Goal: Transaction & Acquisition: Book appointment/travel/reservation

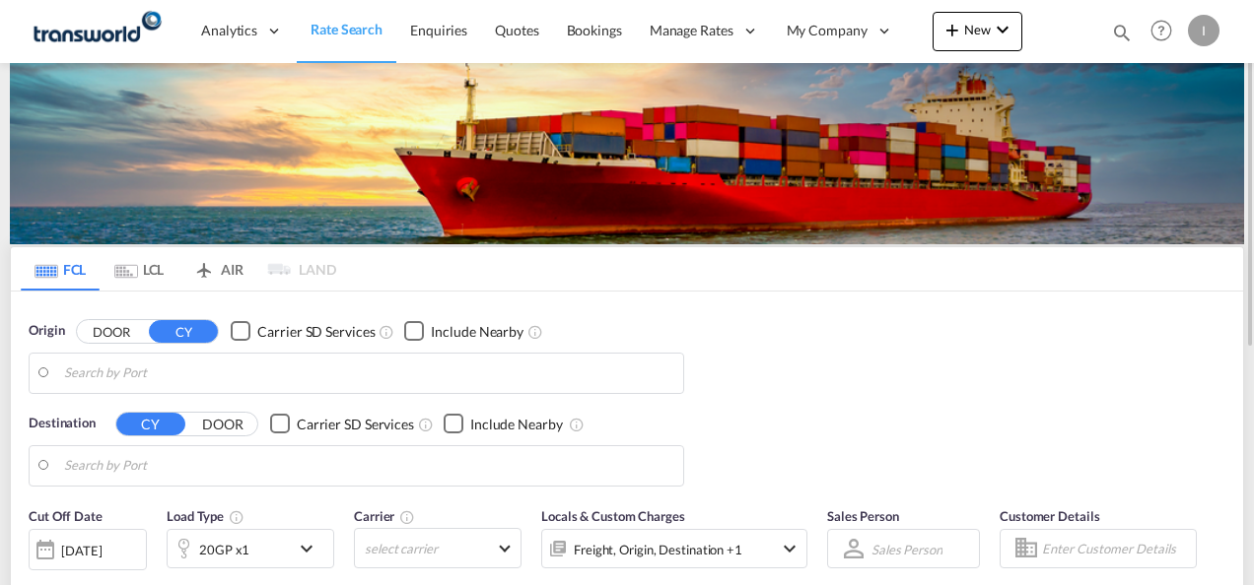
type input "Mundra, INMUN"
type input "[GEOGRAPHIC_DATA], [GEOGRAPHIC_DATA]"
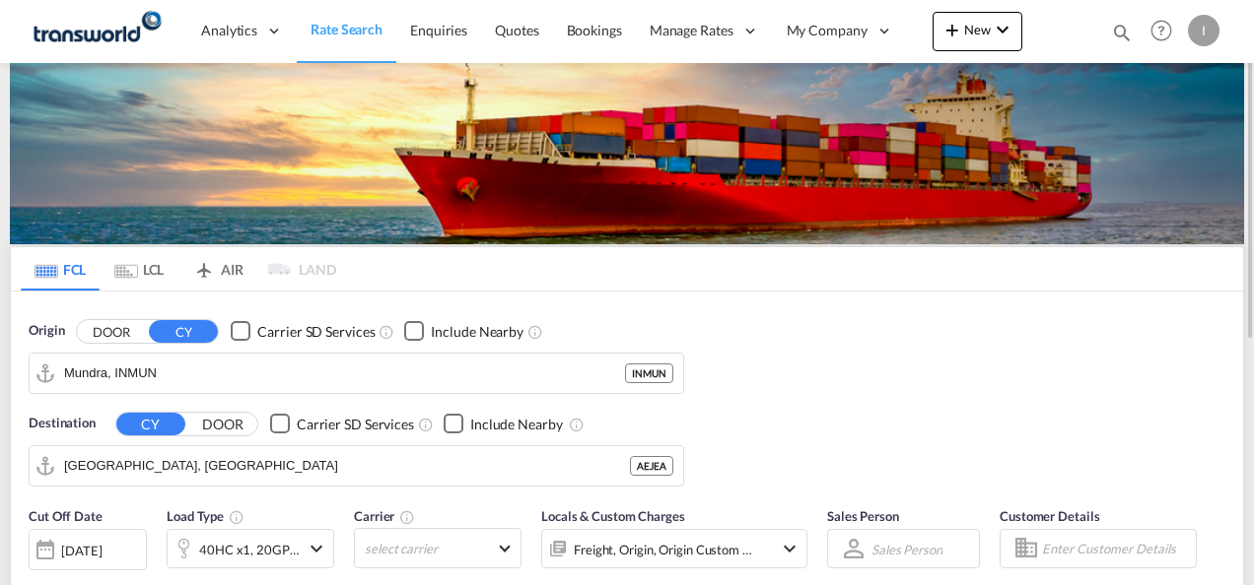
click at [1116, 30] on md-icon "icon-magnify" at bounding box center [1122, 33] width 22 height 22
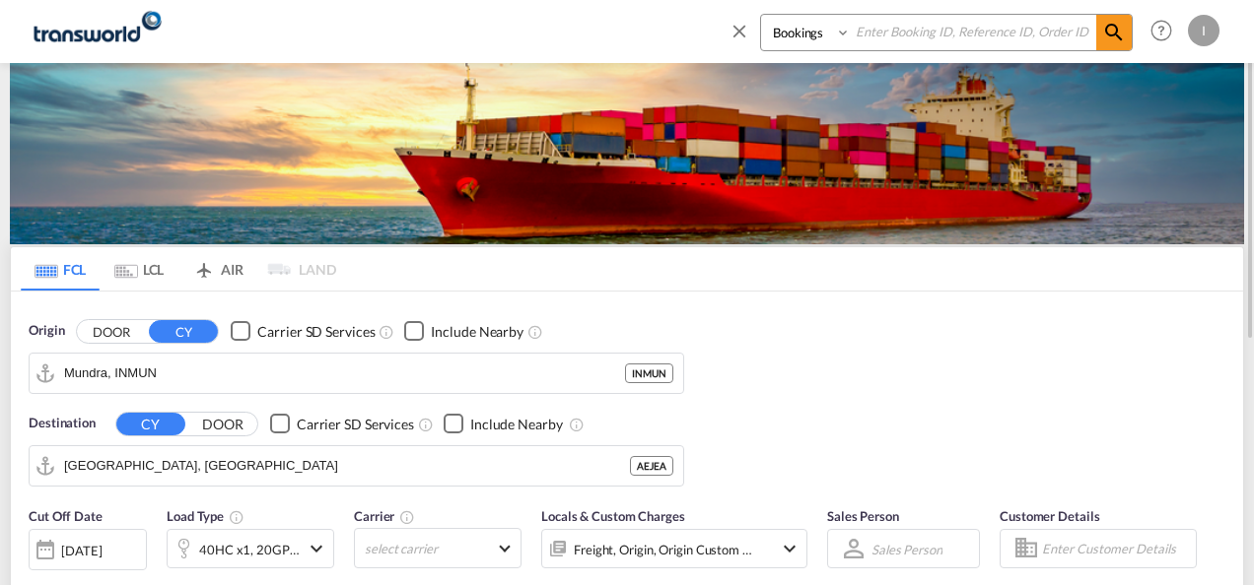
click at [925, 30] on input at bounding box center [972, 32] width 245 height 34
paste input "TXB004097"
type input "TXB004097"
click at [1112, 35] on md-icon "icon-magnify" at bounding box center [1114, 33] width 24 height 24
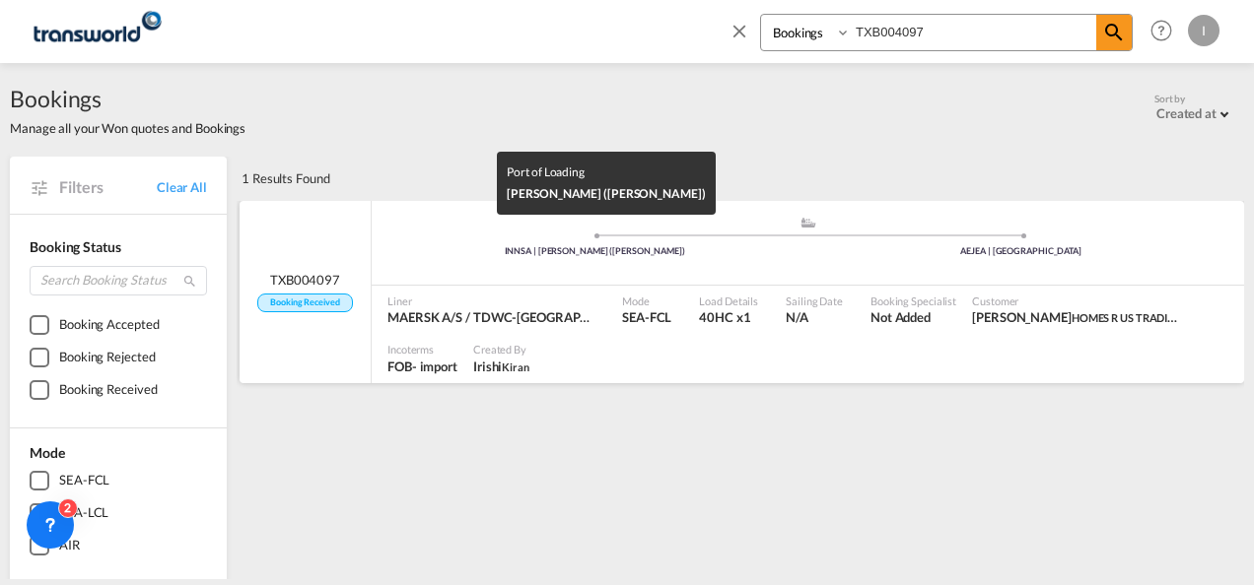
click at [664, 252] on div "INNSA | [PERSON_NAME] ([PERSON_NAME])" at bounding box center [594, 251] width 427 height 13
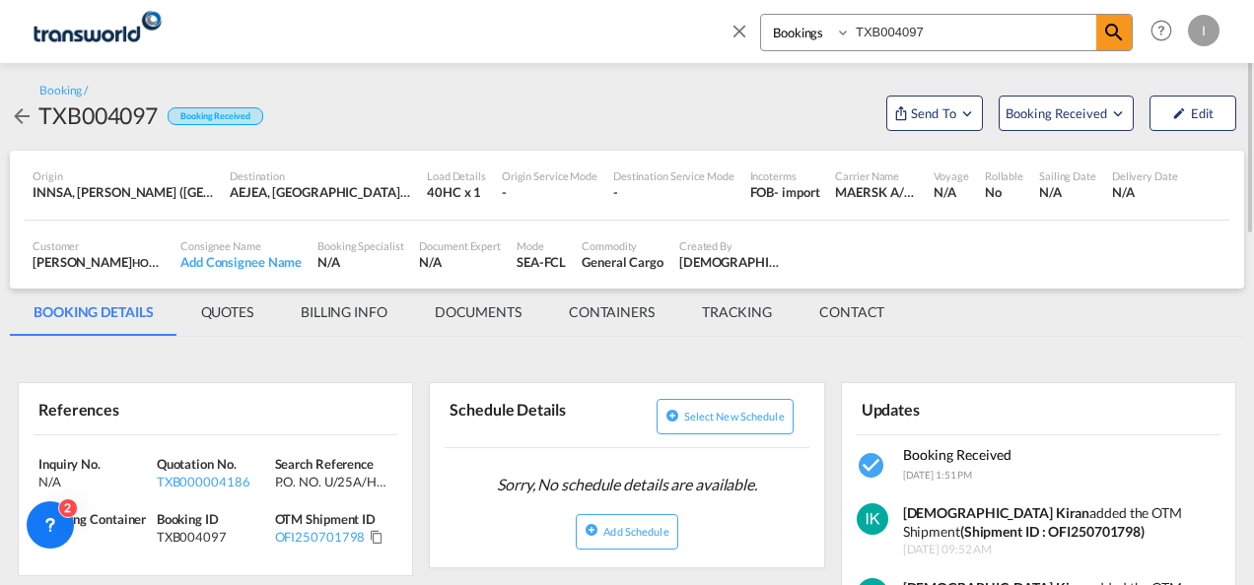
click at [743, 29] on md-icon "icon-close" at bounding box center [739, 31] width 22 height 22
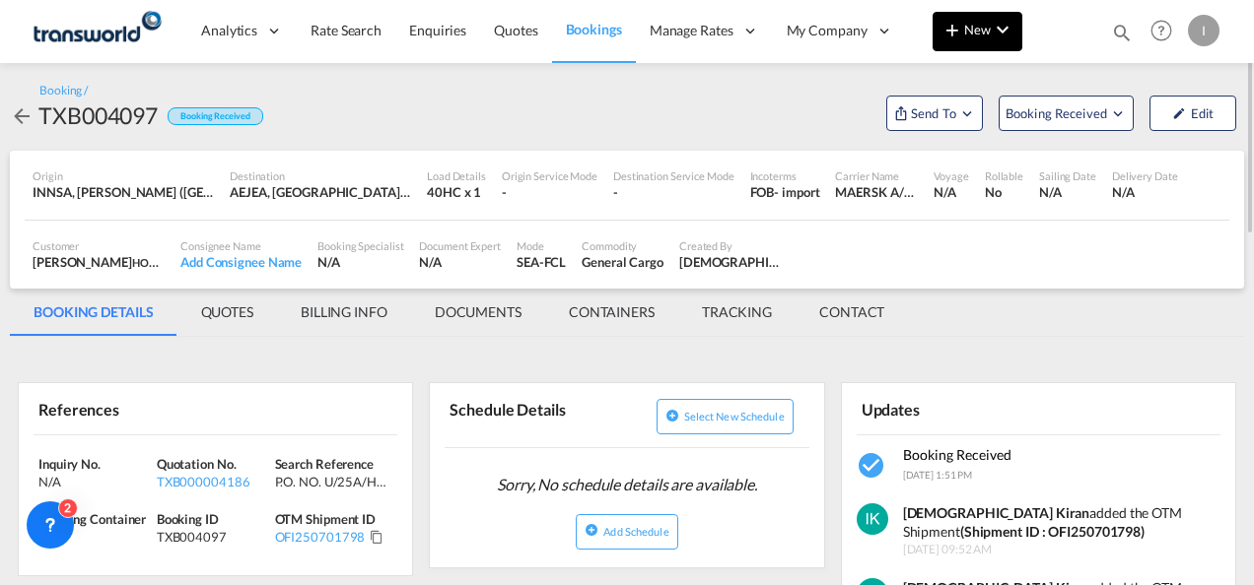
click at [971, 23] on span "New" at bounding box center [977, 30] width 74 height 16
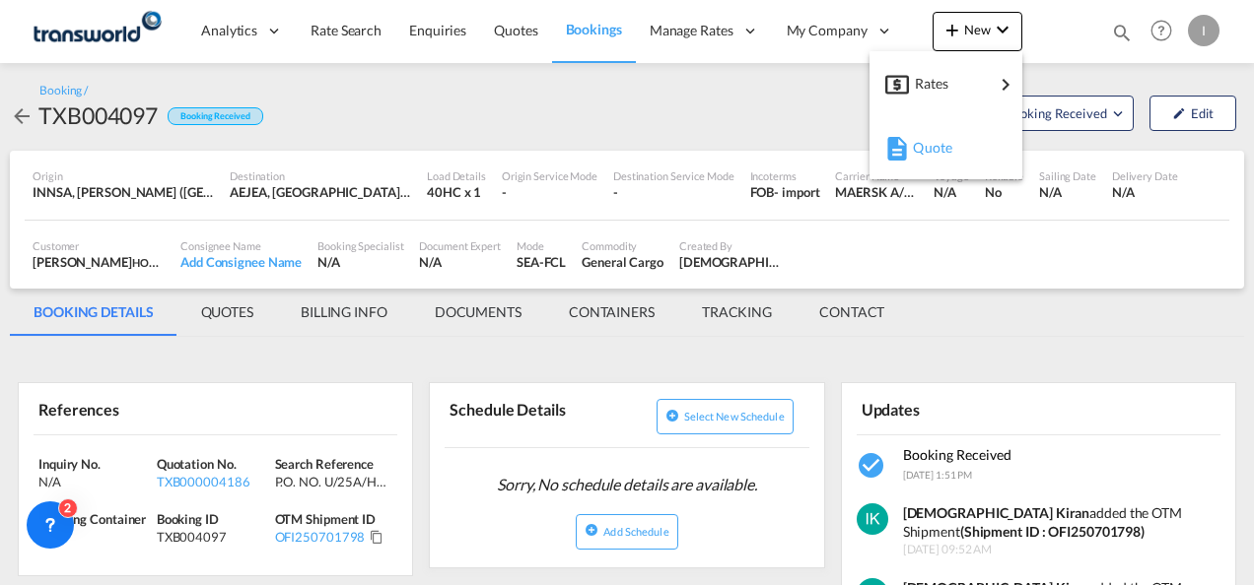
click at [934, 144] on span "Quote" at bounding box center [924, 147] width 22 height 39
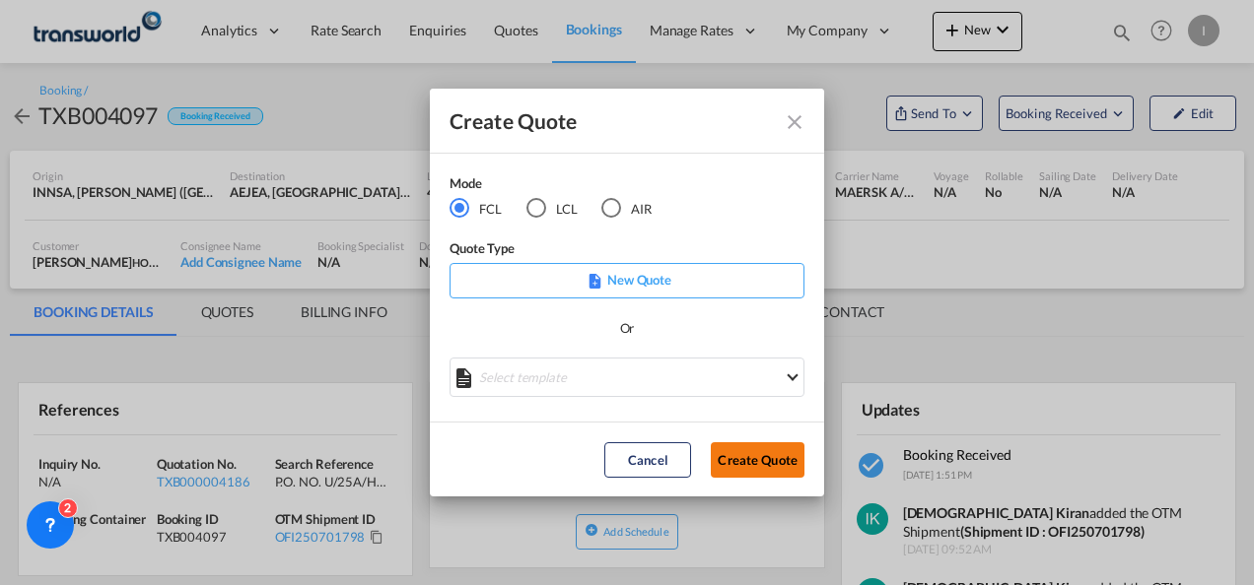
click at [784, 473] on button "Create Quote" at bounding box center [758, 459] width 94 height 35
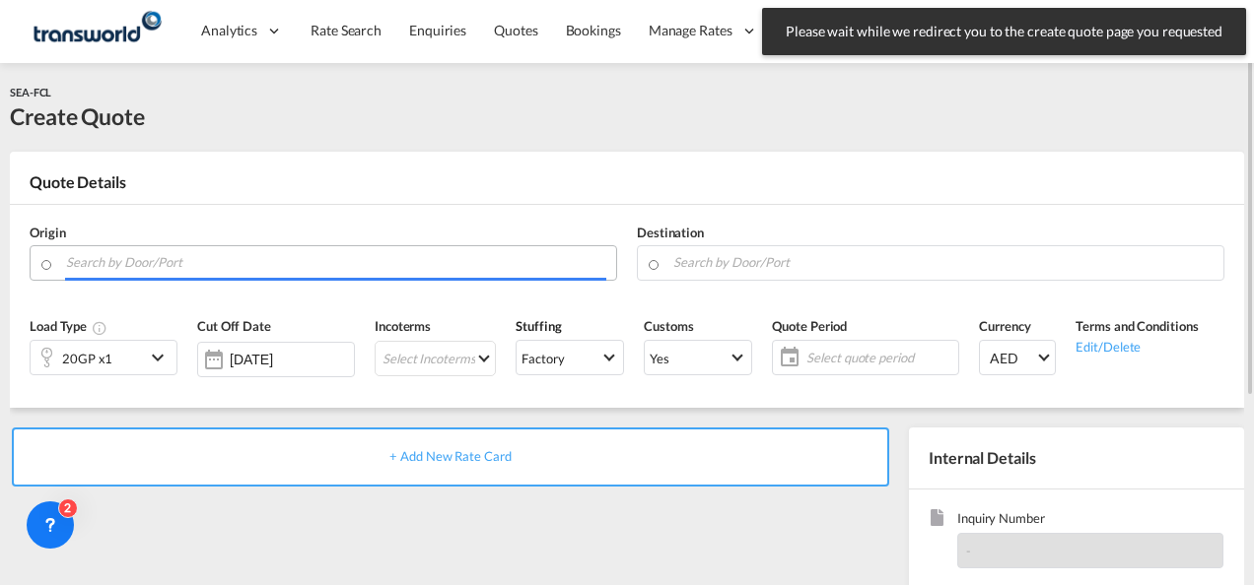
click at [193, 260] on input "Search by Door/Port" at bounding box center [336, 262] width 540 height 34
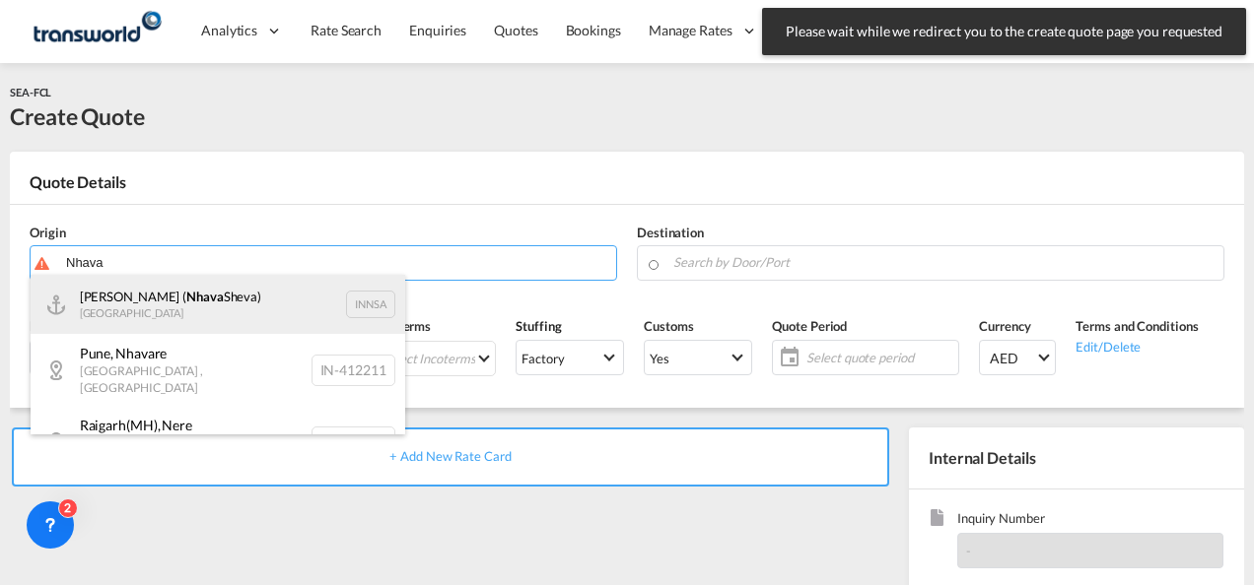
click at [151, 302] on div "[PERSON_NAME] ( [PERSON_NAME]) [GEOGRAPHIC_DATA] INNSA" at bounding box center [218, 304] width 374 height 59
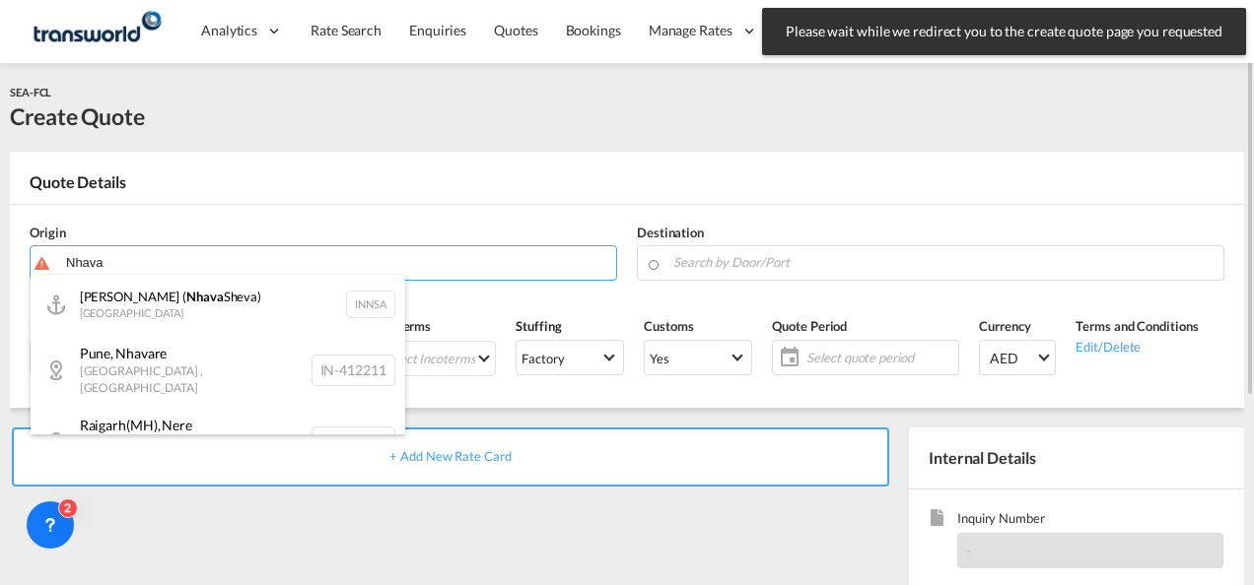
type input "[PERSON_NAME] ([PERSON_NAME]), [GEOGRAPHIC_DATA]"
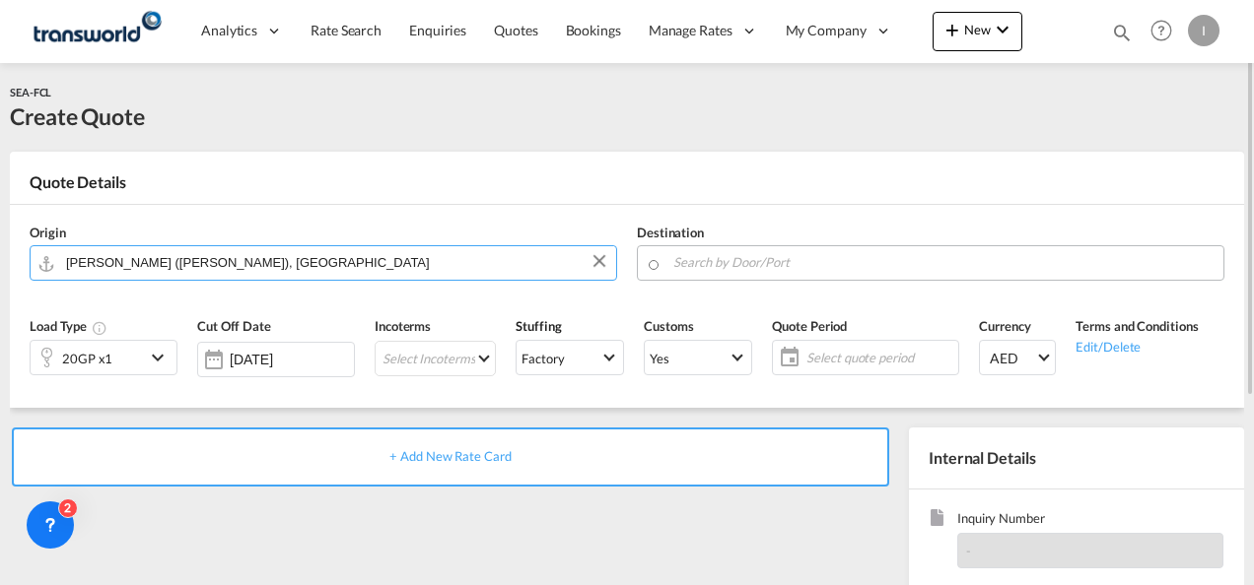
click at [696, 270] on input "Search by Door/Port" at bounding box center [943, 262] width 540 height 34
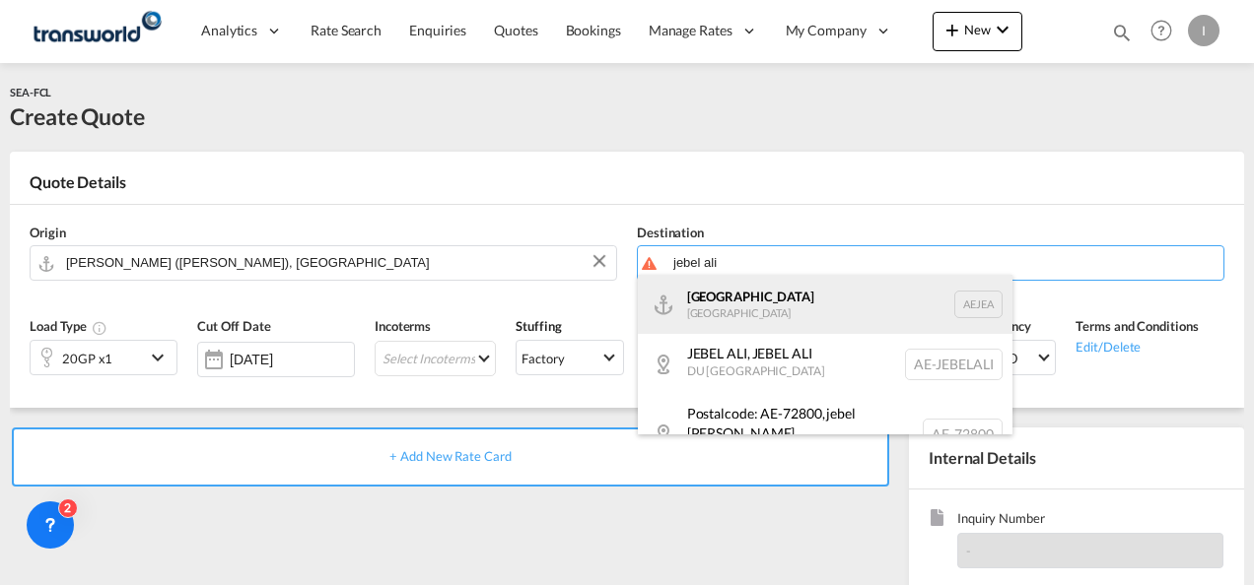
click at [725, 315] on div "[GEOGRAPHIC_DATA] [GEOGRAPHIC_DATA]" at bounding box center [825, 304] width 374 height 59
type input "[GEOGRAPHIC_DATA], [GEOGRAPHIC_DATA]"
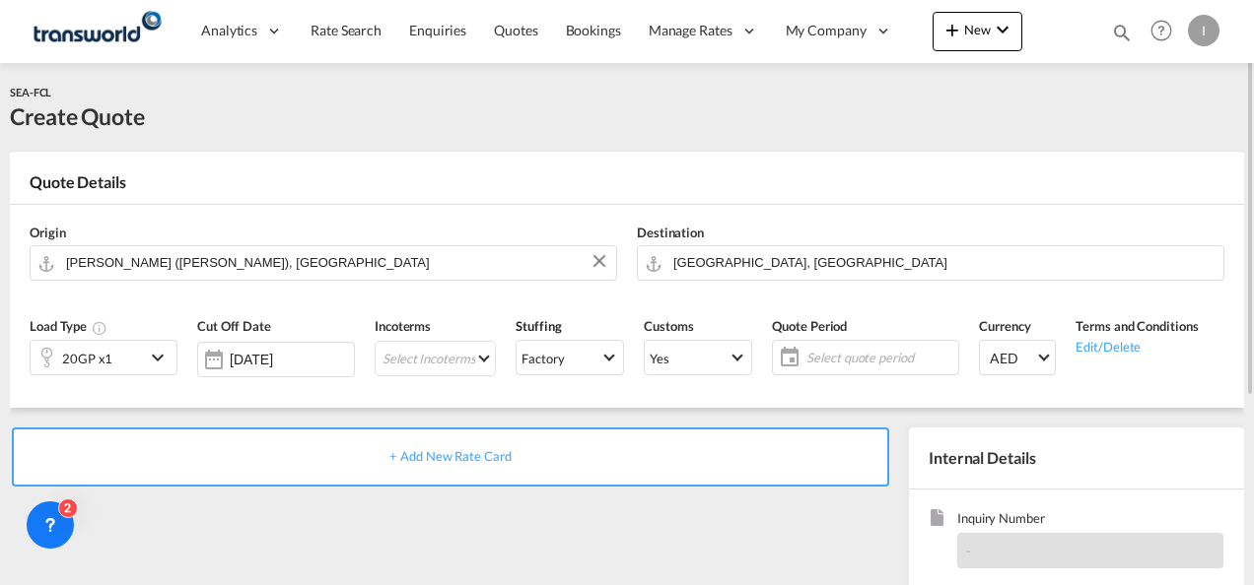
click at [152, 369] on md-icon "icon-chevron-down" at bounding box center [161, 358] width 30 height 24
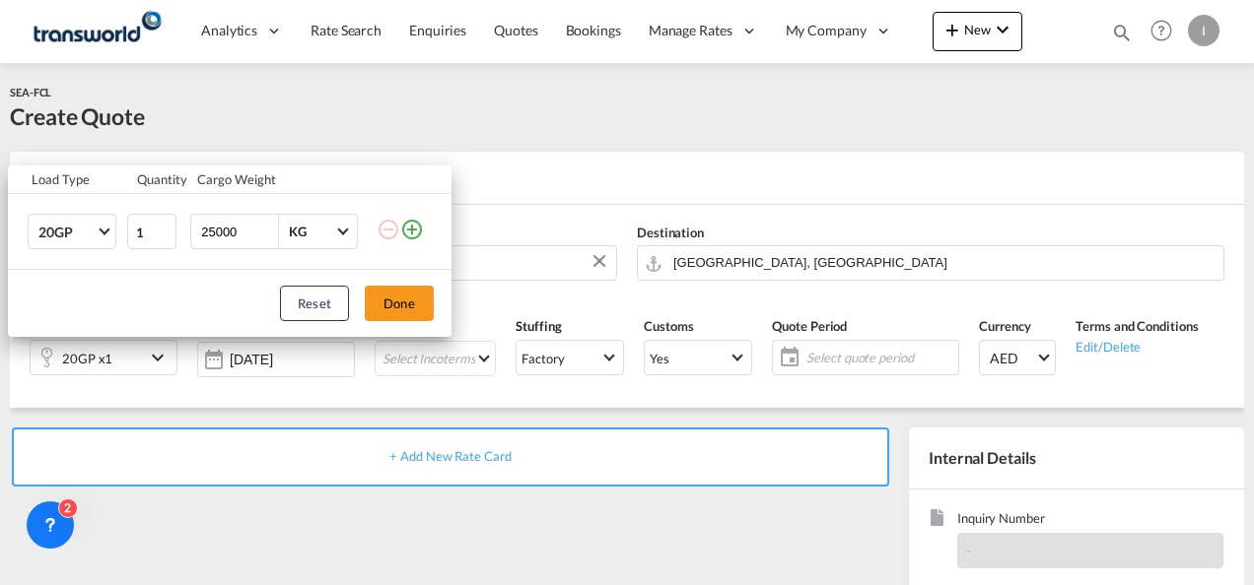
click at [416, 229] on md-icon "icon-plus-circle-outline" at bounding box center [412, 230] width 24 height 24
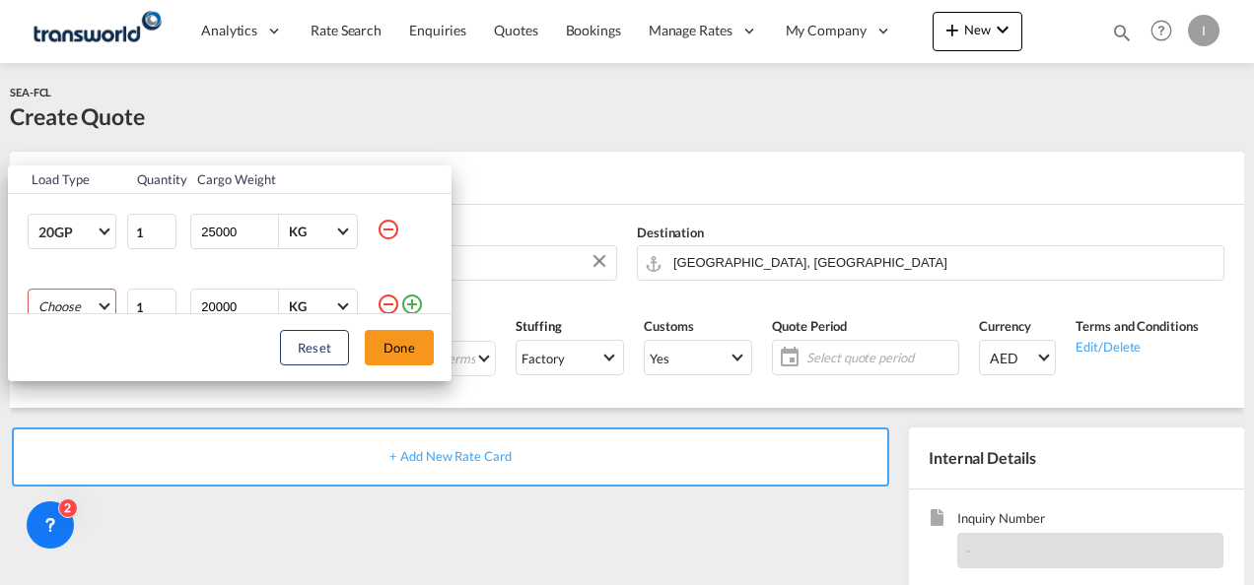
click at [88, 300] on md-select "Choose 20GP 40GP 40HC 45HC 20RE 40RE 40HR 20OT 40OT 20FR 40FR 40NR 20NR 45S 20T…" at bounding box center [72, 306] width 89 height 35
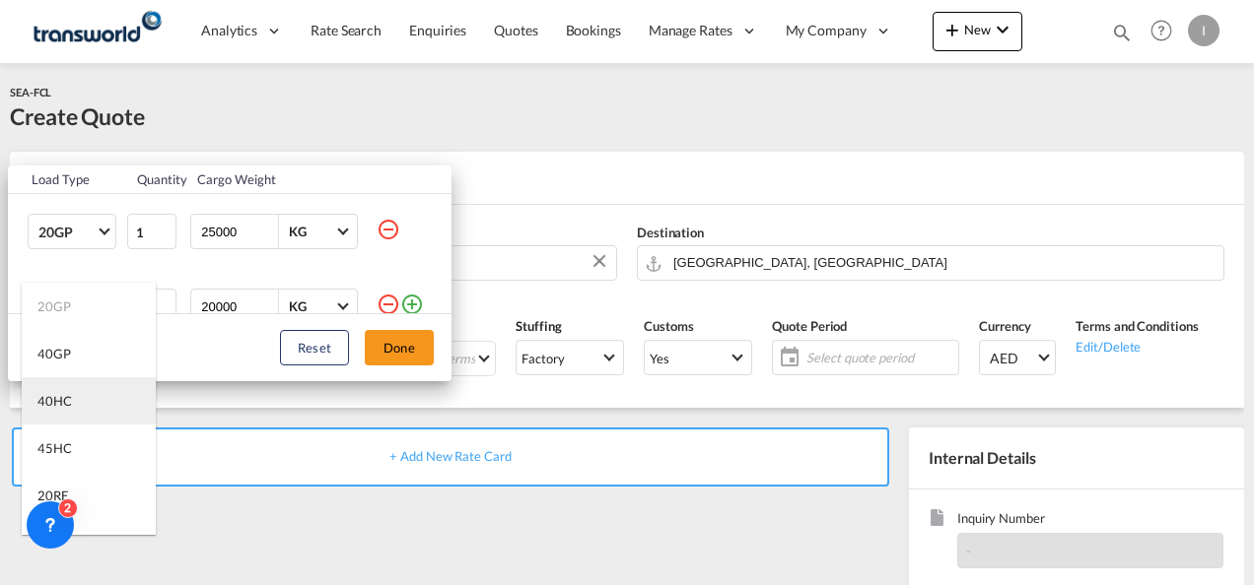
click at [59, 402] on div "40HC" at bounding box center [54, 401] width 34 height 18
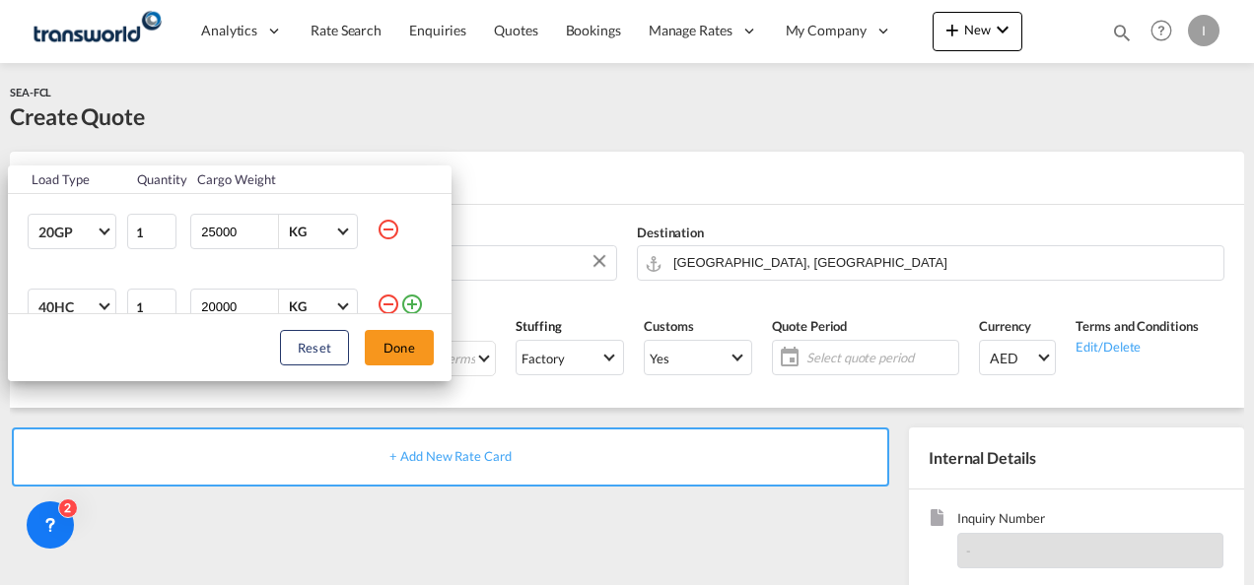
scroll to position [10, 0]
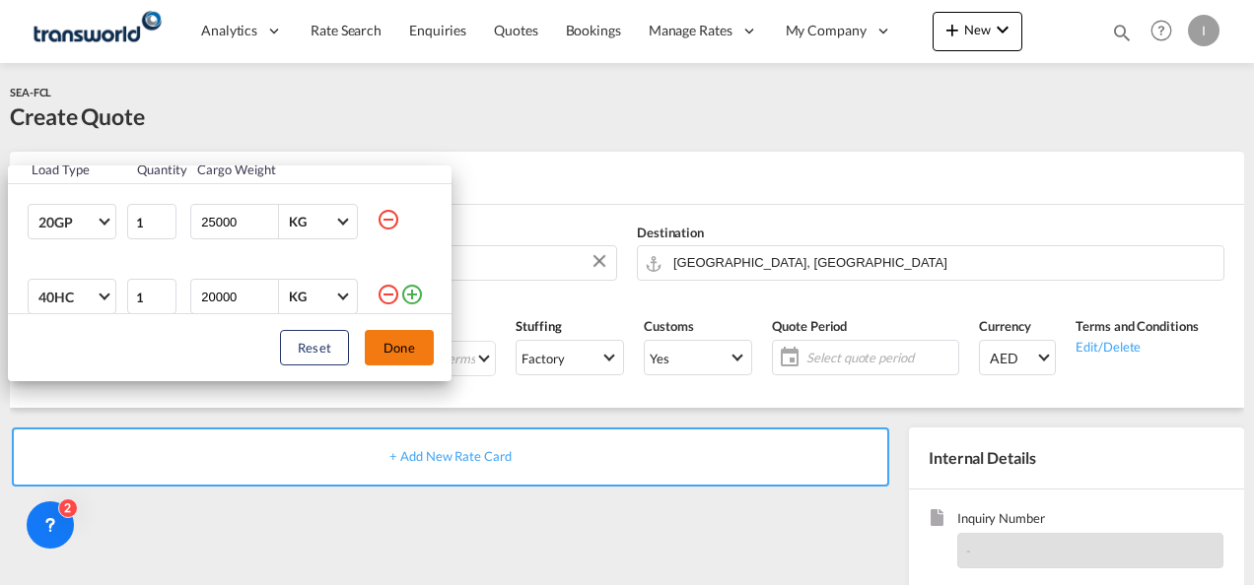
click at [388, 350] on button "Done" at bounding box center [399, 347] width 69 height 35
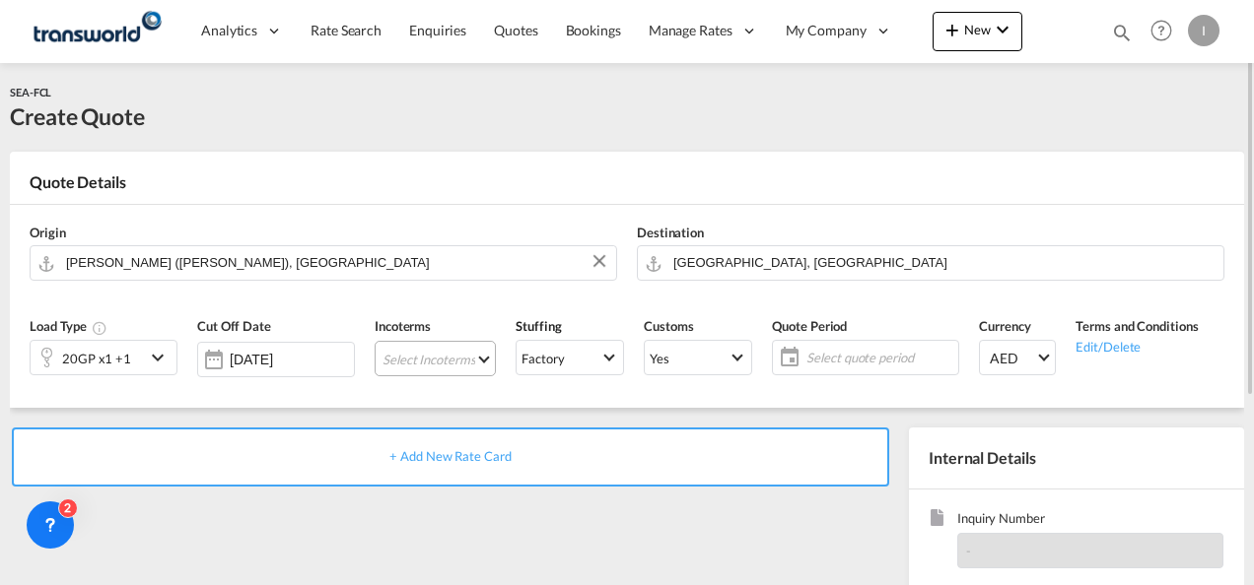
click at [406, 356] on md-select "Select Incoterms DPU - export Delivery at Place Unloaded CFR - import Cost and …" at bounding box center [434, 358] width 121 height 35
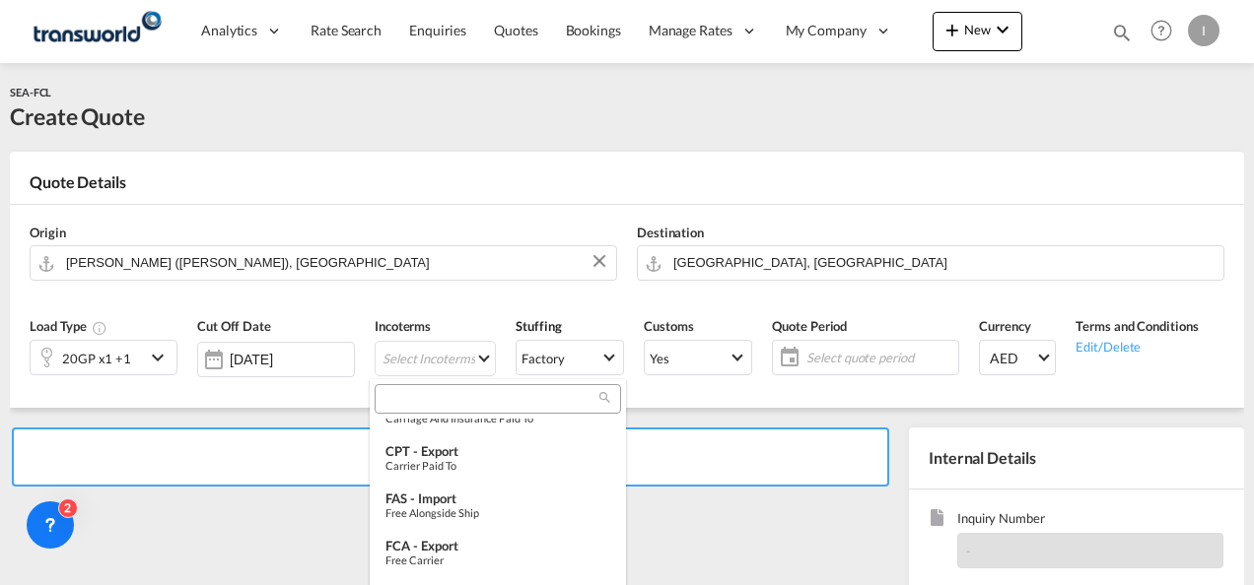
scroll to position [0, 0]
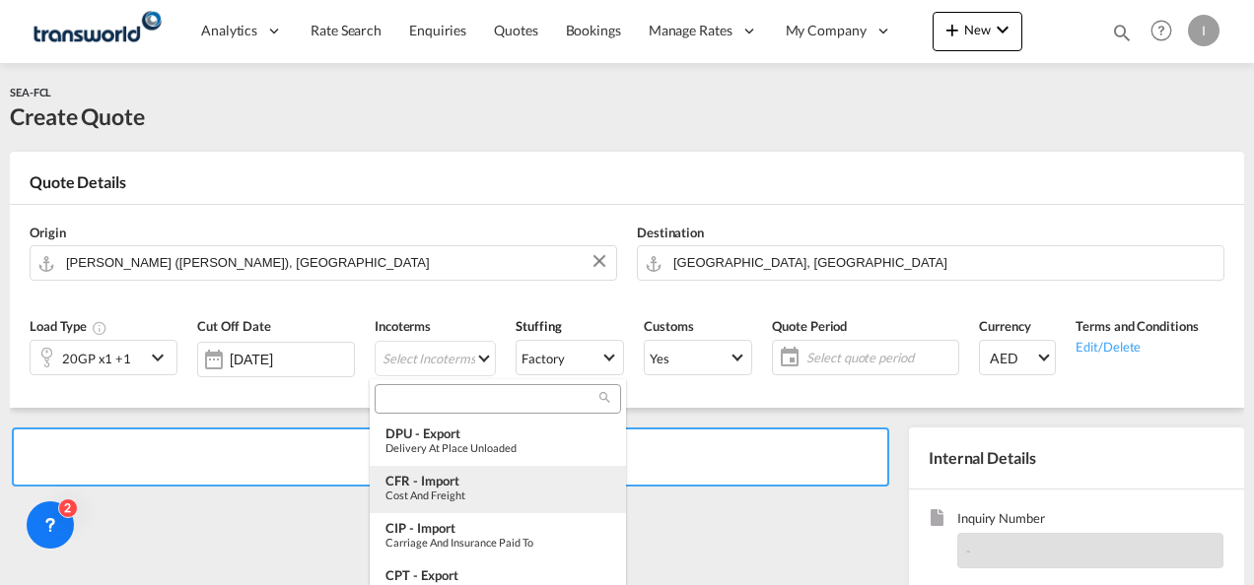
click at [415, 492] on div "Cost and Freight" at bounding box center [497, 495] width 225 height 13
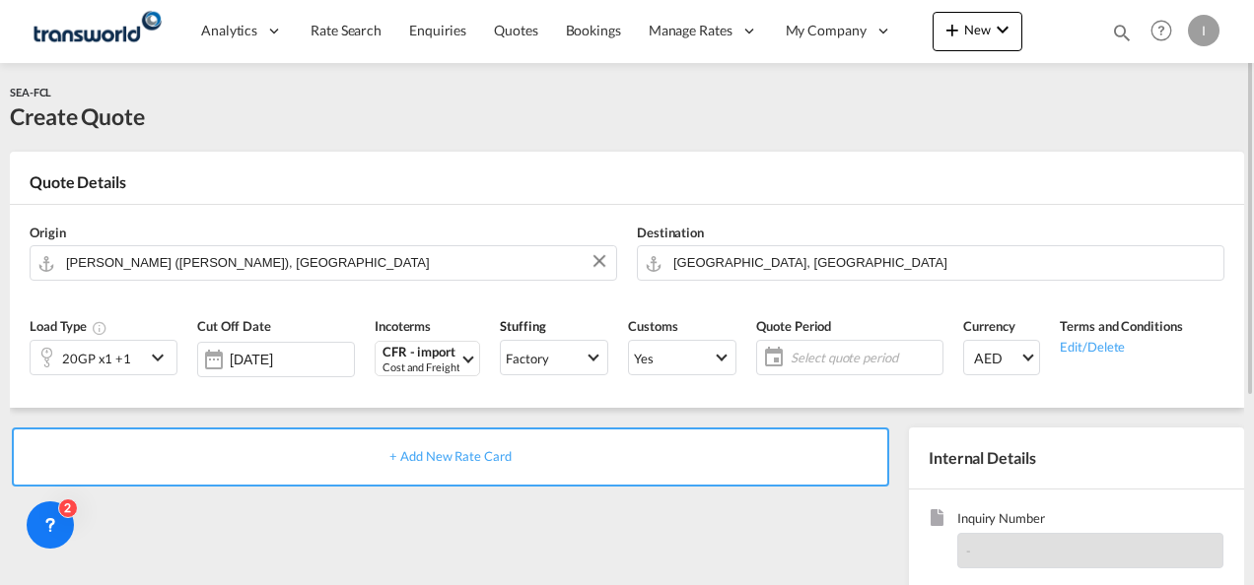
scroll to position [197, 0]
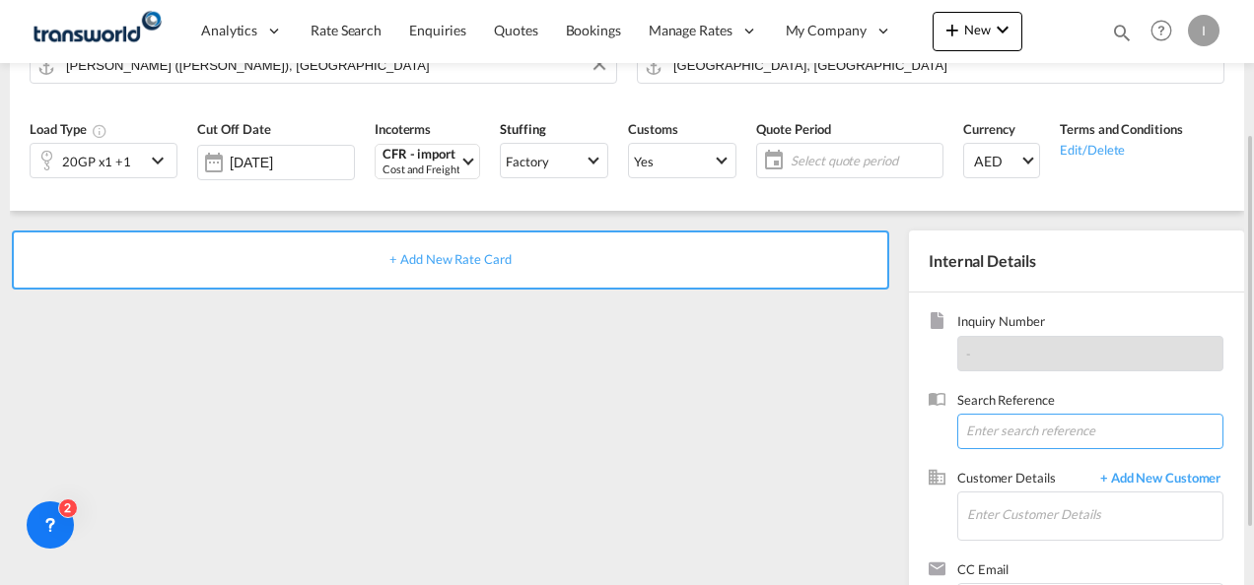
click at [986, 436] on input at bounding box center [1090, 431] width 266 height 35
paste input "TXB004097"
type input "TXB004097"
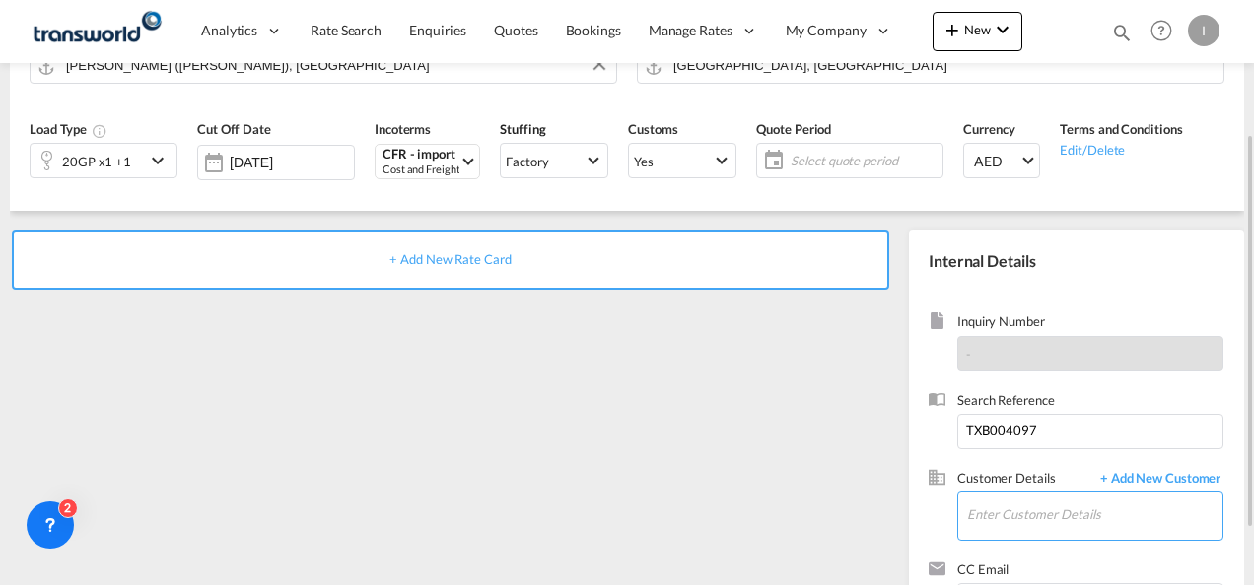
click at [1005, 499] on input "Enter Customer Details" at bounding box center [1094, 515] width 255 height 44
click at [1000, 521] on body "Analytics Reports Dashboard Rate Search Enquiries Quotes Bookings" at bounding box center [627, 292] width 1254 height 585
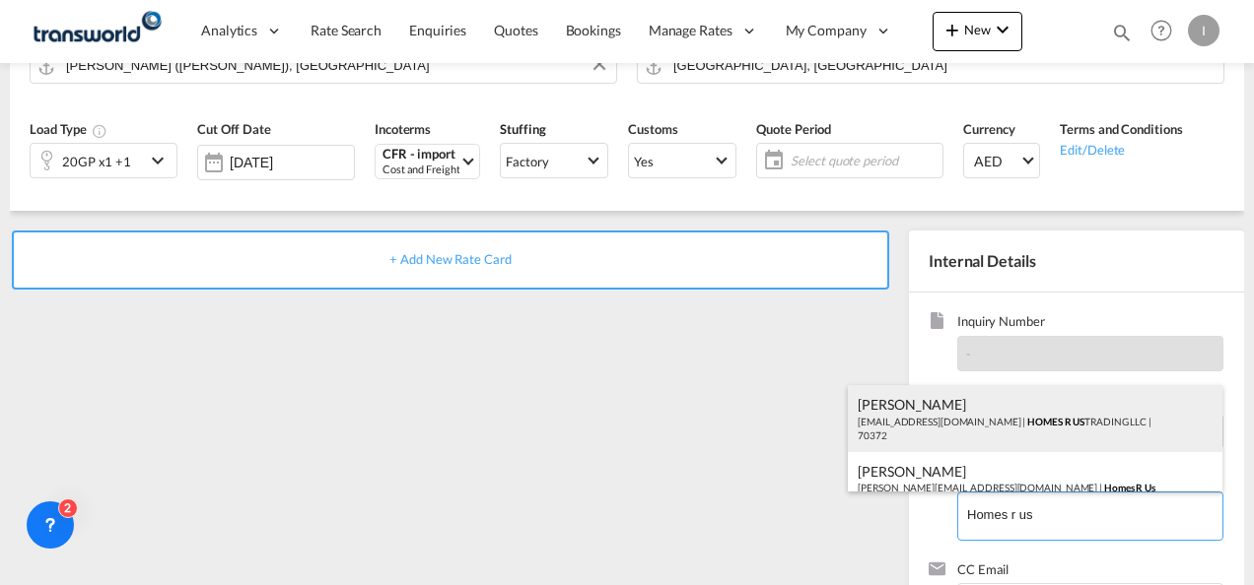
click at [959, 432] on div "Abhay S [EMAIL_ADDRESS][DOMAIN_NAME] | HOMES R US TRADING LLC | 70372" at bounding box center [1035, 418] width 374 height 67
type input "HOMES R US TRADING LLC, Abhay S, [EMAIL_ADDRESS][DOMAIN_NAME]"
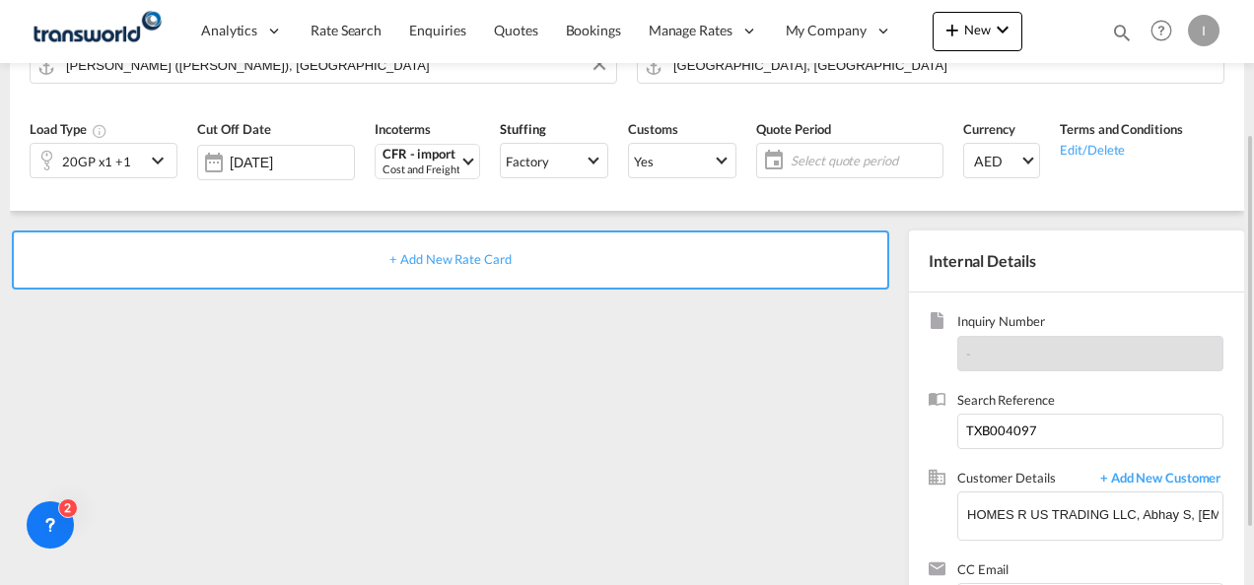
click at [454, 252] on span "+ Add New Rate Card" at bounding box center [449, 259] width 121 height 16
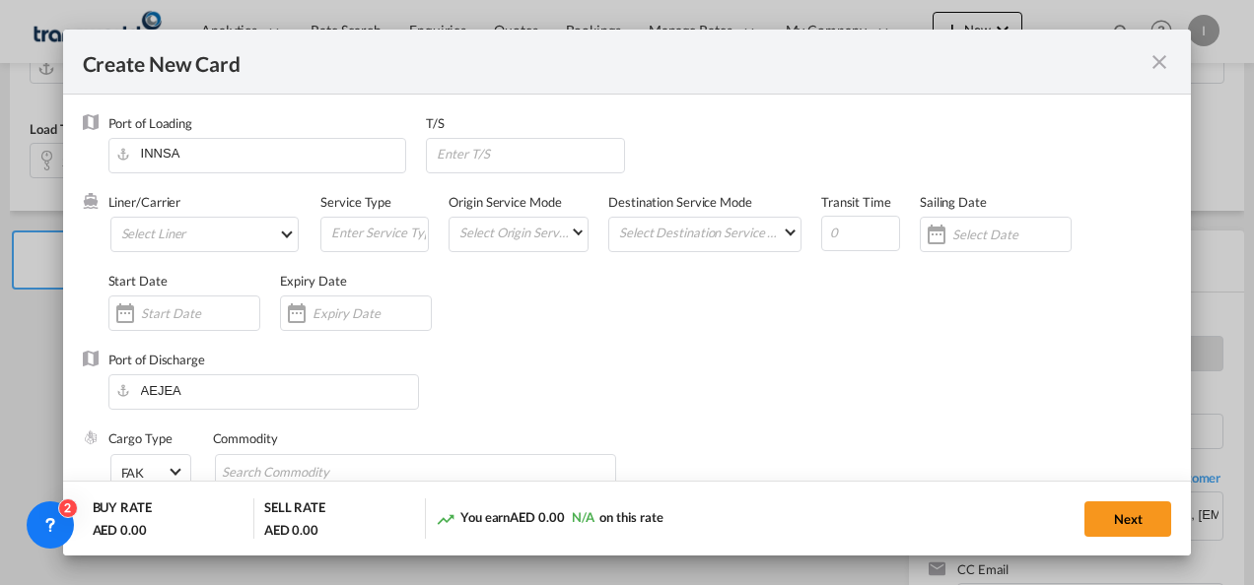
type input "Basic Ocean Freight"
select select "per equipment"
click at [166, 231] on md-select "Select Liner 2HM LOGISTICS D.O.O 2HM LOGISTICS D.O.O. / TDWC-CAPODISTRI 2HM LOG…" at bounding box center [204, 234] width 189 height 35
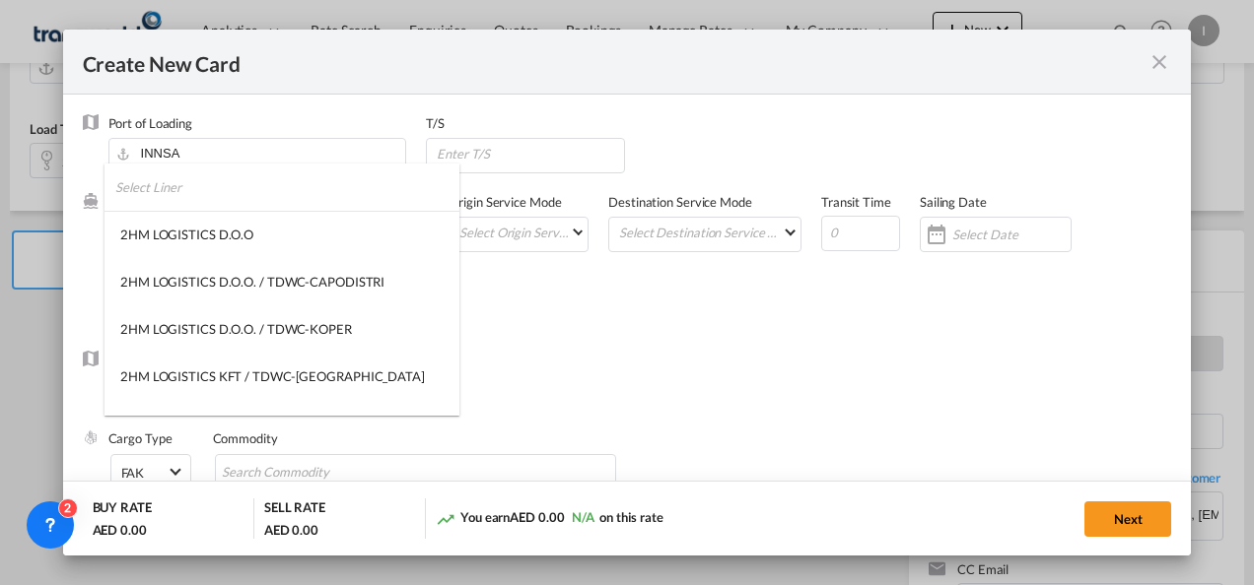
click at [166, 196] on input "search" at bounding box center [287, 187] width 344 height 47
type input ","
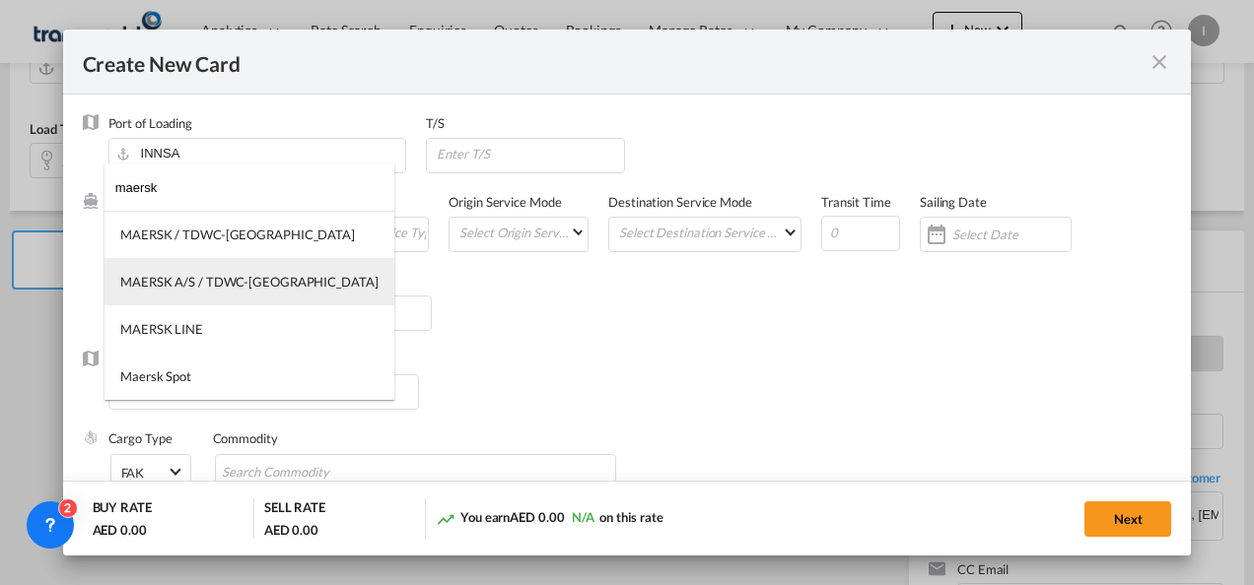
type input "maersk"
click at [173, 272] on md-option "MAERSK A/S / TDWC-[GEOGRAPHIC_DATA]" at bounding box center [249, 281] width 290 height 47
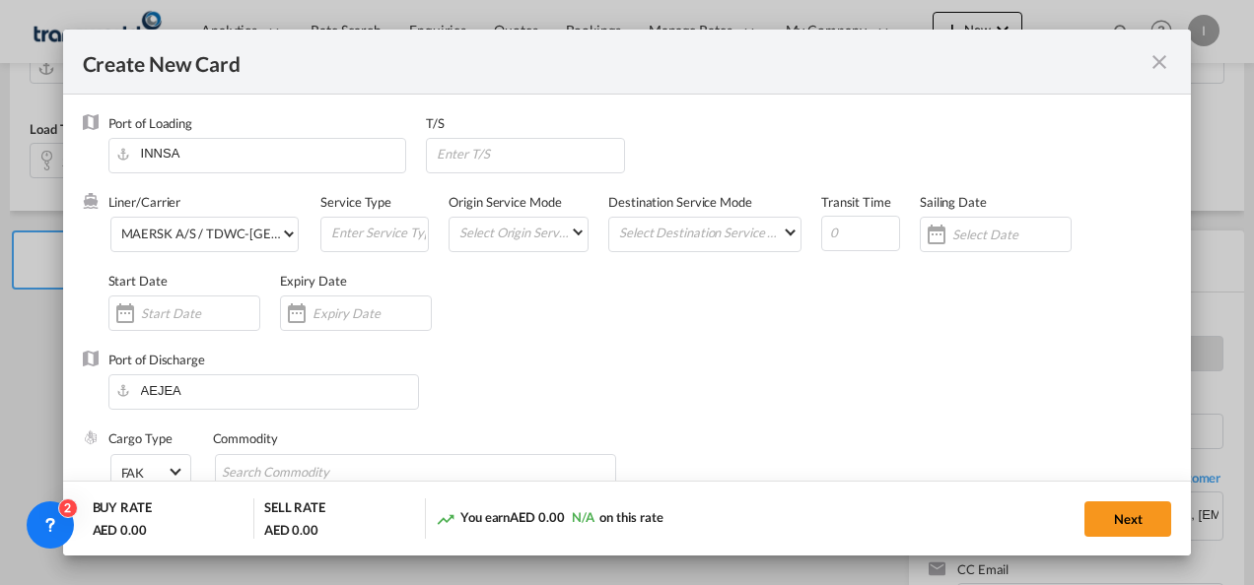
click at [345, 317] on input "Create New CardPort ..." at bounding box center [371, 314] width 118 height 16
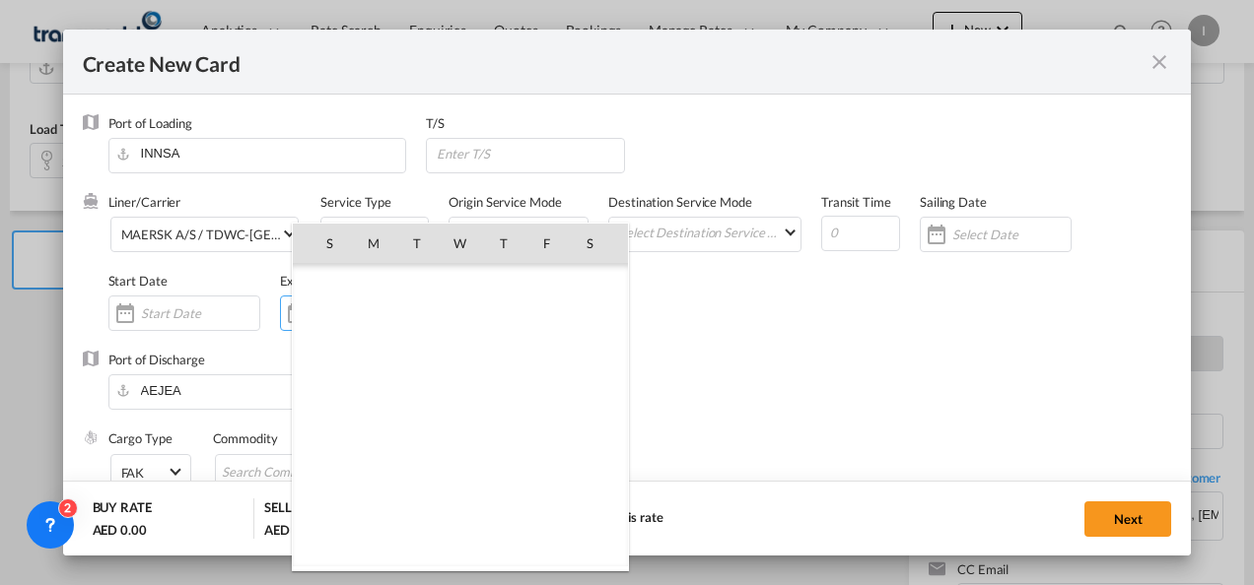
scroll to position [456246, 0]
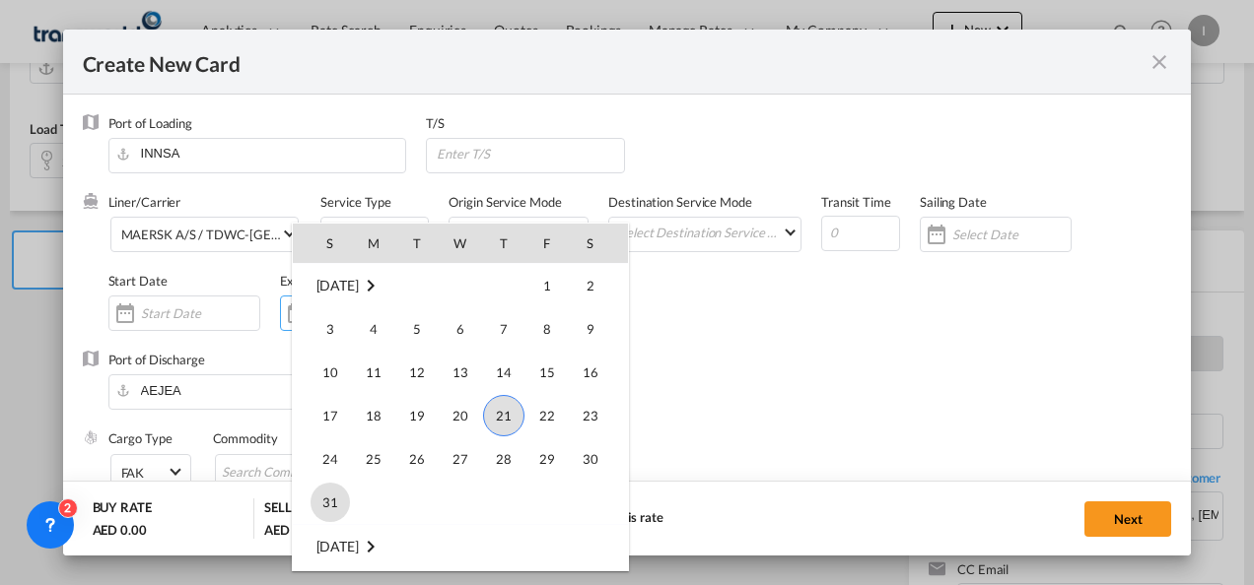
click at [320, 491] on span "31" at bounding box center [329, 502] width 39 height 39
type input "[DATE]"
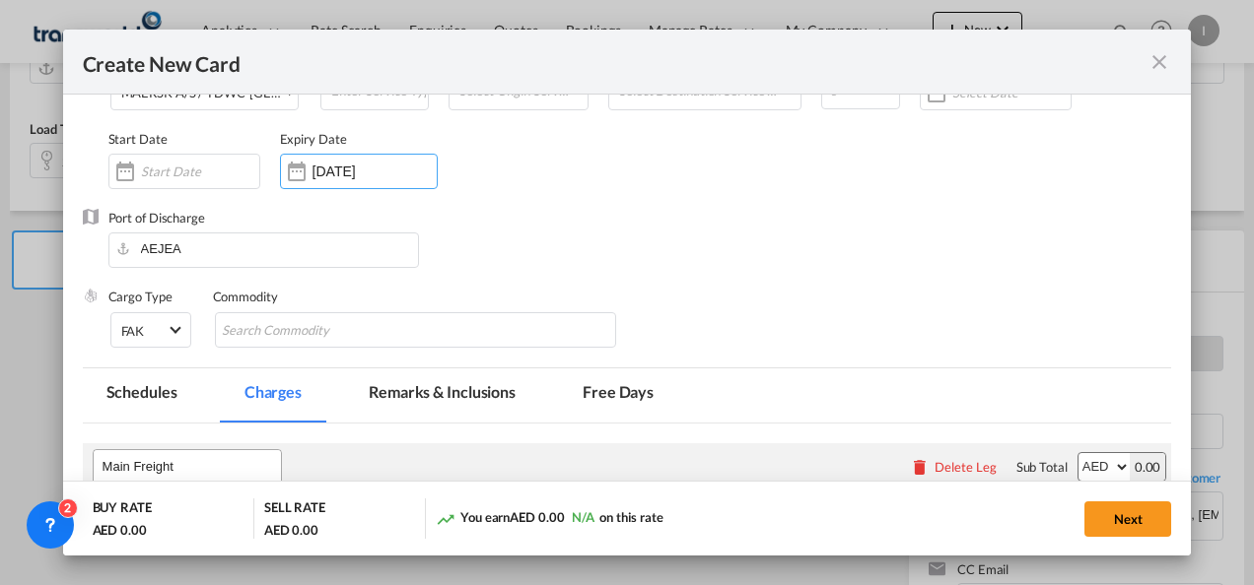
scroll to position [197, 0]
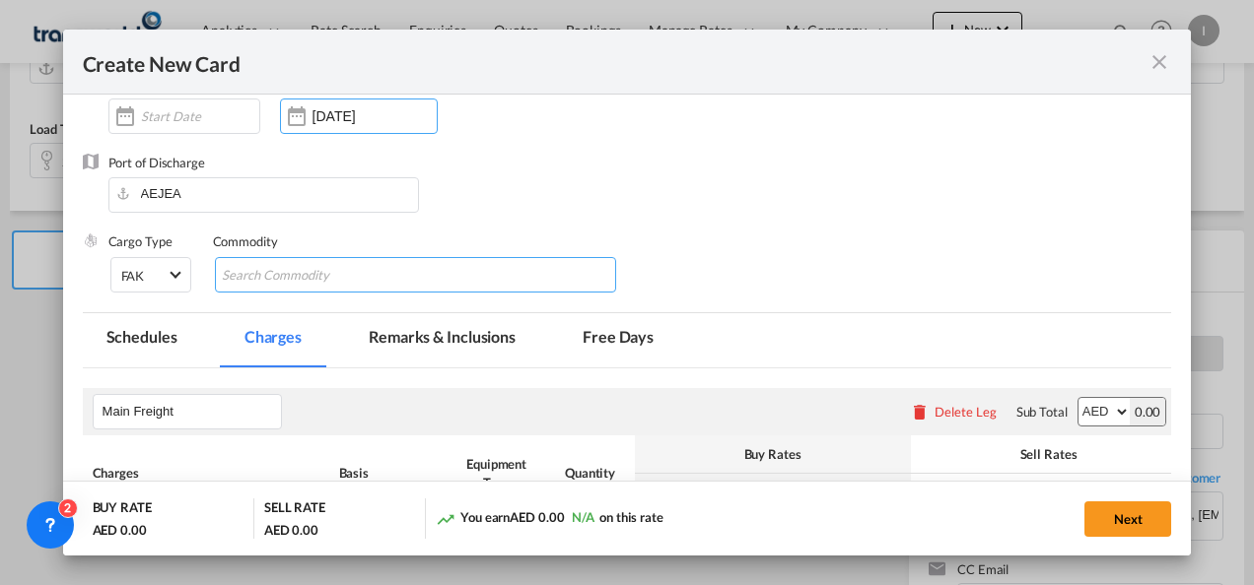
click at [251, 278] on input "Search Commodity" at bounding box center [312, 276] width 180 height 32
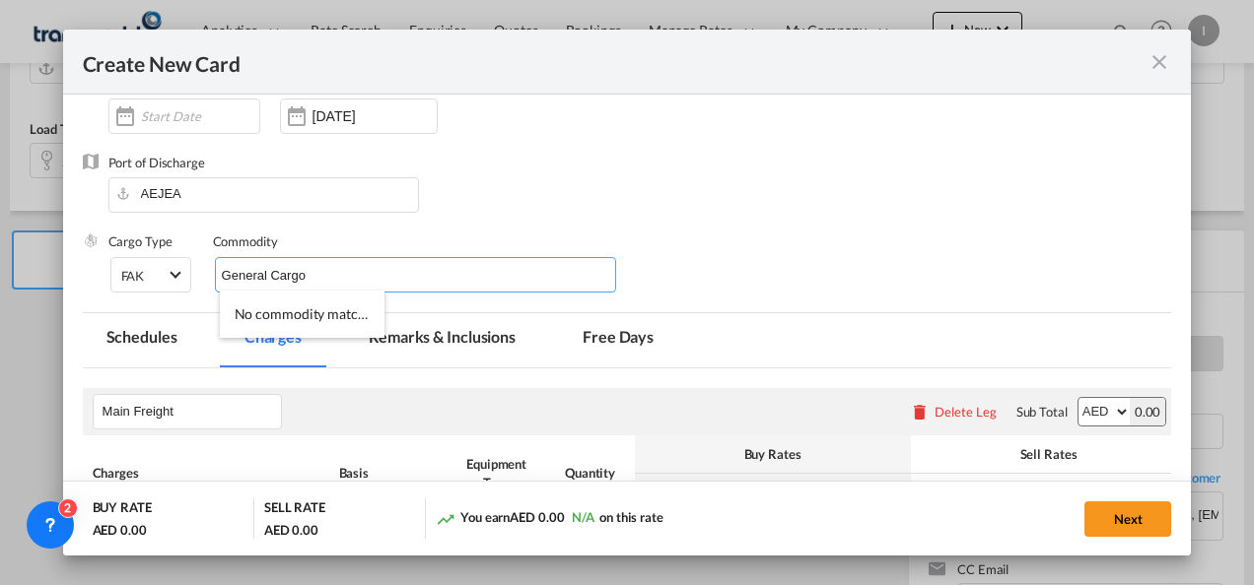
type input "General Cargo"
click at [680, 181] on div "Port of Discharge [GEOGRAPHIC_DATA]" at bounding box center [627, 193] width 1089 height 79
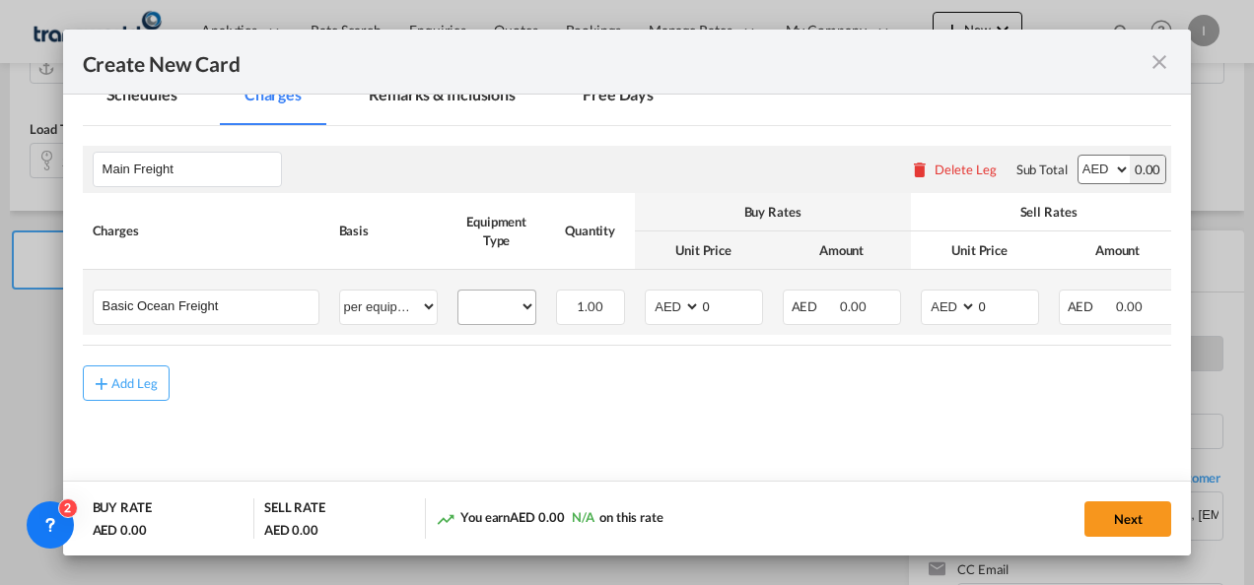
scroll to position [467, 0]
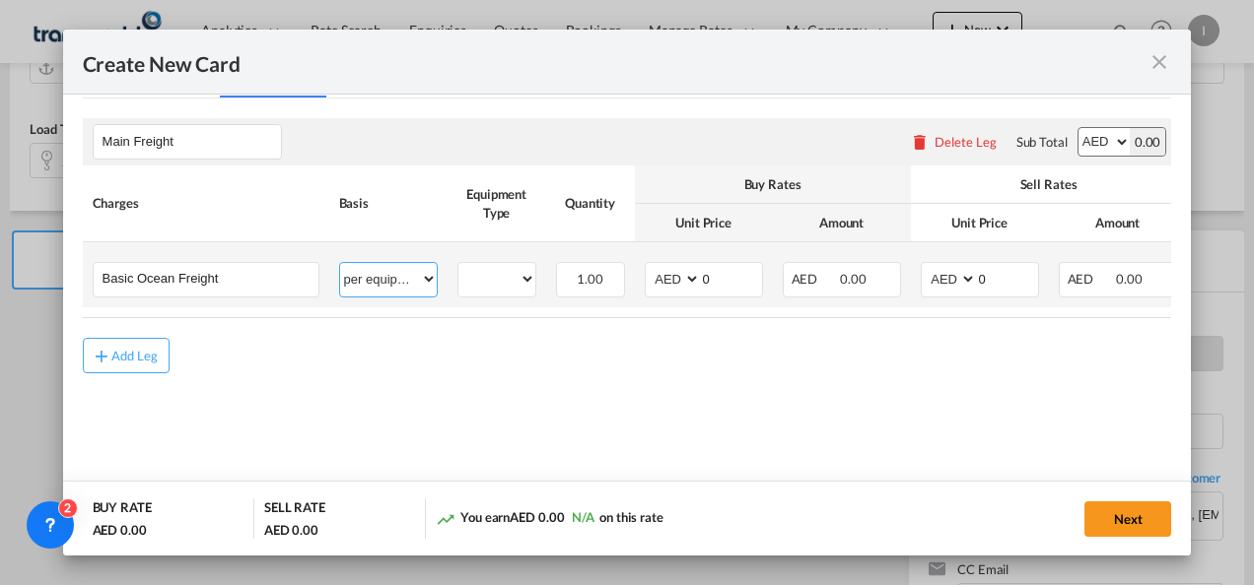
click at [373, 286] on select "per equipment per container per B/L per shipping bill per shipment % on freight…" at bounding box center [388, 279] width 97 height 32
select select "per shipment"
click at [340, 263] on select "per equipment per container per B/L per shipping bill per shipment % on freight…" at bounding box center [388, 279] width 97 height 32
drag, startPoint x: 702, startPoint y: 278, endPoint x: 715, endPoint y: 276, distance: 13.9
click at [715, 276] on input "0" at bounding box center [731, 278] width 61 height 30
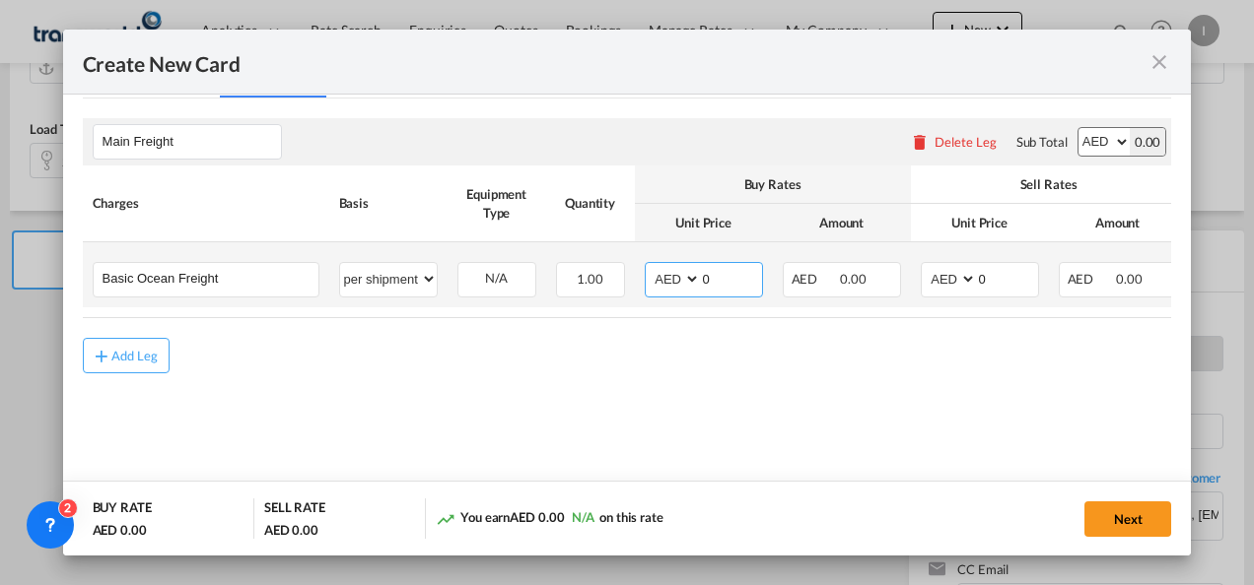
click at [663, 276] on select "AED AFN ALL AMD ANG AOA ARS AUD AWG AZN BAM BBD BDT BGN BHD BIF BMD BND [PERSON…" at bounding box center [673, 279] width 51 height 27
select select "string:USD"
click at [648, 266] on select "AED AFN ALL AMD ANG AOA ARS AUD AWG AZN BAM BBD BDT BGN BHD BIF BMD BND [PERSON…" at bounding box center [673, 279] width 51 height 27
type input "200"
click at [958, 275] on select "AED AFN ALL AMD ANG AOA ARS AUD AWG AZN BAM BBD BDT BGN BHD BIF BMD BND [PERSON…" at bounding box center [949, 279] width 51 height 27
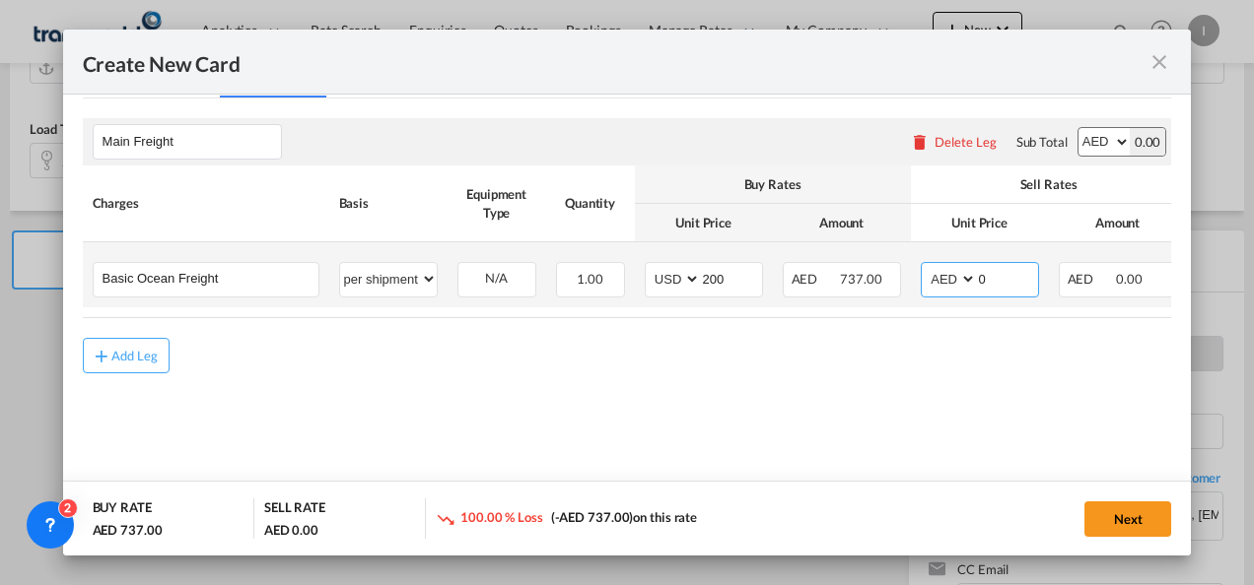
select select "string:USD"
click at [924, 266] on select "AED AFN ALL AMD ANG AOA ARS AUD AWG AZN BAM BBD BDT BGN BHD BIF BMD BND [PERSON…" at bounding box center [949, 279] width 51 height 27
drag, startPoint x: 991, startPoint y: 279, endPoint x: 973, endPoint y: 282, distance: 19.0
click at [973, 282] on md-input-container "AED AFN ALL AMD ANG AOA ARS AUD AWG AZN BAM BBD BDT BGN BHD BIF BMD BND [PERSON…" at bounding box center [979, 279] width 118 height 35
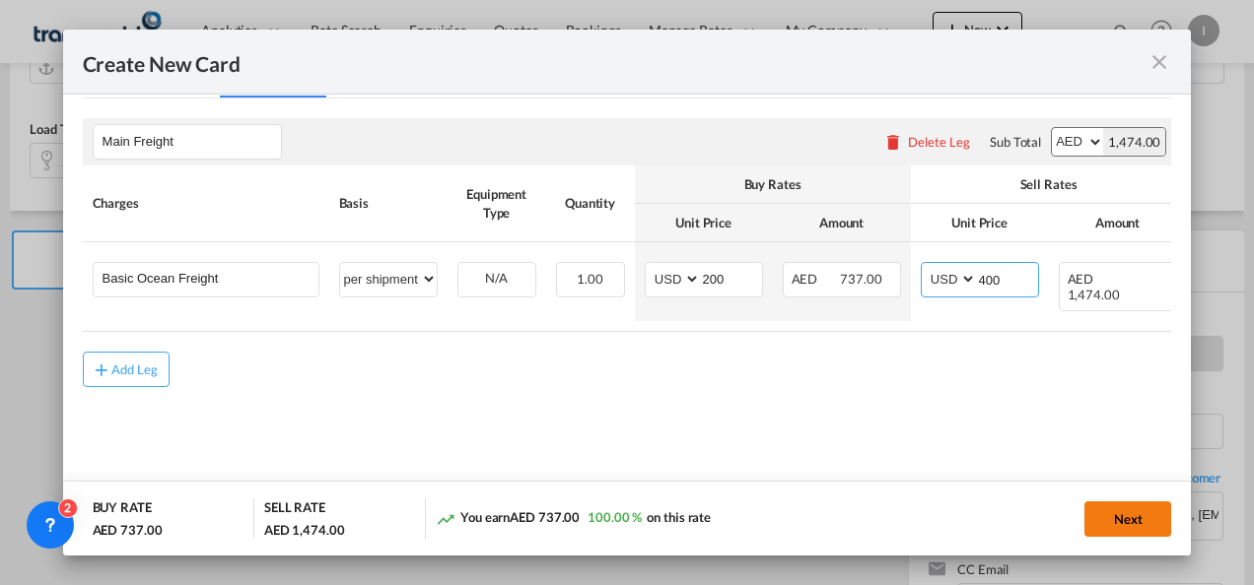
type input "400"
click at [1127, 520] on button "Next" at bounding box center [1127, 519] width 87 height 35
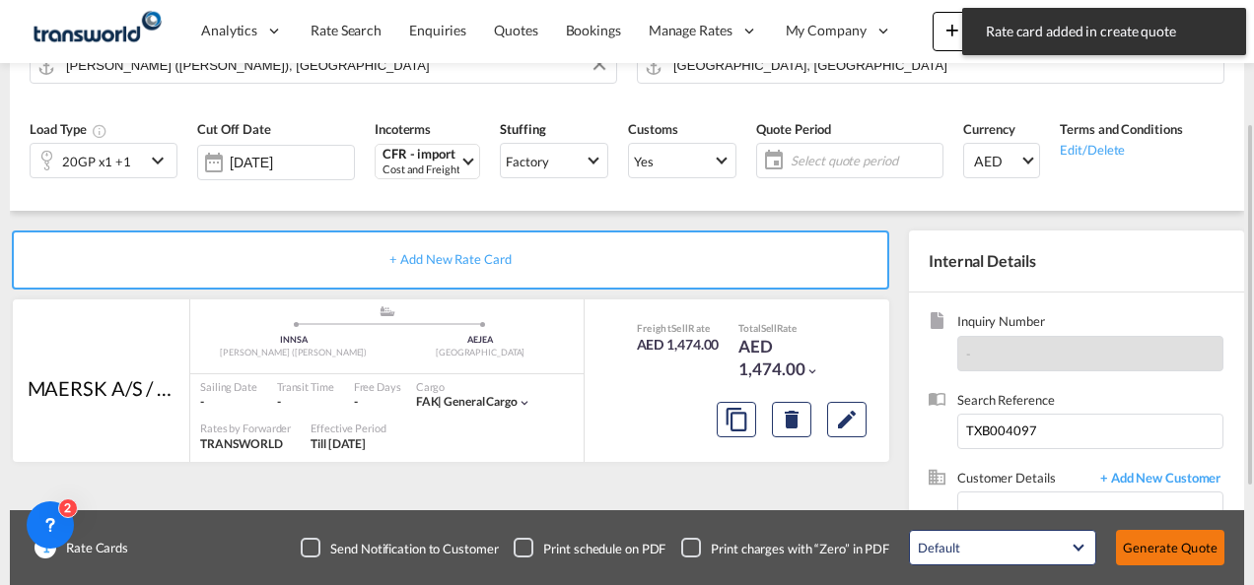
click at [1141, 548] on button "Generate Quote" at bounding box center [1170, 547] width 108 height 35
click at [774, 164] on div "Select quote period Select quote period August January February March April May…" at bounding box center [849, 160] width 187 height 35
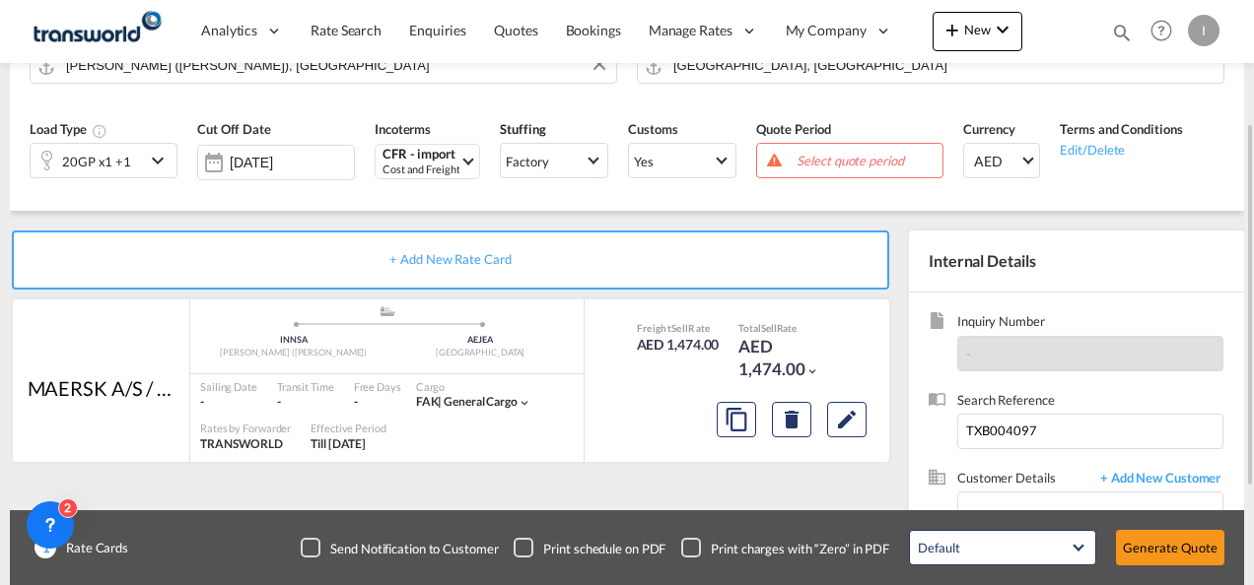
click at [850, 160] on span "Select quote period" at bounding box center [866, 161] width 141 height 18
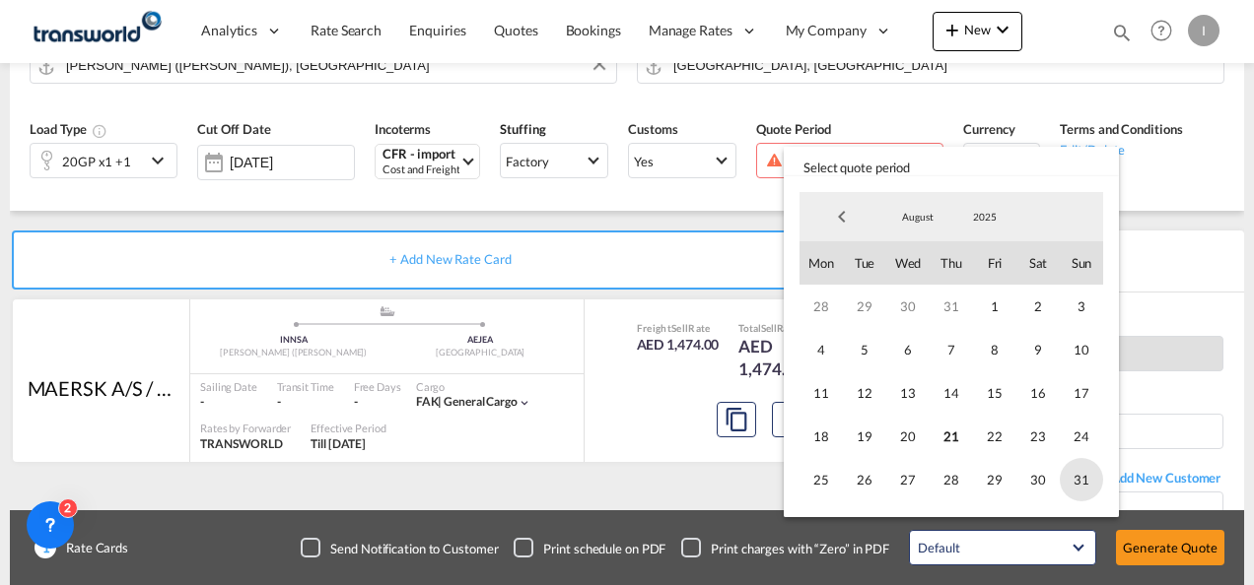
click at [1070, 471] on span "31" at bounding box center [1080, 479] width 43 height 43
click at [1161, 536] on md-backdrop at bounding box center [627, 292] width 1254 height 585
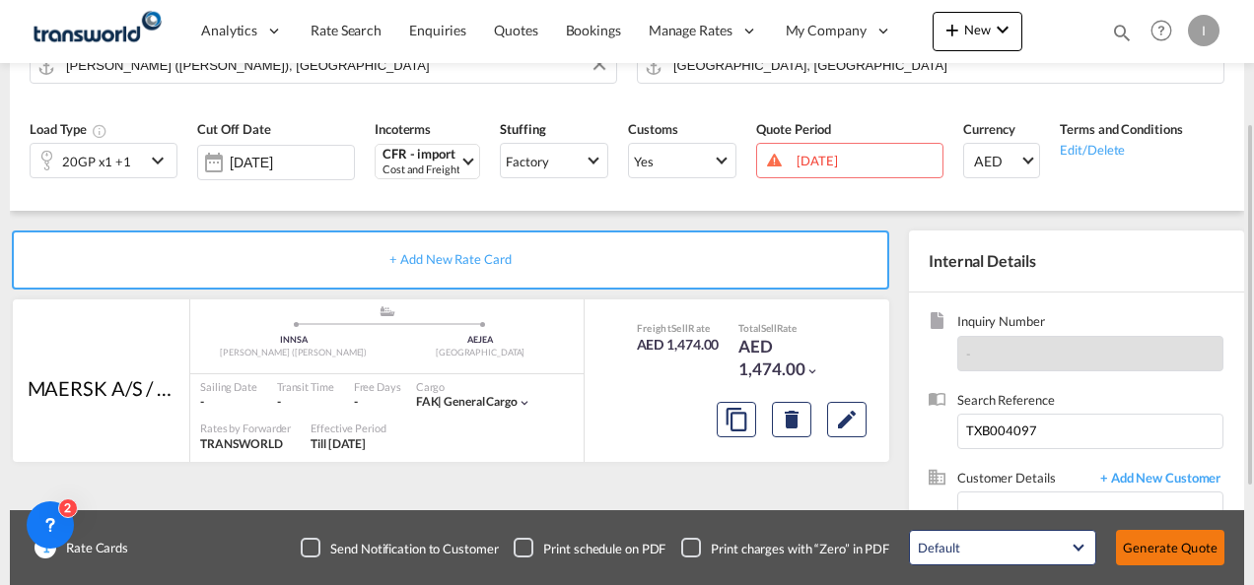
click at [1165, 545] on button "Generate Quote" at bounding box center [1170, 547] width 108 height 35
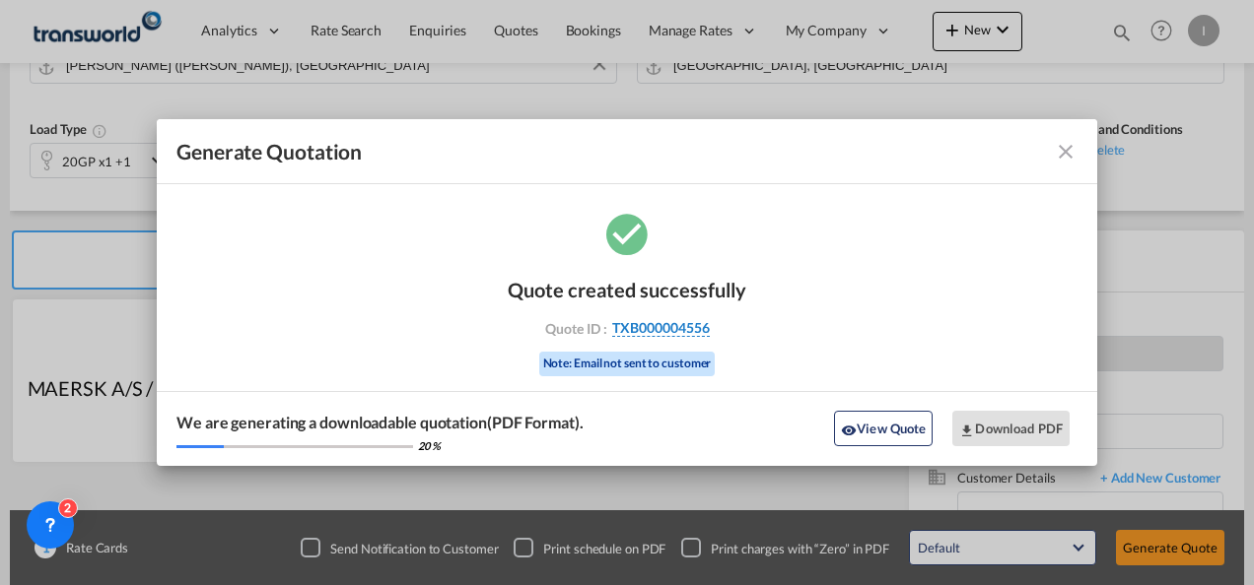
click at [682, 325] on span "TXB000004556" at bounding box center [661, 328] width 98 height 18
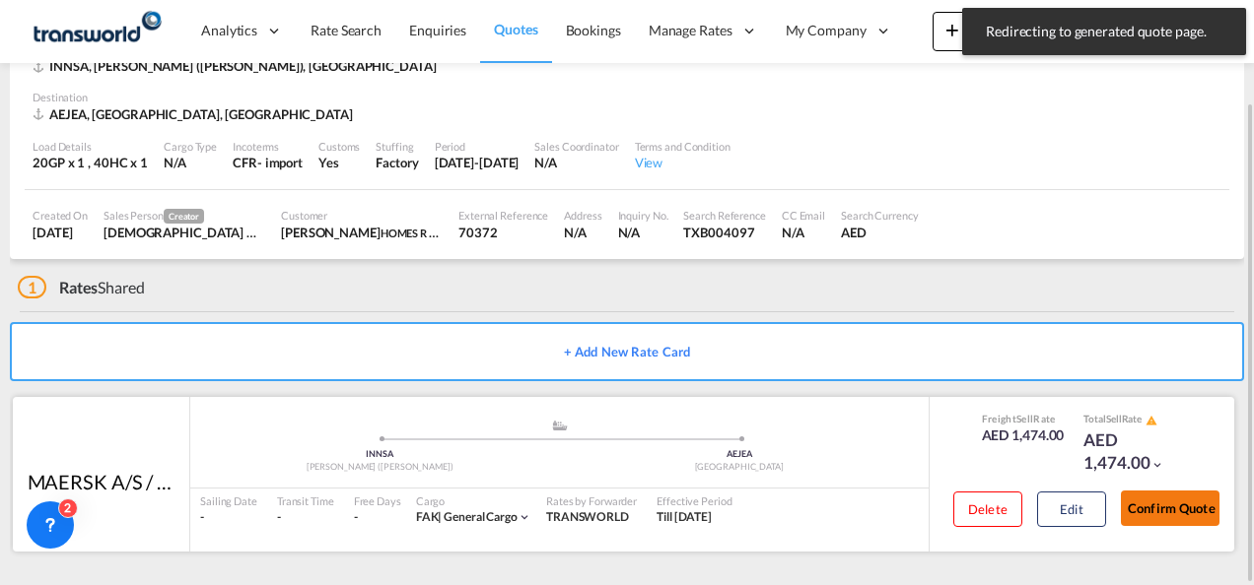
click at [1177, 503] on button "Confirm Quote" at bounding box center [1170, 508] width 99 height 35
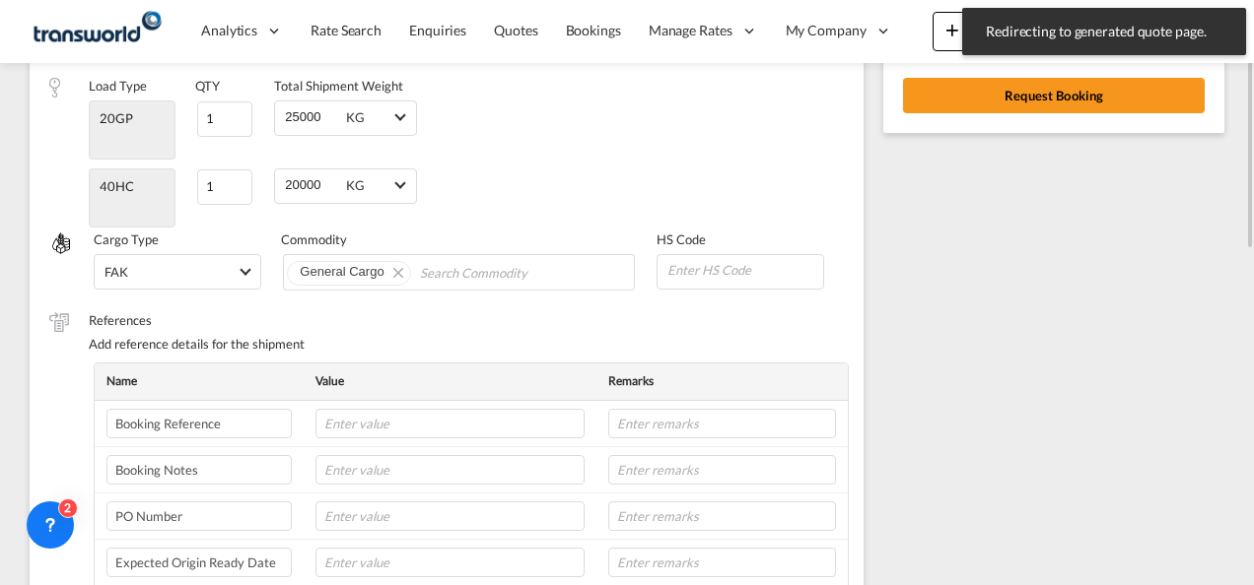
scroll to position [79, 0]
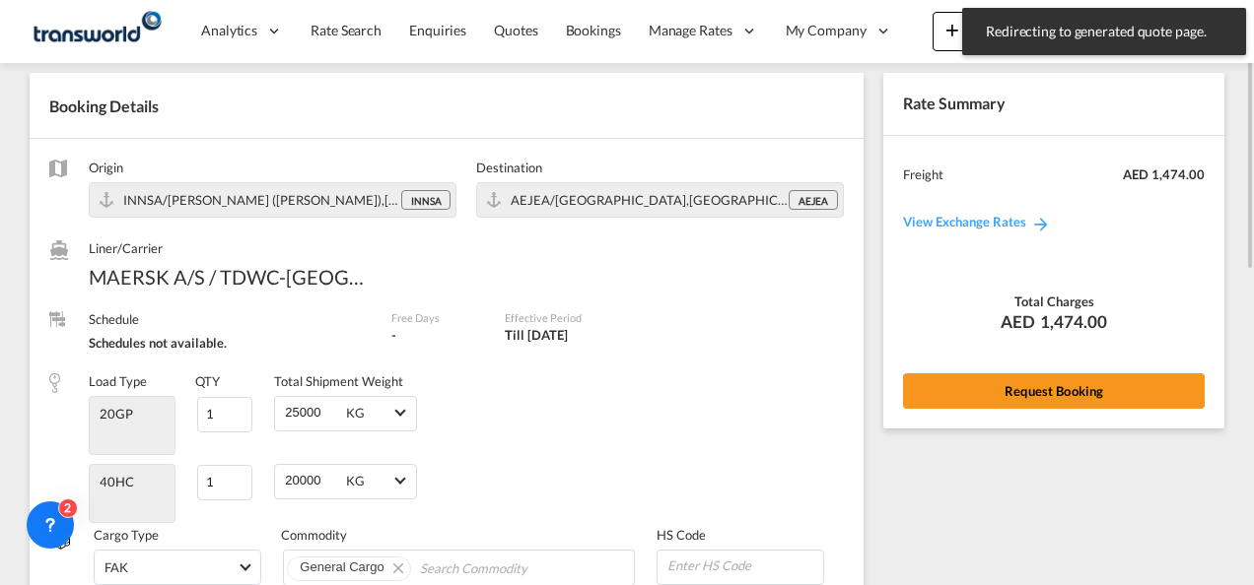
click at [968, 410] on div "Rate Summary Freight AED 1,474.00 View Exchange Rates Total Charges AED 1,474.0…" at bounding box center [1053, 250] width 341 height 355
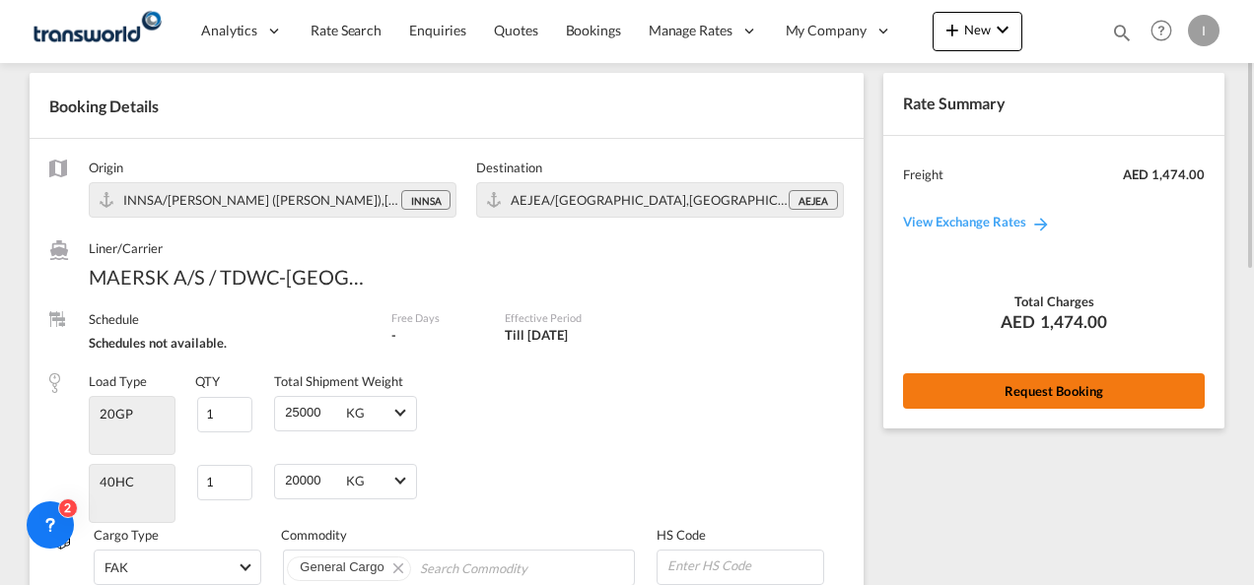
click at [971, 396] on button "Request Booking" at bounding box center [1054, 391] width 302 height 35
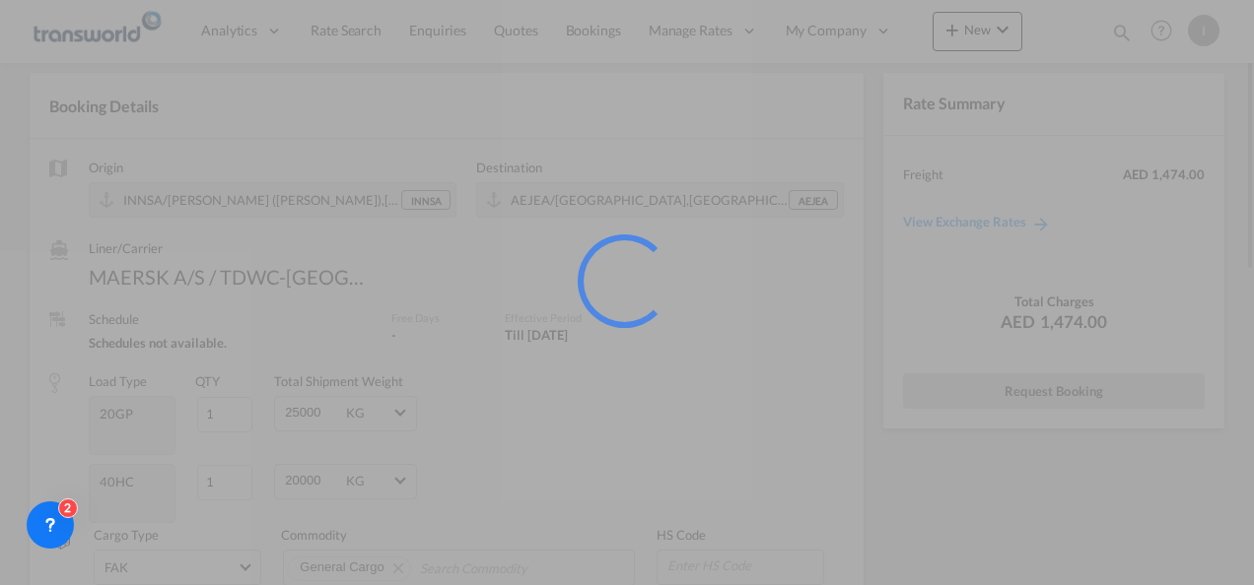
scroll to position [36, 0]
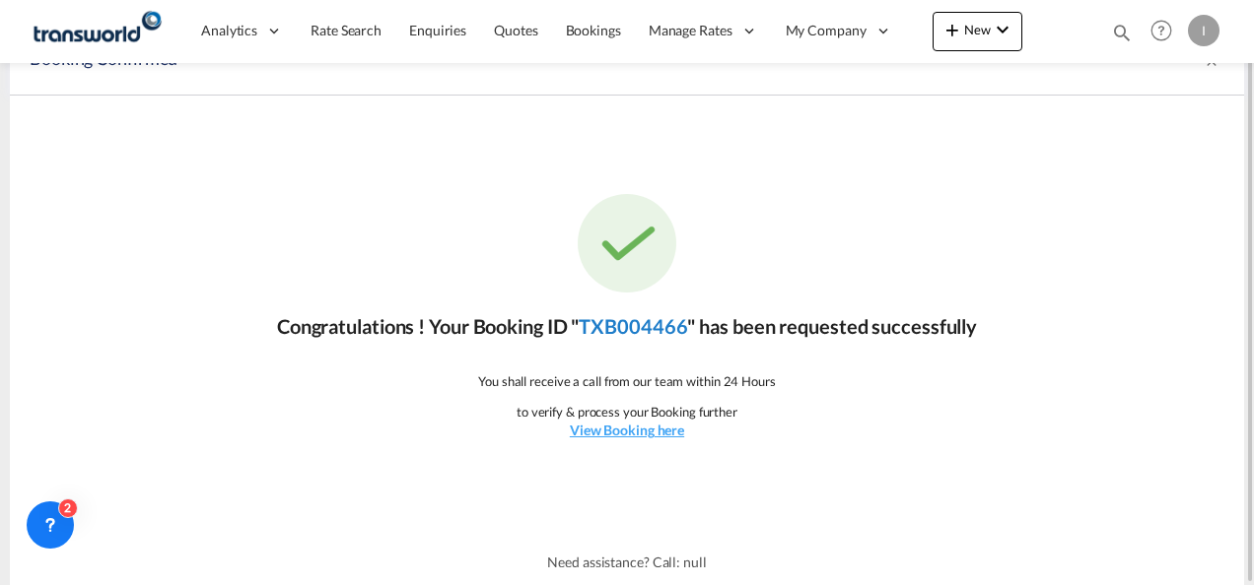
click at [600, 329] on link "TXB004466" at bounding box center [632, 326] width 108 height 24
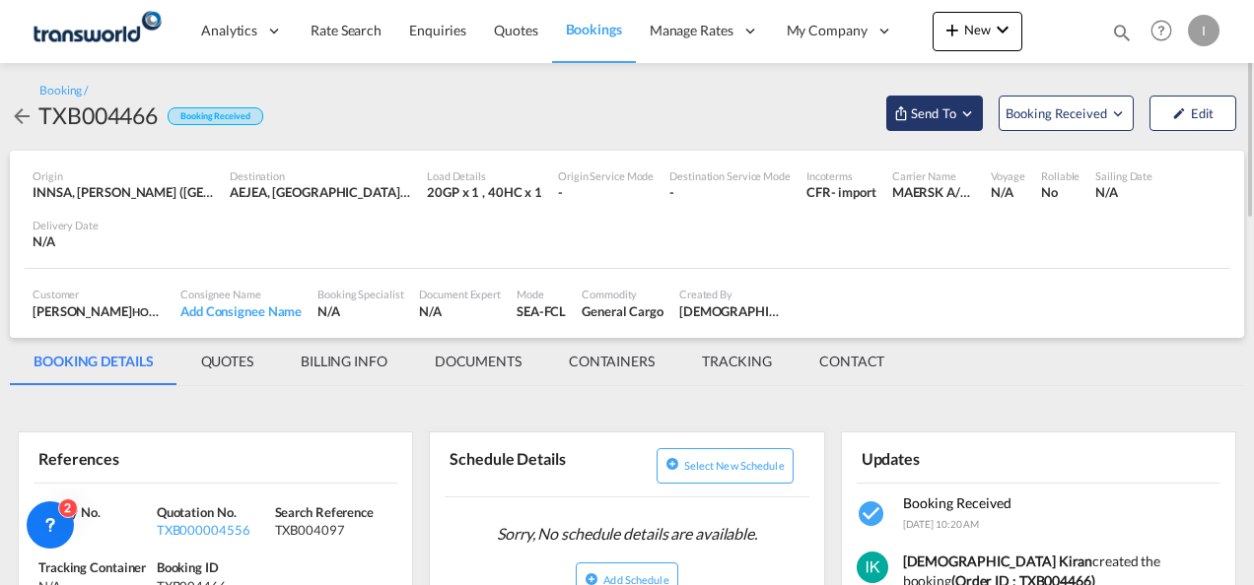
click at [902, 118] on md-icon "Open demo menu" at bounding box center [901, 113] width 16 height 16
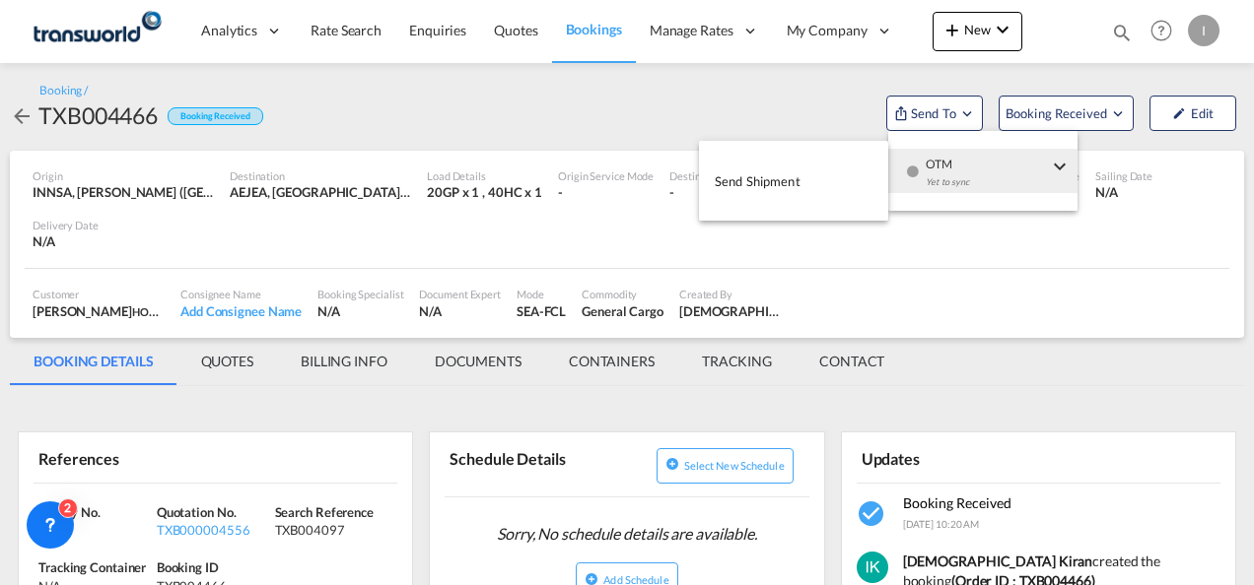
click at [944, 177] on div "Yet to sync" at bounding box center [986, 187] width 122 height 41
click at [782, 196] on span "Send Shipment" at bounding box center [757, 182] width 86 height 32
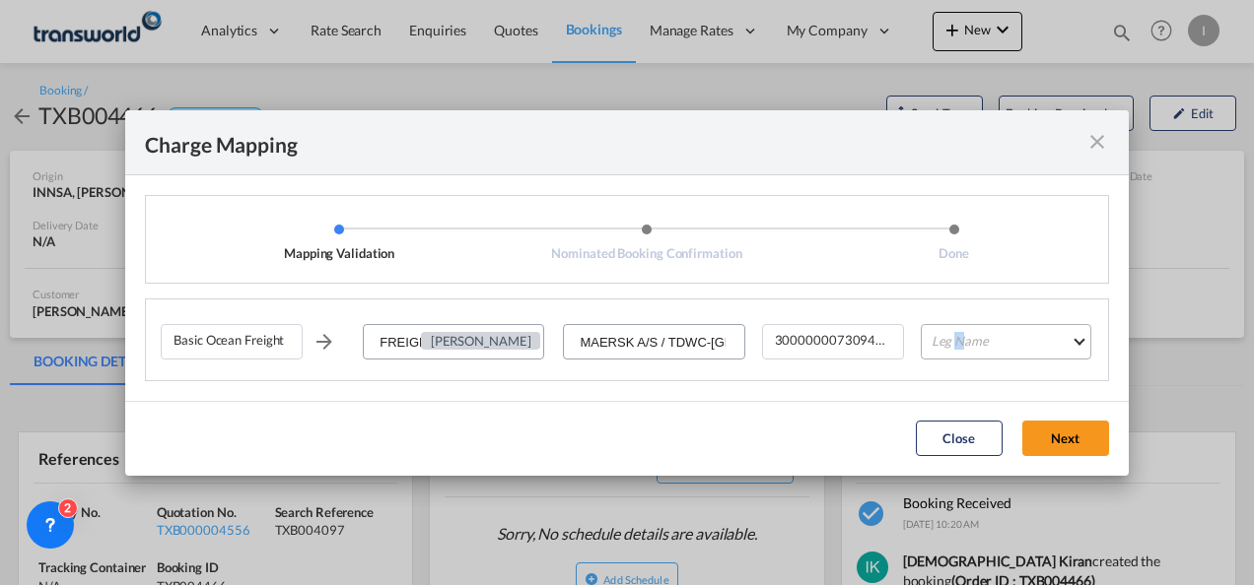
click at [958, 343] on md-select "Leg Name HANDLING ORIGIN VESSEL HANDLING DESTINATION OTHERS TL PICK UP CUSTOMS …" at bounding box center [1005, 341] width 170 height 35
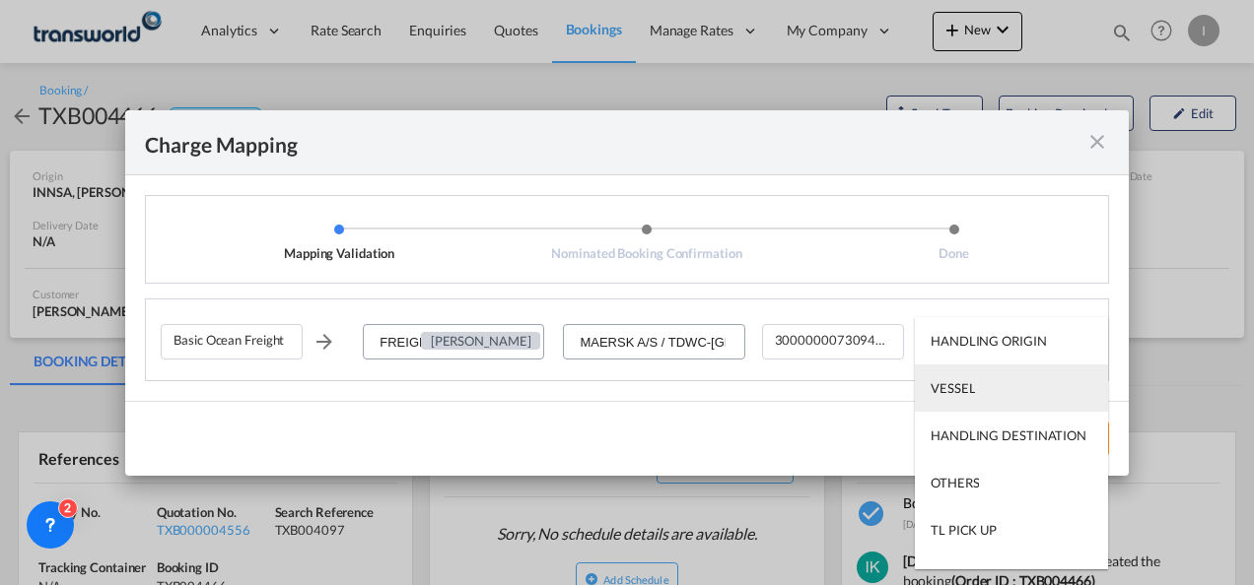
drag, startPoint x: 958, startPoint y: 343, endPoint x: 964, endPoint y: 389, distance: 46.7
click at [964, 389] on div "VESSEL" at bounding box center [952, 388] width 44 height 18
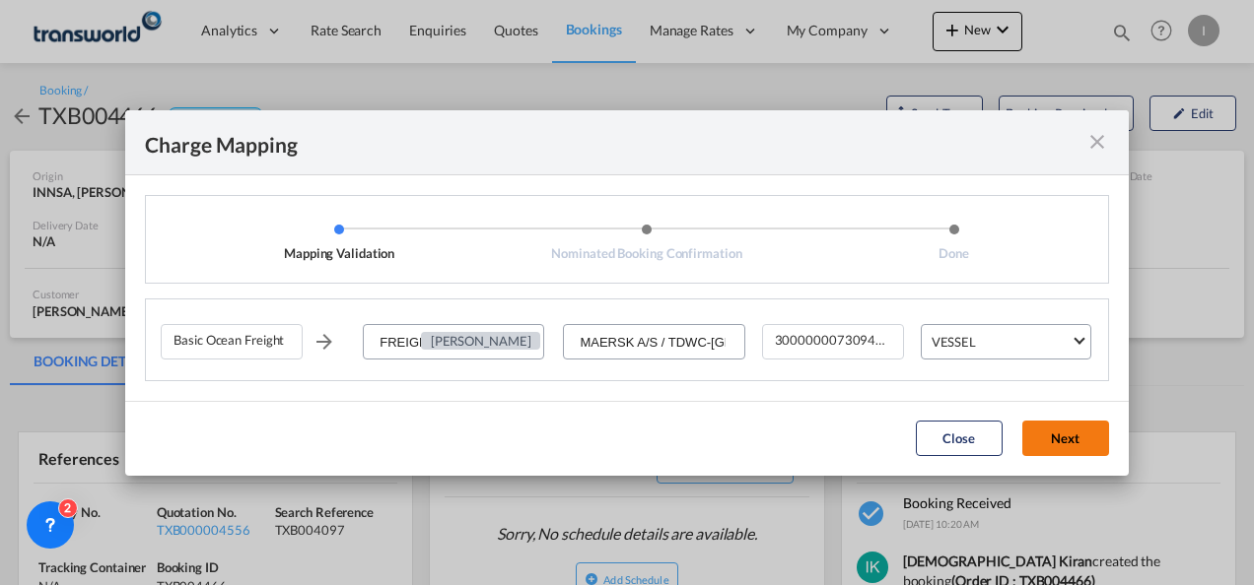
click at [1050, 451] on button "Next" at bounding box center [1065, 438] width 87 height 35
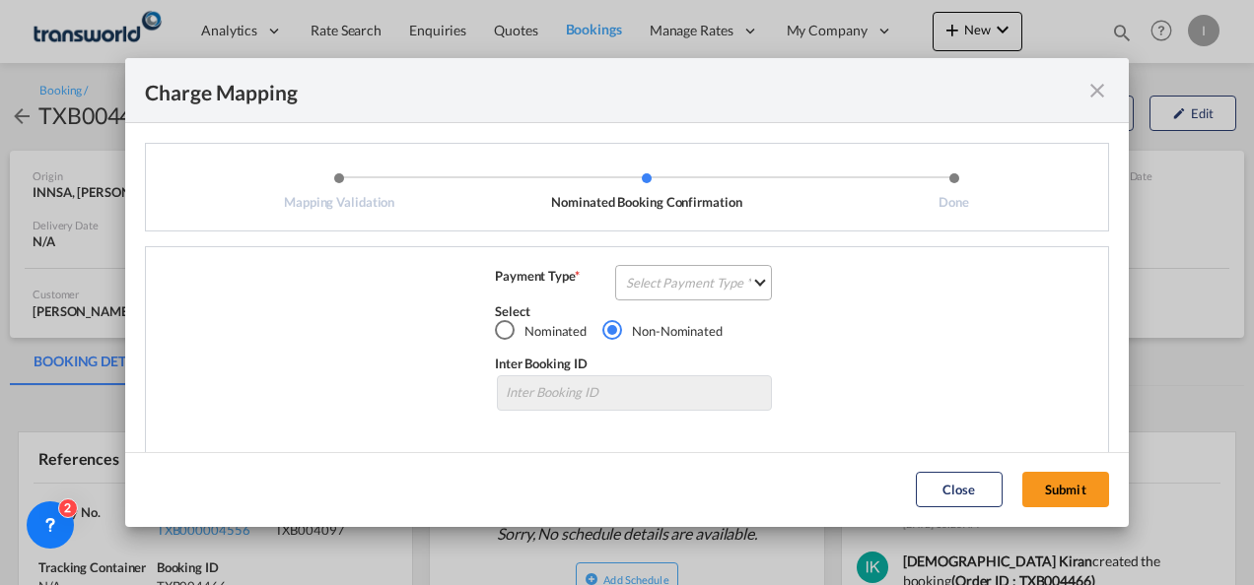
click at [733, 292] on md-select "Select Payment Type COLLECT PREPAID" at bounding box center [693, 282] width 157 height 35
click at [703, 288] on md-option "COLLECT" at bounding box center [691, 282] width 174 height 47
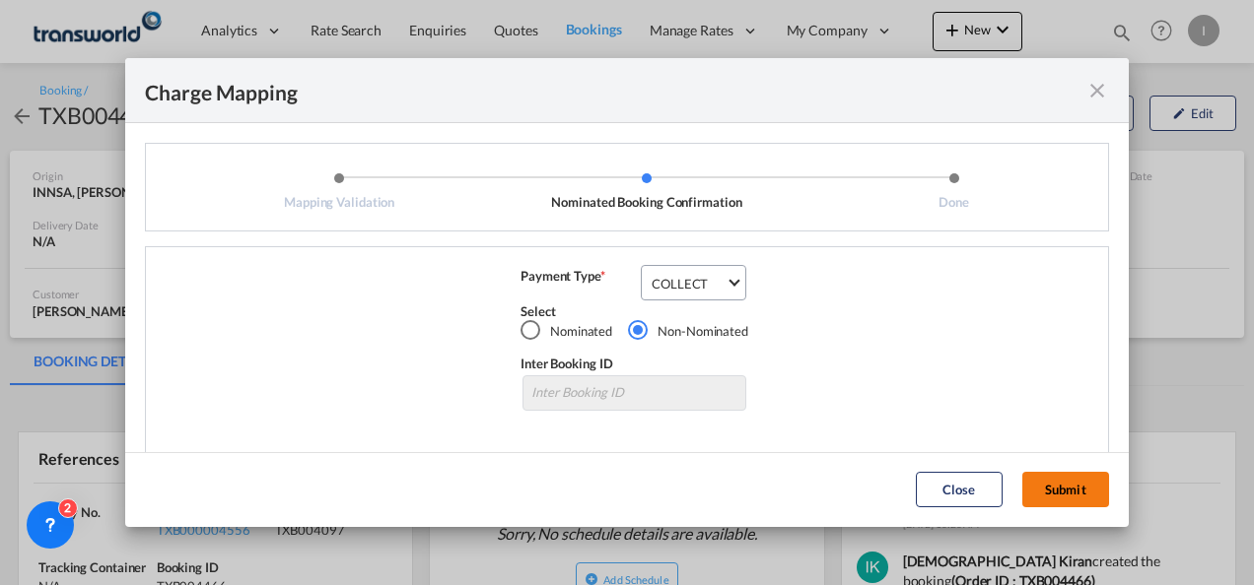
click at [1066, 487] on button "Submit" at bounding box center [1065, 489] width 87 height 35
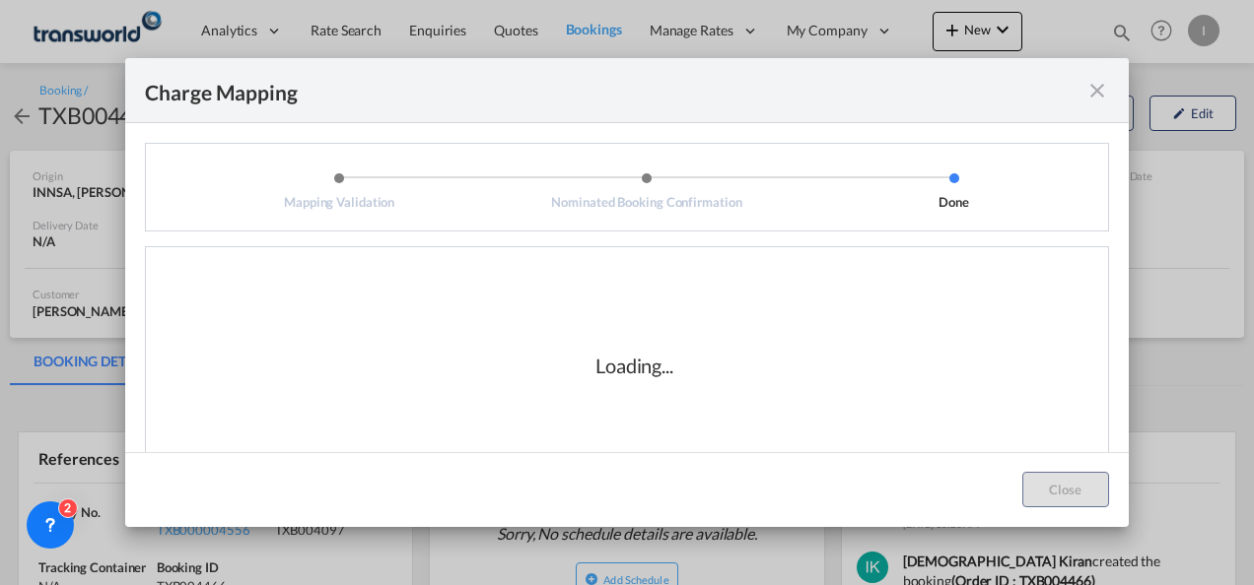
scroll to position [33, 0]
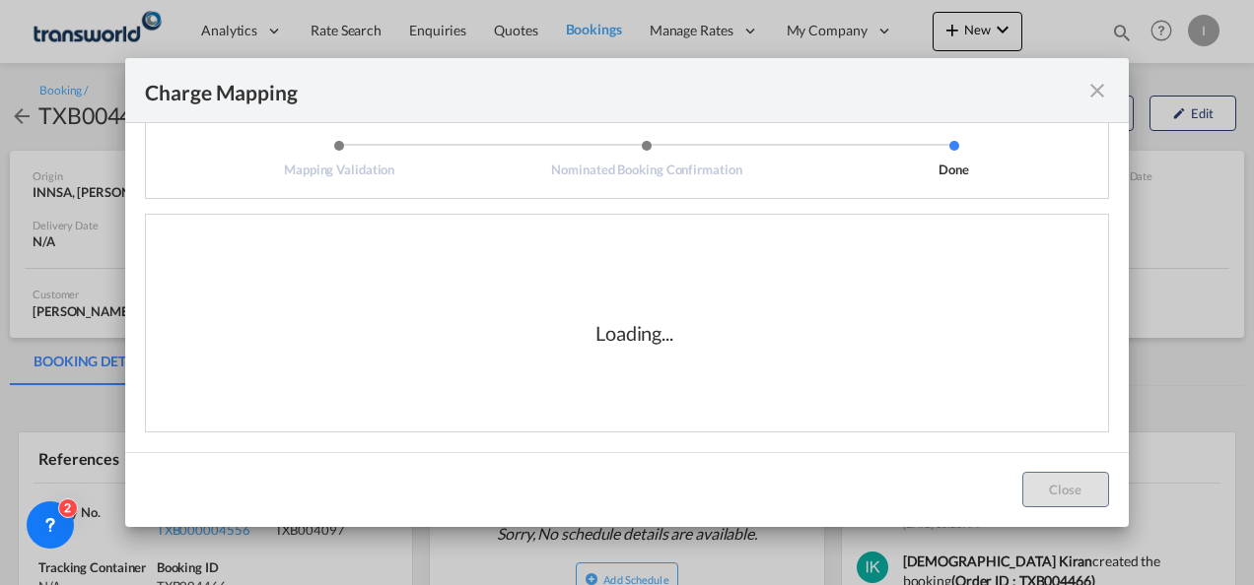
click at [678, 361] on div "Loading..." at bounding box center [634, 333] width 947 height 197
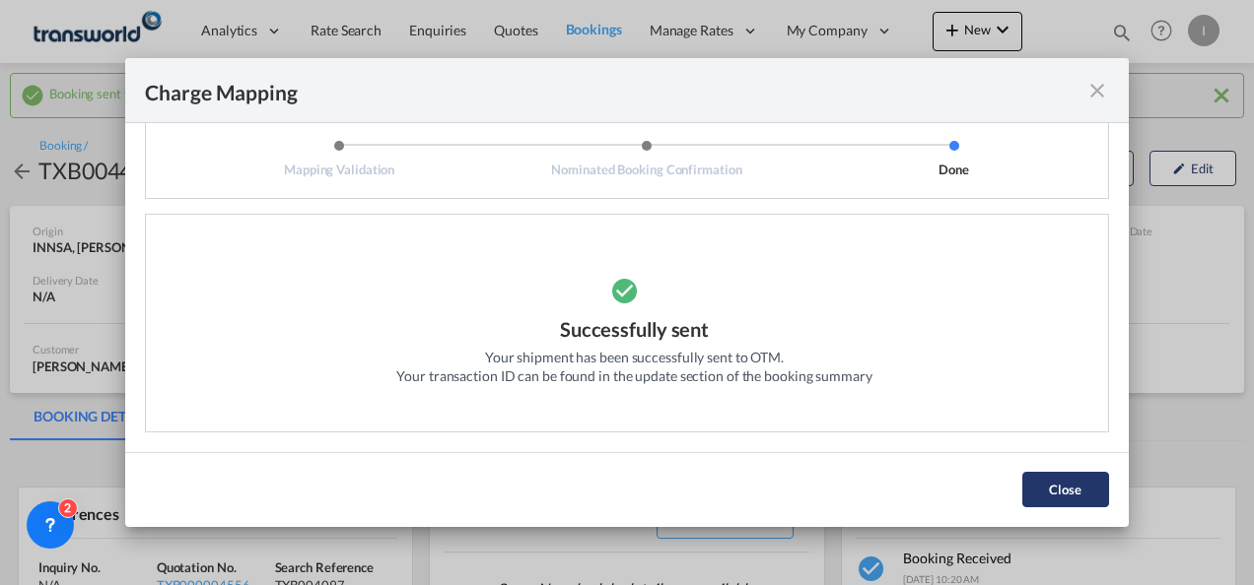
click at [1023, 480] on div "Close" at bounding box center [1065, 489] width 106 height 35
drag, startPoint x: 1094, startPoint y: 499, endPoint x: 1040, endPoint y: 487, distance: 55.5
click at [1094, 498] on button "Close" at bounding box center [1065, 489] width 87 height 35
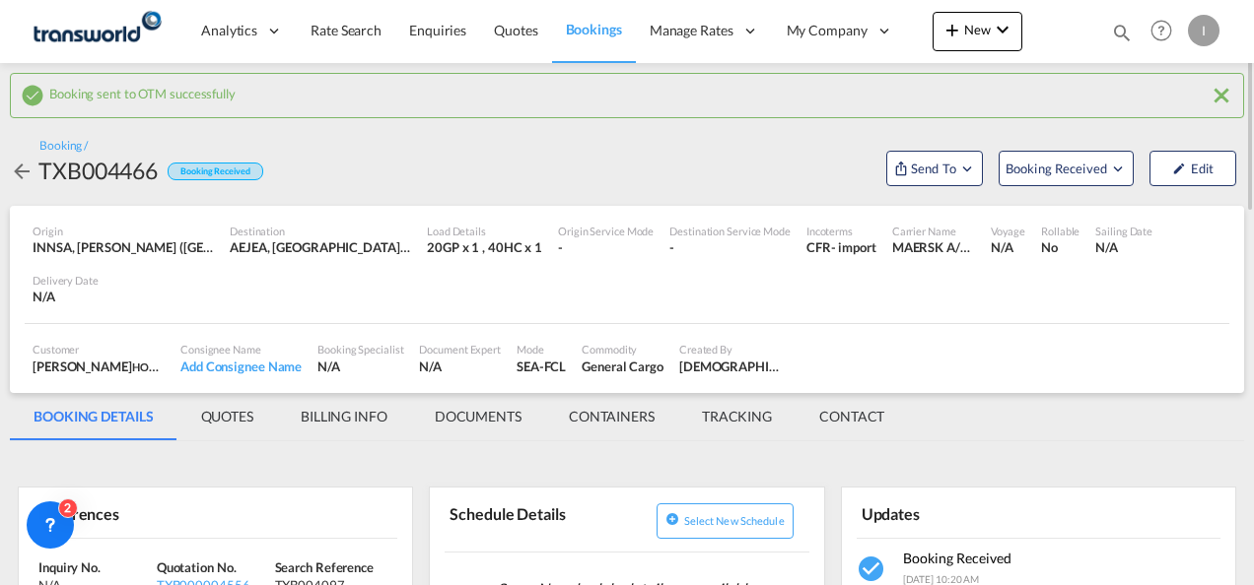
scroll to position [99, 0]
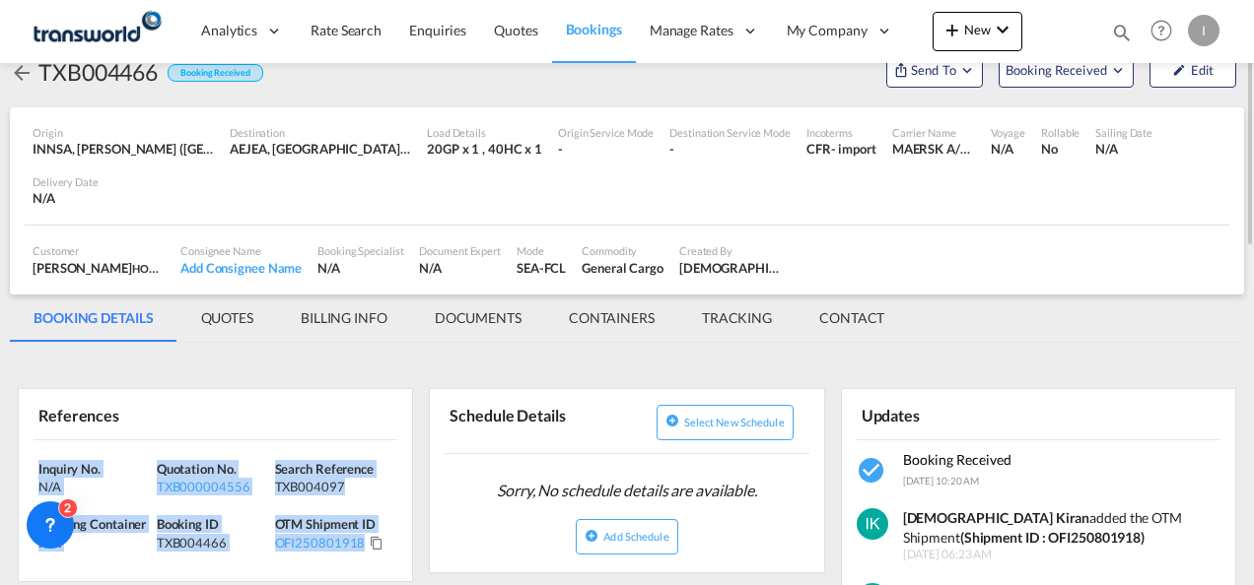
drag, startPoint x: 388, startPoint y: 543, endPoint x: 21, endPoint y: 467, distance: 375.3
click at [21, 467] on div "Inquiry No. N/A Quotation No. TXB000004556 Search Reference TXB004097 Tracking …" at bounding box center [215, 511] width 393 height 141
drag, startPoint x: 21, startPoint y: 467, endPoint x: 34, endPoint y: 463, distance: 13.4
copy div "Inquiry No. N/A Quotation No. TXB000004556 Search Reference TXB004097 Tracking …"
click at [1122, 38] on md-icon "icon-magnify" at bounding box center [1122, 33] width 22 height 22
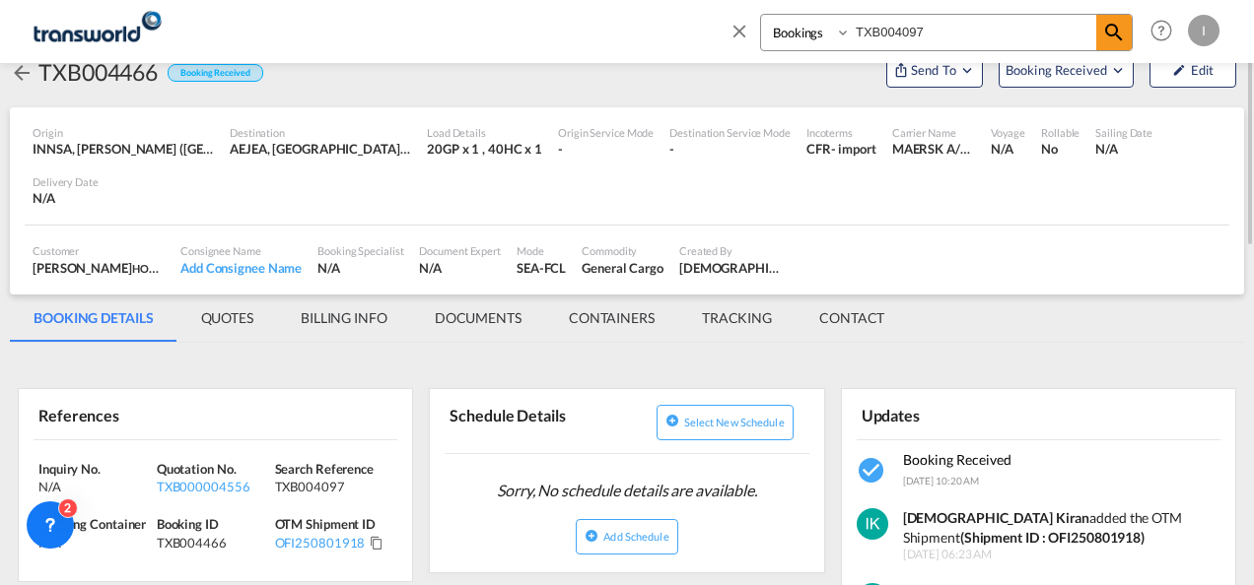
click at [902, 30] on input "TXB004097" at bounding box center [972, 32] width 245 height 34
paste input "159"
type input "TXB004159"
click at [1109, 38] on md-icon "icon-magnify" at bounding box center [1114, 33] width 24 height 24
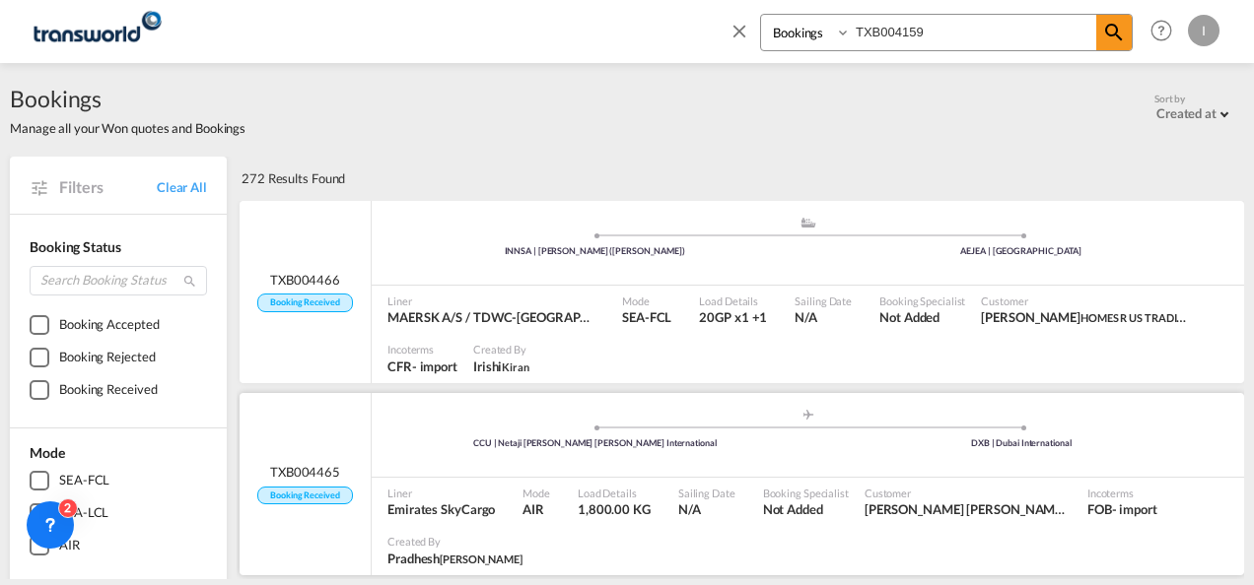
click at [1103, 29] on md-icon "icon-magnify" at bounding box center [1114, 33] width 24 height 24
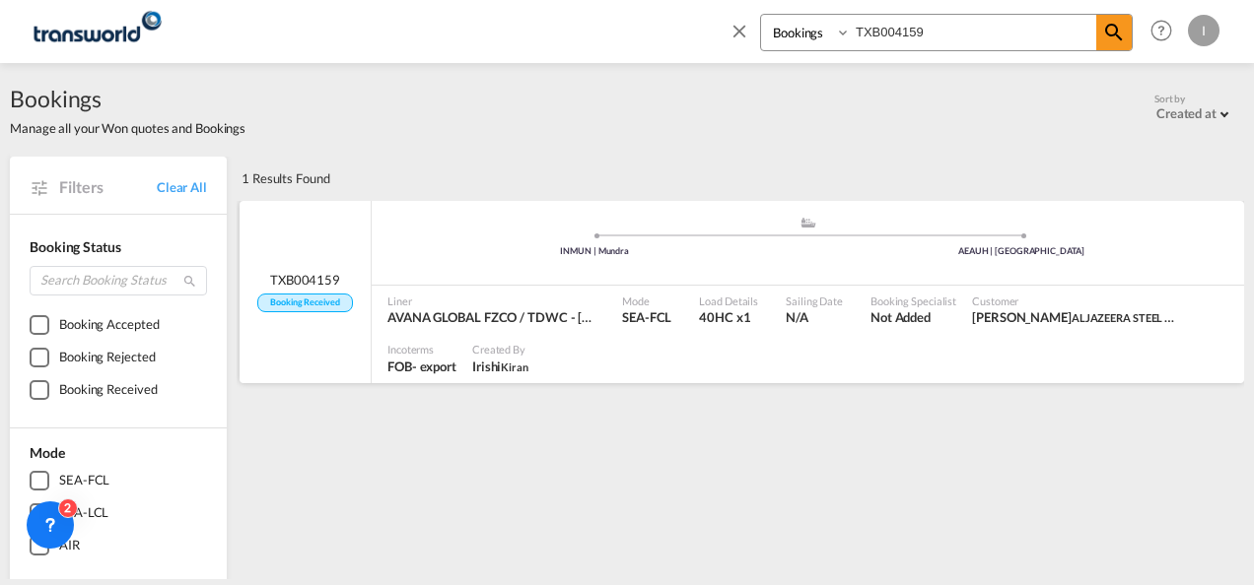
click at [940, 269] on div ".a{fill:#aaa8ad;} .a{fill:#aaa8ad;} INMUN | Mundra [GEOGRAPHIC_DATA] | [GEOGRAP…" at bounding box center [808, 245] width 872 height 59
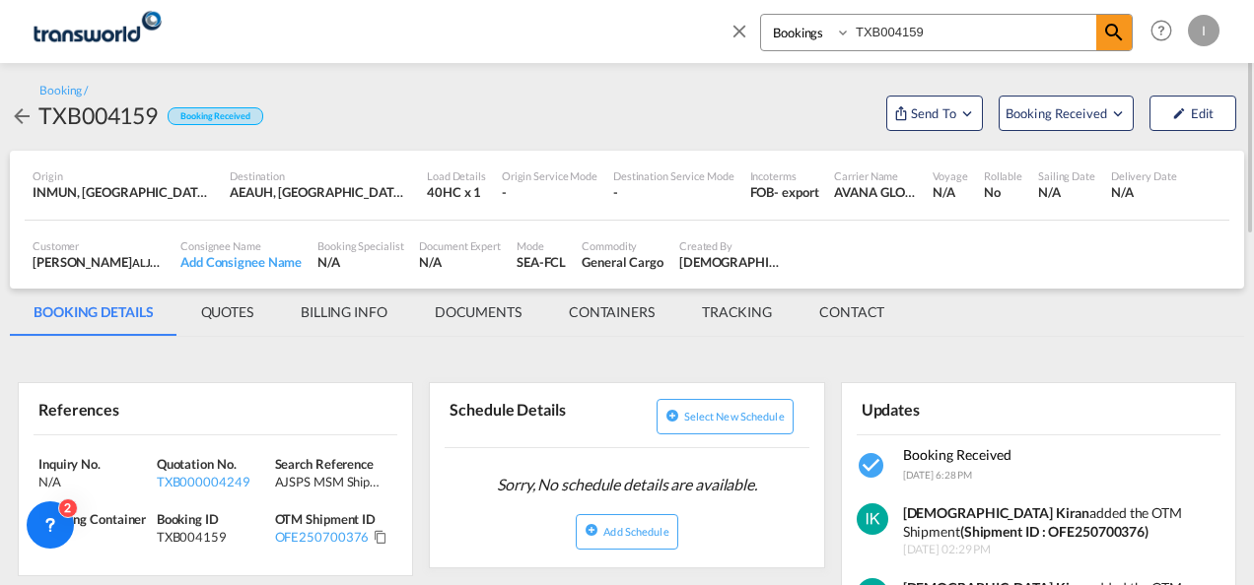
click at [369, 315] on md-tab-item "BILLING INFO" at bounding box center [344, 312] width 134 height 47
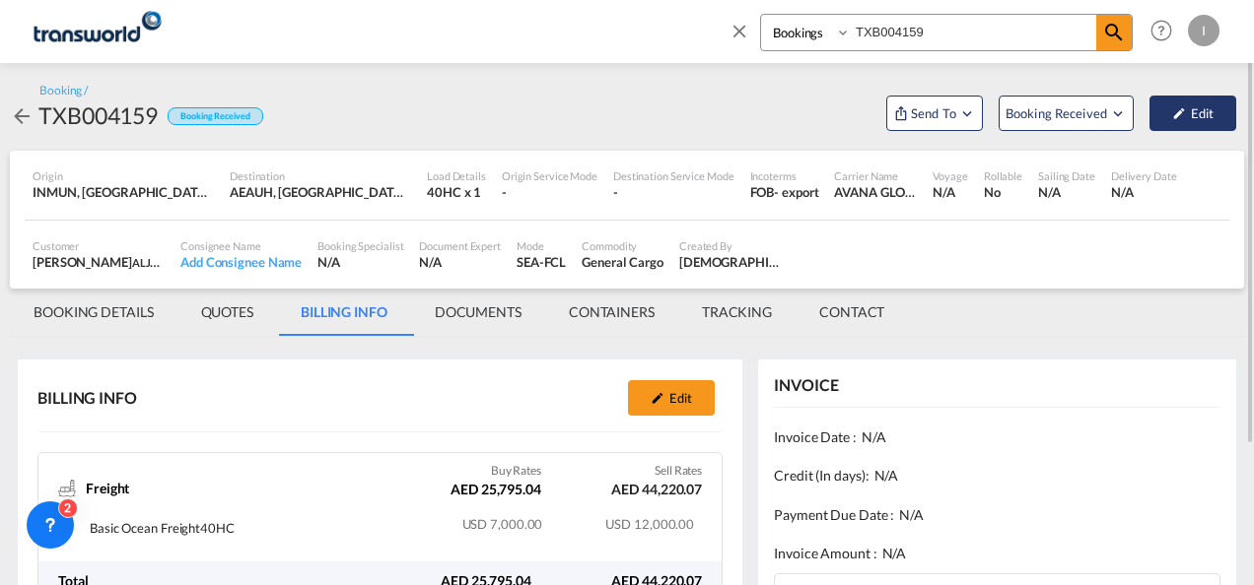
click at [1194, 120] on button "Edit" at bounding box center [1192, 113] width 87 height 35
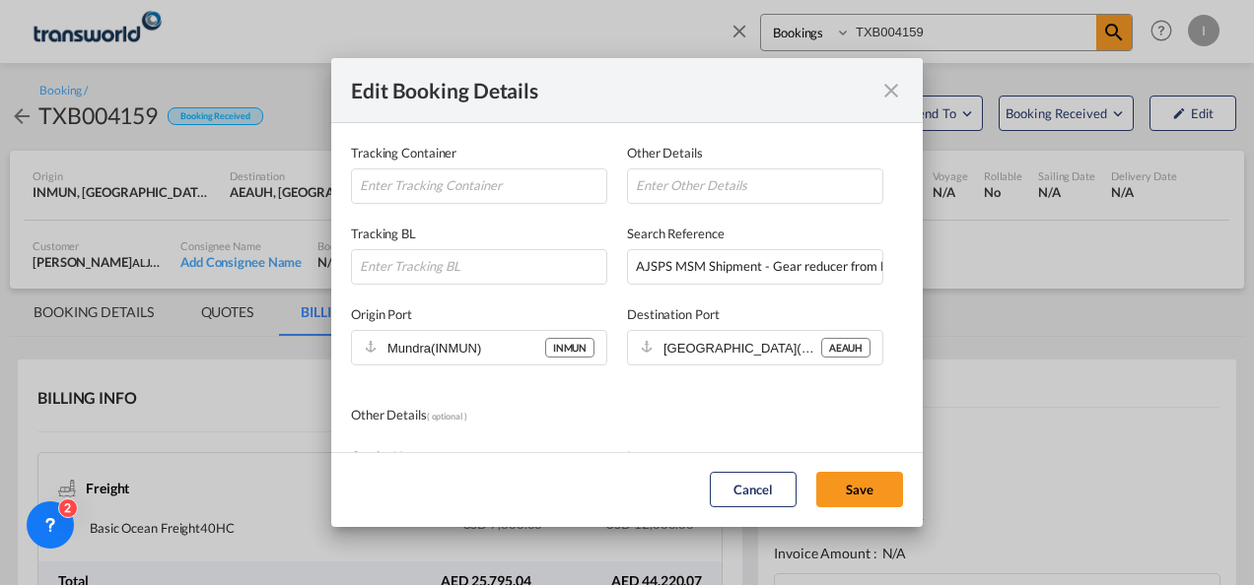
click at [898, 93] on md-icon "icon-close fg-AAA8AD mr-0 cursor" at bounding box center [891, 91] width 24 height 24
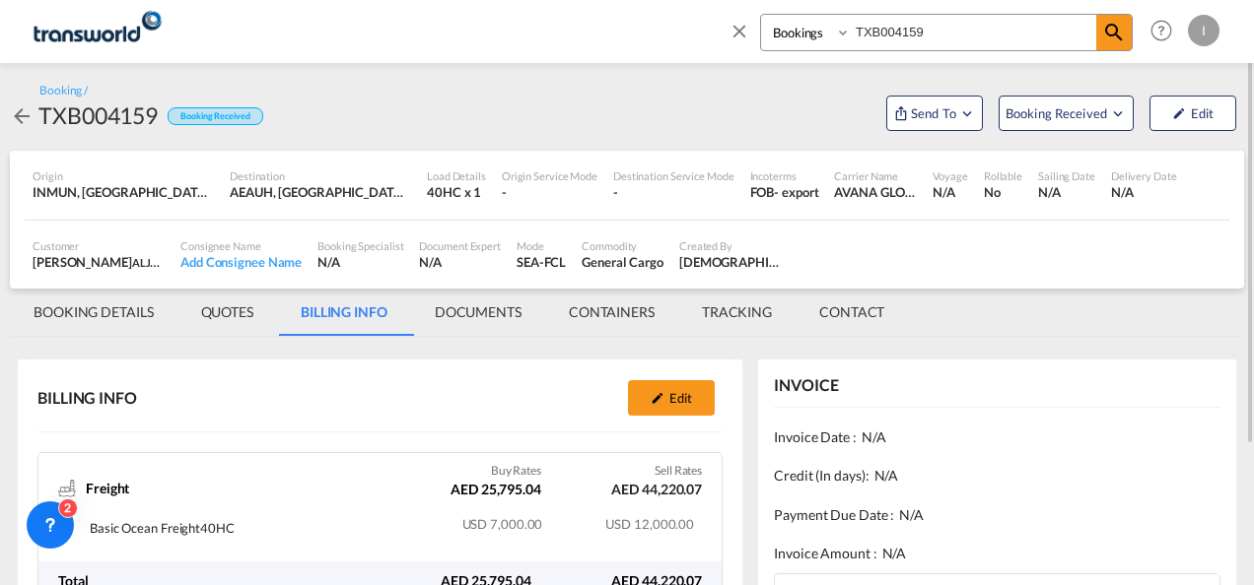
click at [88, 315] on md-tab-item "BOOKING DETAILS" at bounding box center [94, 312] width 168 height 47
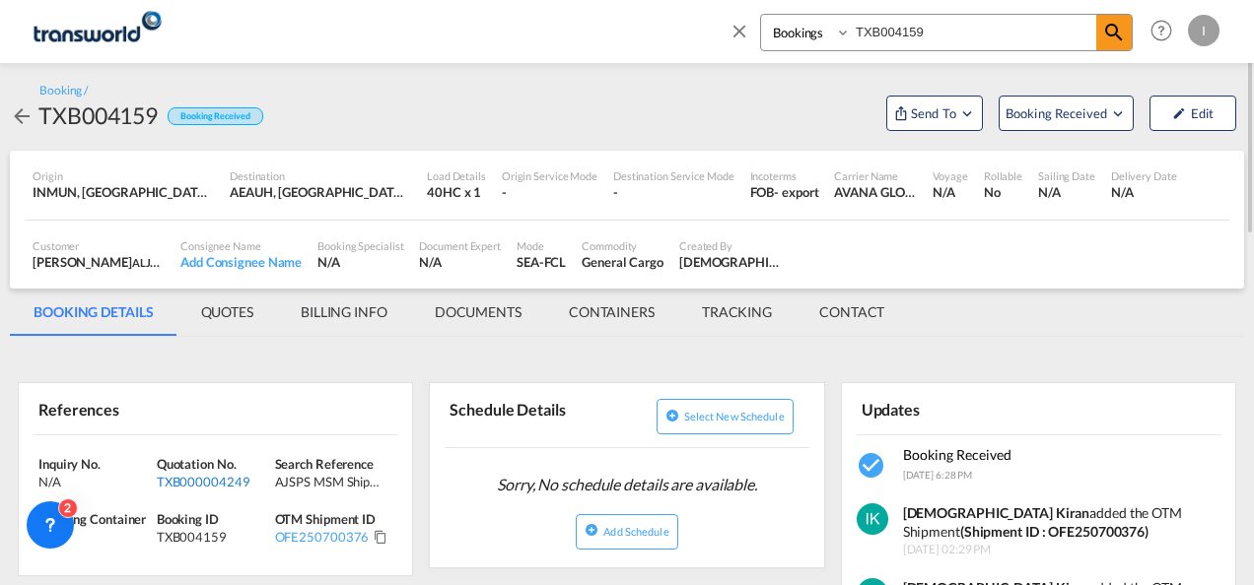
click at [201, 475] on div "TXB000004249" at bounding box center [213, 482] width 113 height 18
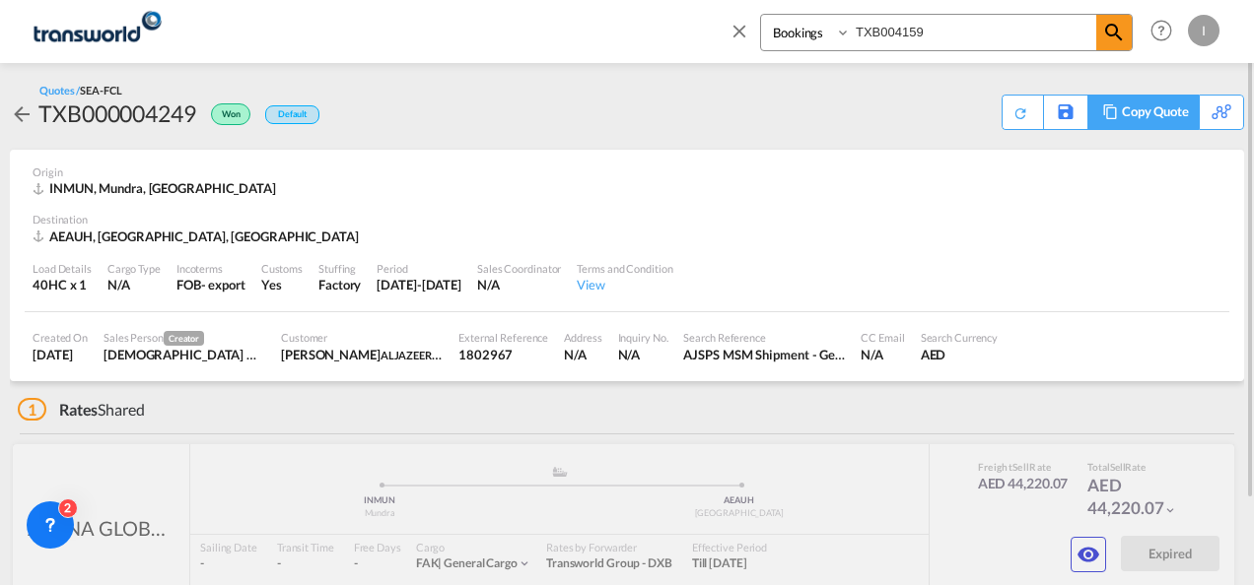
click at [1114, 115] on md-icon at bounding box center [1110, 111] width 24 height 15
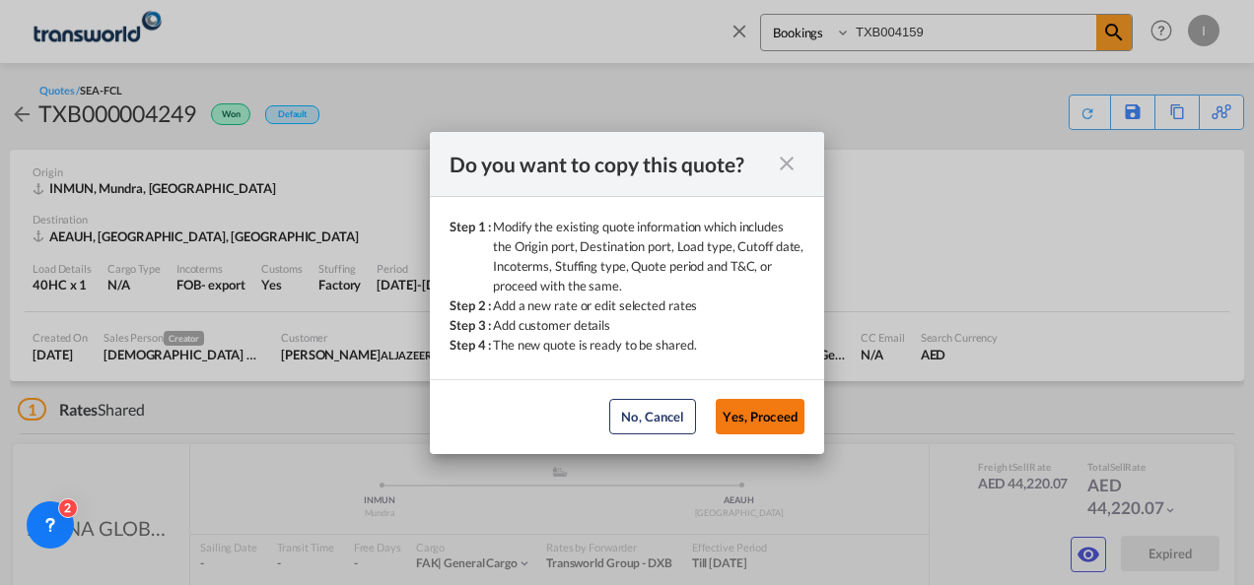
click at [739, 429] on button "Yes, Proceed" at bounding box center [759, 416] width 89 height 35
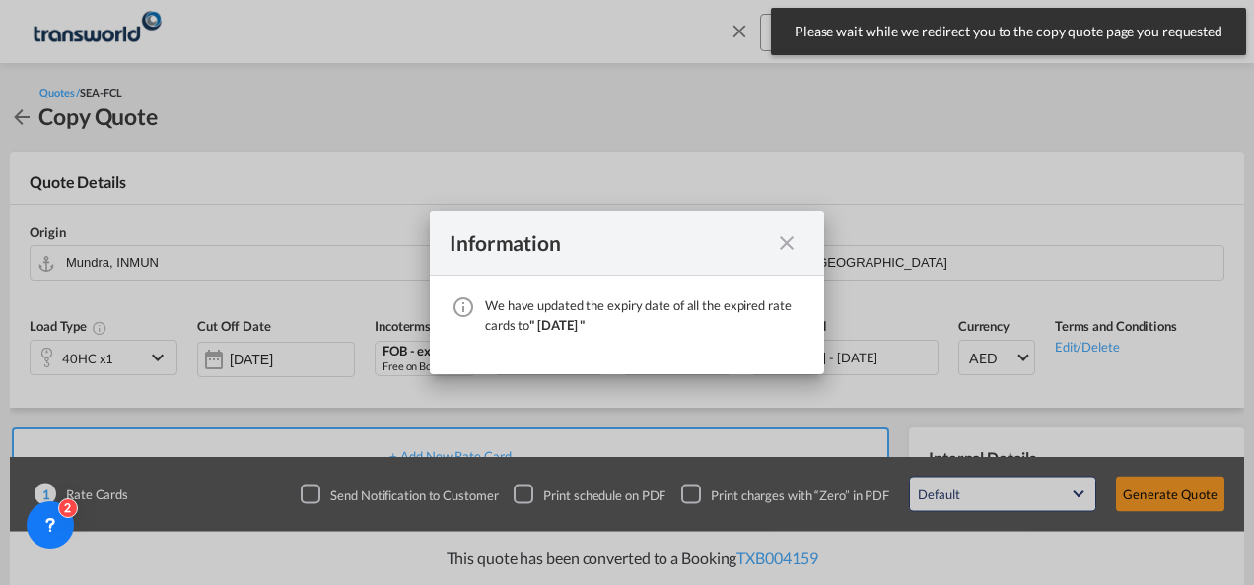
click at [779, 245] on md-icon "icon-close fg-AAA8AD cursor" at bounding box center [787, 244] width 24 height 24
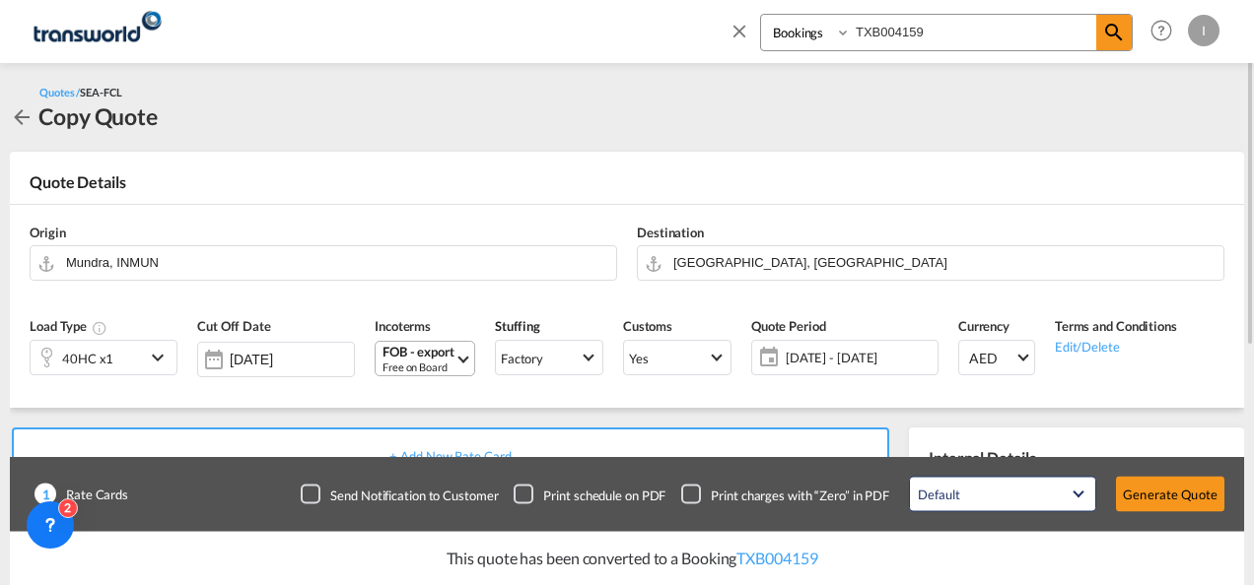
click at [455, 369] on md-select-value "FOB - export Free on Board" at bounding box center [427, 359] width 94 height 34
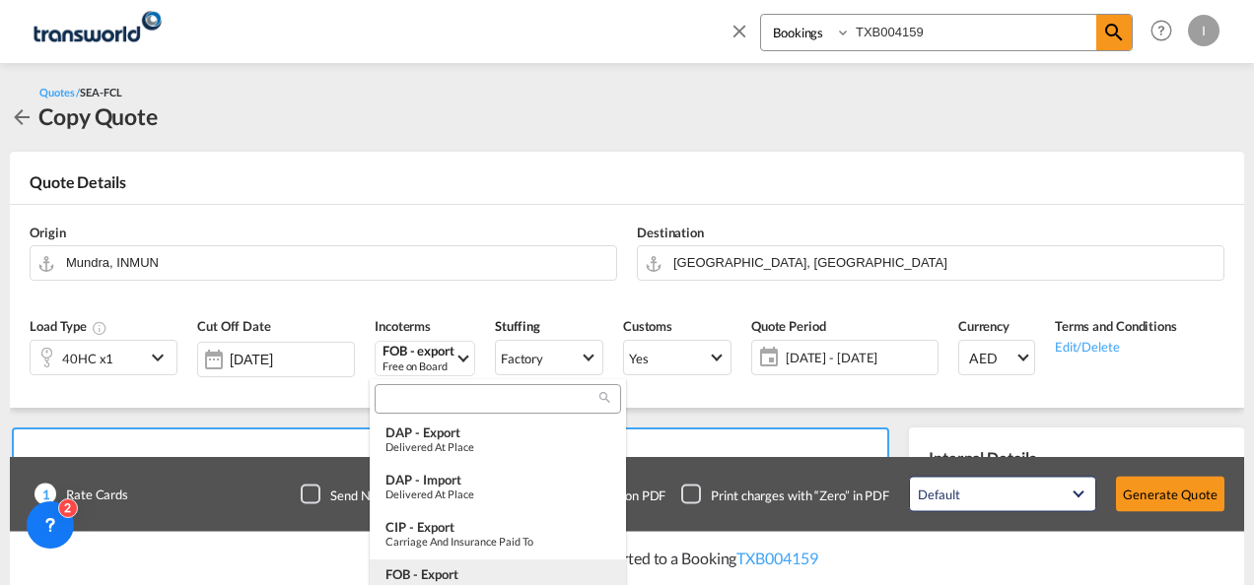
scroll to position [540, 0]
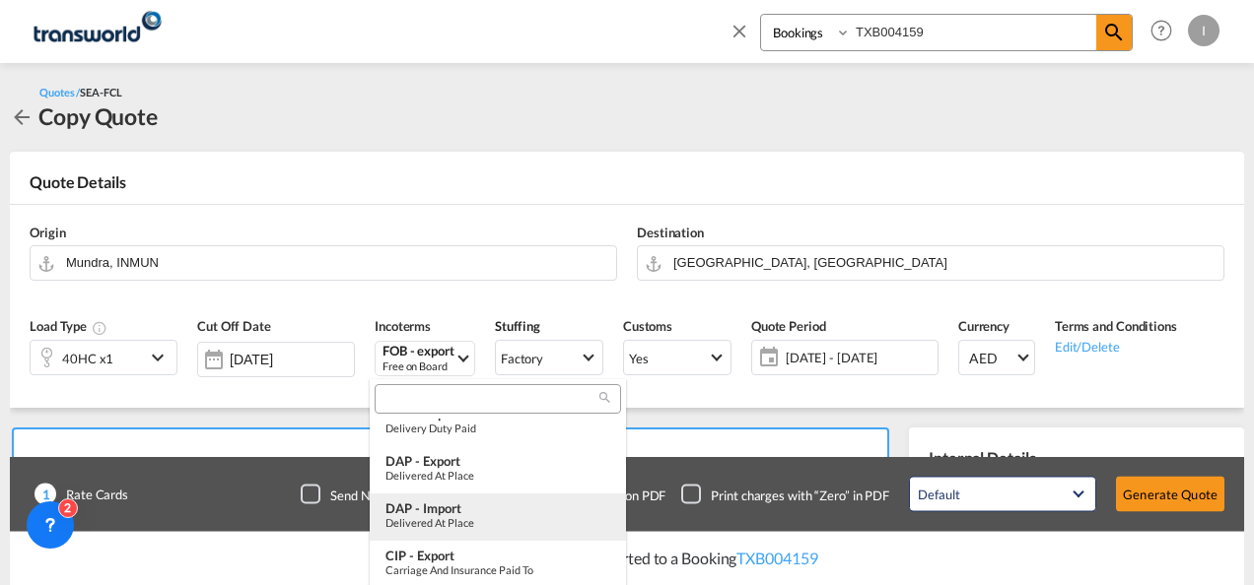
click at [445, 514] on div "DAP - import" at bounding box center [497, 509] width 225 height 16
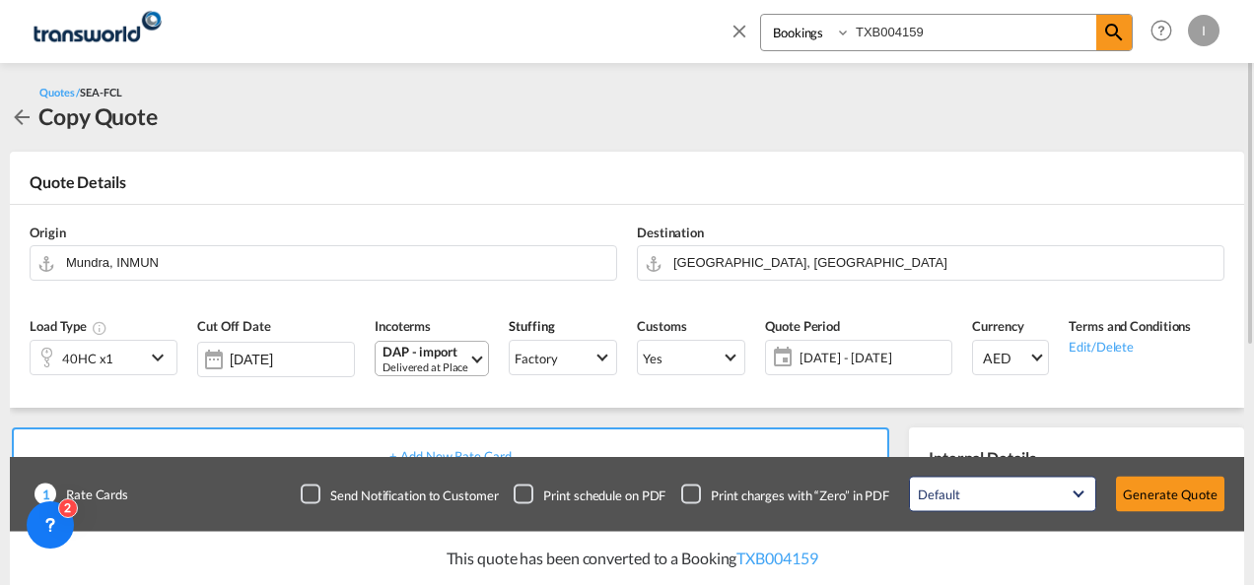
click at [441, 370] on div "Delivered at Place" at bounding box center [425, 367] width 86 height 15
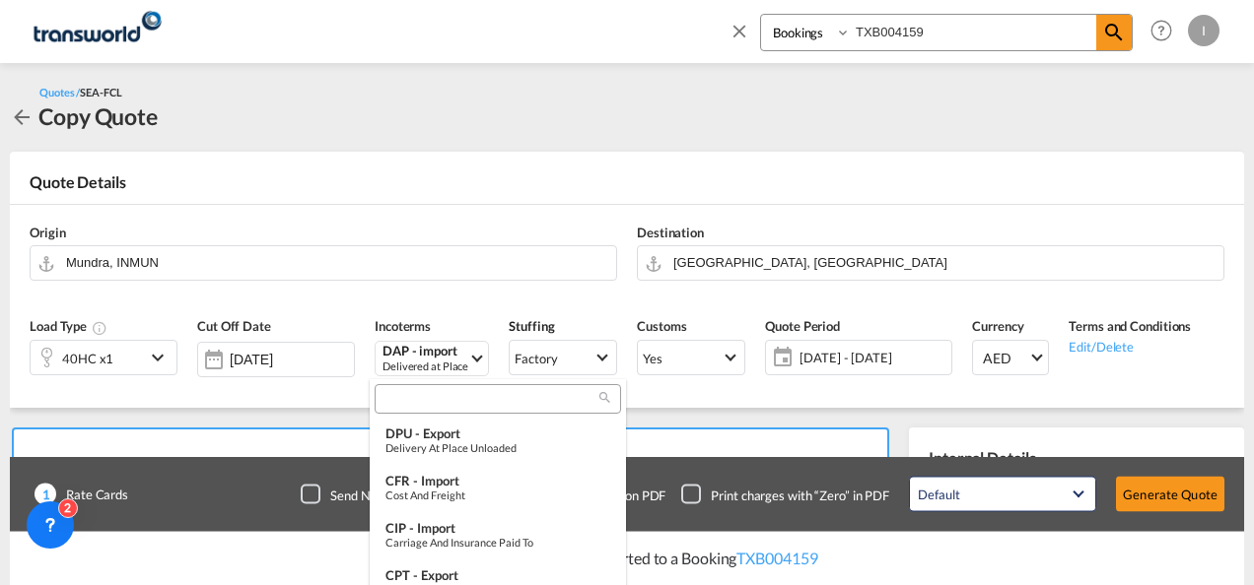
scroll to position [530, 0]
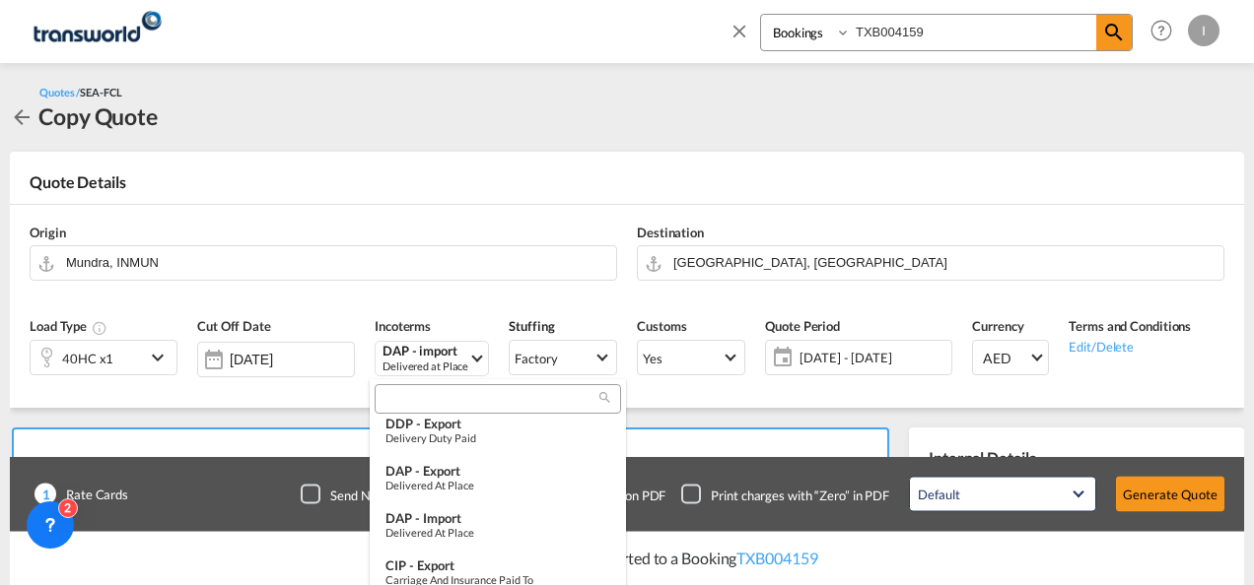
click at [432, 396] on input "search" at bounding box center [489, 400] width 219 height 18
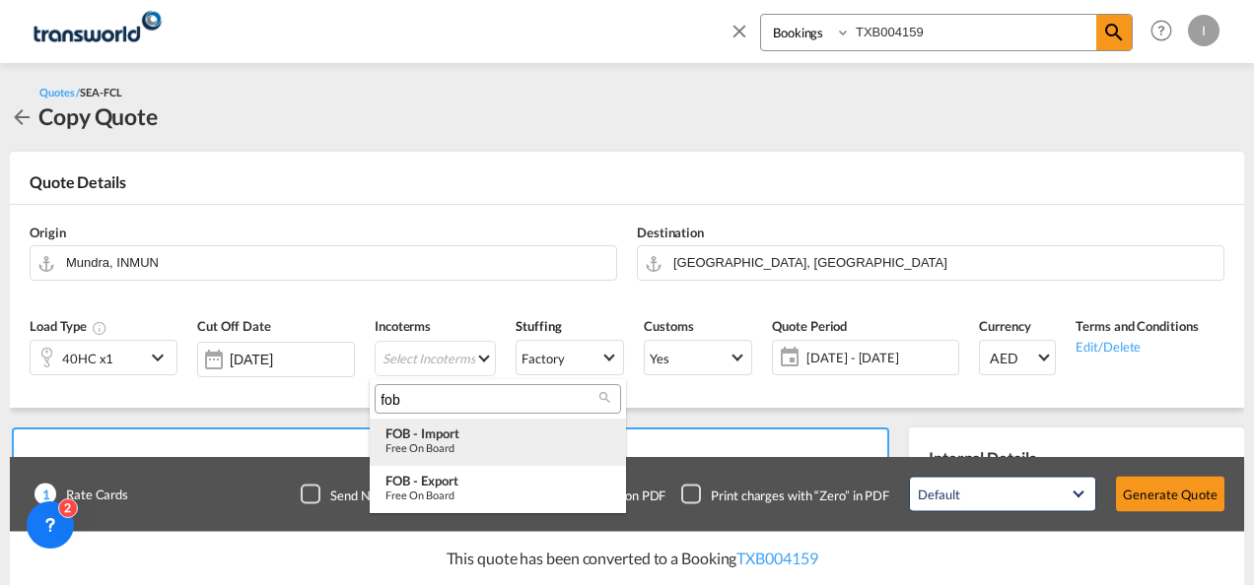
type input "fob"
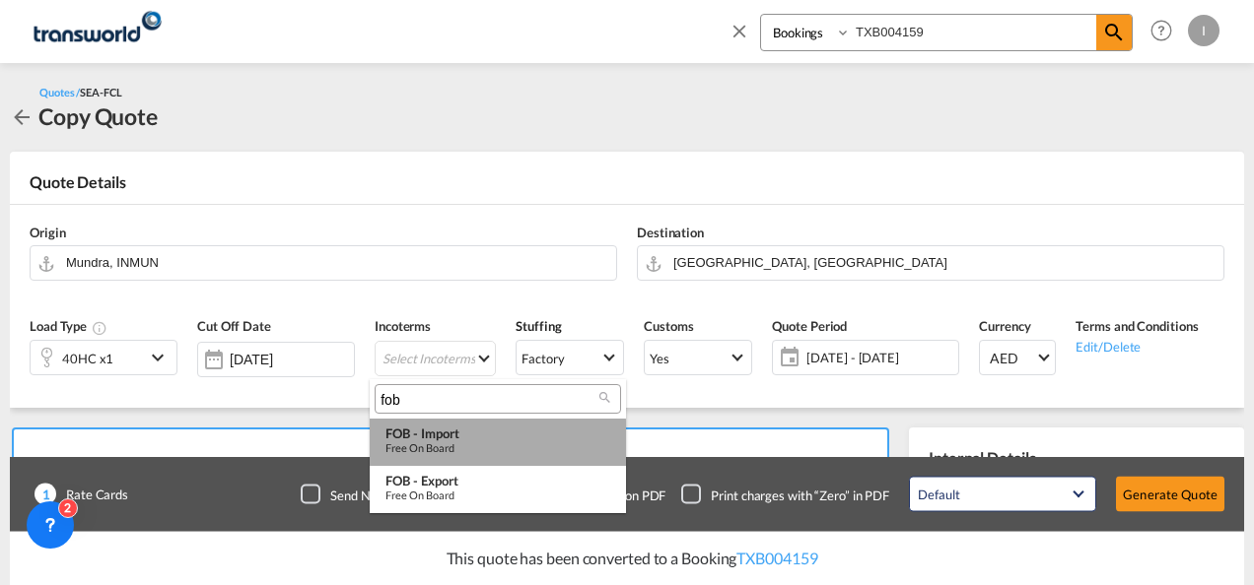
click at [430, 443] on div "Free on Board" at bounding box center [497, 448] width 225 height 13
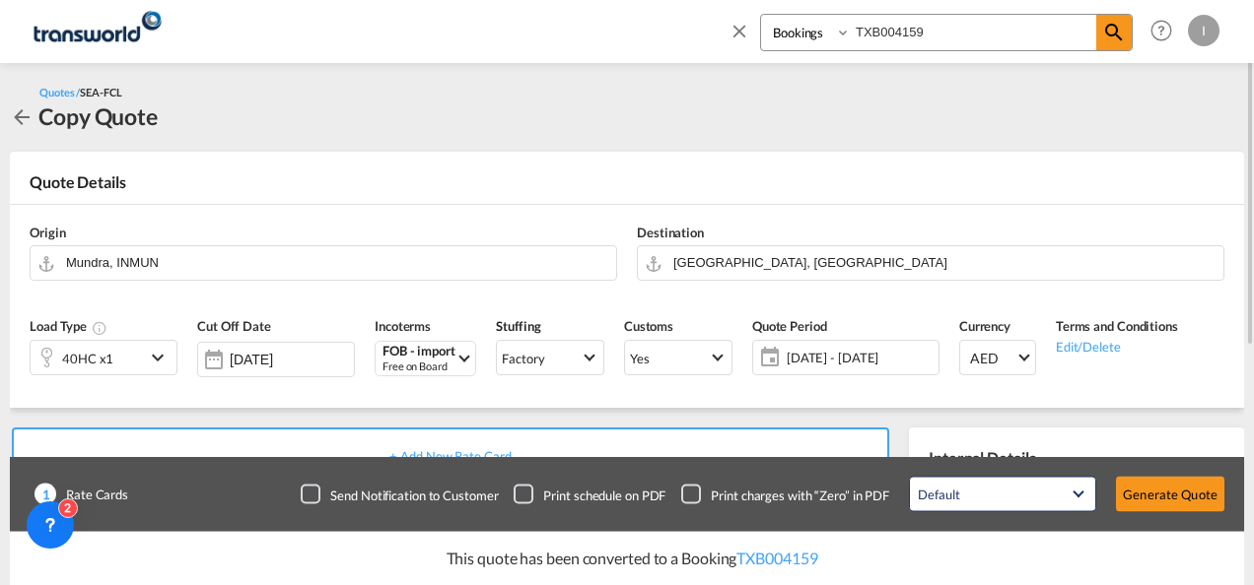
click at [453, 281] on div "Origin Mundra, INMUN" at bounding box center [323, 252] width 607 height 79
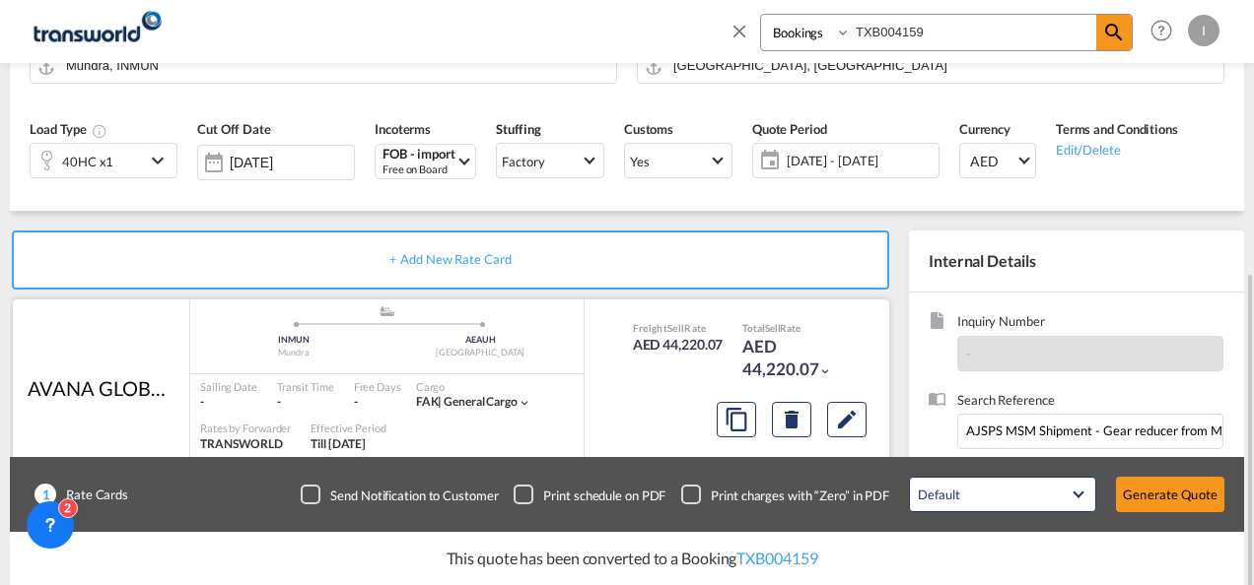
scroll to position [296, 0]
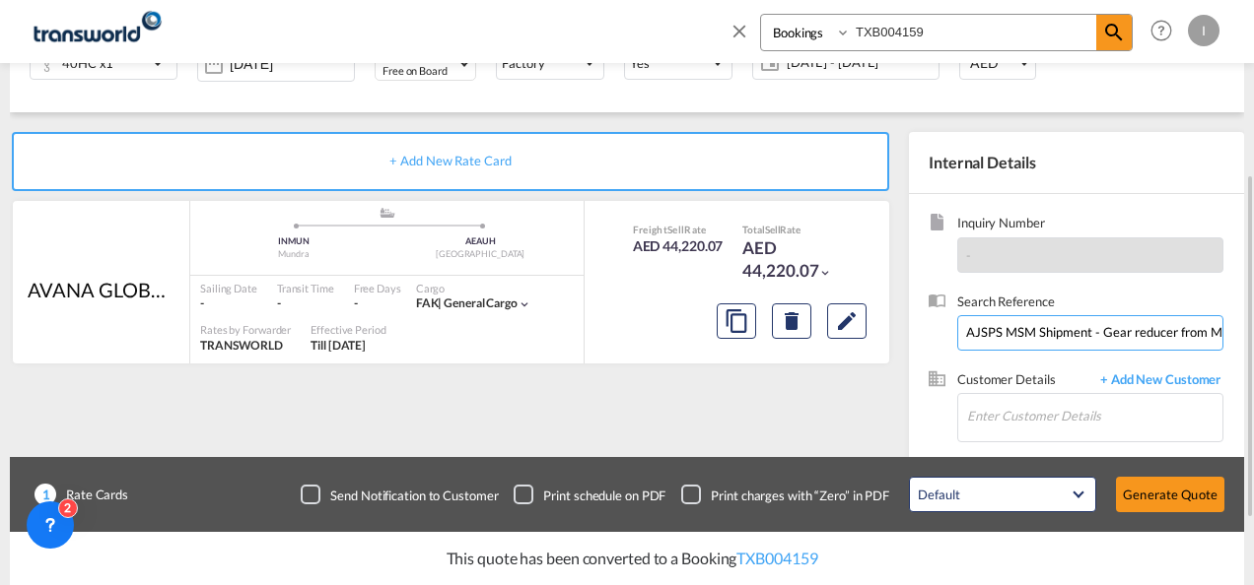
click at [1109, 325] on input "AJSPS MSM Shipment - Gear reducer from Mundra, AL JAZEERA BB SHIPMENT" at bounding box center [1090, 332] width 266 height 35
click at [1047, 413] on input "Enter Customer Details" at bounding box center [1094, 416] width 255 height 44
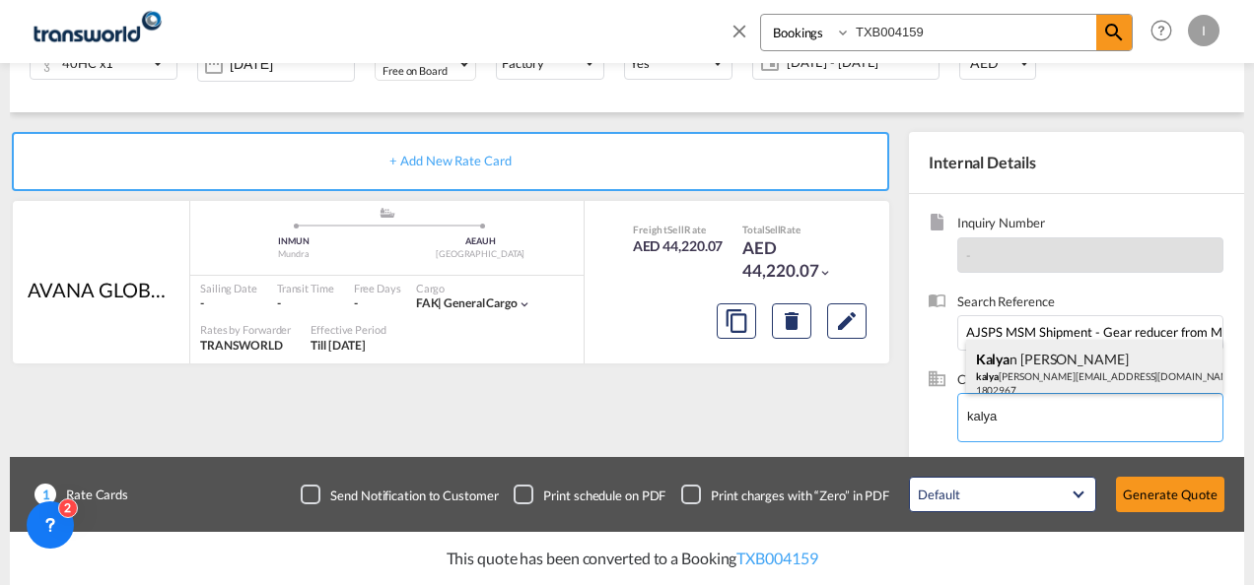
click at [1027, 373] on div "[PERSON_NAME] kalya [EMAIL_ADDRESS][DOMAIN_NAME] | ALJAZEERA STEEL PRODUCTS CO …" at bounding box center [1094, 373] width 257 height 67
type input "ALJAZEERA STEEL PRODUCTS CO L.L.C, [PERSON_NAME], [EMAIL_ADDRESS][DOMAIN_NAME]"
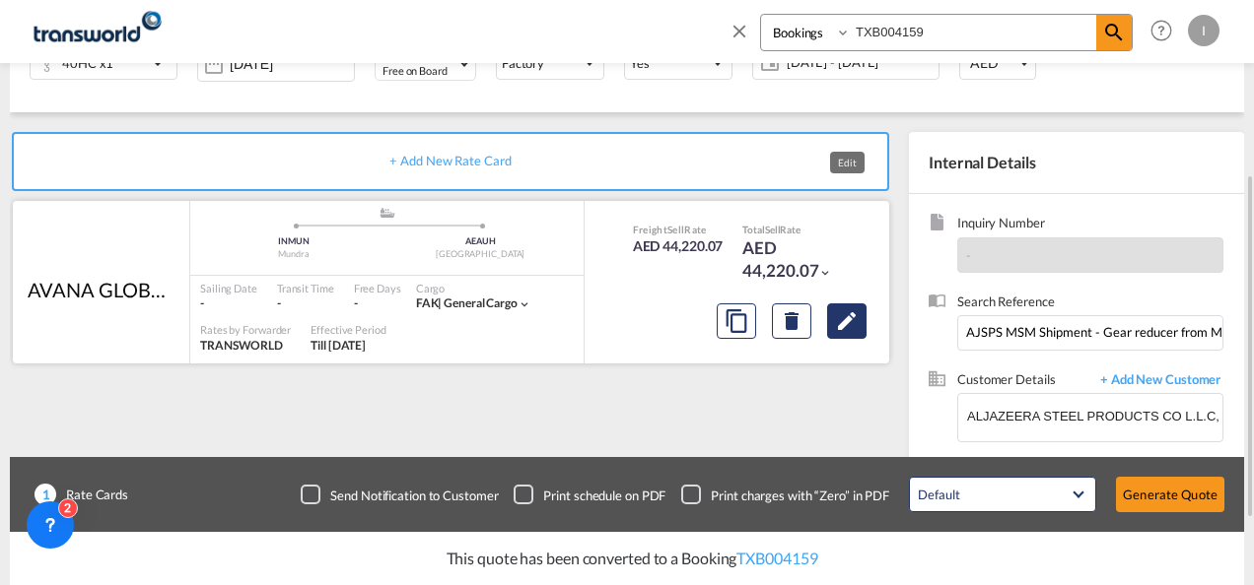
click at [830, 325] on button "Edit" at bounding box center [846, 321] width 39 height 35
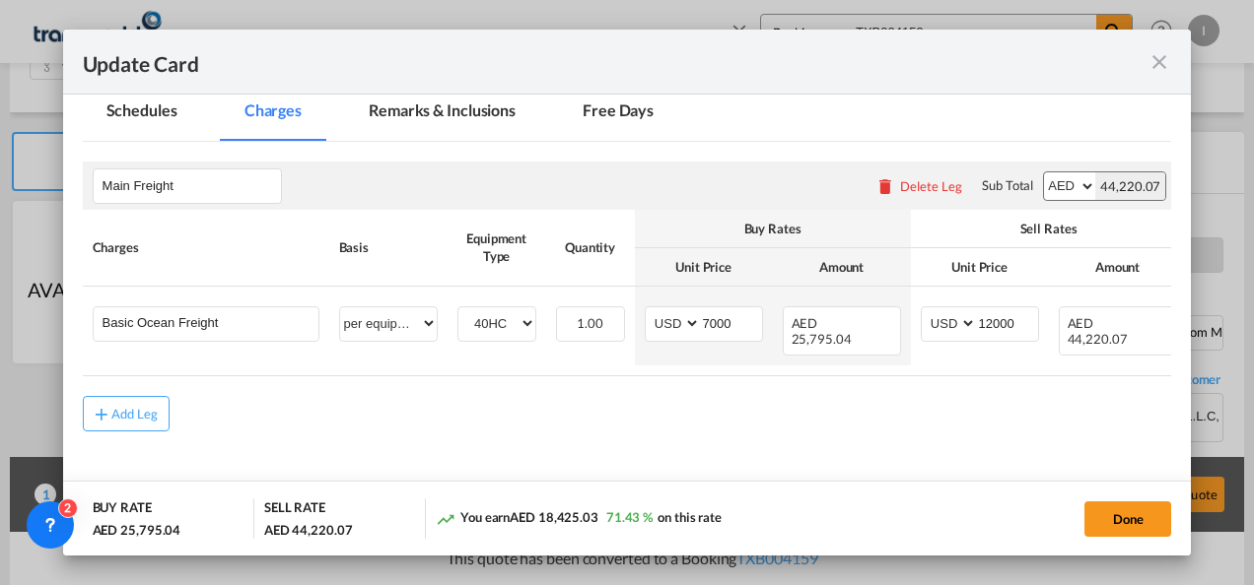
scroll to position [503, 0]
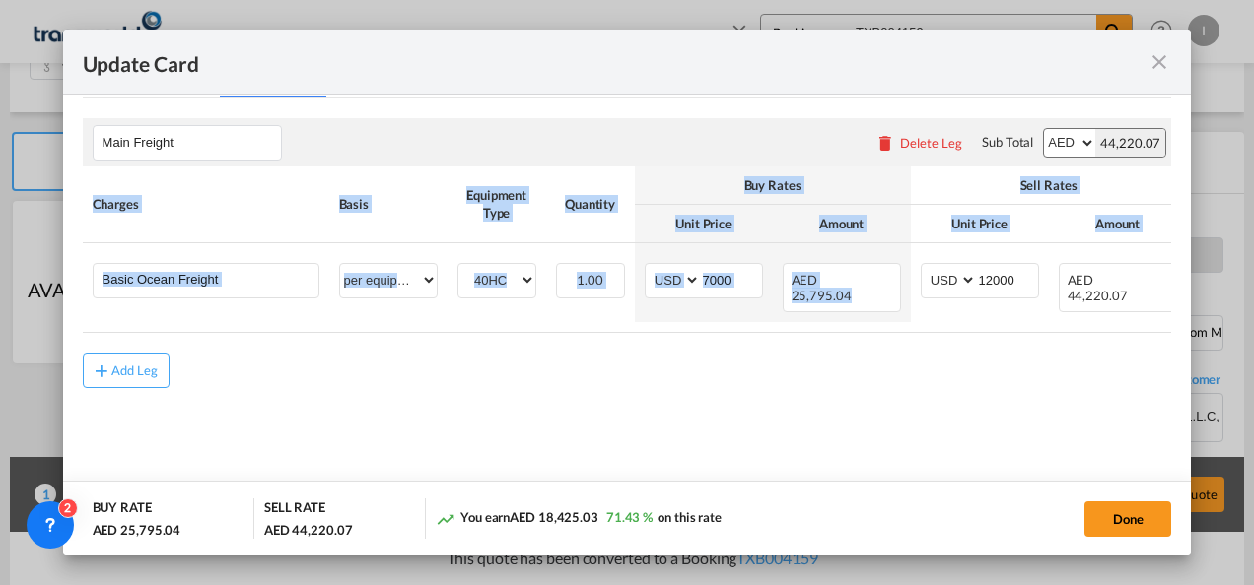
drag, startPoint x: 875, startPoint y: 327, endPoint x: 1057, endPoint y: 335, distance: 182.5
click at [1057, 333] on div "Charges Basis Equipment Type Quantity Buy Rates Sell Rates Comments Action Unit…" at bounding box center [627, 250] width 1089 height 167
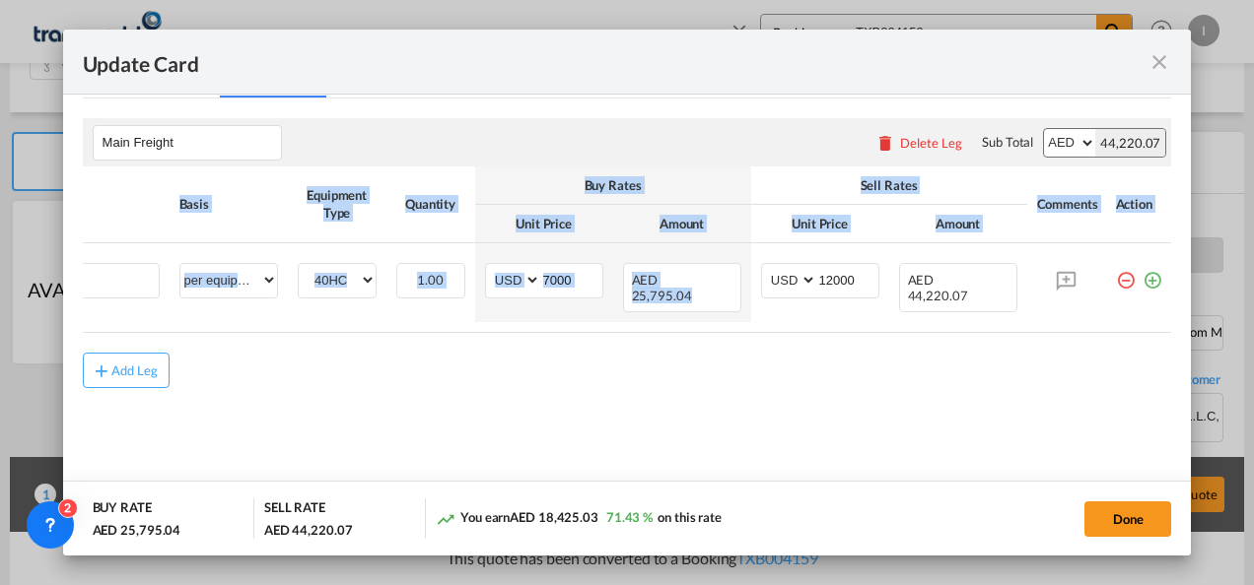
scroll to position [0, 0]
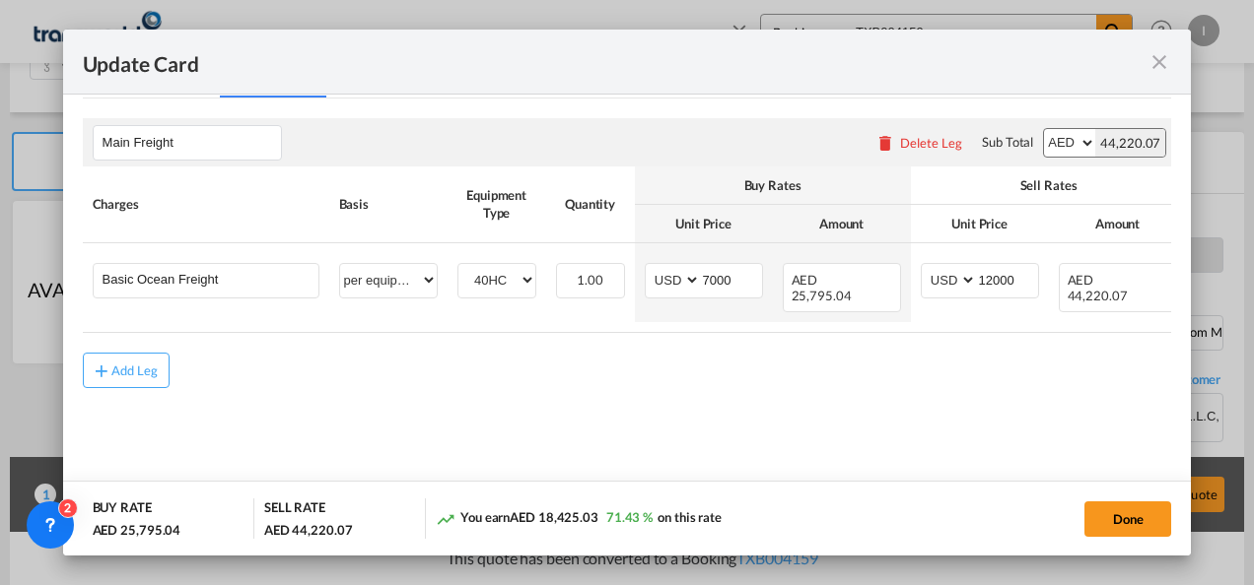
click at [922, 345] on rate-modification "Main Freight Please enter leg name Leg Name Already Exists Delete Leg Sub Total…" at bounding box center [627, 244] width 1089 height 290
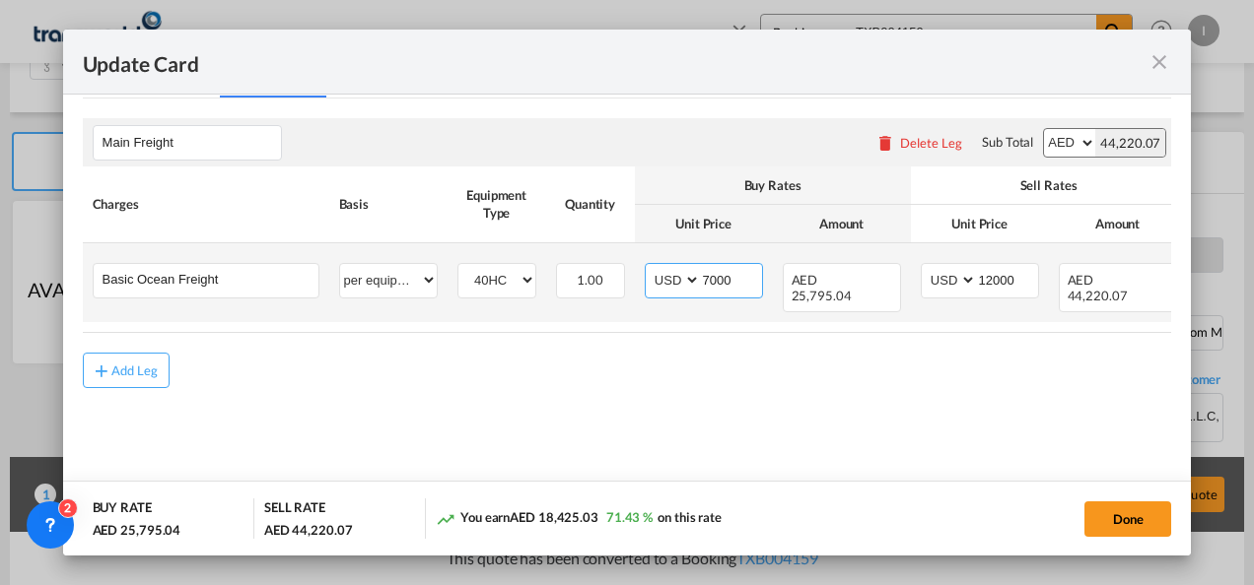
click at [696, 284] on select "AED AFN ALL AMD ANG AOA ARS AUD AWG AZN BAM BBD BDT BGN BHD BIF BMD BND [PERSON…" at bounding box center [673, 280] width 51 height 27
click at [710, 276] on input "7000" at bounding box center [731, 279] width 61 height 30
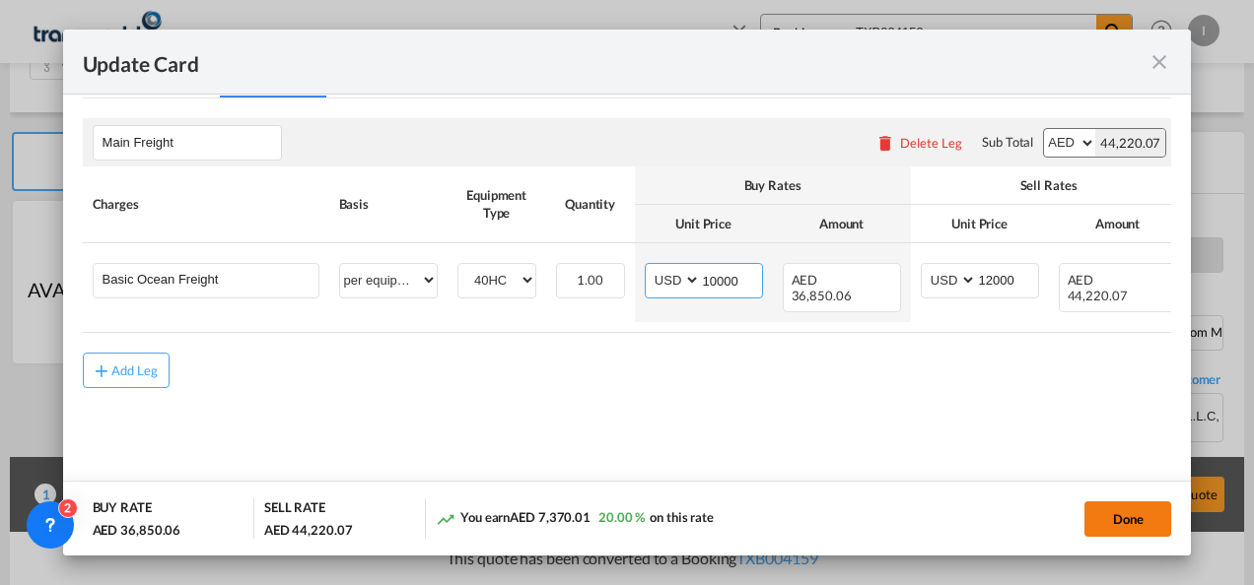
type input "10000"
click at [1095, 522] on button "Done" at bounding box center [1127, 519] width 87 height 35
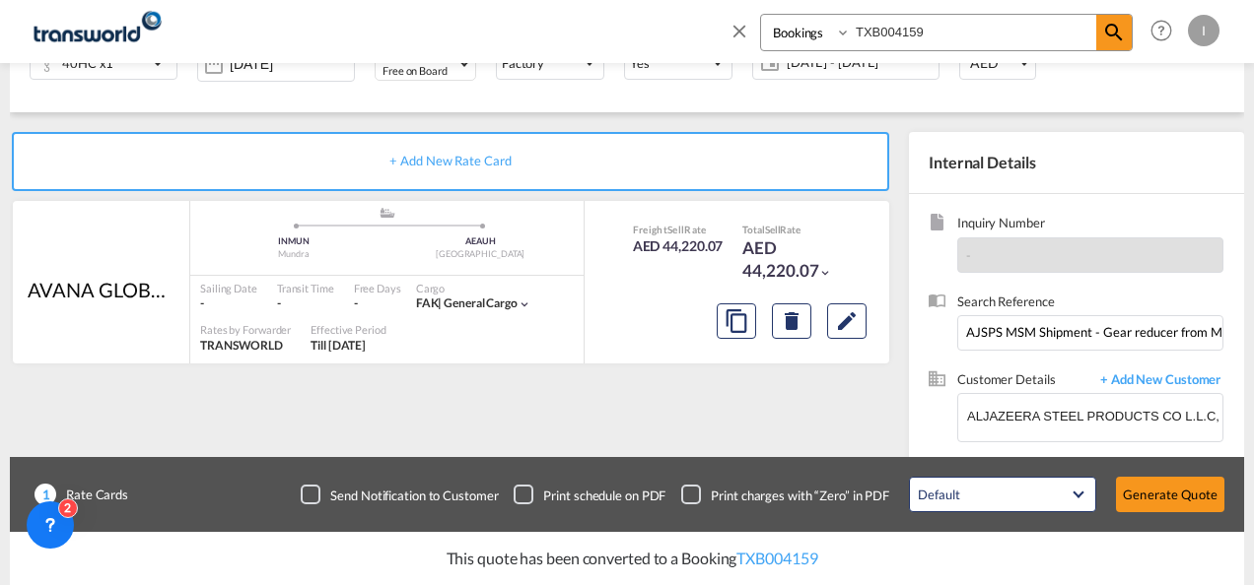
click at [1151, 512] on div "Update Card Port of [GEOGRAPHIC_DATA] INMUN T/S Liner/Carrier AVANA GLOBAL FZCO…" at bounding box center [627, 292] width 1254 height 585
click at [1153, 498] on button "Generate Quote" at bounding box center [1170, 494] width 108 height 35
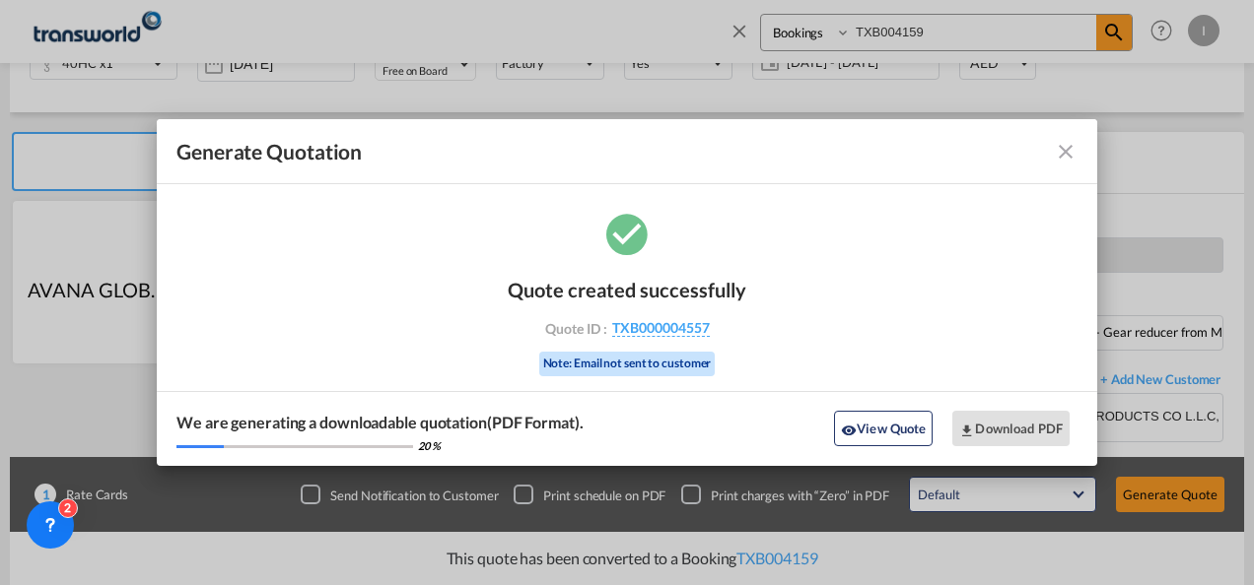
click at [691, 338] on div "Quote created successfully Quote ID : TXB000004557 Note: Email not sent to cust…" at bounding box center [627, 324] width 238 height 133
click at [690, 335] on span "TXB000004557" at bounding box center [661, 328] width 98 height 18
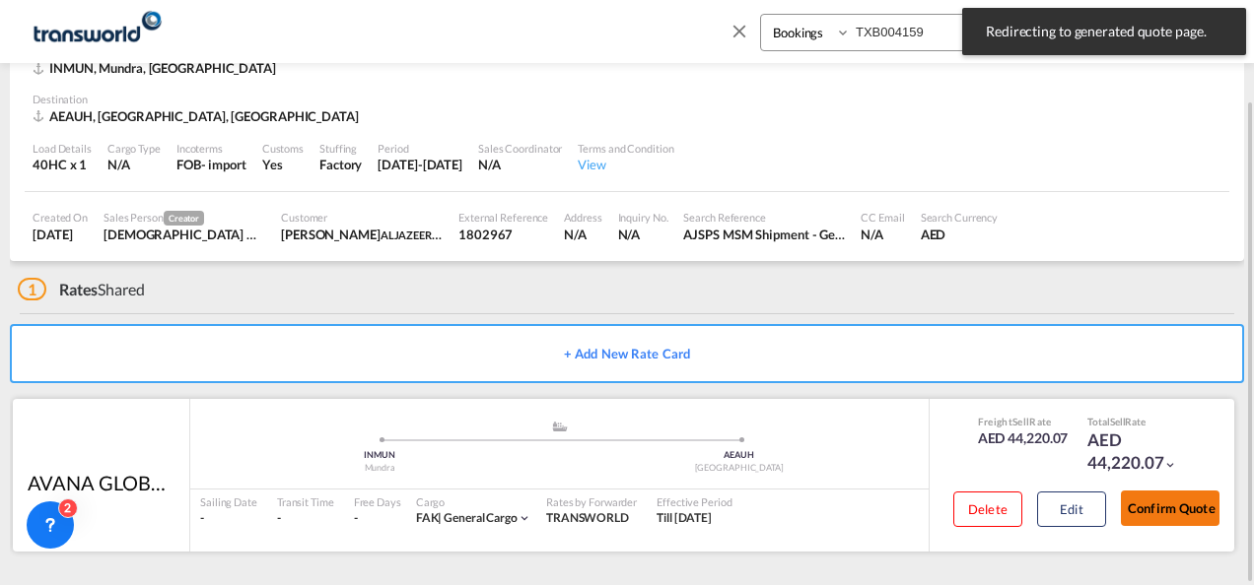
click at [1165, 502] on button "Confirm Quote" at bounding box center [1170, 508] width 99 height 35
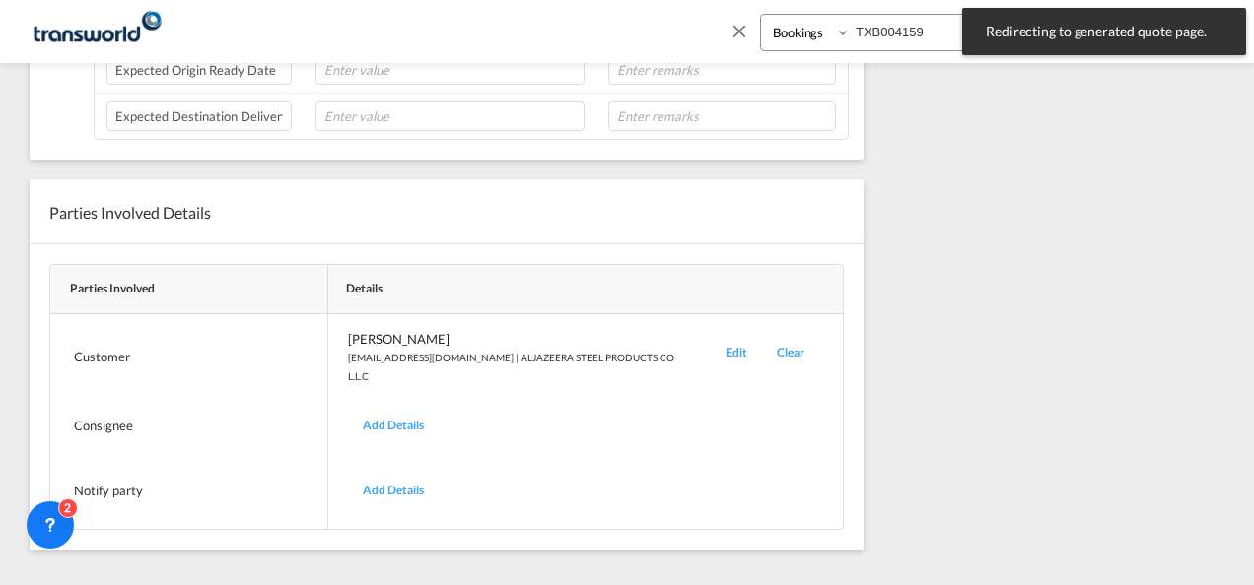
scroll to position [208, 0]
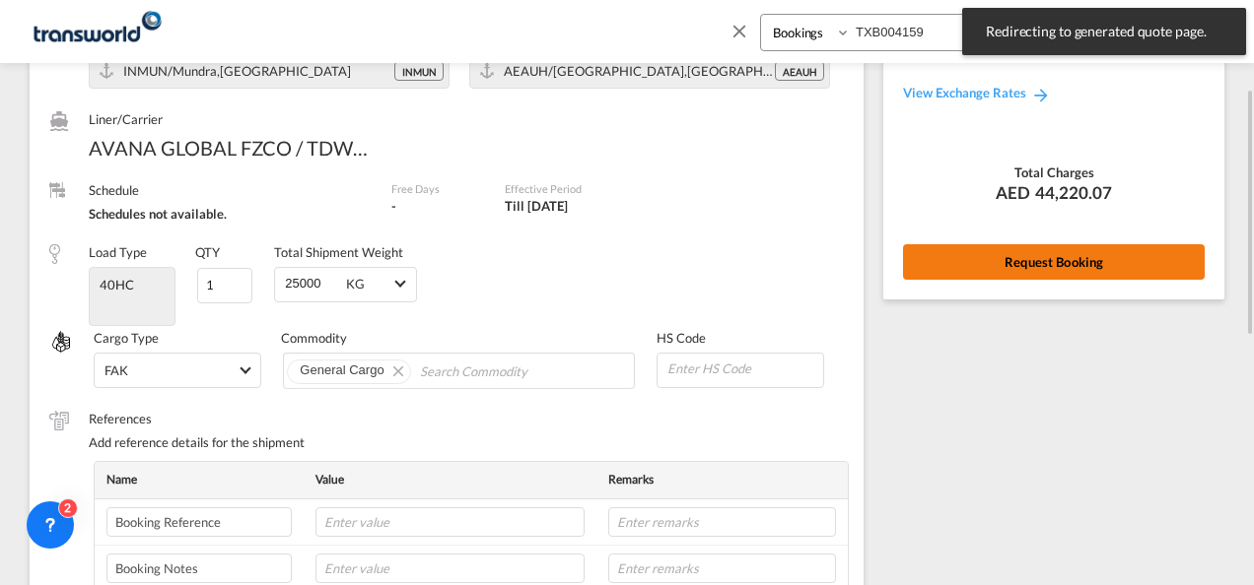
click at [986, 269] on button "Request Booking" at bounding box center [1054, 261] width 302 height 35
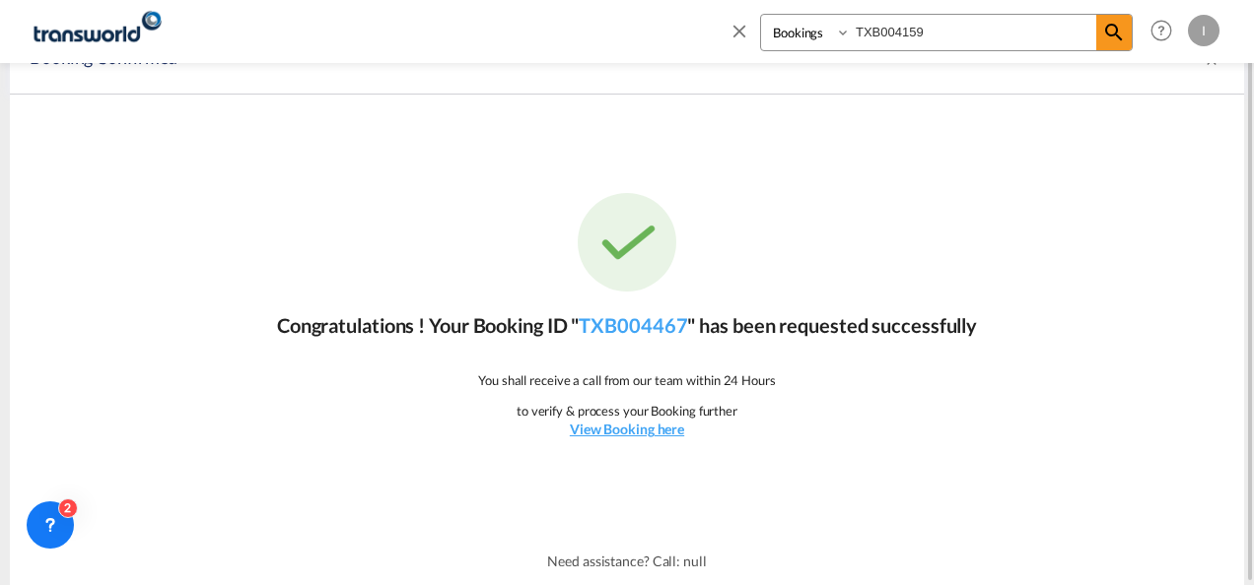
scroll to position [0, 0]
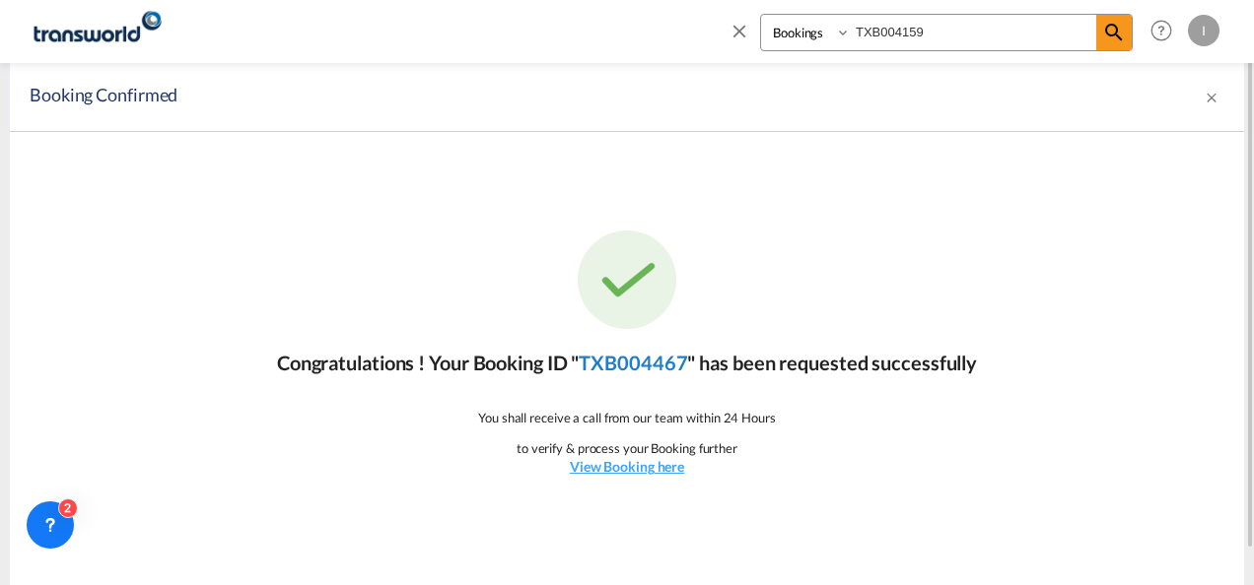
click at [606, 378] on div "Congratulations ! Your Booking ID " TXB004467 " has been requested successfully…" at bounding box center [627, 353] width 1234 height 443
click at [607, 374] on link "TXB004467" at bounding box center [632, 363] width 108 height 24
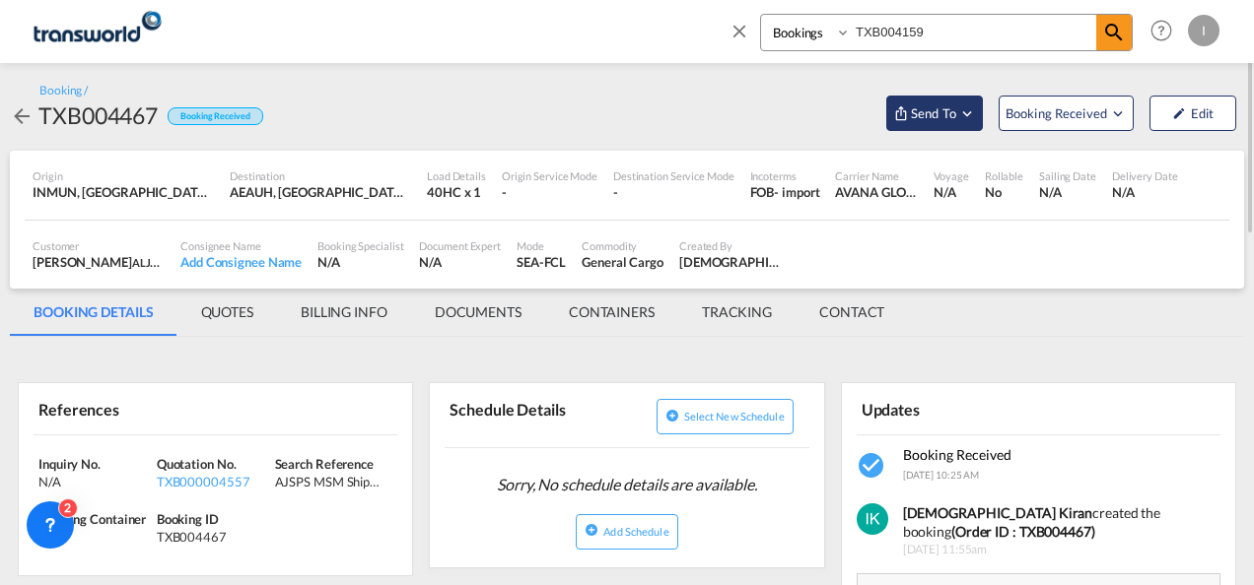
click at [930, 114] on span "Send To" at bounding box center [933, 113] width 49 height 20
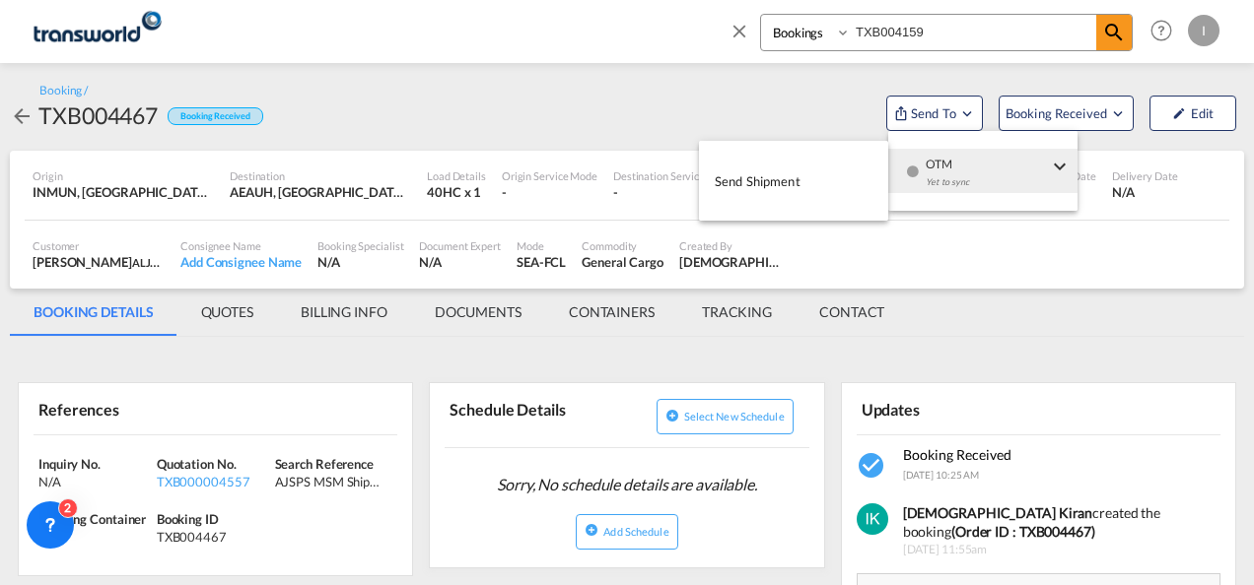
click at [944, 143] on md-menu-item "OTM Yet to sync" at bounding box center [982, 171] width 189 height 64
click at [895, 172] on button "OTM Yet to sync" at bounding box center [982, 171] width 189 height 44
click at [806, 188] on button "Send Shipment" at bounding box center [793, 181] width 189 height 44
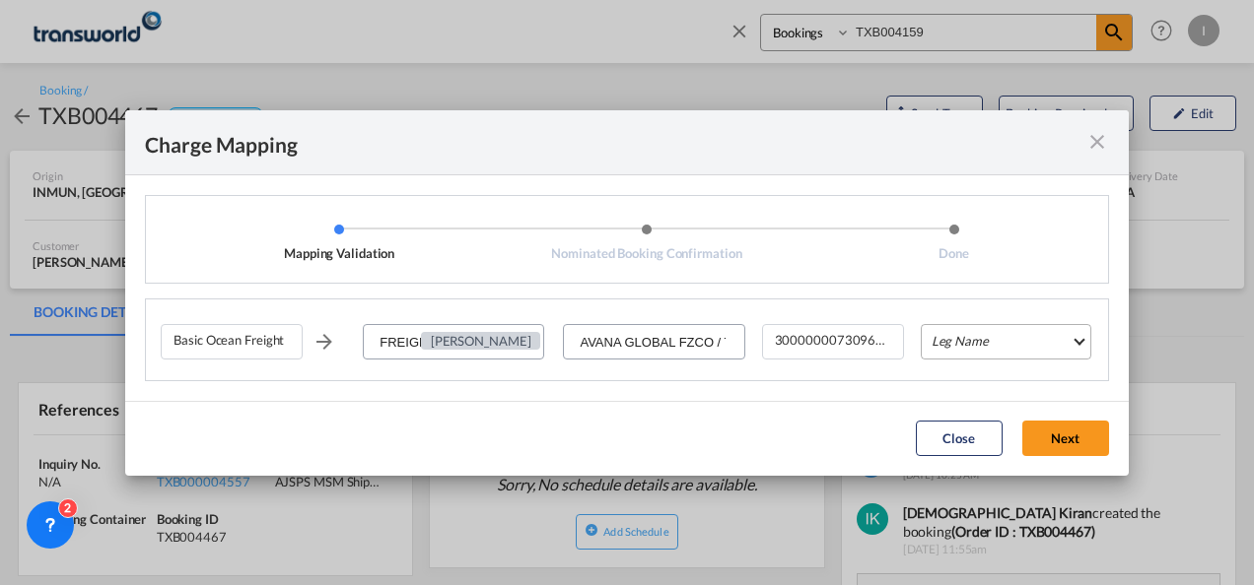
click at [978, 333] on md-select "Leg Name HANDLING ORIGIN VESSEL HANDLING DESTINATION OTHERS TL PICK UP CUSTOMS …" at bounding box center [1005, 341] width 170 height 35
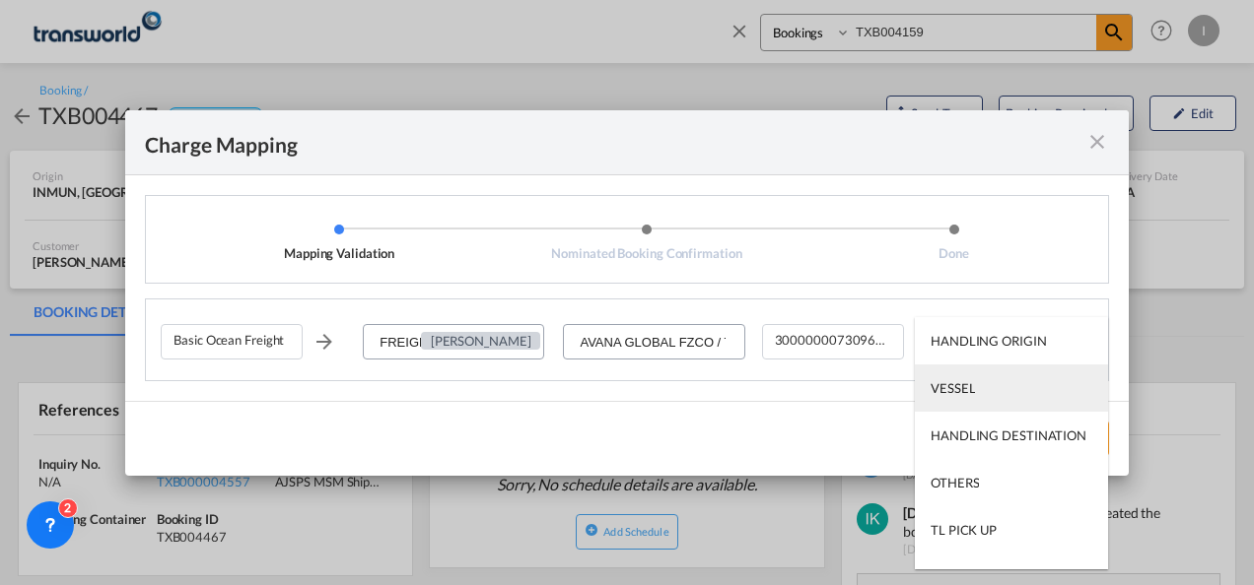
click at [954, 392] on div "VESSEL" at bounding box center [952, 388] width 44 height 18
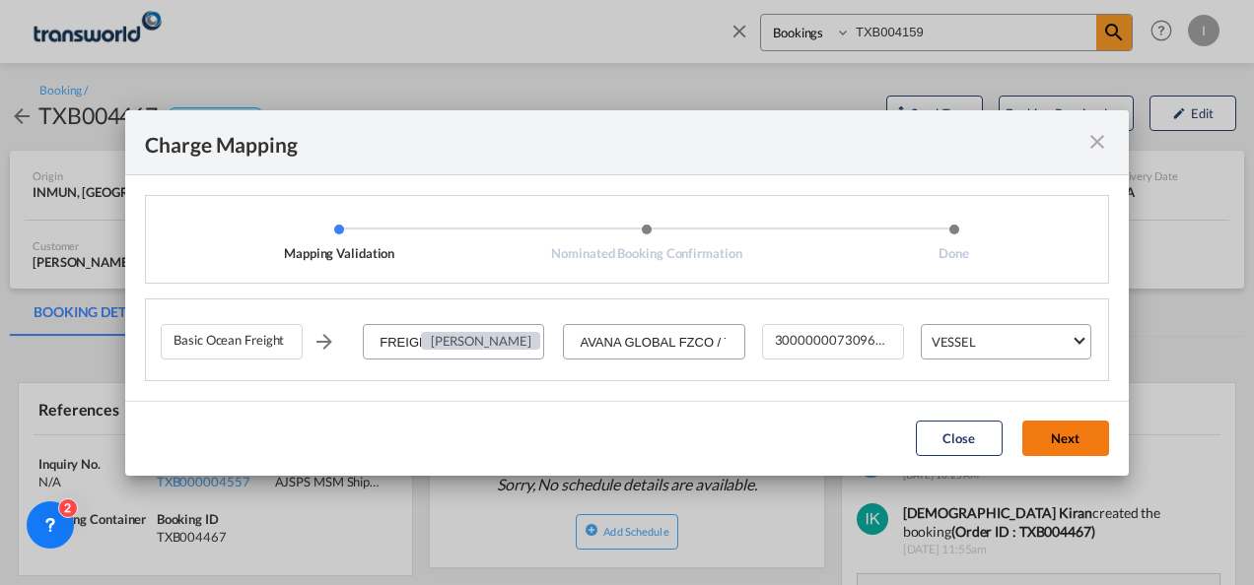
click at [1062, 423] on button "Next" at bounding box center [1065, 438] width 87 height 35
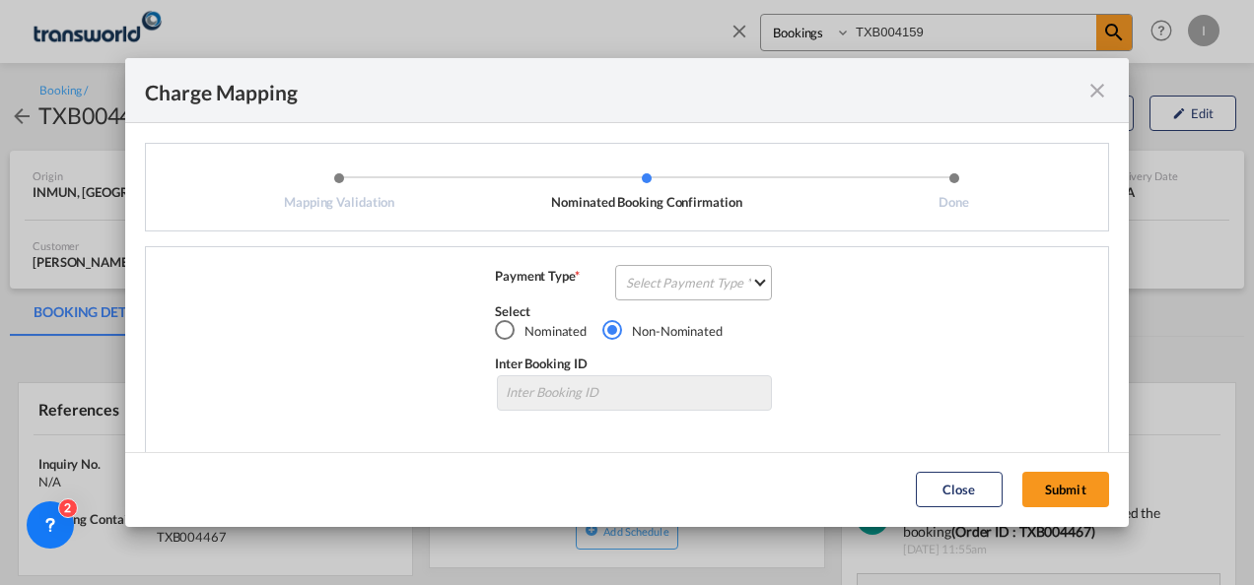
click at [654, 281] on md-select "Select Payment Type COLLECT PREPAID" at bounding box center [693, 282] width 157 height 35
click at [650, 293] on md-option "COLLECT" at bounding box center [691, 282] width 174 height 47
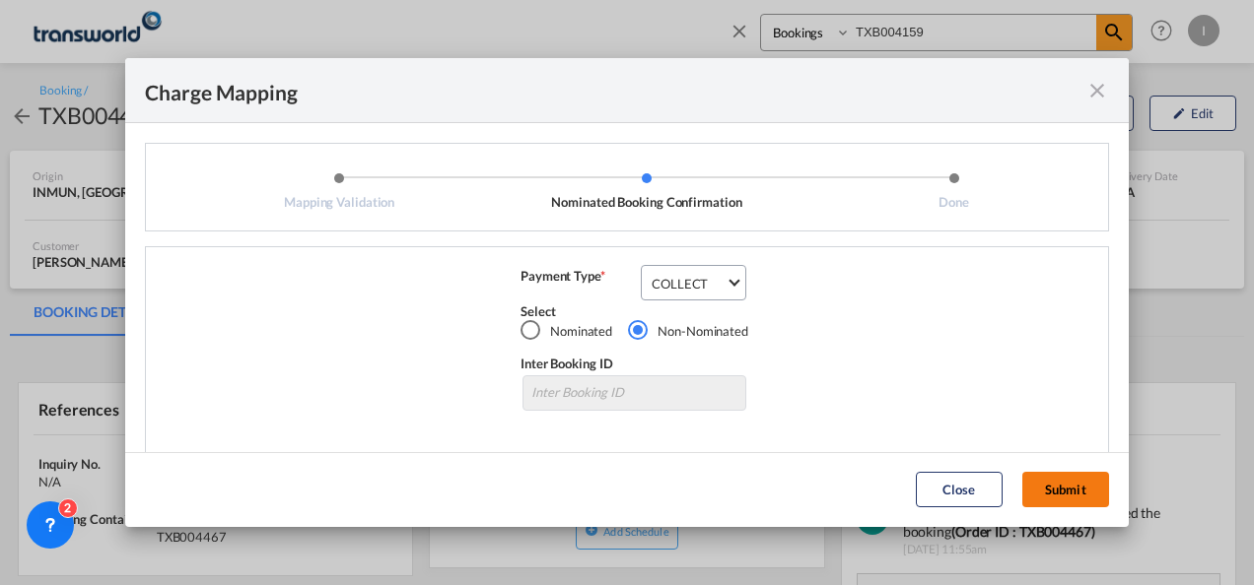
click at [1062, 498] on button "Submit" at bounding box center [1065, 489] width 87 height 35
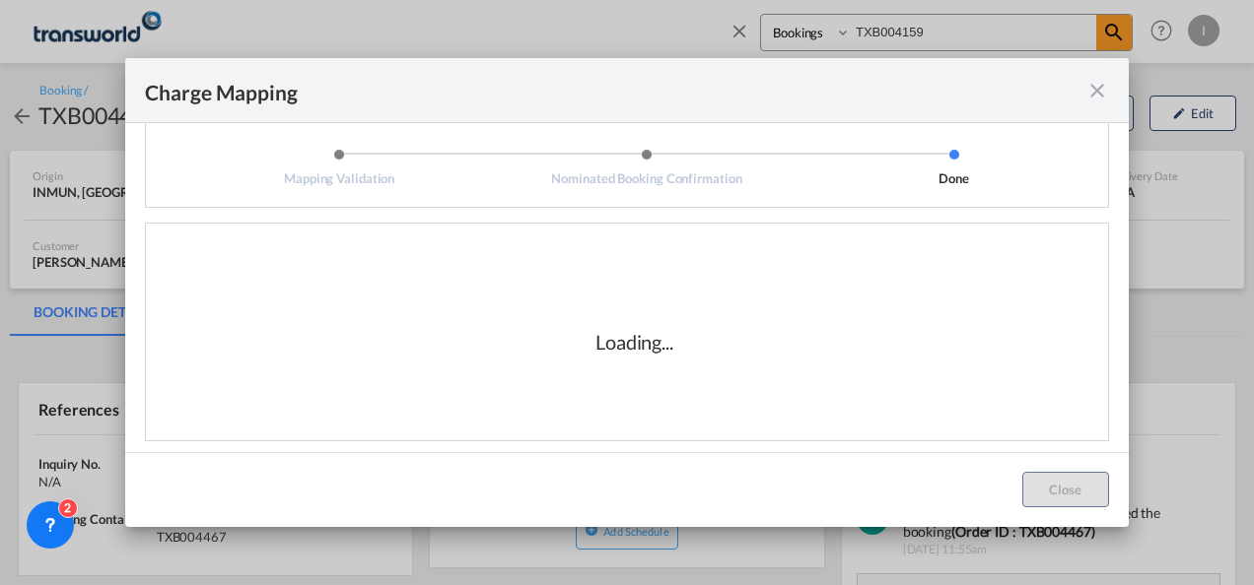
scroll to position [33, 0]
drag, startPoint x: 593, startPoint y: 333, endPoint x: 758, endPoint y: 336, distance: 164.6
click at [758, 336] on div "Loading..." at bounding box center [634, 333] width 947 height 197
drag, startPoint x: 758, startPoint y: 336, endPoint x: 725, endPoint y: 343, distance: 33.2
click at [758, 336] on div "Loading..." at bounding box center [634, 333] width 947 height 197
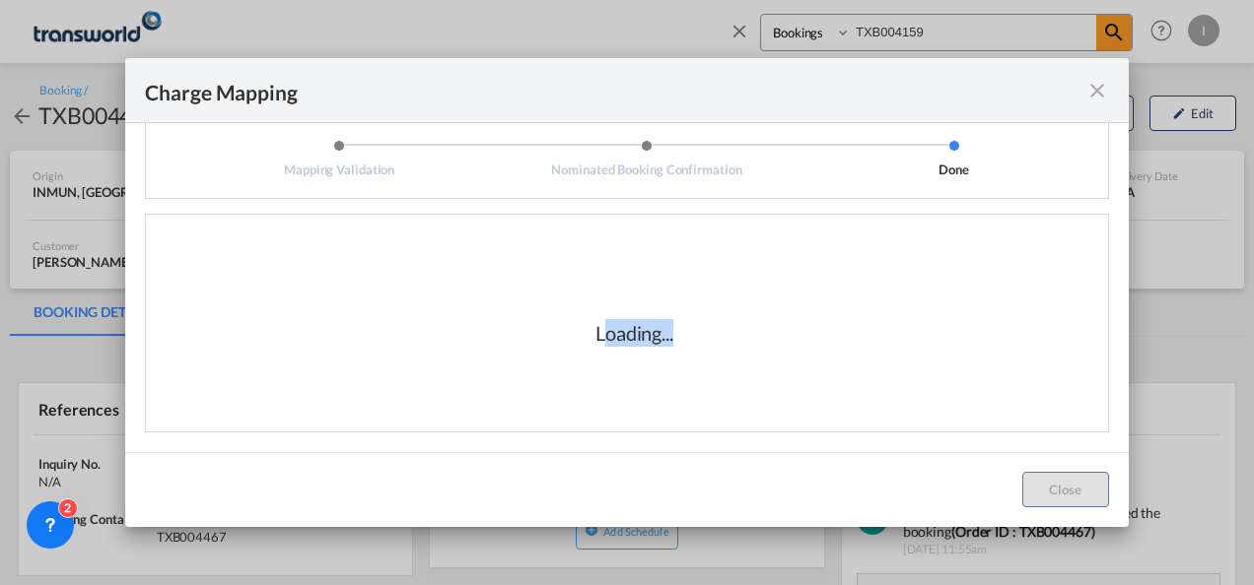
click at [723, 343] on div "Loading..." at bounding box center [634, 333] width 197 height 28
drag, startPoint x: 587, startPoint y: 335, endPoint x: 739, endPoint y: 347, distance: 152.2
click at [739, 347] on div "Loading..." at bounding box center [634, 333] width 947 height 197
click at [581, 332] on div "Loading..." at bounding box center [634, 333] width 197 height 28
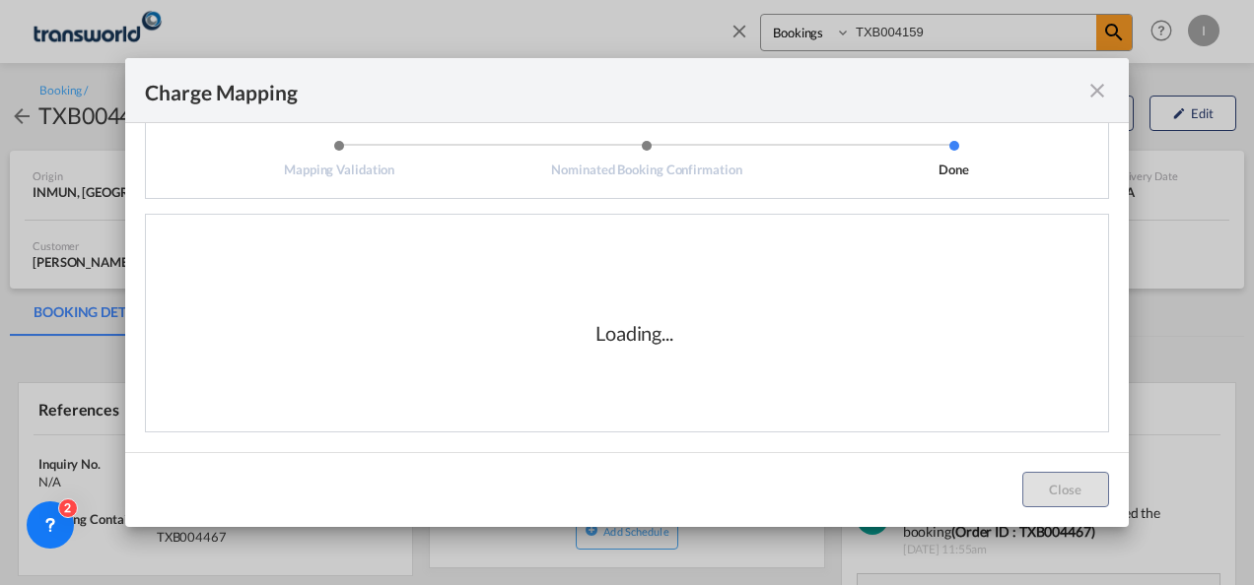
click at [585, 335] on div "Loading..." at bounding box center [634, 333] width 197 height 28
drag, startPoint x: 586, startPoint y: 335, endPoint x: 710, endPoint y: 335, distance: 123.2
click at [710, 335] on div "Loading..." at bounding box center [634, 333] width 197 height 28
click at [710, 337] on div "Loading..." at bounding box center [634, 333] width 197 height 28
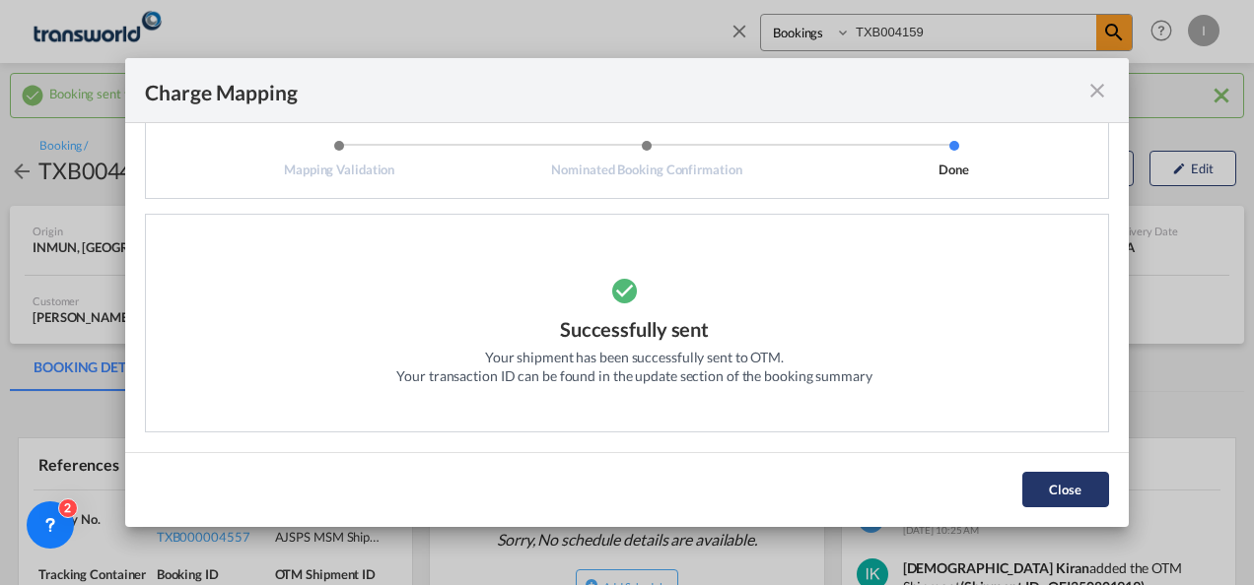
click at [1071, 484] on button "Close" at bounding box center [1065, 489] width 87 height 35
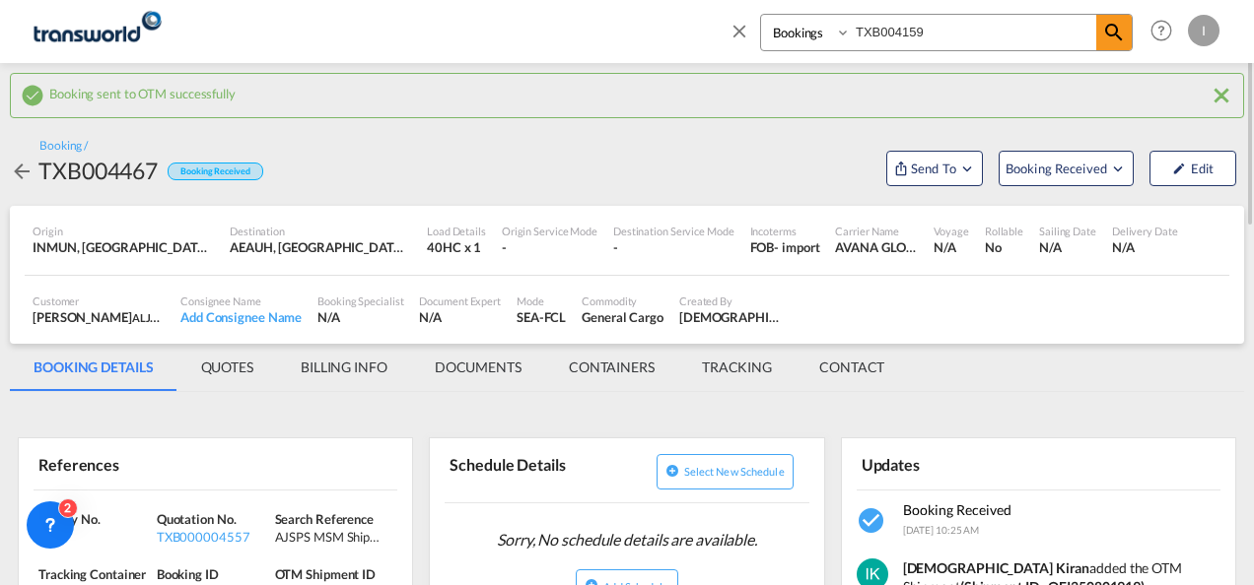
scroll to position [99, 0]
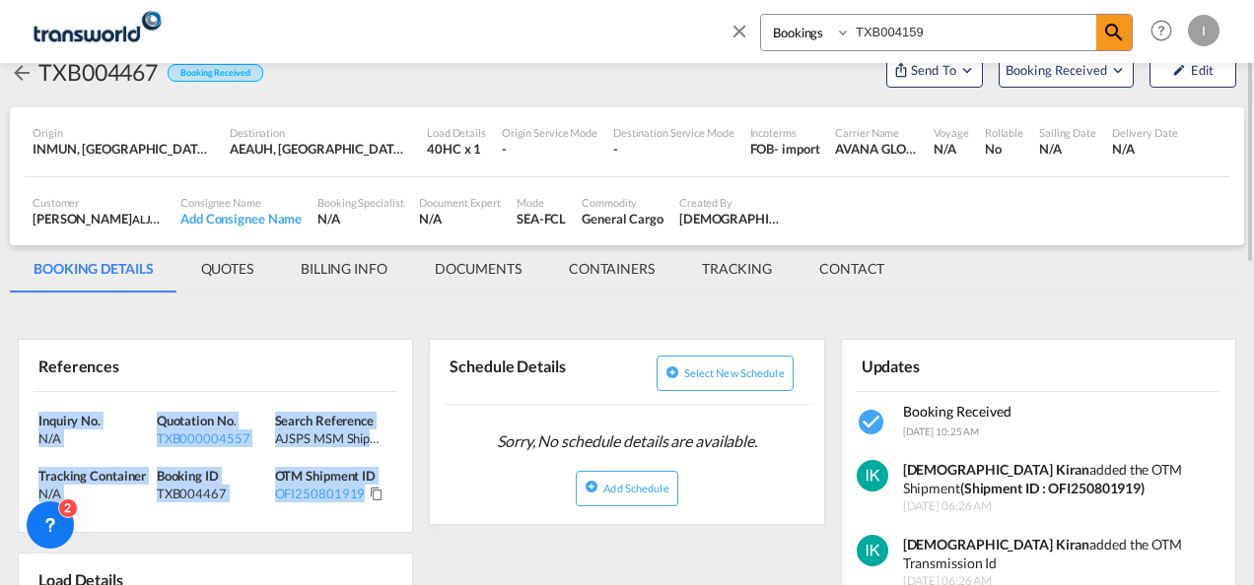
drag, startPoint x: 395, startPoint y: 489, endPoint x: 24, endPoint y: 409, distance: 380.0
click at [24, 409] on div "Inquiry No. N/A Quotation No. TXB000004557 Search Reference AJSPS MSM Shipment …" at bounding box center [215, 462] width 393 height 141
copy div "Inquiry No. N/A Quotation No. TXB000004557 Search Reference AJSPS MSM Shipment …"
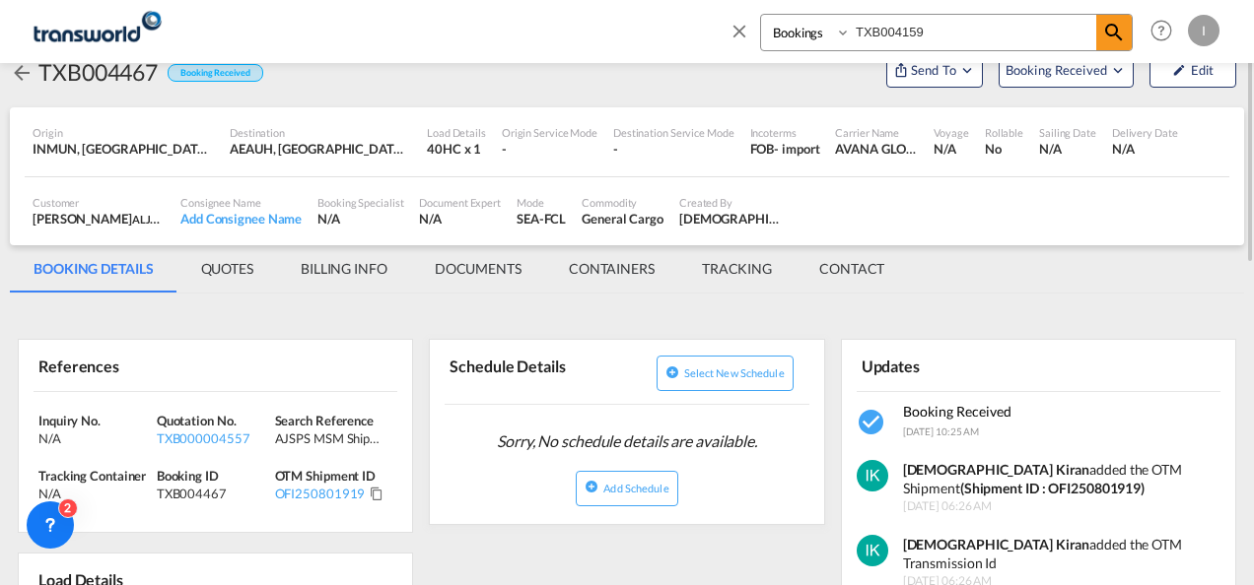
click at [734, 26] on md-icon "icon-close" at bounding box center [739, 31] width 22 height 22
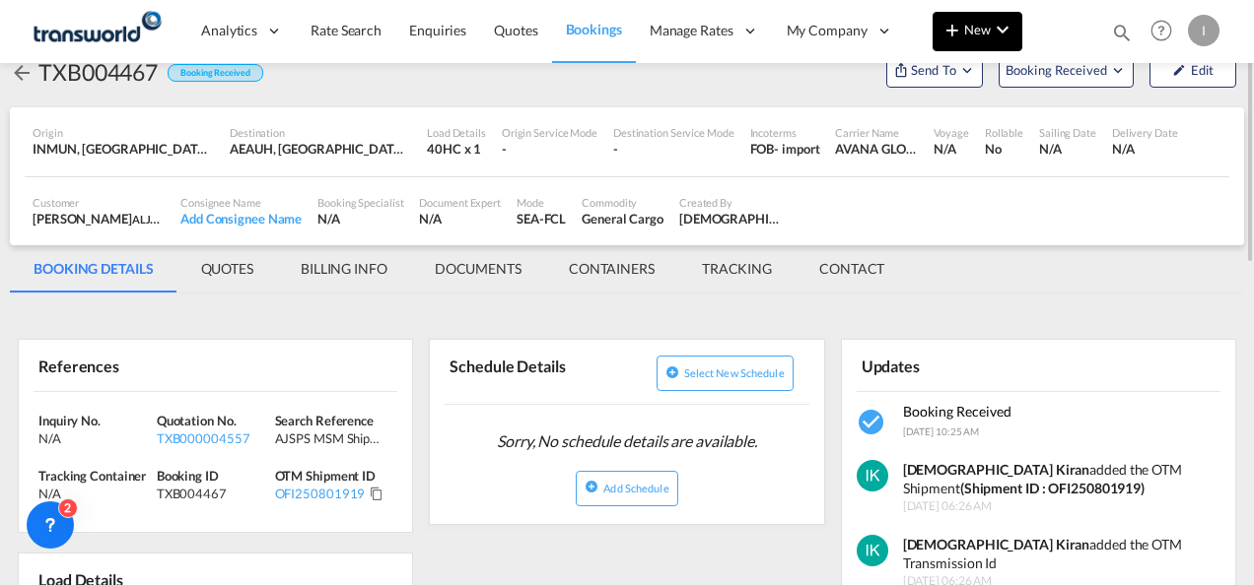
click at [995, 35] on md-icon "icon-chevron-down" at bounding box center [1002, 30] width 24 height 24
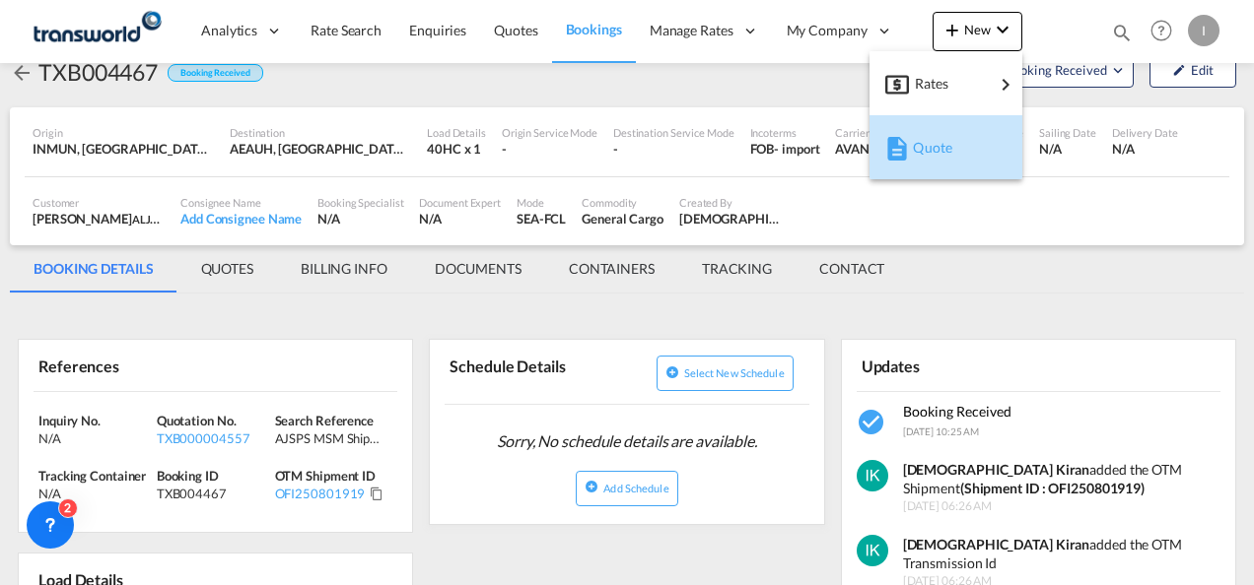
click at [934, 146] on span "Quote" at bounding box center [924, 147] width 22 height 39
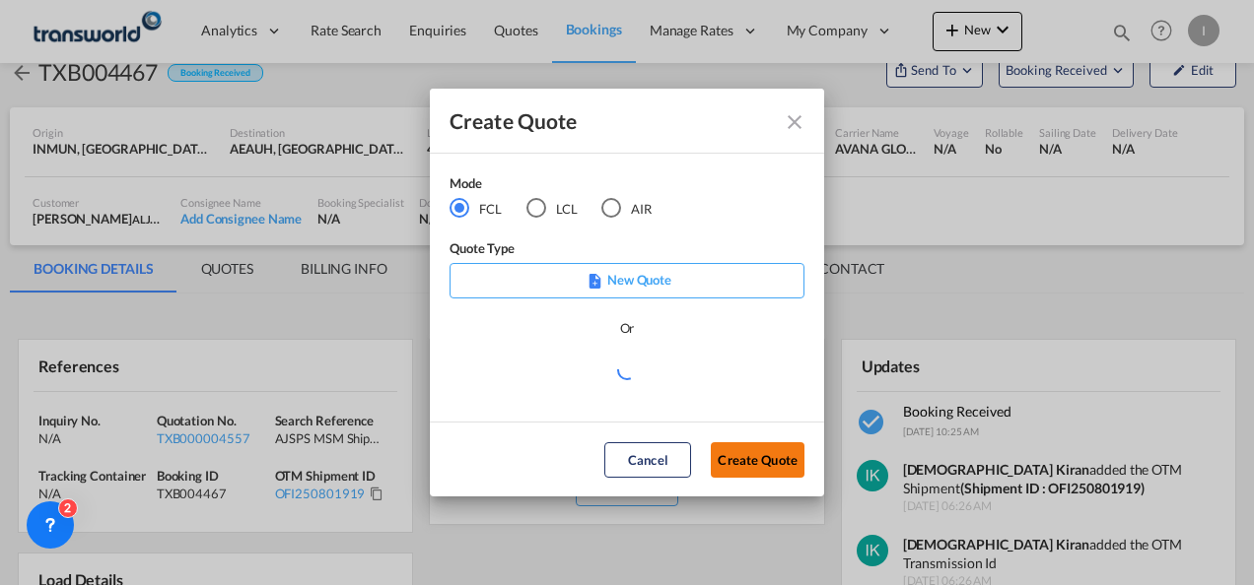
click at [737, 463] on button "Create Quote" at bounding box center [758, 459] width 94 height 35
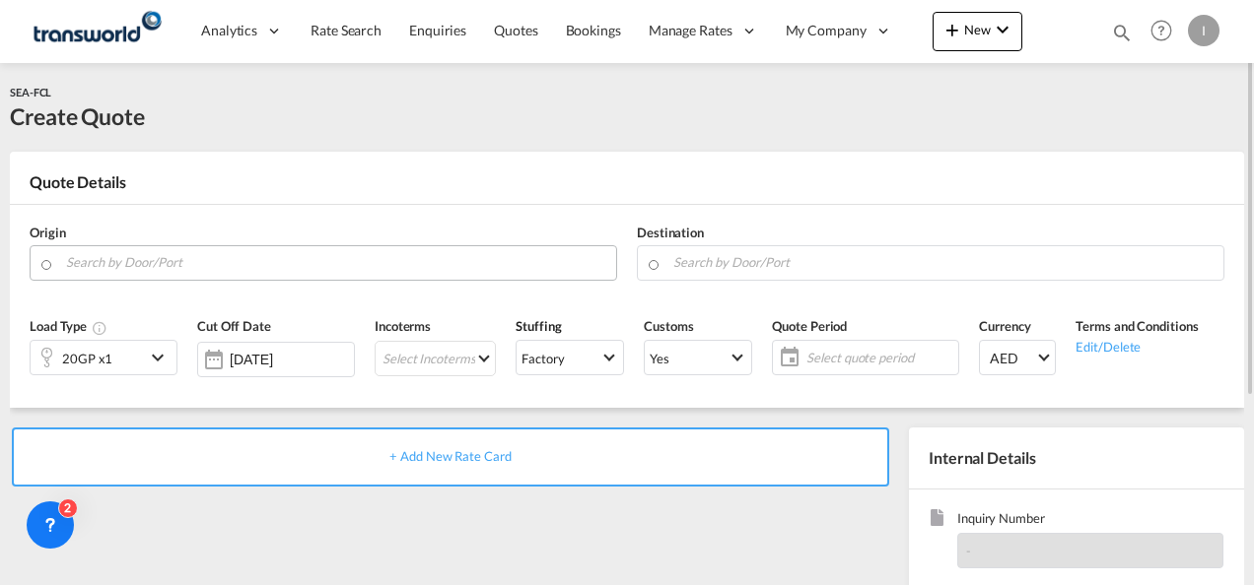
click at [149, 258] on input "Search by Door/Port" at bounding box center [336, 262] width 540 height 34
drag, startPoint x: 146, startPoint y: 260, endPoint x: -4, endPoint y: 258, distance: 149.8
click at [96, 264] on body "Analytics Reports Dashboard Rate Search Enquiries Quotes Bookings" at bounding box center [627, 292] width 1254 height 585
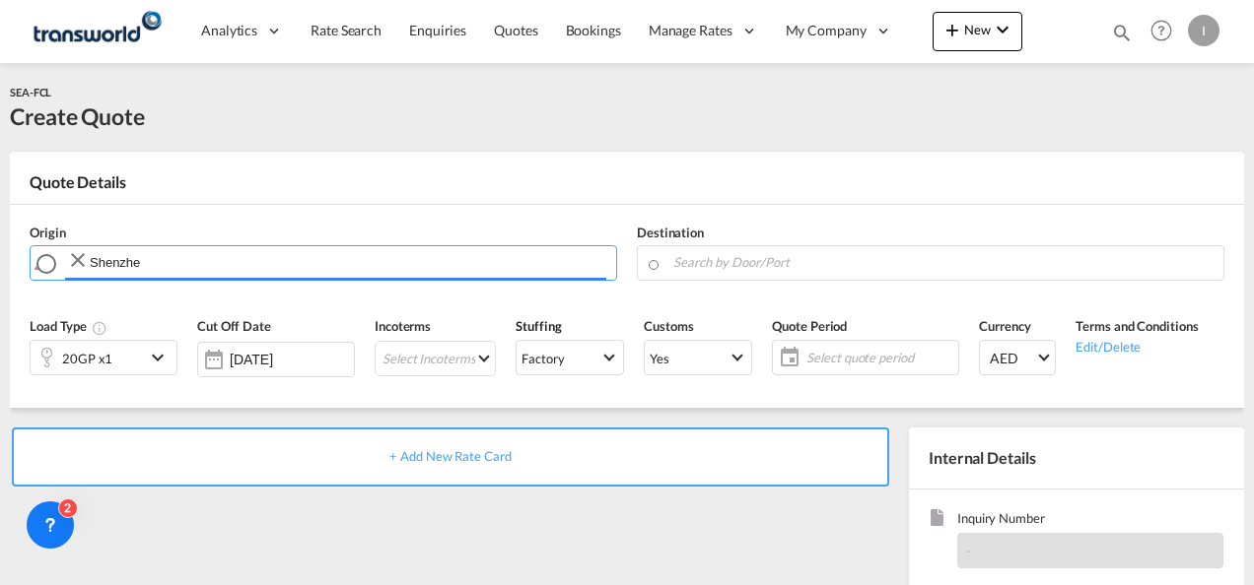
click at [95, 264] on input "Shenzhe" at bounding box center [348, 262] width 516 height 34
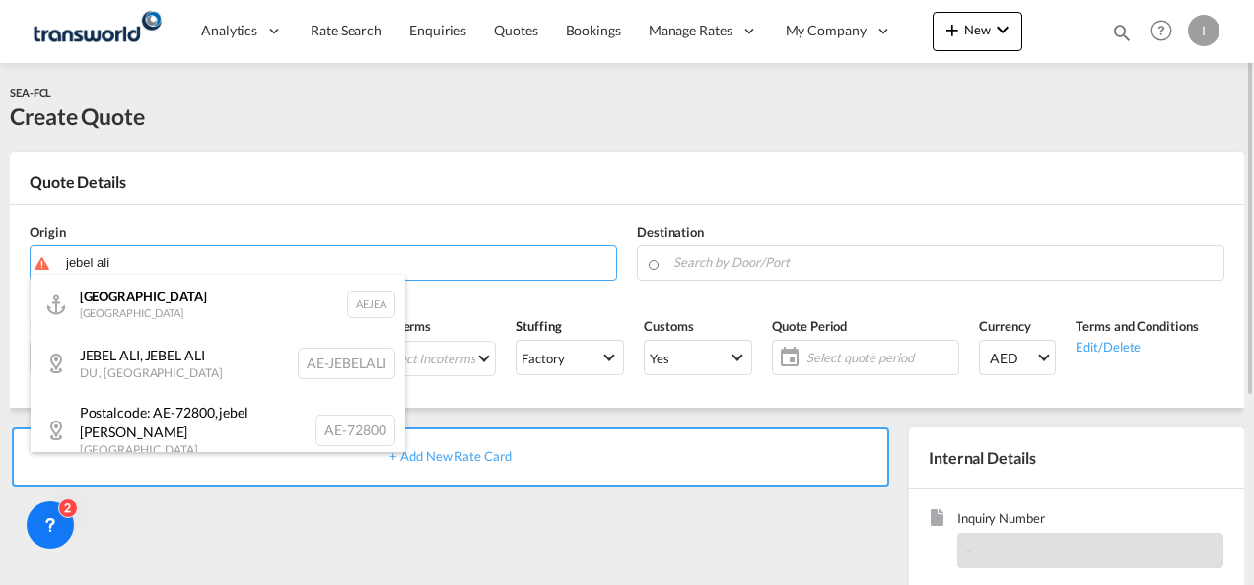
click at [102, 301] on div "[GEOGRAPHIC_DATA] AEJEA" at bounding box center [218, 304] width 374 height 59
type input "[GEOGRAPHIC_DATA], [GEOGRAPHIC_DATA]"
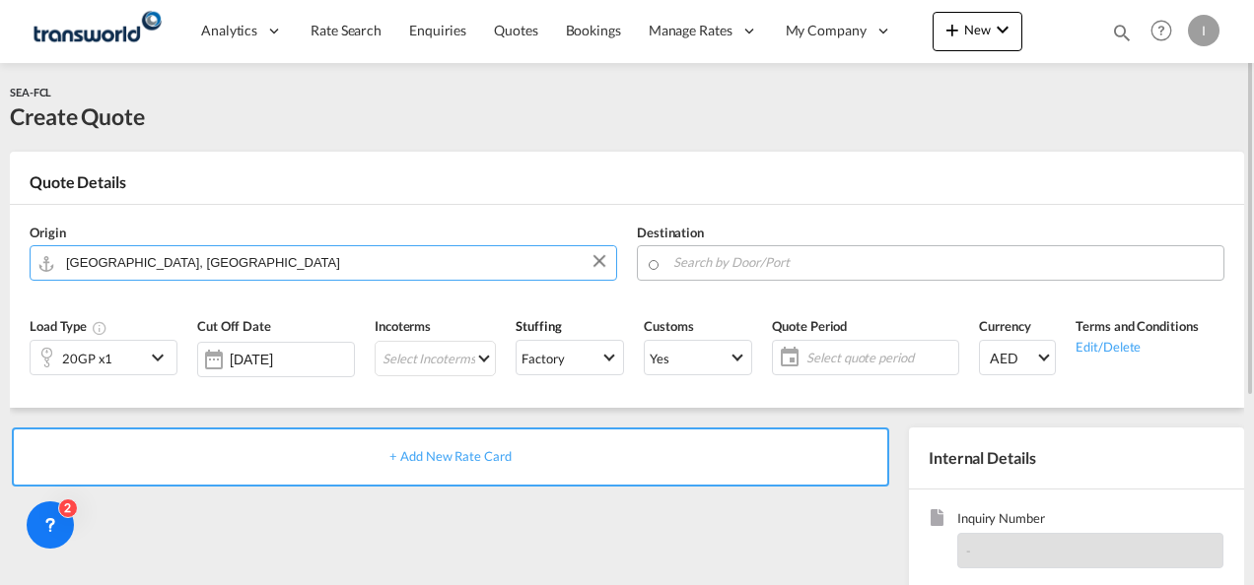
click at [830, 251] on input "Search by Door/Port" at bounding box center [943, 262] width 540 height 34
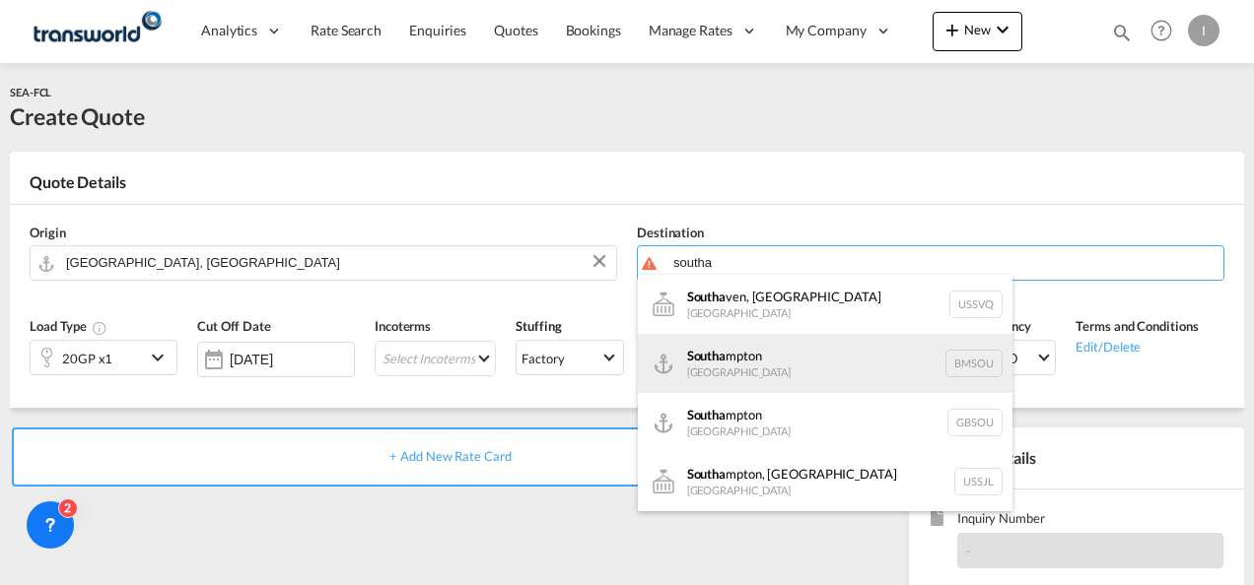
click at [779, 363] on div "Southa mpton [GEOGRAPHIC_DATA] BMSOU" at bounding box center [825, 363] width 374 height 59
click at [818, 363] on div "Southam pton [GEOGRAPHIC_DATA] GBSOU" at bounding box center [825, 363] width 374 height 59
type input "[GEOGRAPHIC_DATA], GBSOU"
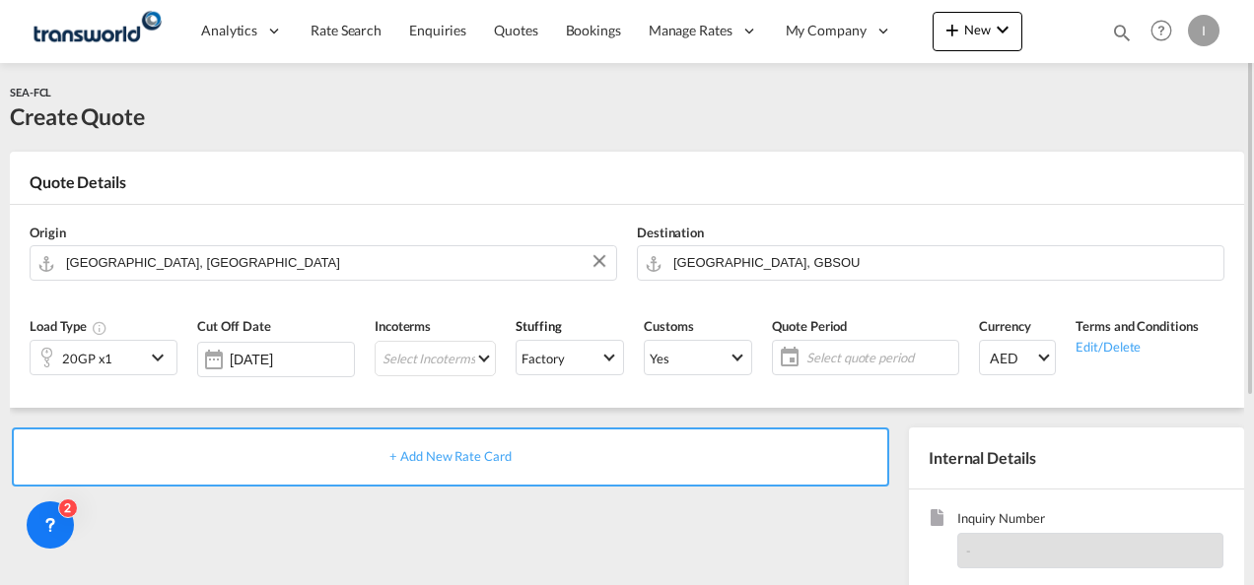
click at [119, 369] on div "20GP x1" at bounding box center [88, 358] width 114 height 34
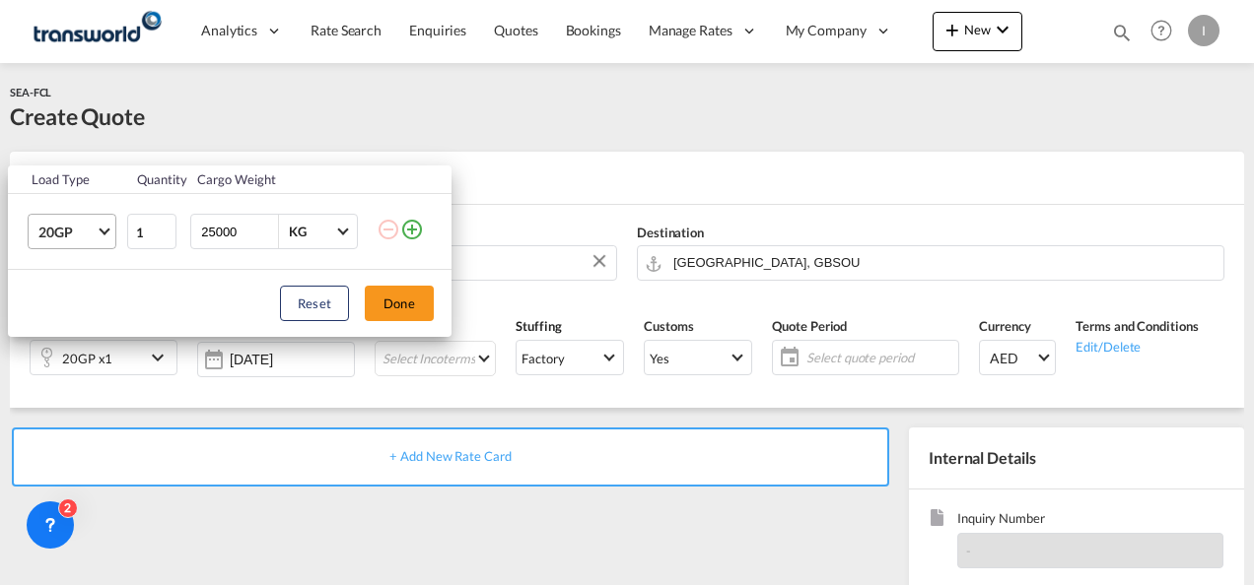
click at [104, 233] on span "Choose: \a20GP" at bounding box center [104, 230] width 11 height 11
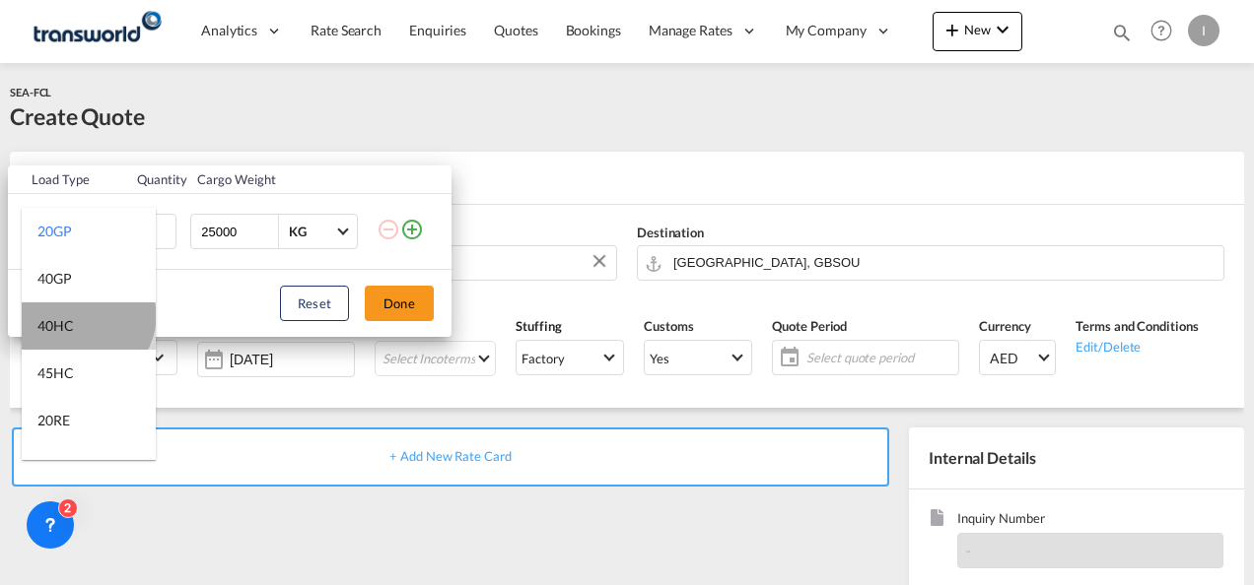
click at [85, 316] on md-option "40HC" at bounding box center [89, 326] width 134 height 47
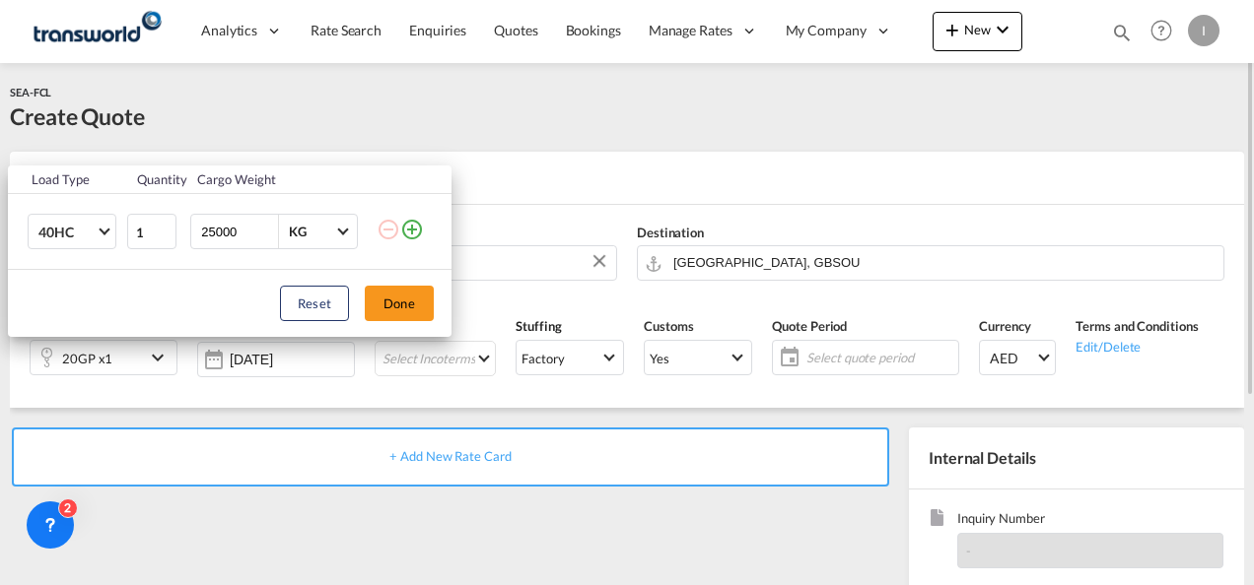
click at [379, 292] on button "Done" at bounding box center [399, 303] width 69 height 35
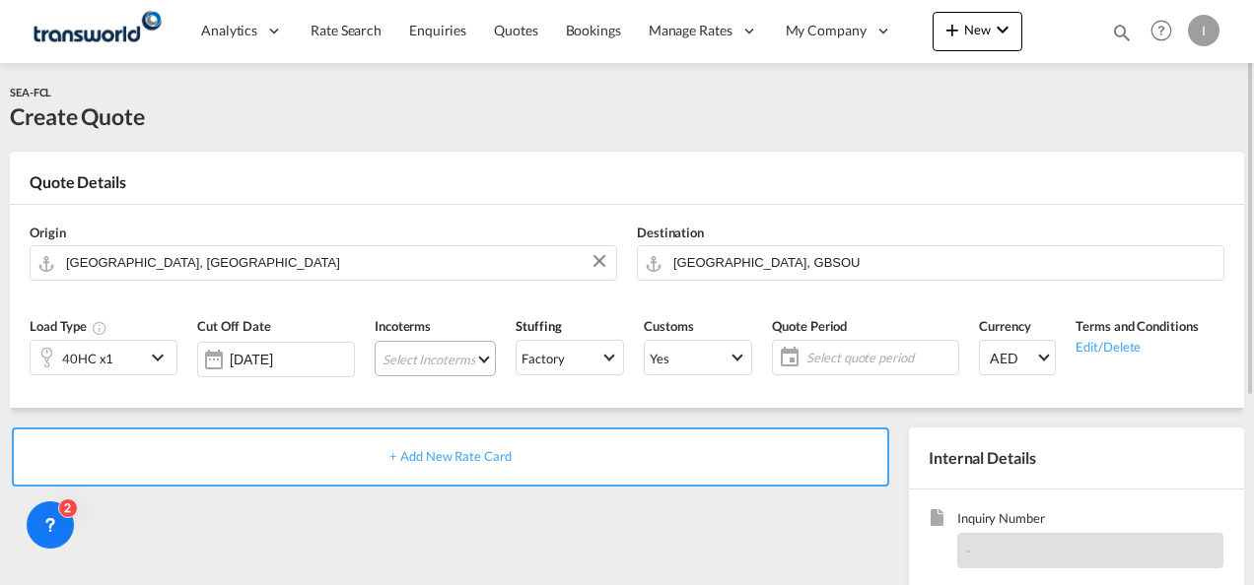
click at [421, 351] on md-select "Select Incoterms DPU - export Delivery at Place Unloaded CFR - import Cost and …" at bounding box center [434, 358] width 121 height 35
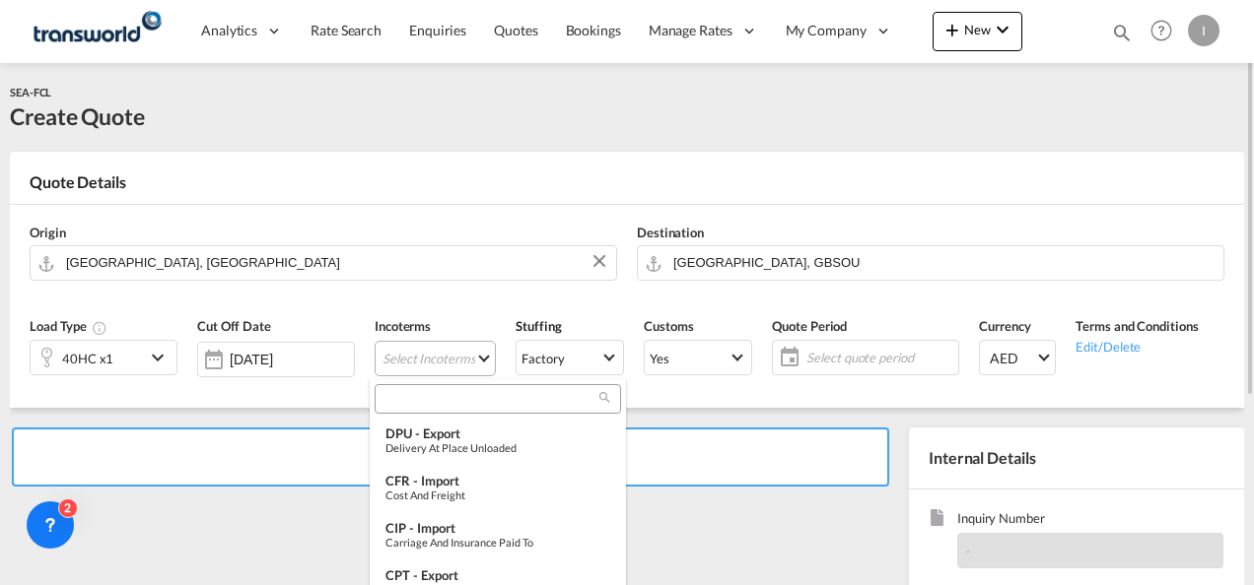
type md-option "[object Object]"
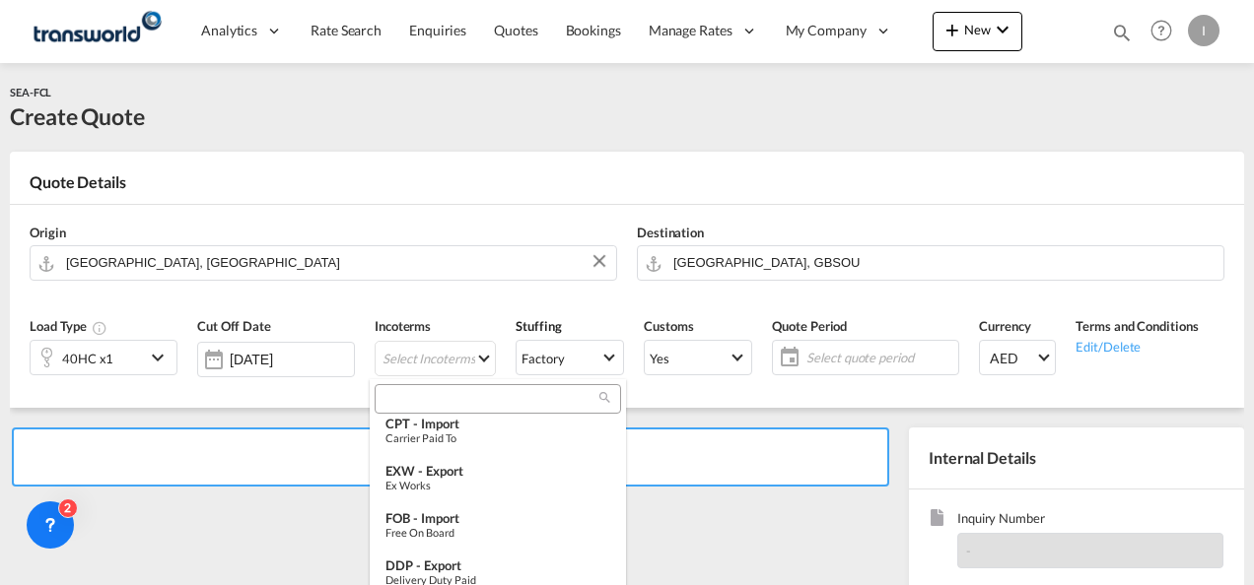
click at [504, 390] on input "search" at bounding box center [489, 399] width 219 height 18
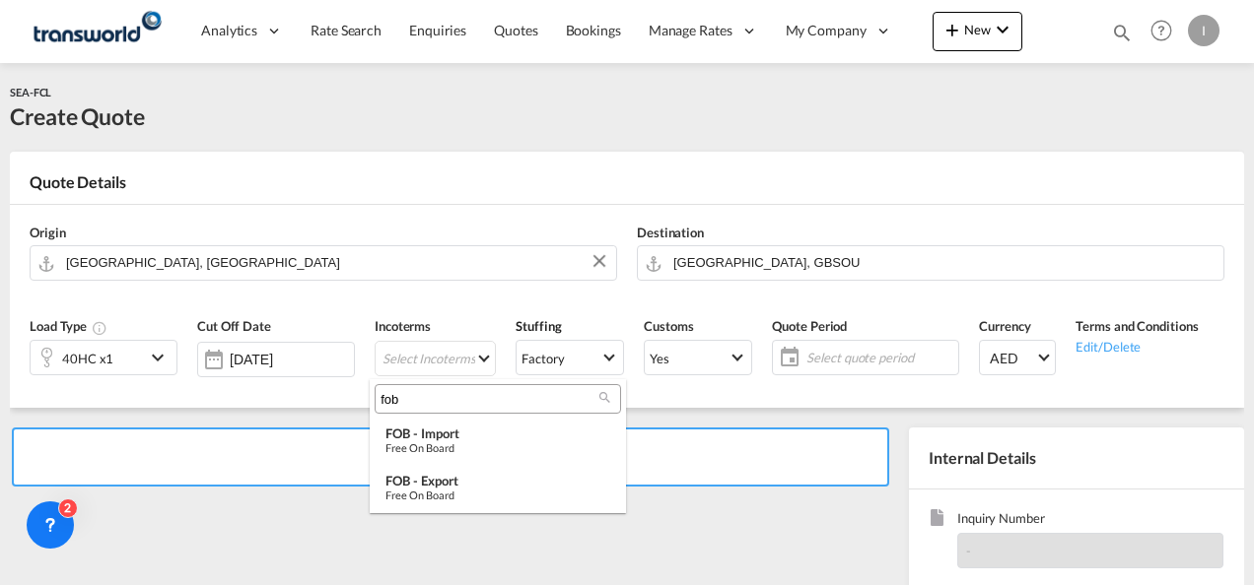
scroll to position [0, 0]
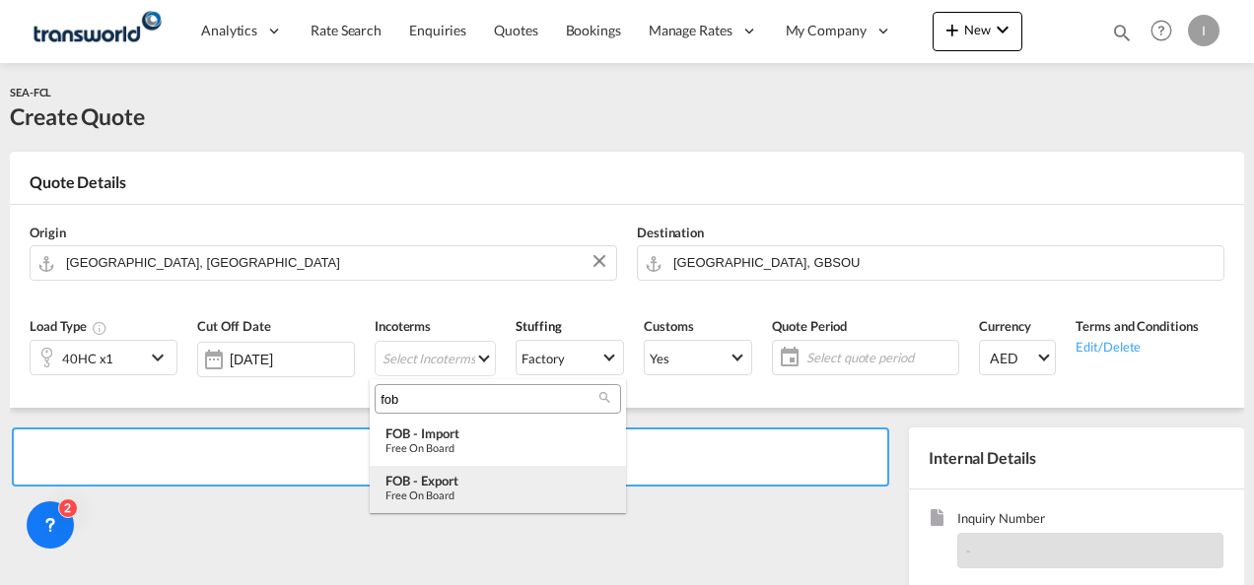
type input "fob"
click at [461, 494] on div "Free on Board" at bounding box center [497, 495] width 225 height 13
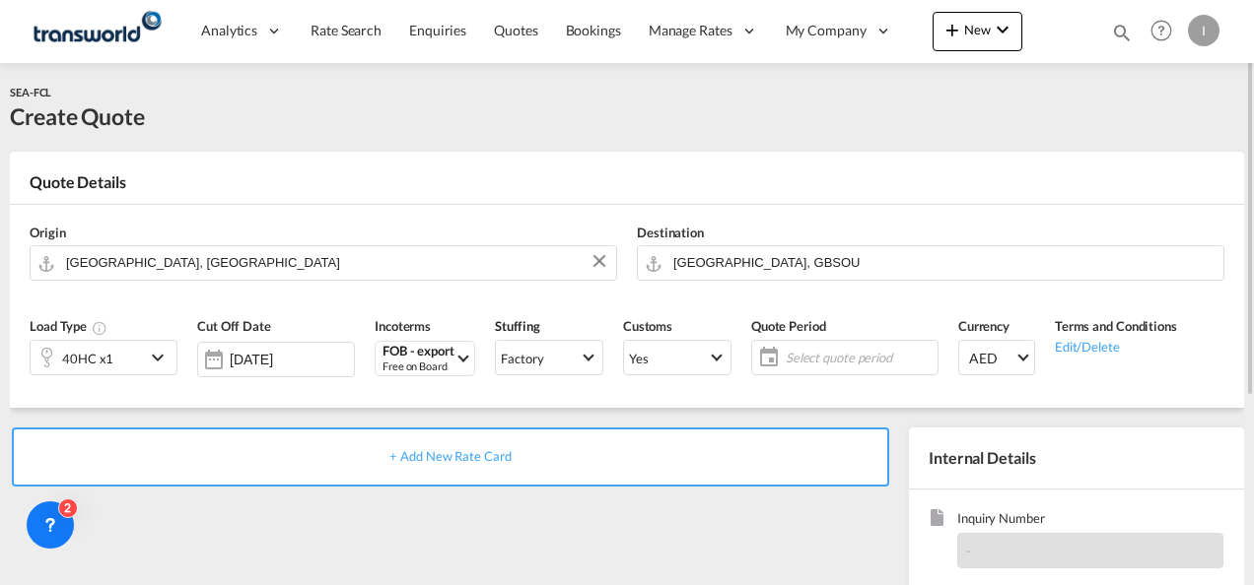
click at [815, 357] on span "Select quote period" at bounding box center [858, 358] width 147 height 18
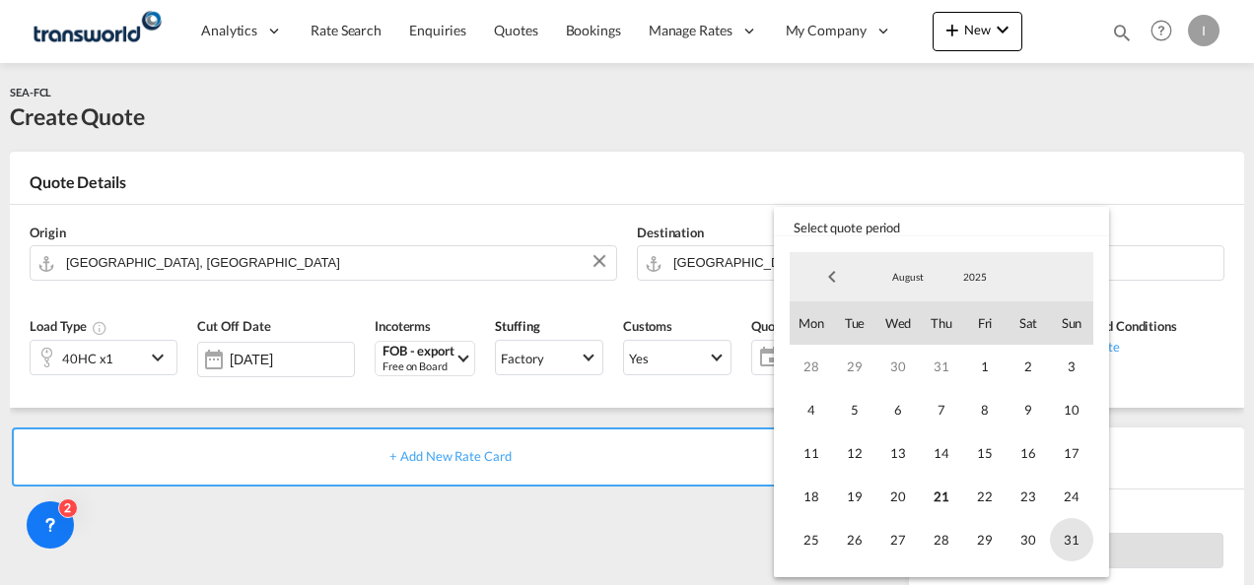
click at [1071, 534] on span "31" at bounding box center [1071, 539] width 43 height 43
click at [531, 535] on md-backdrop at bounding box center [627, 292] width 1254 height 585
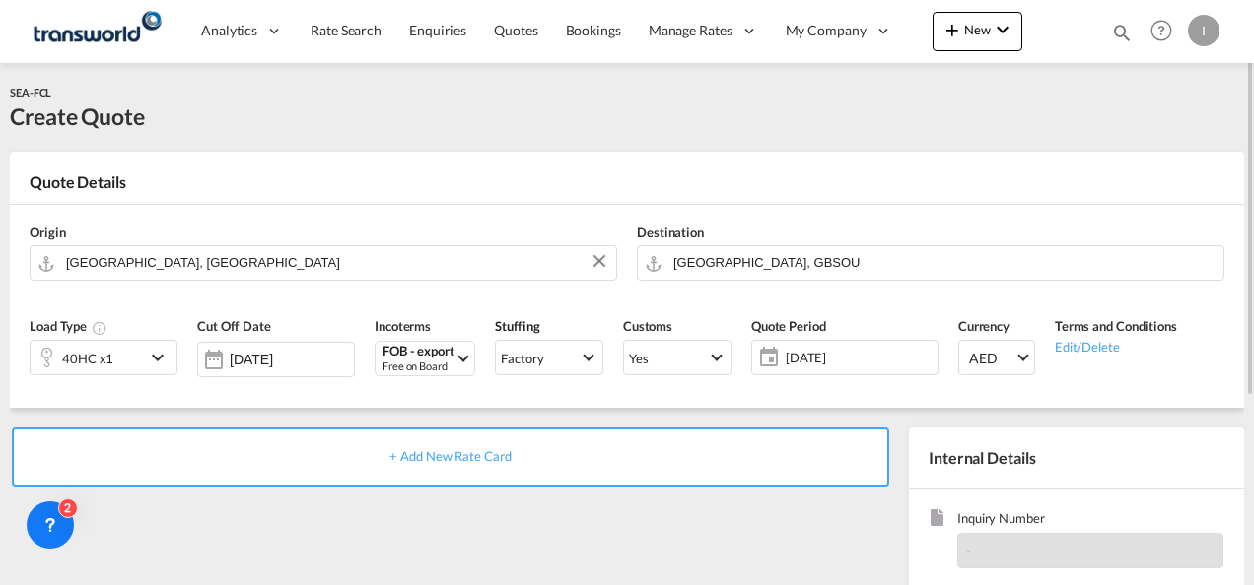
scroll to position [278, 0]
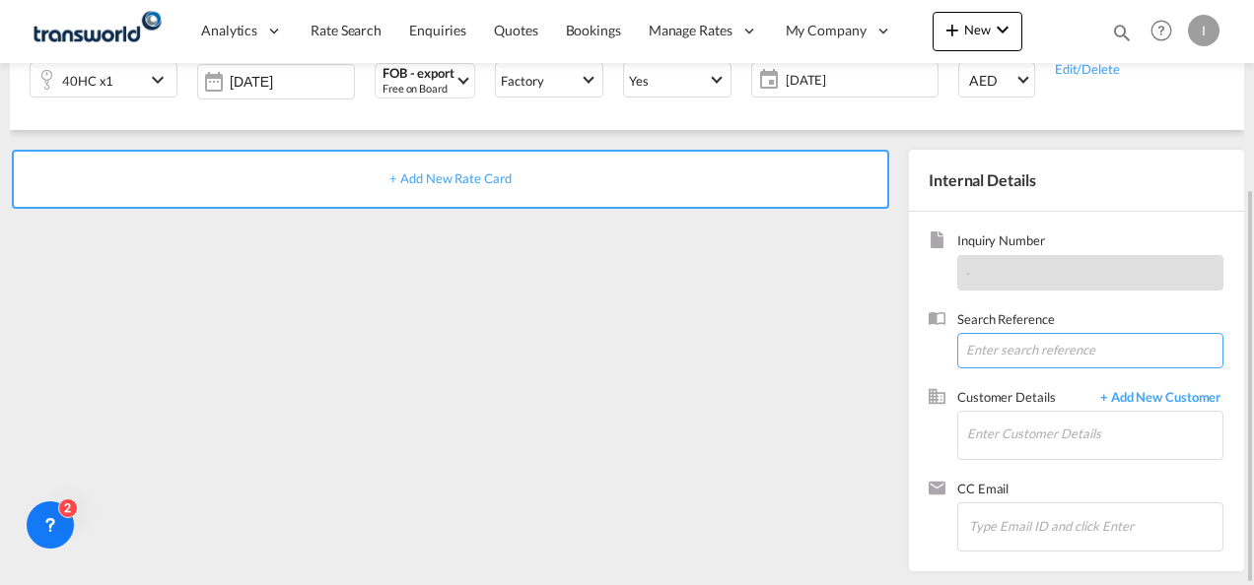
click at [998, 347] on input at bounding box center [1090, 350] width 266 height 35
paste input "DXBF08016500"
type input "DXBF08016500"
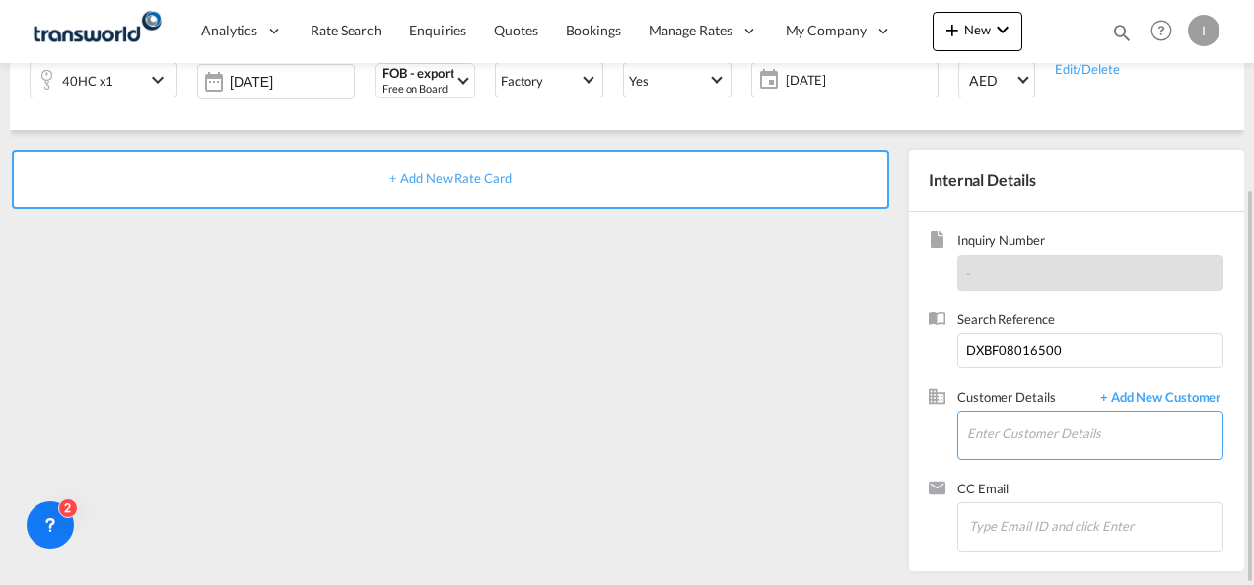
click at [995, 442] on input "Enter Customer Details" at bounding box center [1094, 434] width 255 height 44
click at [1000, 424] on input "Homes" at bounding box center [1094, 434] width 255 height 44
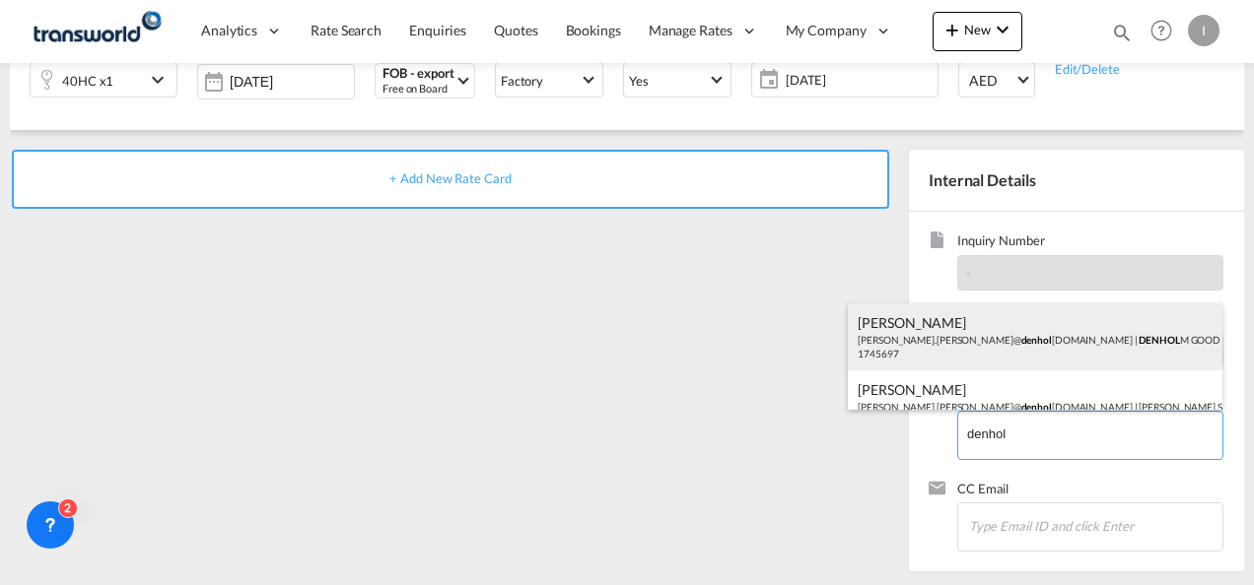
click at [972, 352] on div "[PERSON_NAME] [PERSON_NAME].[PERSON_NAME]@ denhol [DOMAIN_NAME] | DENHOL M GOOD…" at bounding box center [1035, 337] width 374 height 67
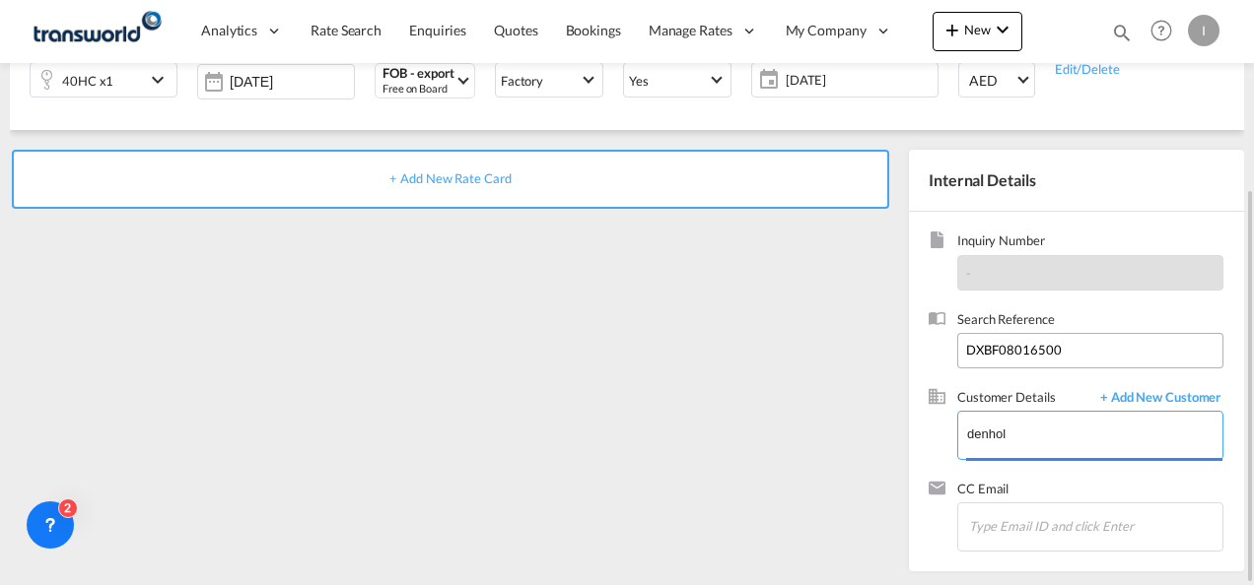
type input "[PERSON_NAME] GOOD LOGISTICS LIMITED, [PERSON_NAME], [PERSON_NAME][EMAIL_ADDRES…"
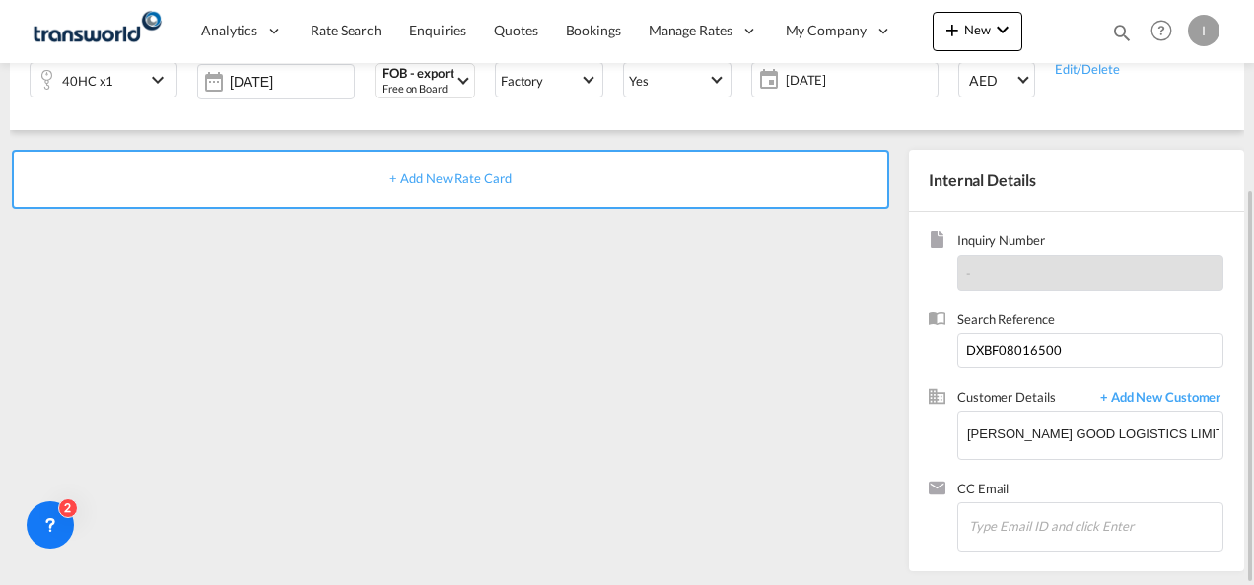
click at [467, 176] on span "+ Add New Rate Card" at bounding box center [449, 178] width 121 height 16
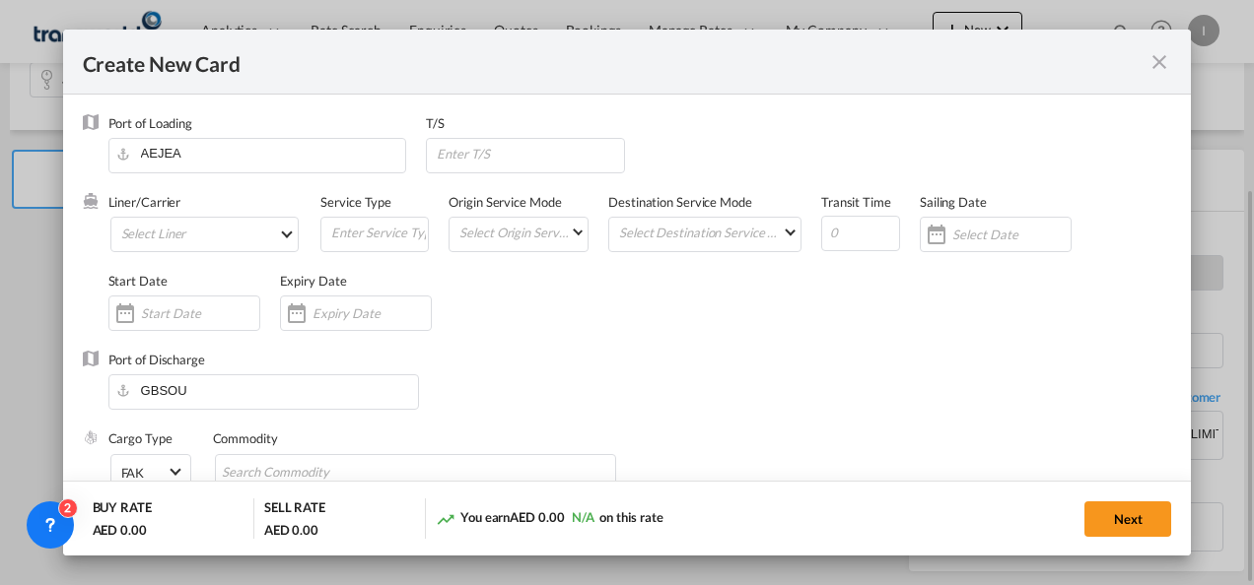
type input "Basic Ocean Freight"
select select "per equipment"
click at [138, 230] on md-select "Select Liner 2HM LOGISTICS D.O.O 2HM LOGISTICS D.O.O. / TDWC-CAPODISTRI 2HM LOG…" at bounding box center [204, 234] width 189 height 35
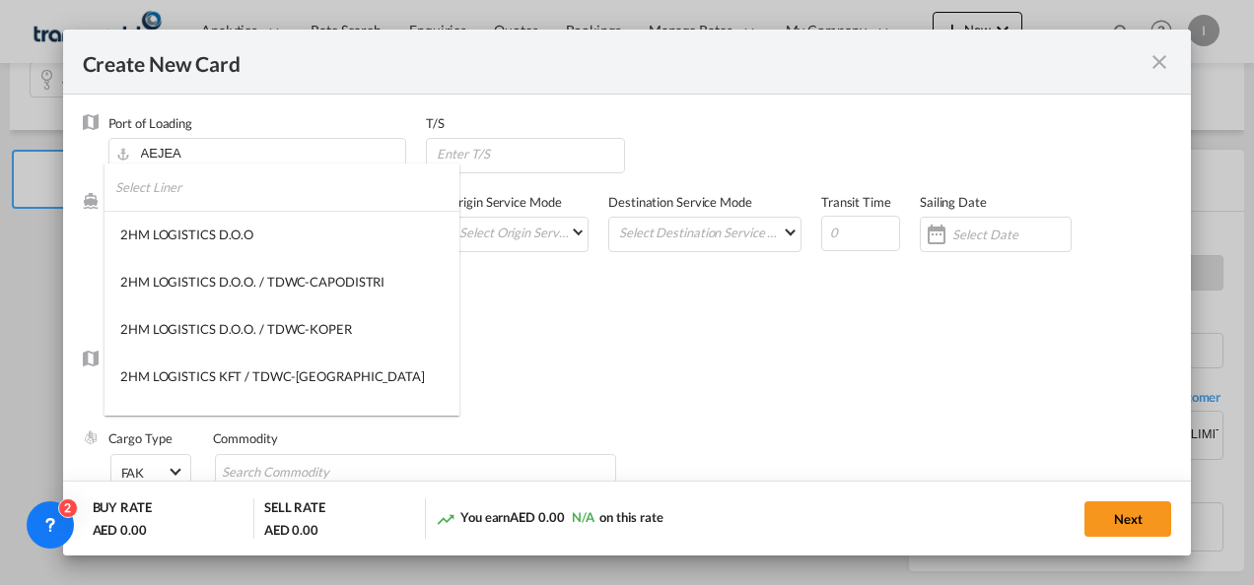
click at [157, 210] on input "search" at bounding box center [287, 187] width 344 height 47
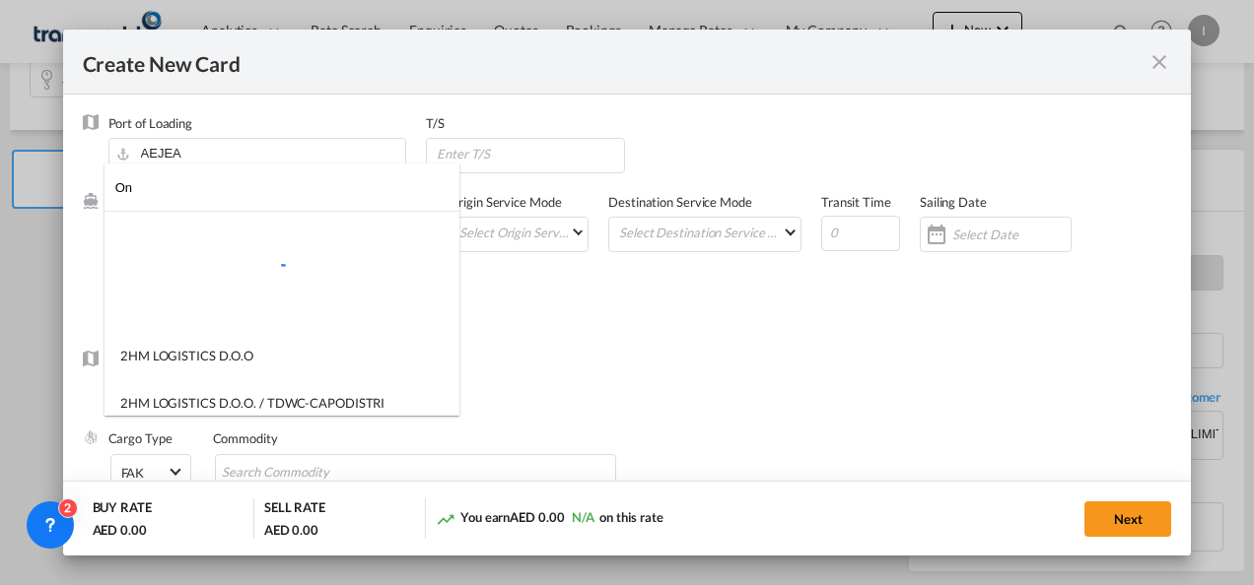
type input "O"
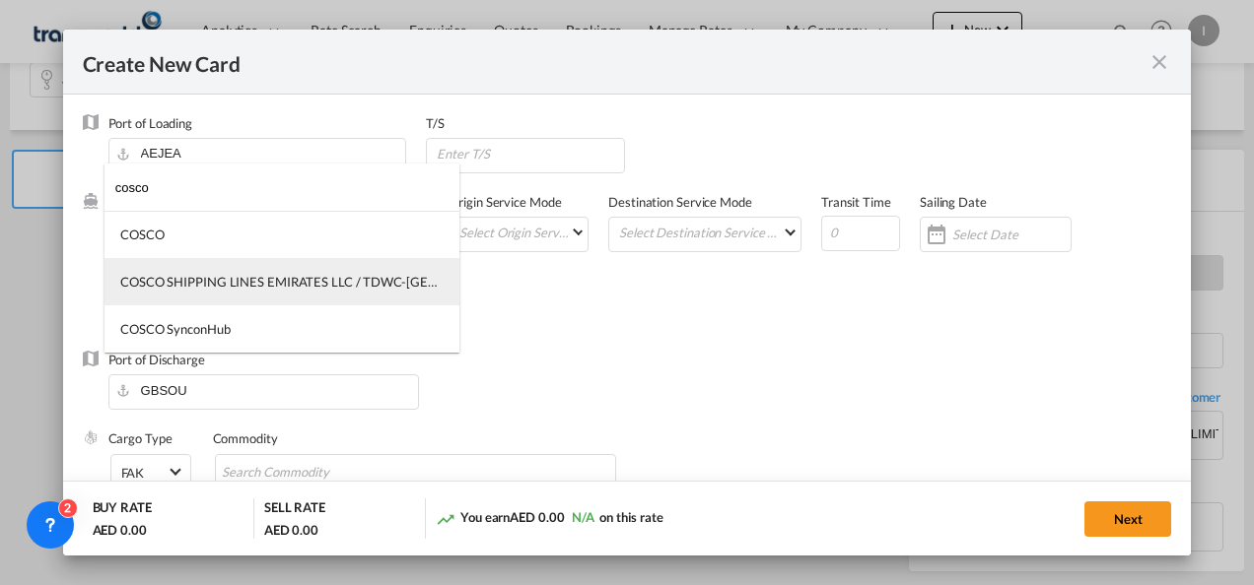
type input "cosco"
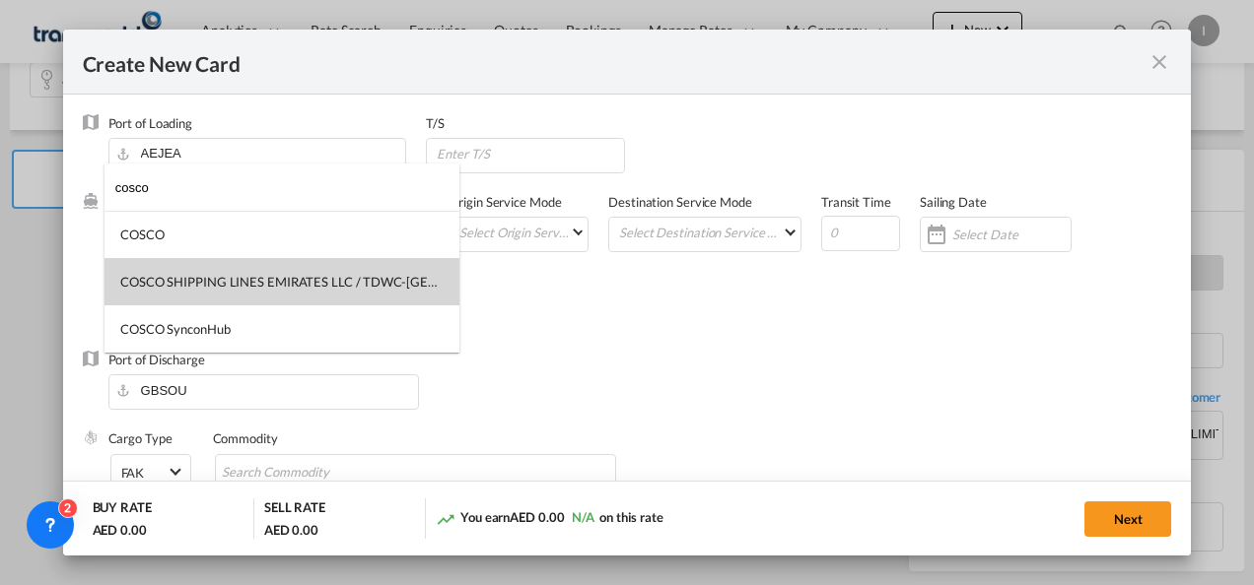
click at [183, 283] on div "COSCO SHIPPING LINES EMIRATES LLC / TDWC-[GEOGRAPHIC_DATA]" at bounding box center [281, 282] width 323 height 18
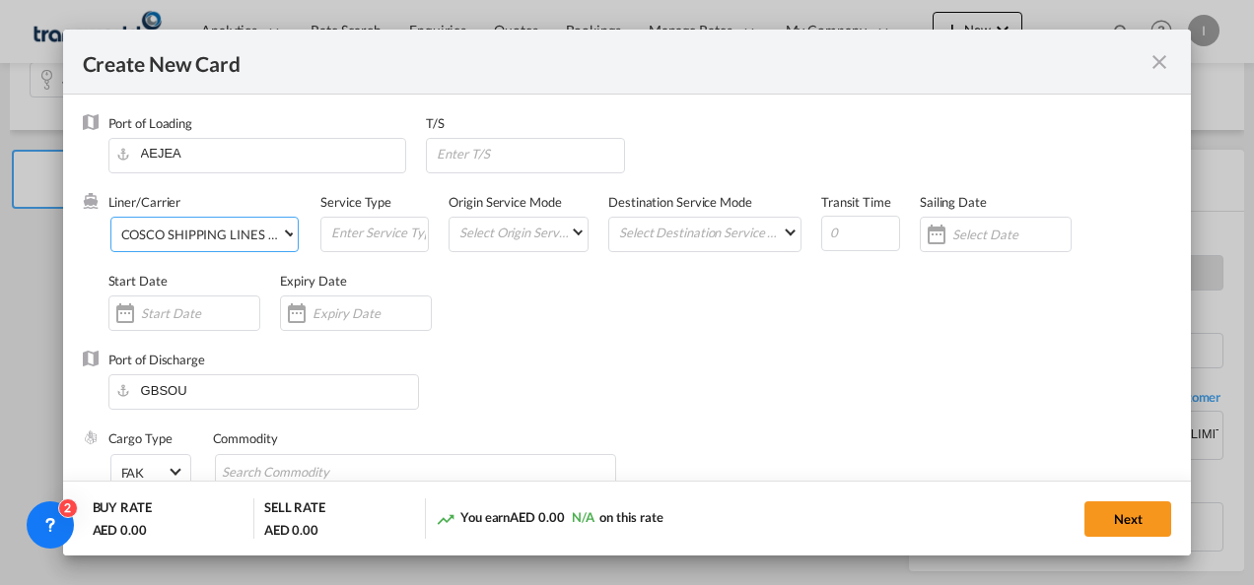
scroll to position [197, 0]
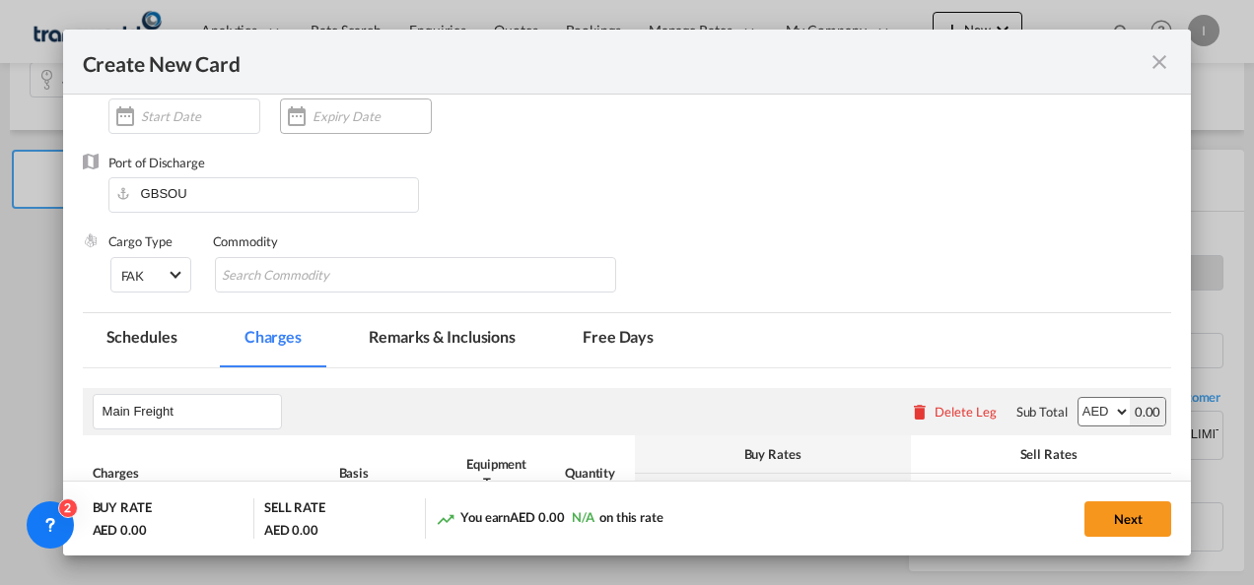
click at [354, 116] on input "Create New Card ..." at bounding box center [371, 116] width 118 height 16
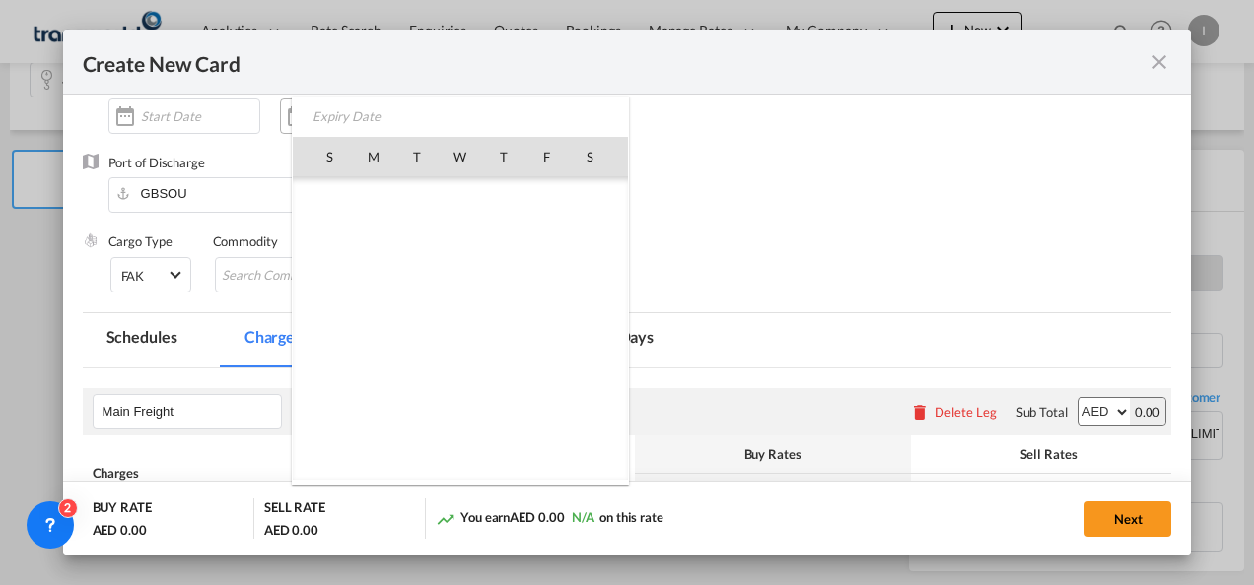
scroll to position [456246, 0]
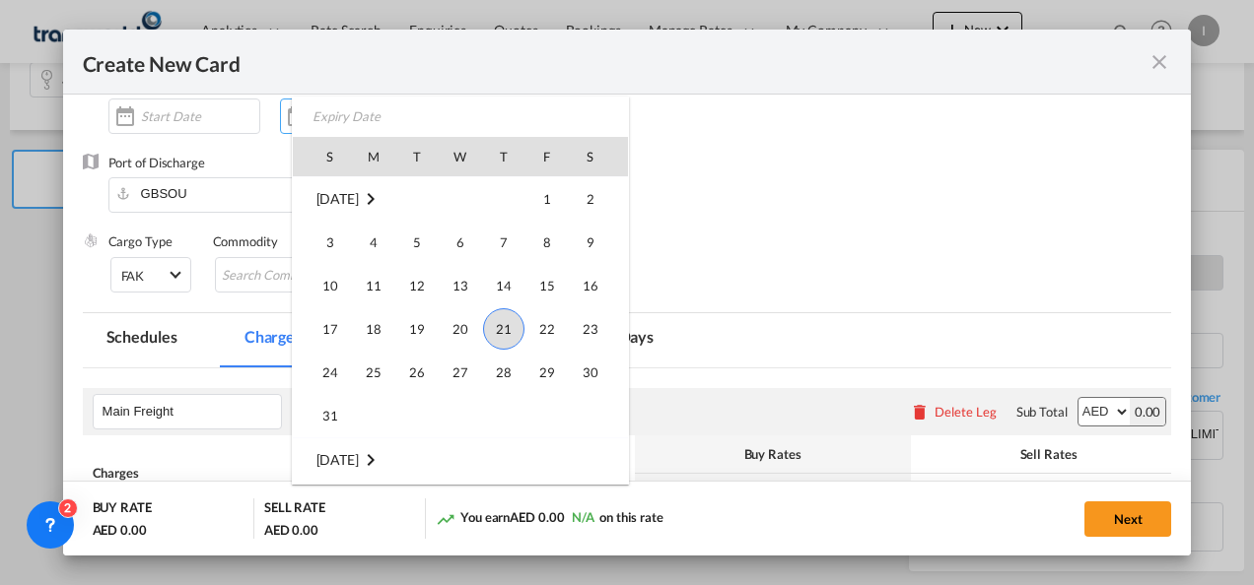
click at [320, 411] on span "31" at bounding box center [329, 415] width 39 height 39
type input "[DATE]"
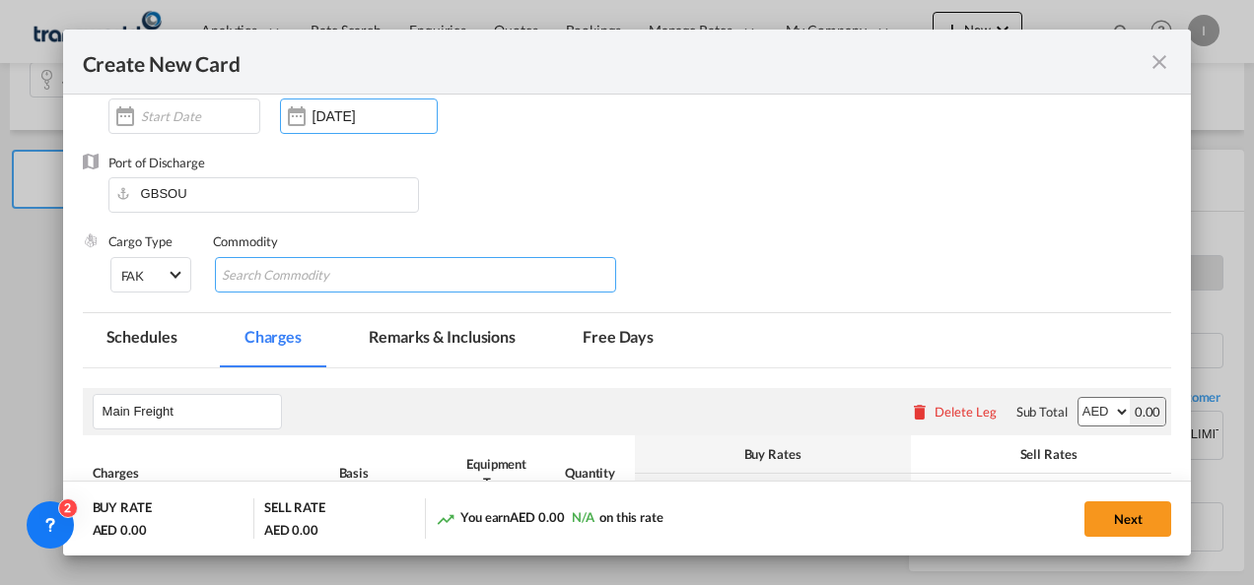
click at [244, 270] on input "Search Commodity" at bounding box center [312, 276] width 180 height 32
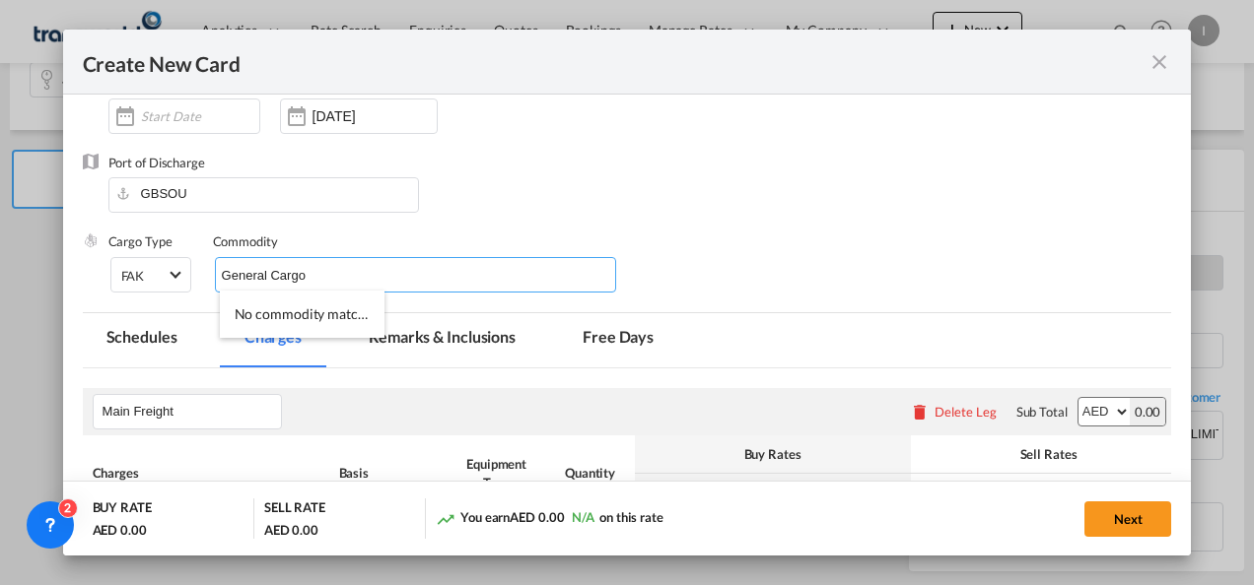
type input "General Cargo"
click at [673, 181] on div "Port of Discharge GBSOU" at bounding box center [627, 193] width 1089 height 79
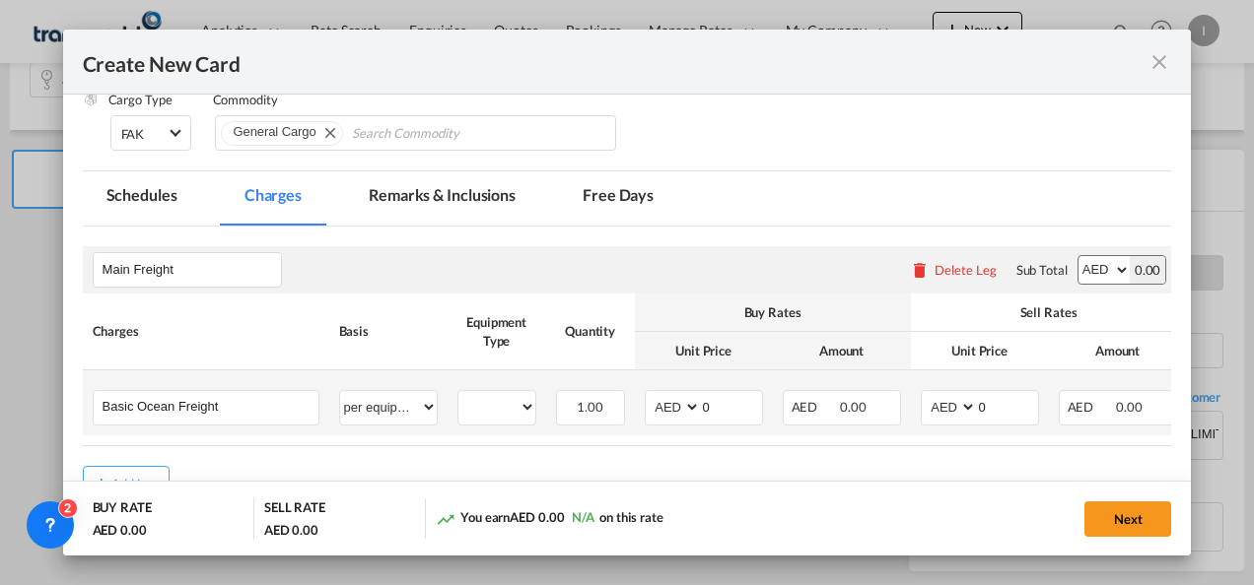
scroll to position [467, 0]
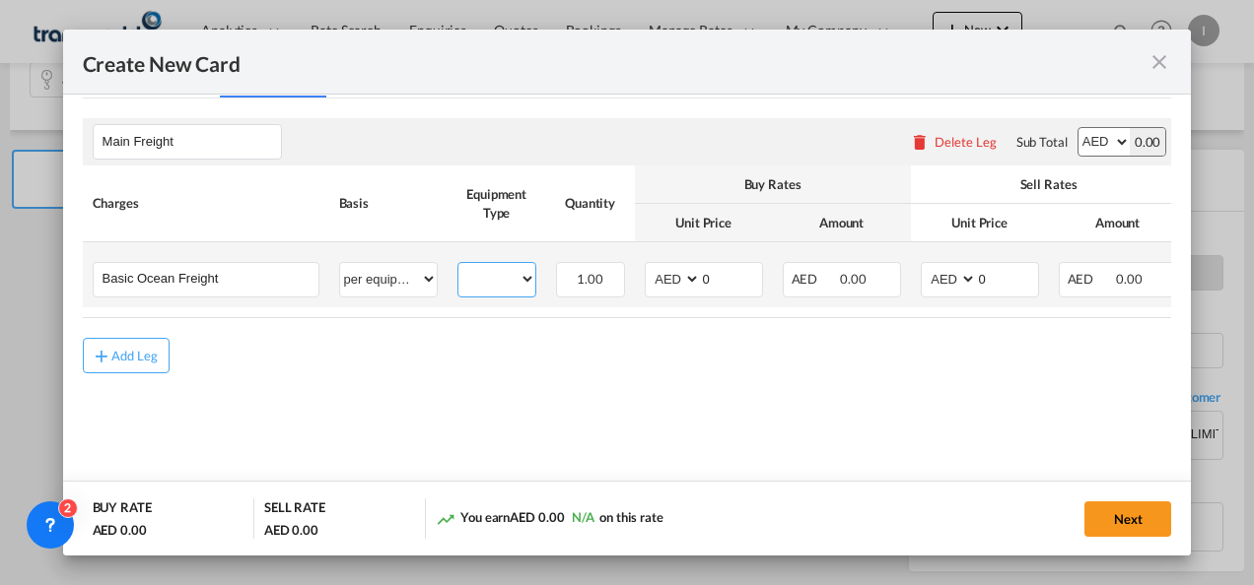
click at [527, 274] on select "40HC" at bounding box center [496, 279] width 77 height 27
select select "40HC"
click at [458, 266] on select "40HC" at bounding box center [496, 279] width 77 height 27
drag, startPoint x: 710, startPoint y: 283, endPoint x: 683, endPoint y: 285, distance: 26.7
click at [683, 285] on md-input-container "AED AFN ALL AMD ANG AOA ARS AUD AWG AZN BAM BBD BDT BGN BHD BIF BMD BND [PERSON…" at bounding box center [704, 279] width 118 height 35
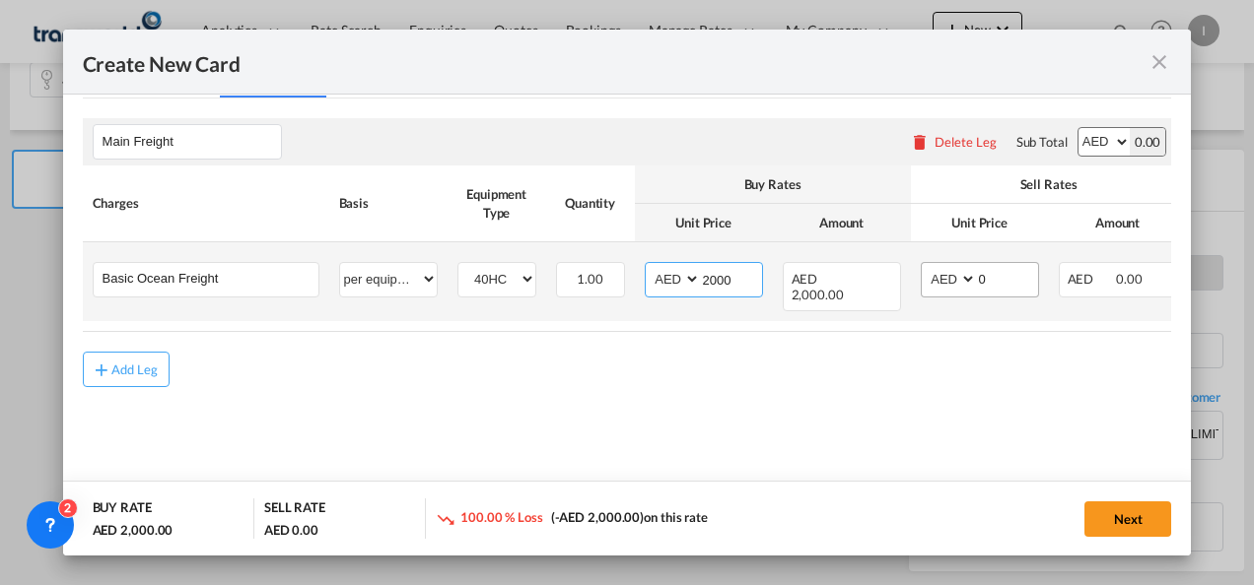
type input "2000"
drag, startPoint x: 989, startPoint y: 278, endPoint x: 952, endPoint y: 278, distance: 37.4
click at [950, 278] on md-input-container "AED AFN ALL AMD ANG AOA ARS AUD AWG AZN BAM BBD BDT BGN BHD BIF BMD BND [PERSON…" at bounding box center [979, 279] width 118 height 35
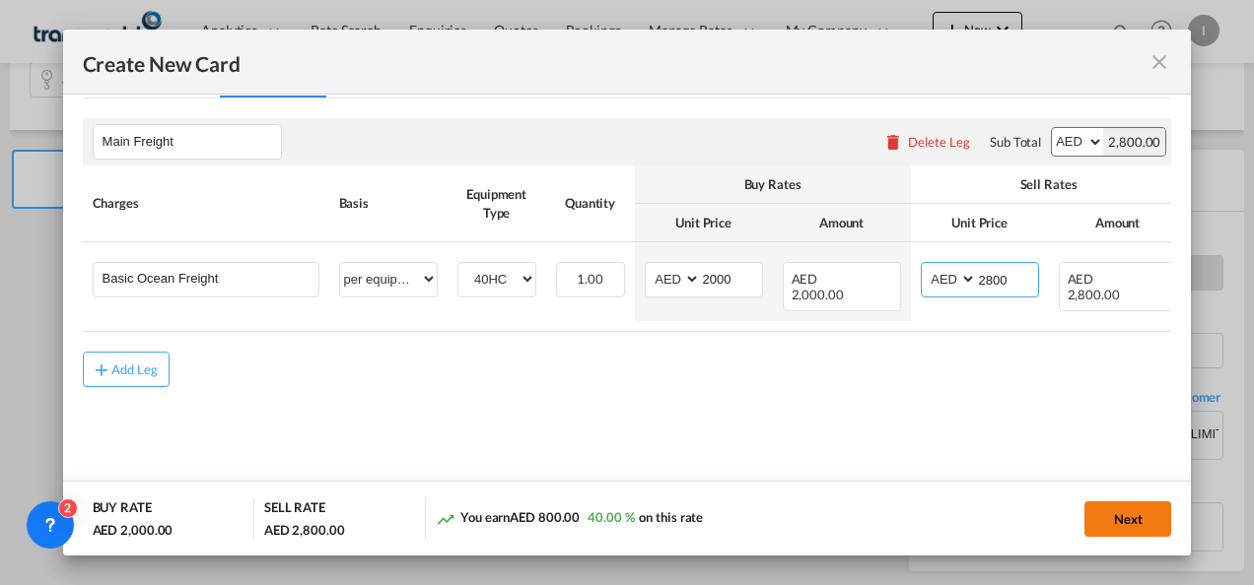
type input "2800"
click at [1150, 506] on button "Next" at bounding box center [1127, 519] width 87 height 35
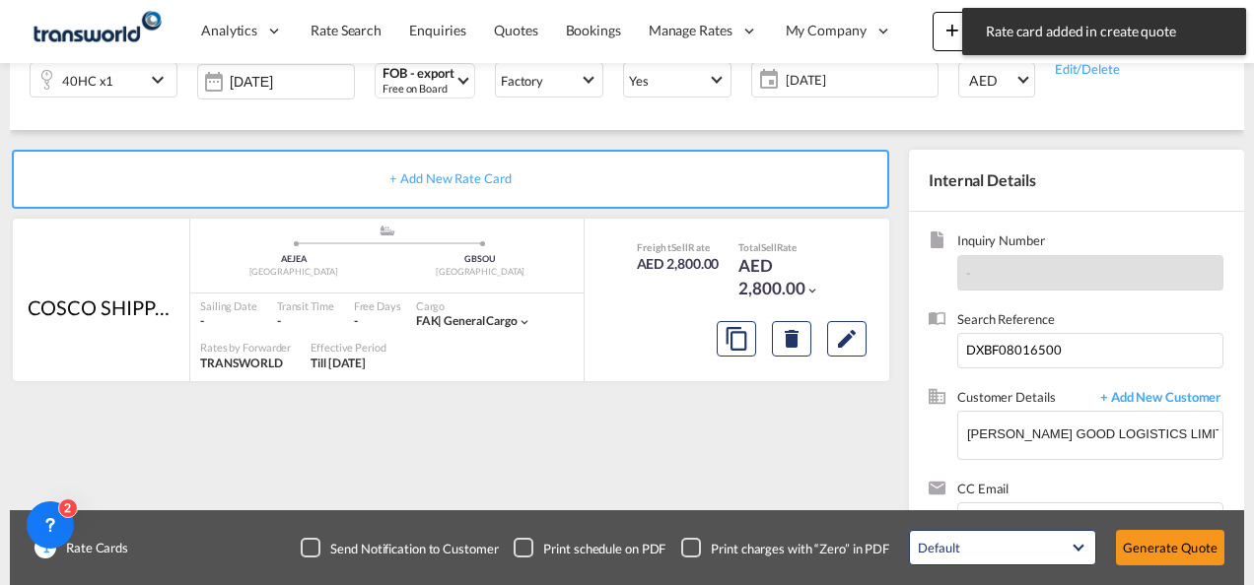
click at [1144, 546] on button "Generate Quote" at bounding box center [1170, 547] width 108 height 35
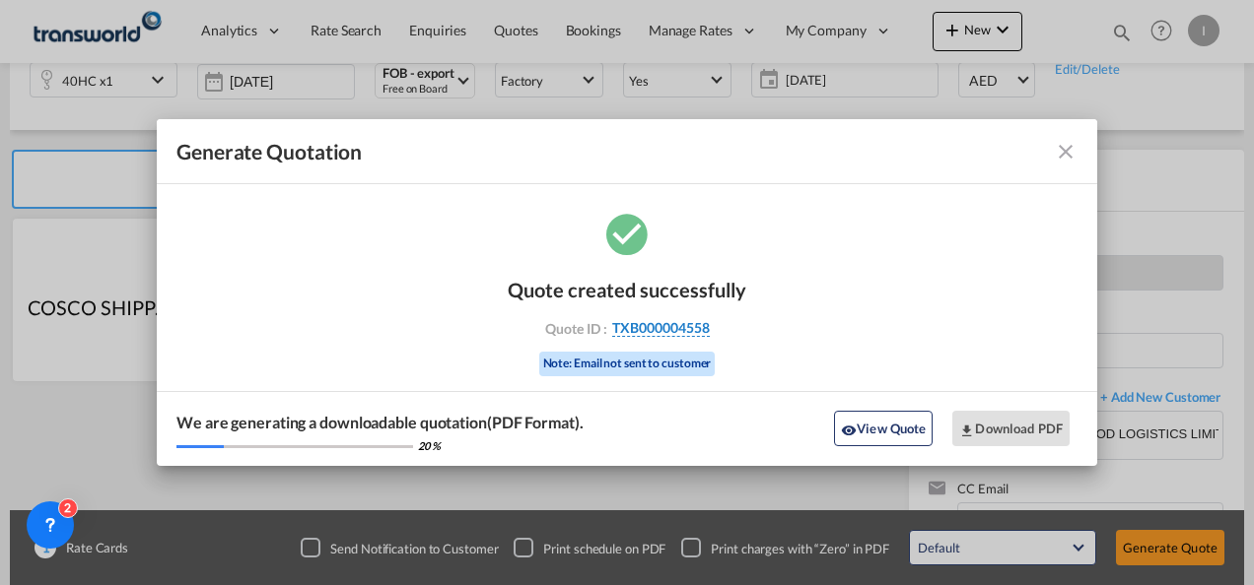
click at [652, 334] on span "TXB000004558" at bounding box center [661, 328] width 98 height 18
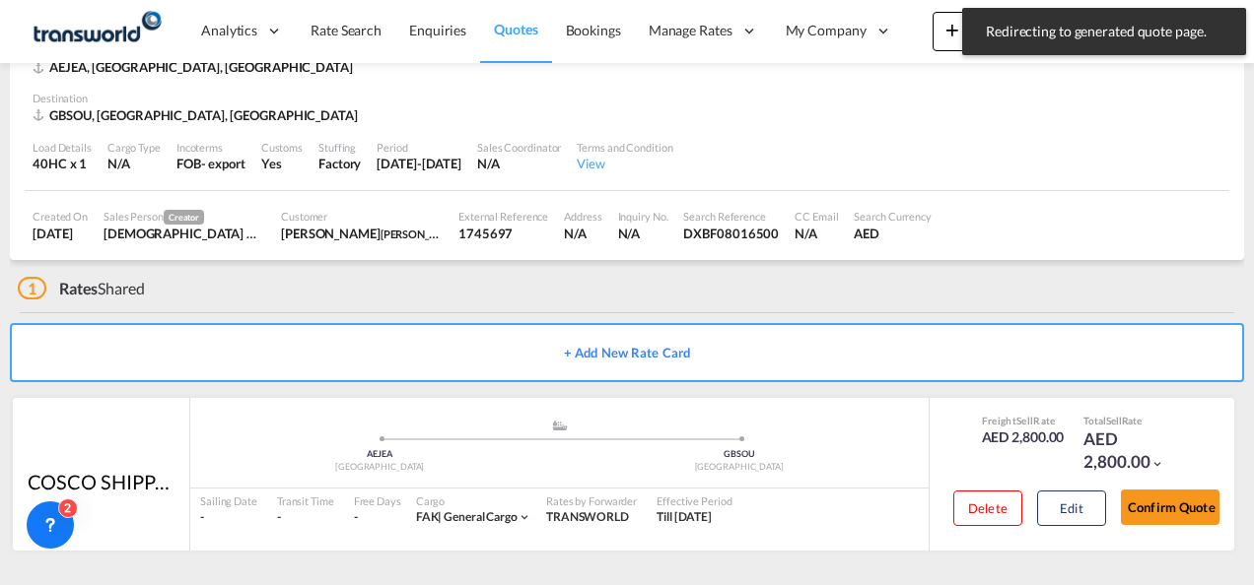
scroll to position [120, 0]
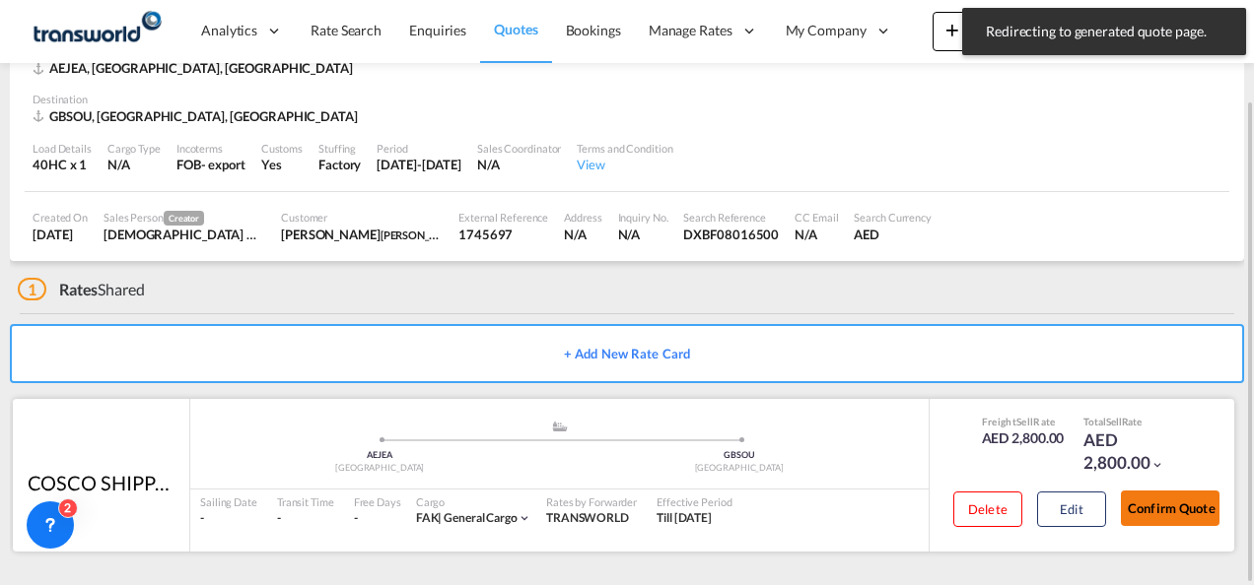
click at [1202, 510] on button "Confirm Quote" at bounding box center [1170, 508] width 99 height 35
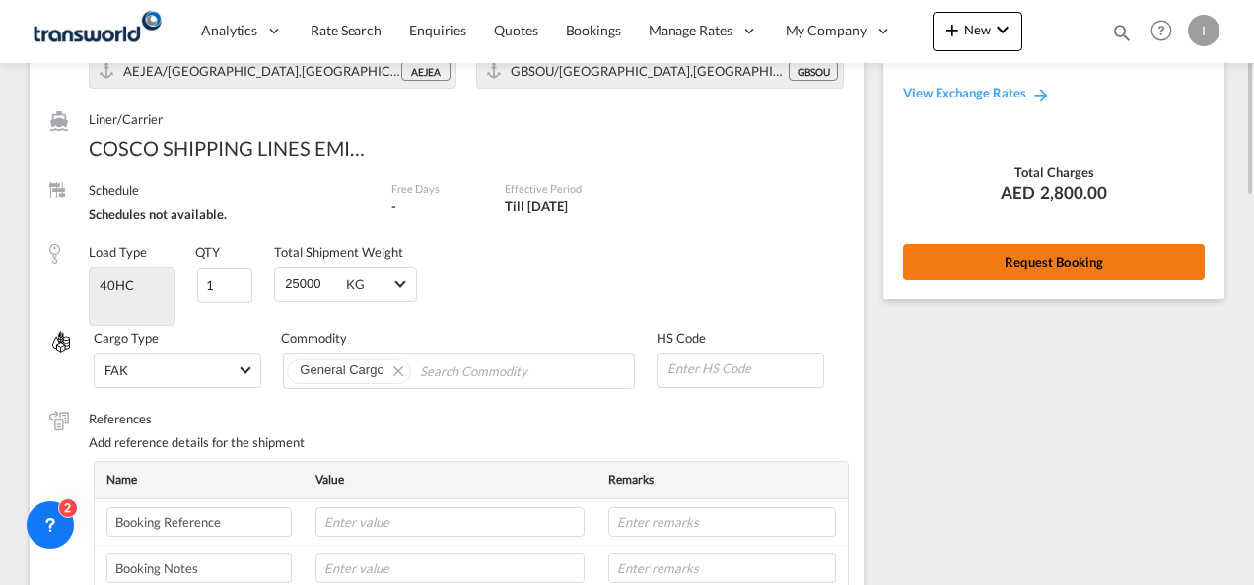
scroll to position [109, 0]
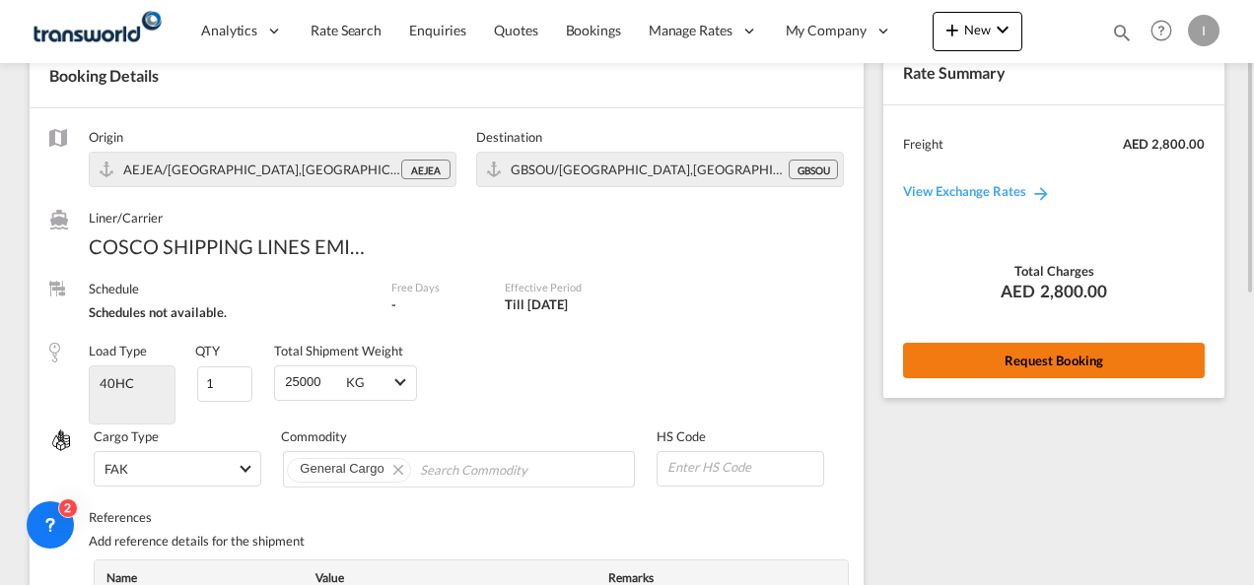
click at [990, 351] on button "Request Booking" at bounding box center [1054, 360] width 302 height 35
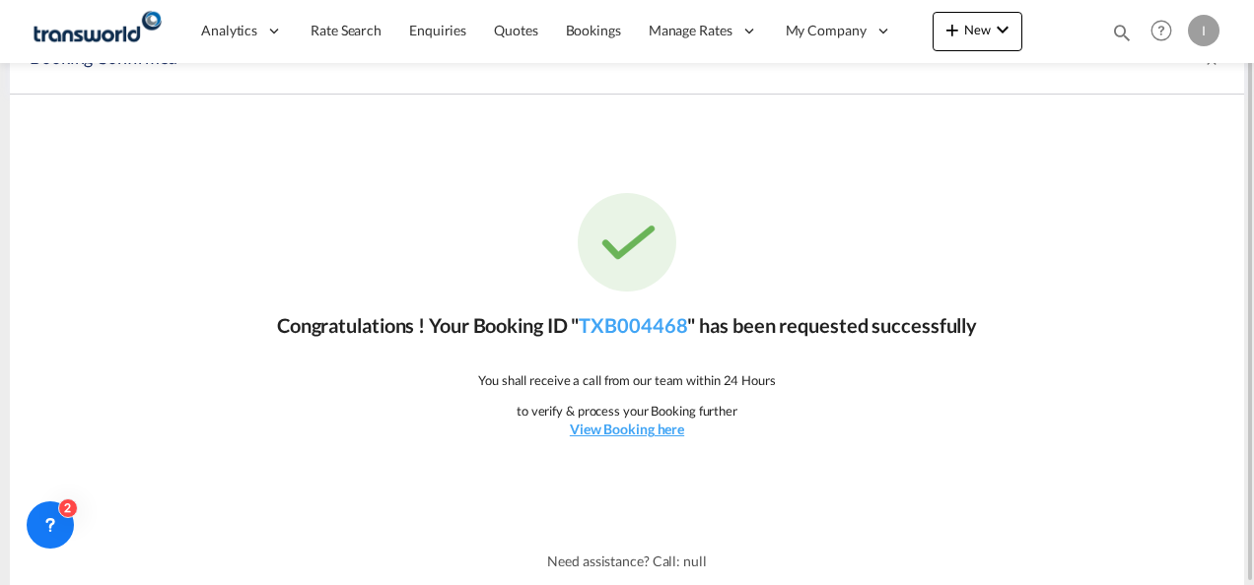
scroll to position [36, 0]
click at [666, 327] on link "TXB004468" at bounding box center [632, 326] width 108 height 24
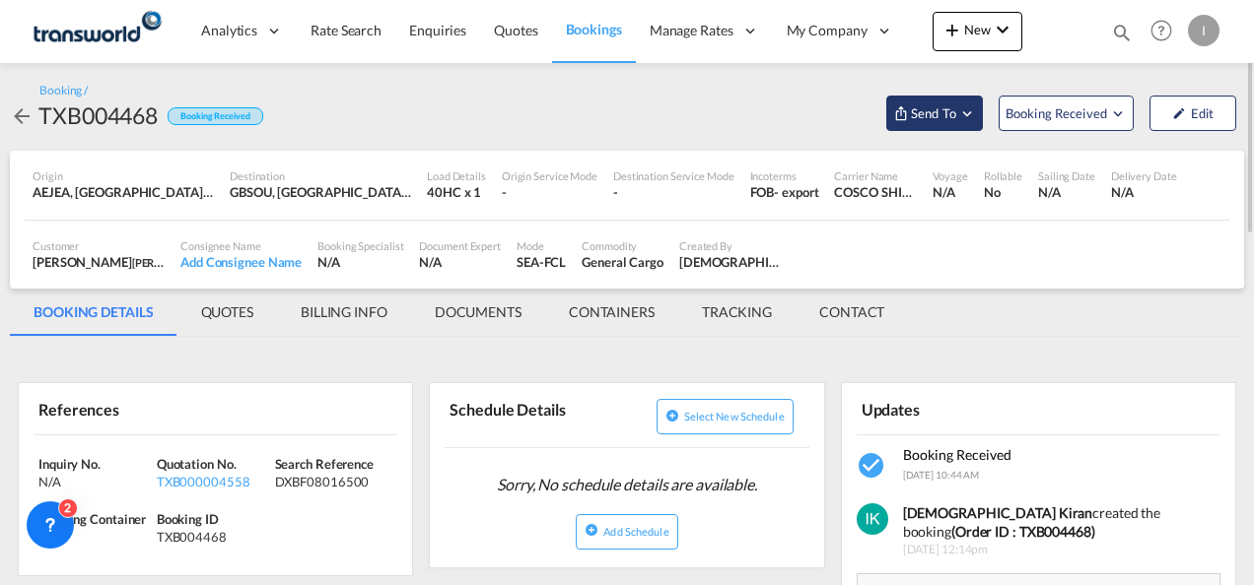
click at [921, 108] on span "Send To" at bounding box center [933, 113] width 49 height 20
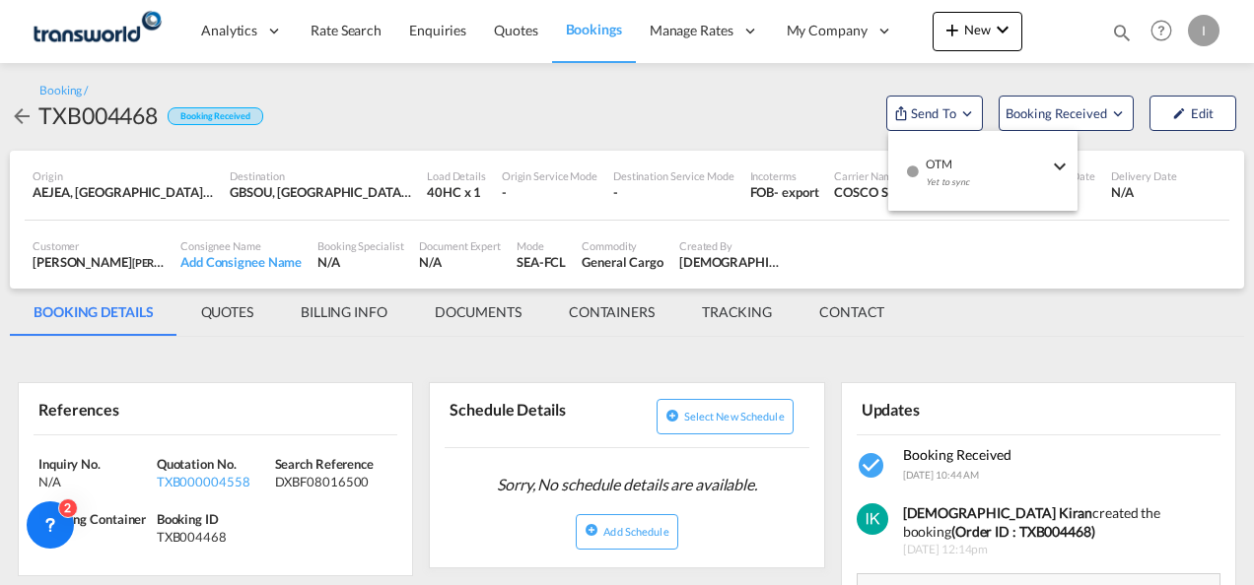
click at [934, 164] on span "OTM" at bounding box center [986, 158] width 122 height 18
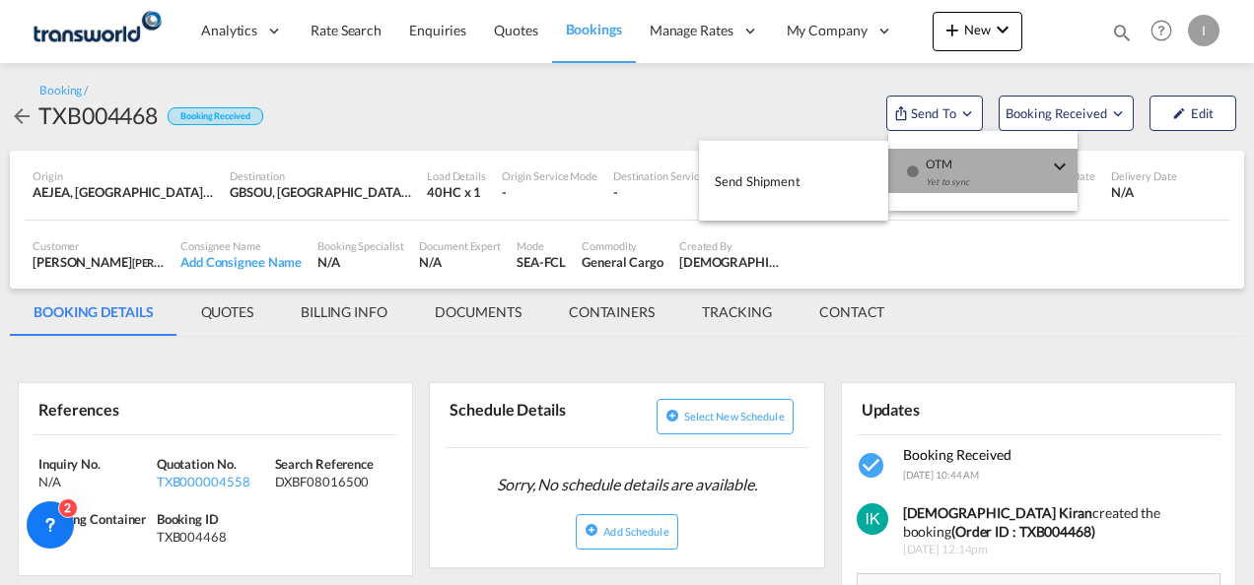
click at [850, 170] on button "Send Shipment" at bounding box center [793, 181] width 189 height 44
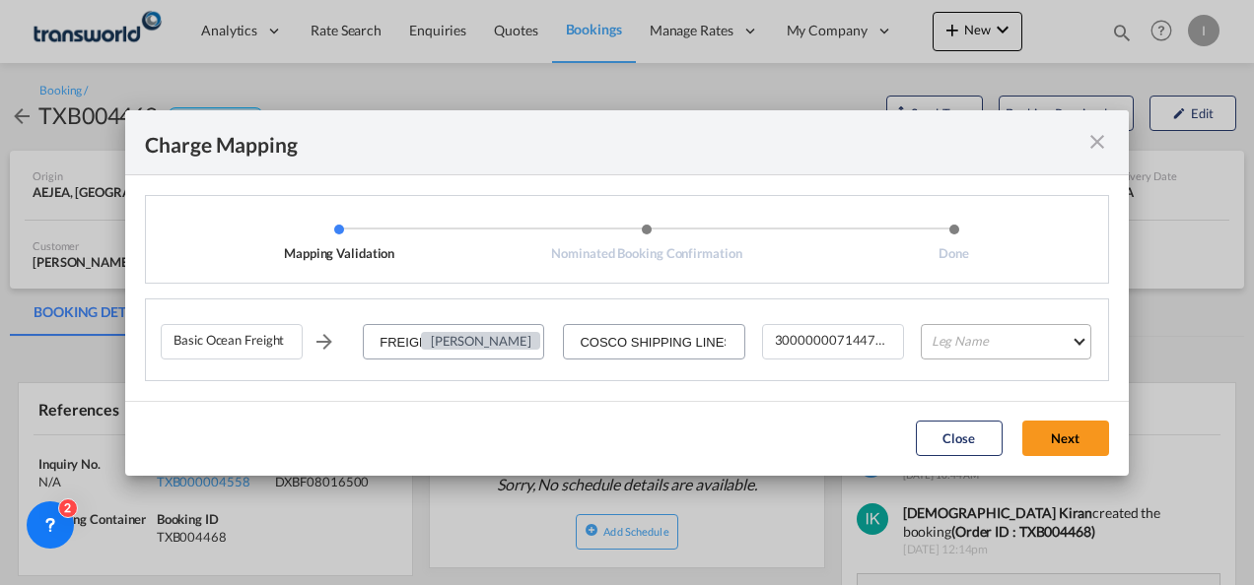
click at [977, 356] on md-select "Leg Name HANDLING ORIGIN VESSEL HANDLING DESTINATION OTHERS TL PICK UP CUSTOMS …" at bounding box center [1005, 341] width 170 height 35
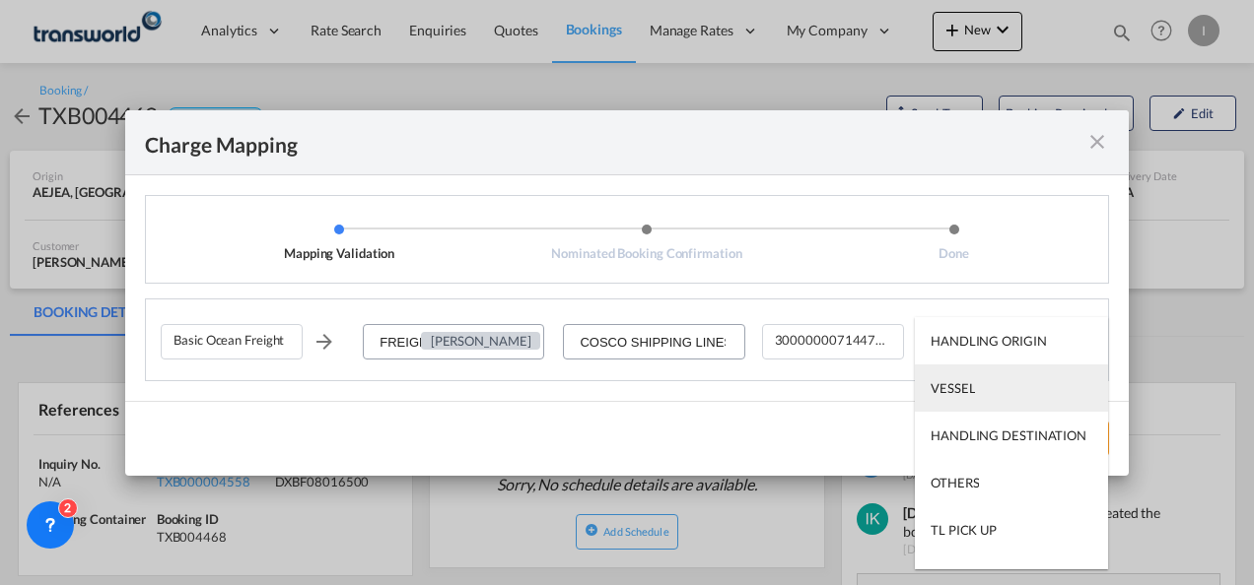
click at [977, 386] on md-option "VESSEL" at bounding box center [1011, 388] width 193 height 47
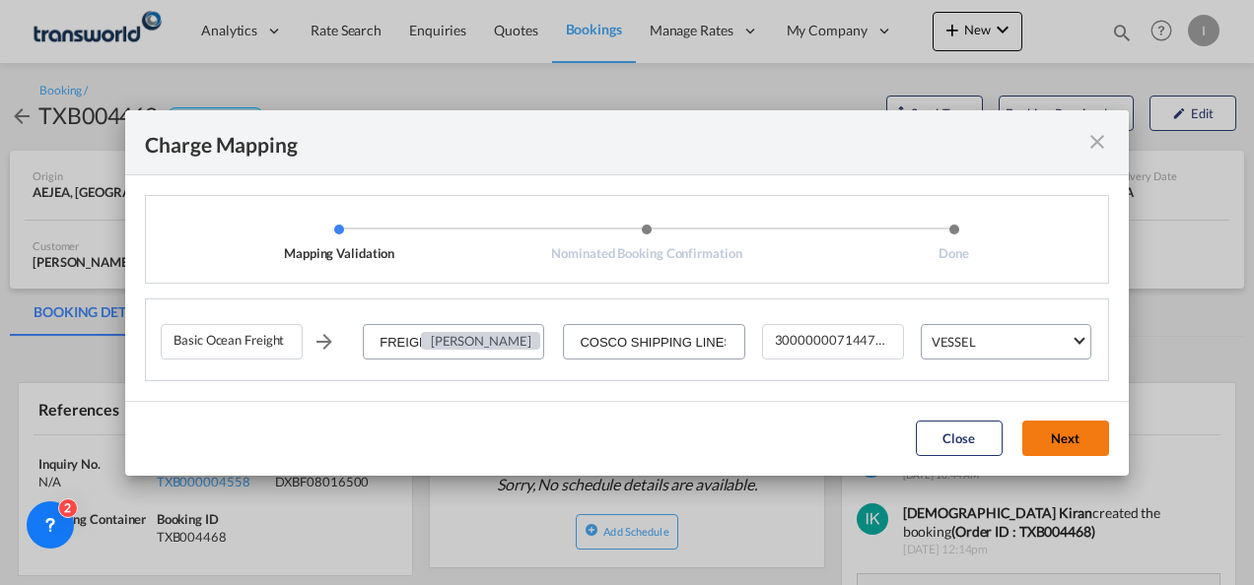
click at [1056, 440] on button "Next" at bounding box center [1065, 438] width 87 height 35
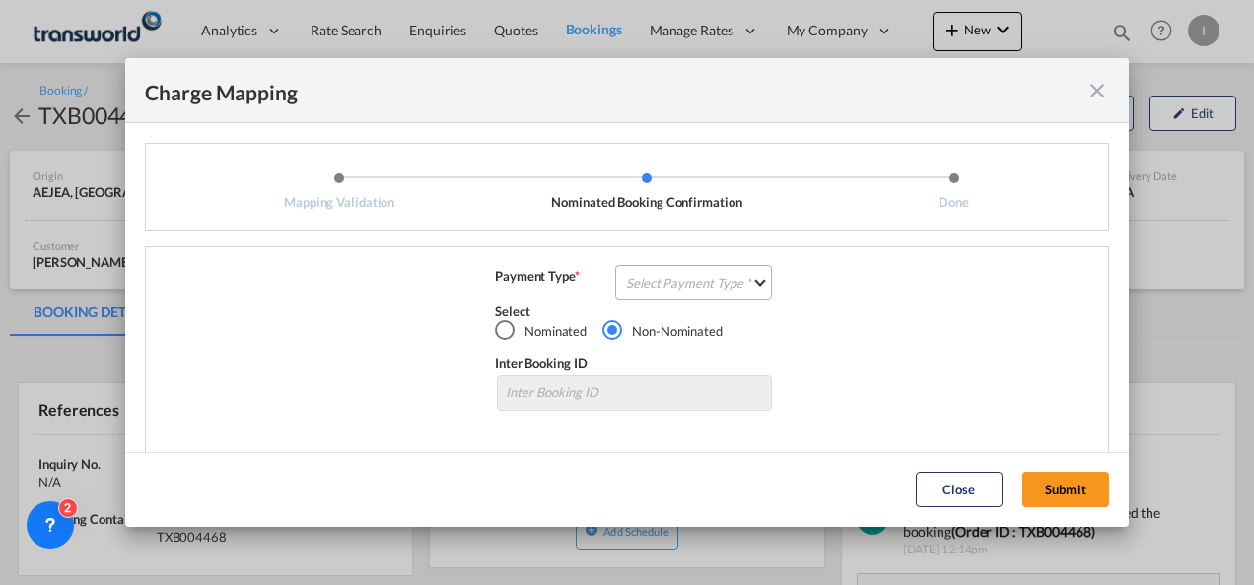
click at [652, 290] on md-select "Select Payment Type COLLECT PREPAID" at bounding box center [693, 282] width 157 height 35
click at [0, 0] on div "COLLECT" at bounding box center [0, 0] width 0 height 0
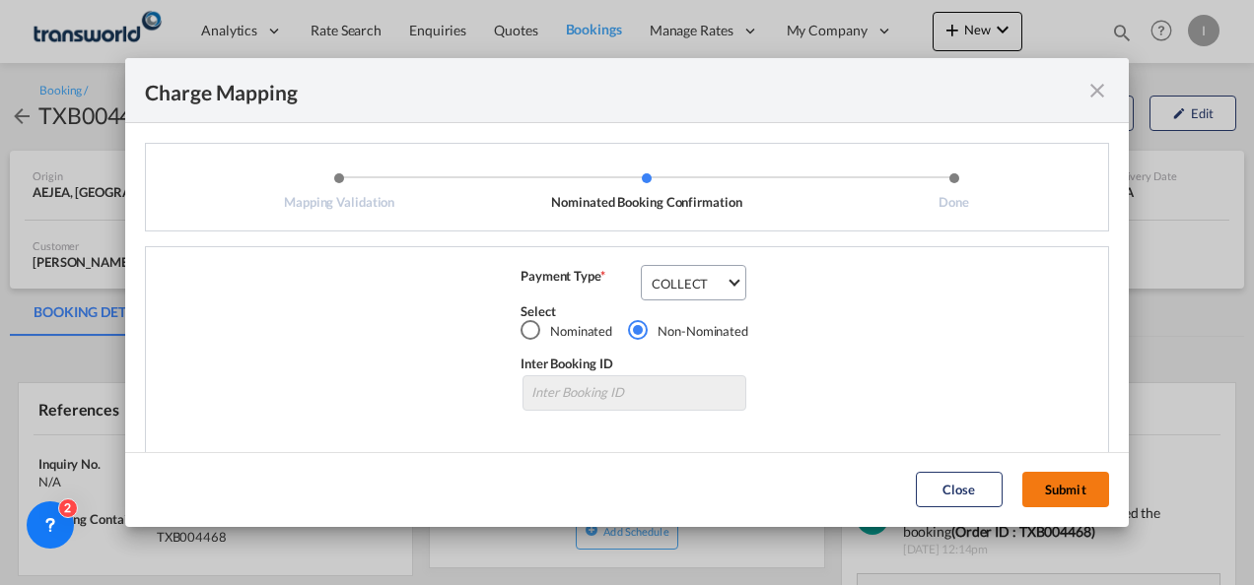
click at [1049, 496] on button "Submit" at bounding box center [1065, 489] width 87 height 35
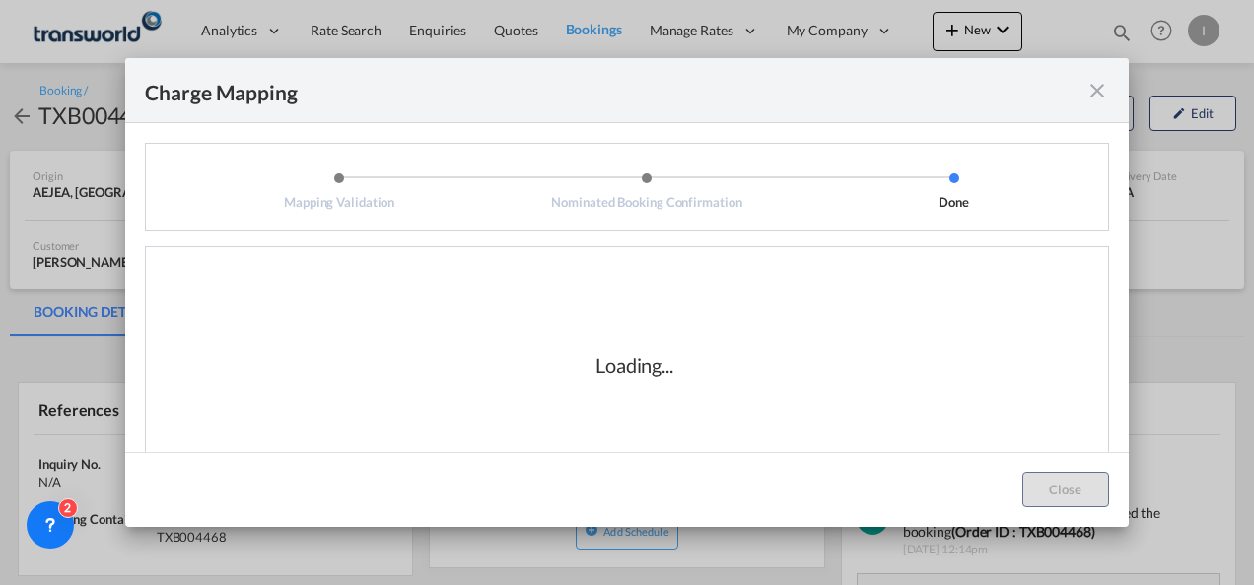
click at [990, 300] on div "Loading..." at bounding box center [634, 365] width 947 height 197
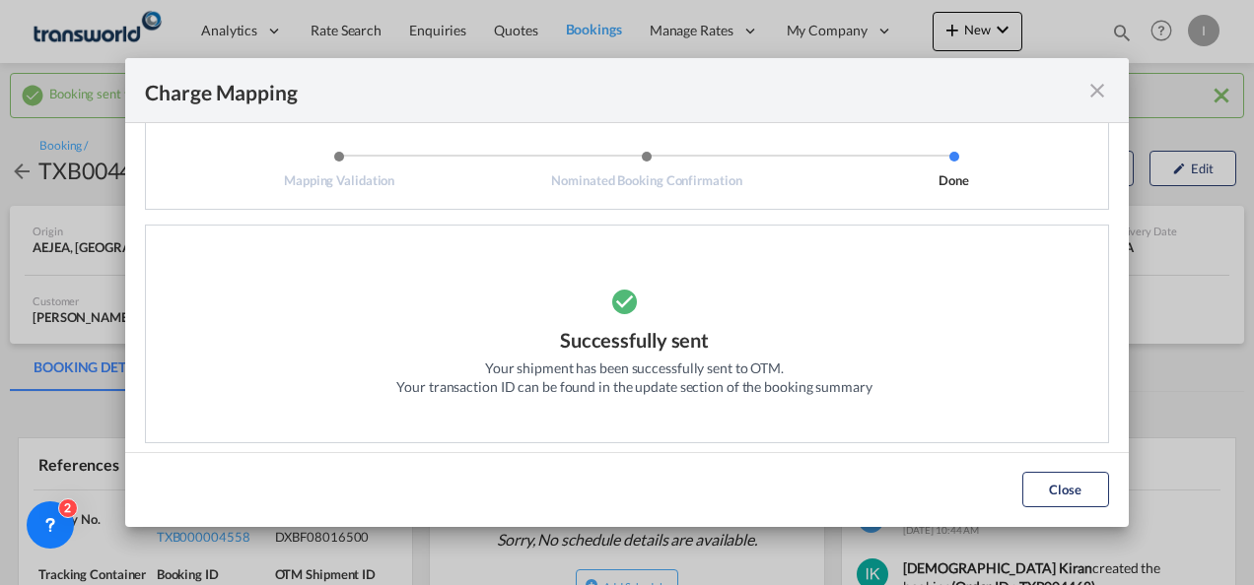
scroll to position [33, 0]
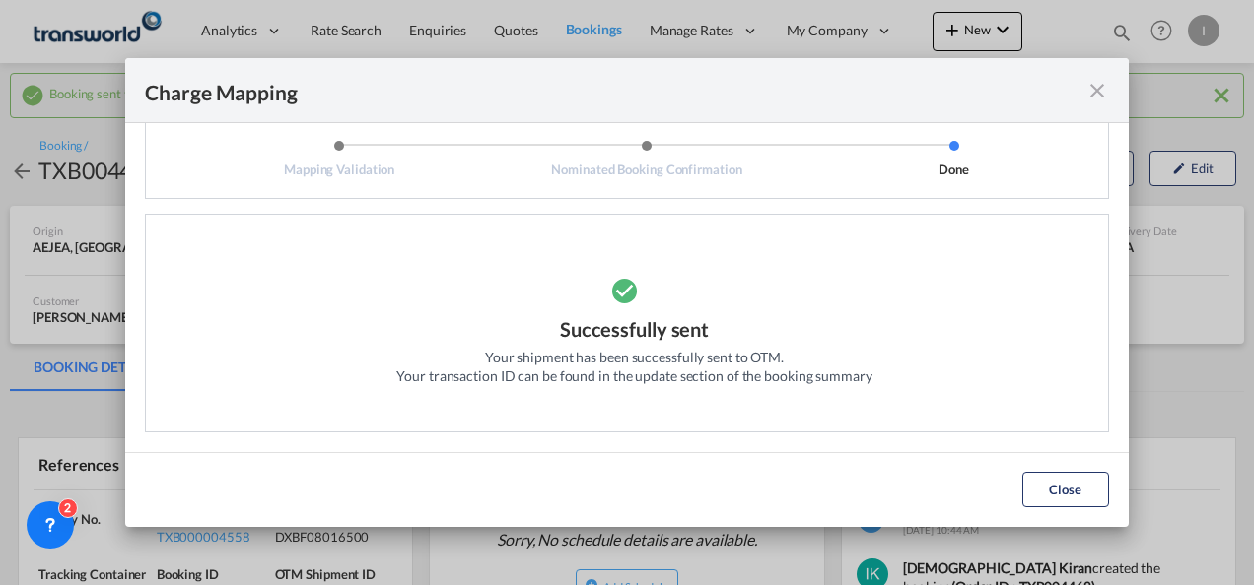
click at [1016, 491] on div "Close" at bounding box center [1065, 489] width 106 height 35
click at [1037, 485] on button "Close" at bounding box center [1065, 489] width 87 height 35
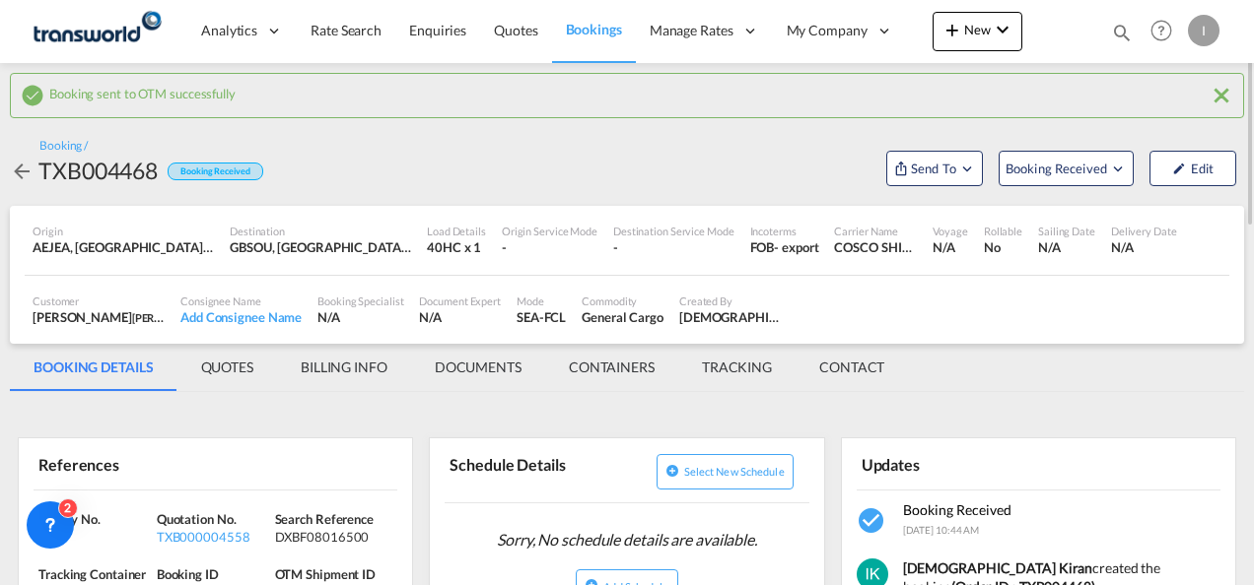
scroll to position [99, 0]
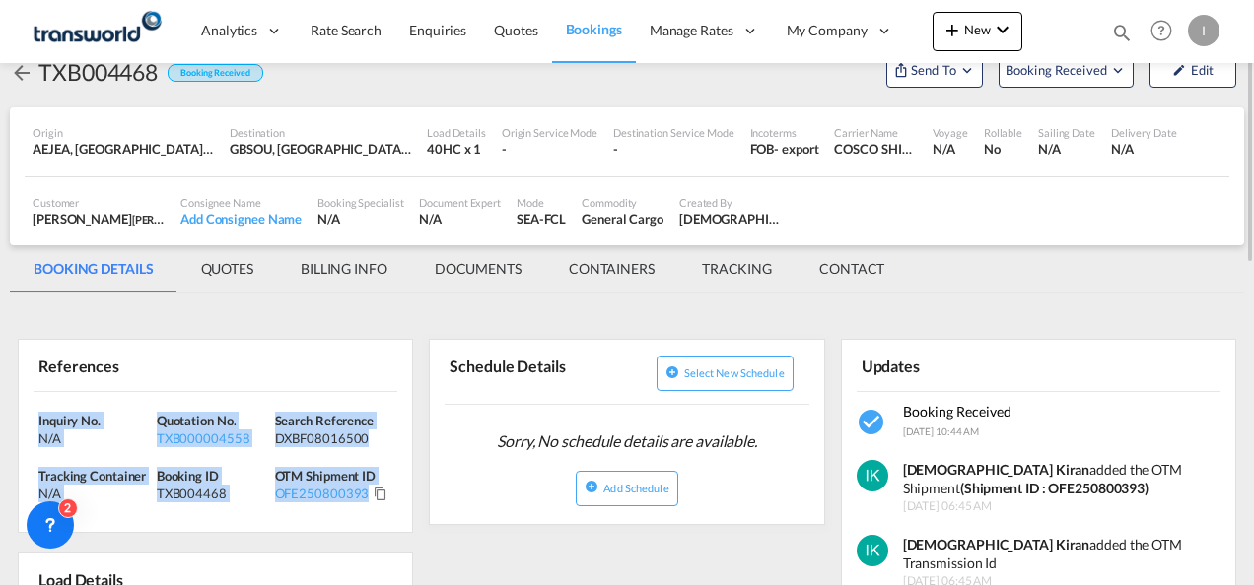
drag, startPoint x: 374, startPoint y: 489, endPoint x: 24, endPoint y: 417, distance: 358.1
click at [24, 417] on div "Inquiry No. N/A Quotation No. TXB000004558 Search Reference DXBF08016500 Tracki…" at bounding box center [215, 462] width 393 height 141
copy div "Inquiry No. N/A Quotation No. TXB000004558 Search Reference DXBF08016500 Tracki…"
click at [518, 34] on span "Quotes" at bounding box center [515, 30] width 43 height 17
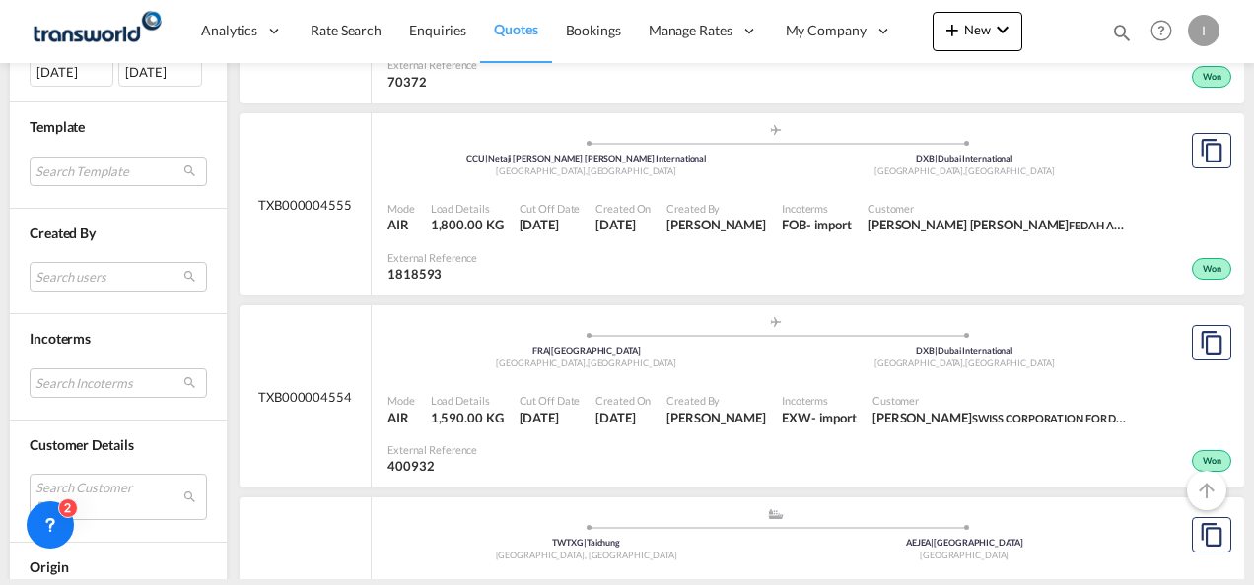
scroll to position [788, 0]
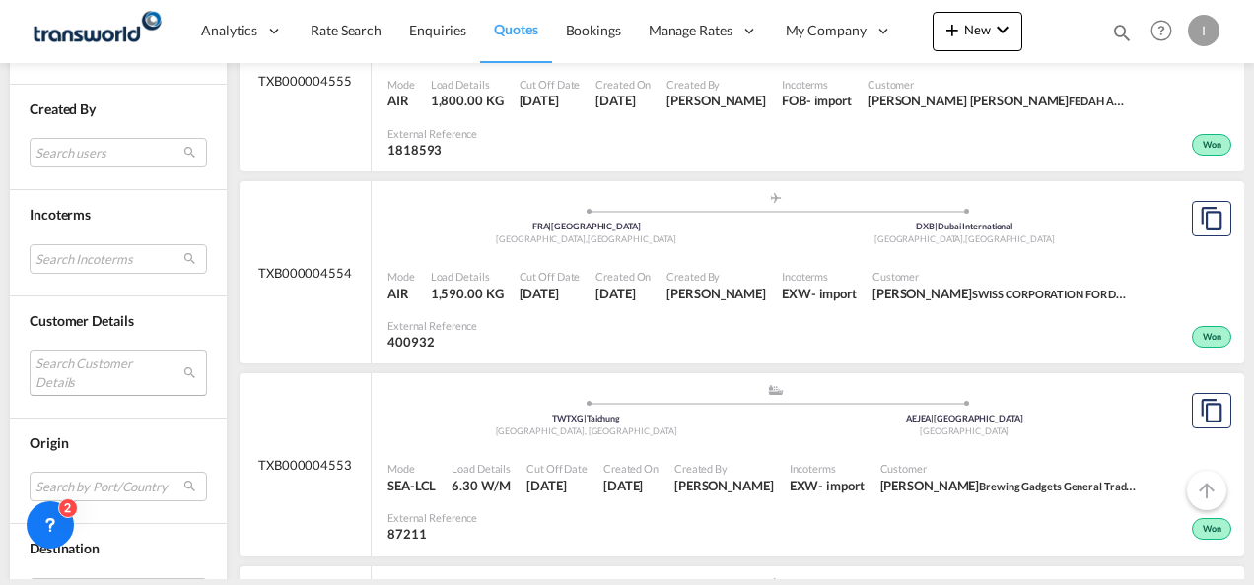
click at [79, 365] on md-select "Search Customer Details user name user [PERSON_NAME] PRINCESS [PERSON_NAME][EMA…" at bounding box center [118, 372] width 177 height 45
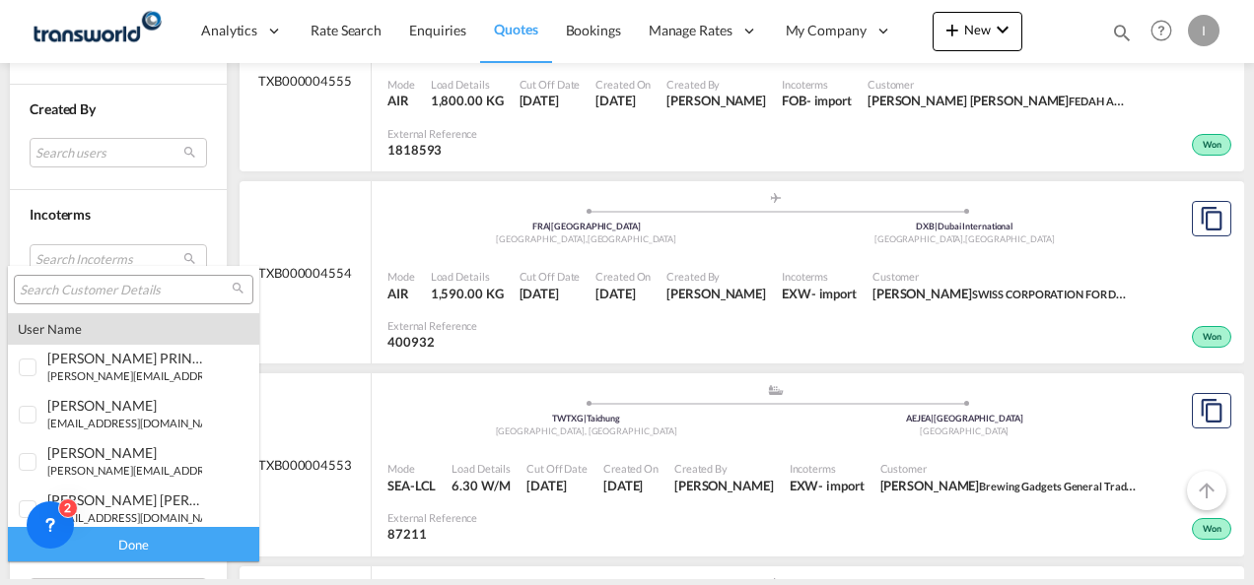
click at [74, 290] on input "search" at bounding box center [126, 291] width 212 height 18
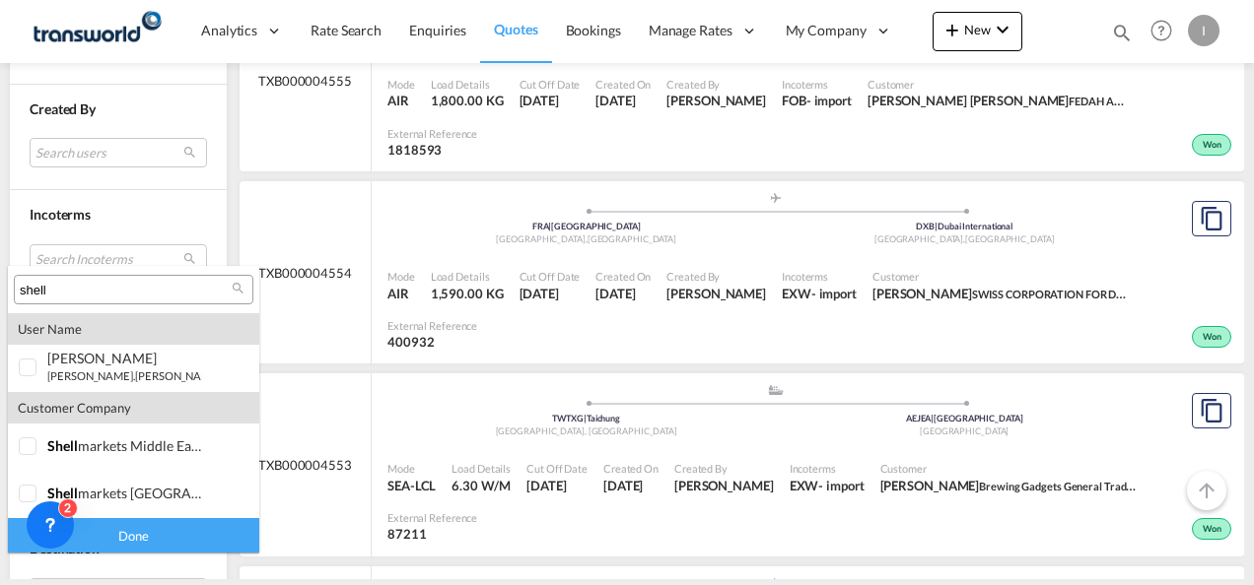
type input "shell"
click at [58, 371] on small "[PERSON_NAME].[PERSON_NAME]@ shell .com" at bounding box center [162, 376] width 231 height 13
click at [109, 532] on div "Done" at bounding box center [133, 535] width 251 height 34
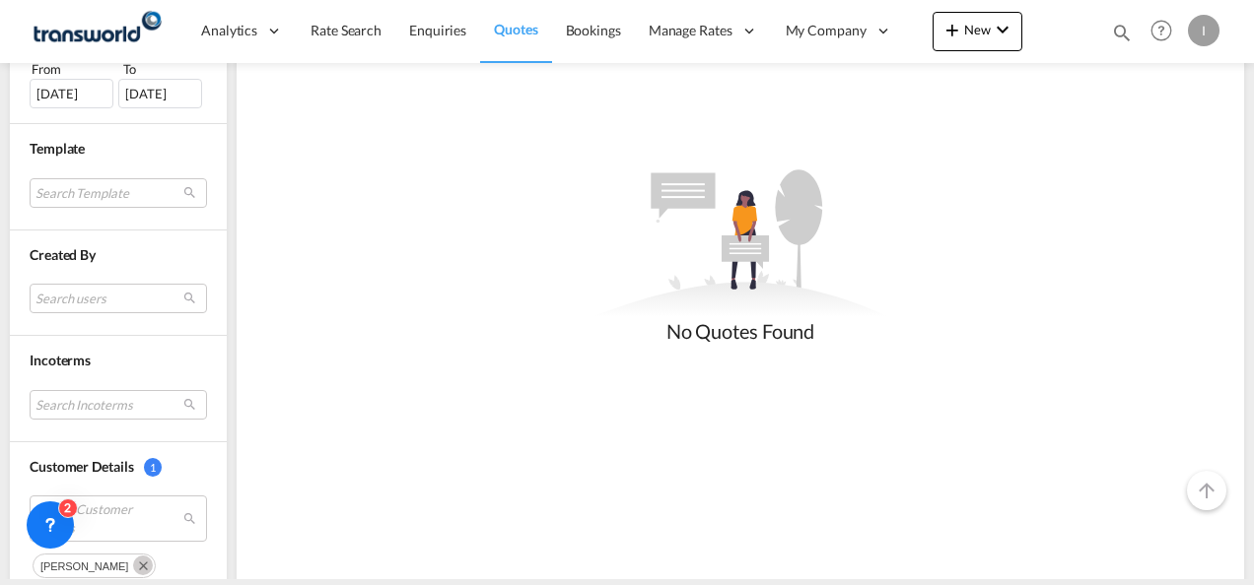
scroll to position [621, 0]
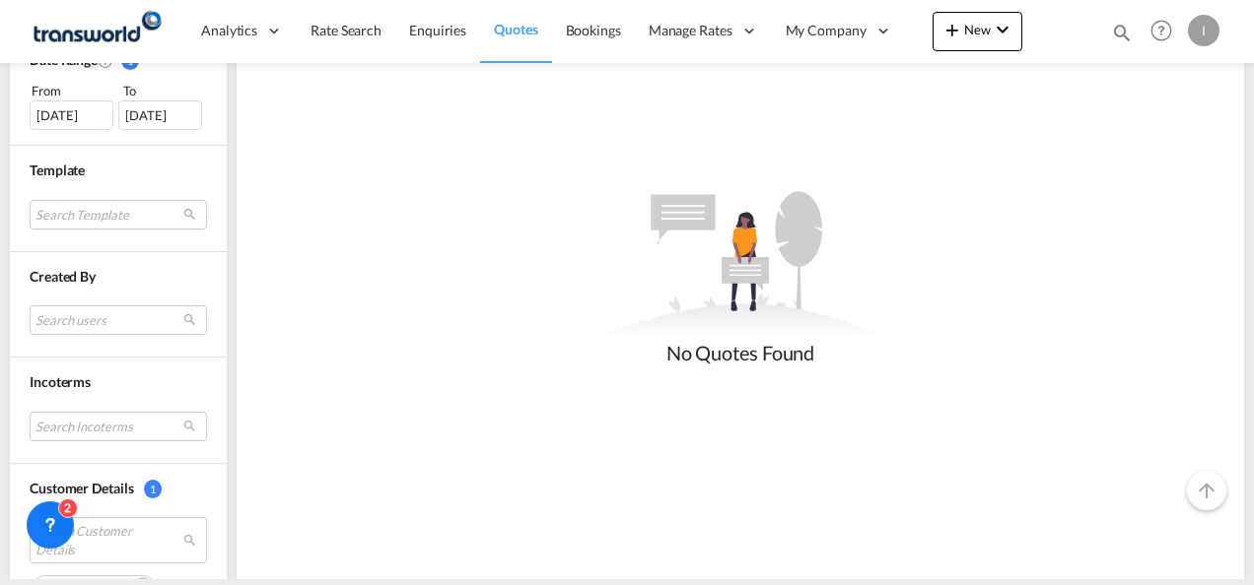
click at [509, 38] on span "Quotes" at bounding box center [515, 30] width 43 height 20
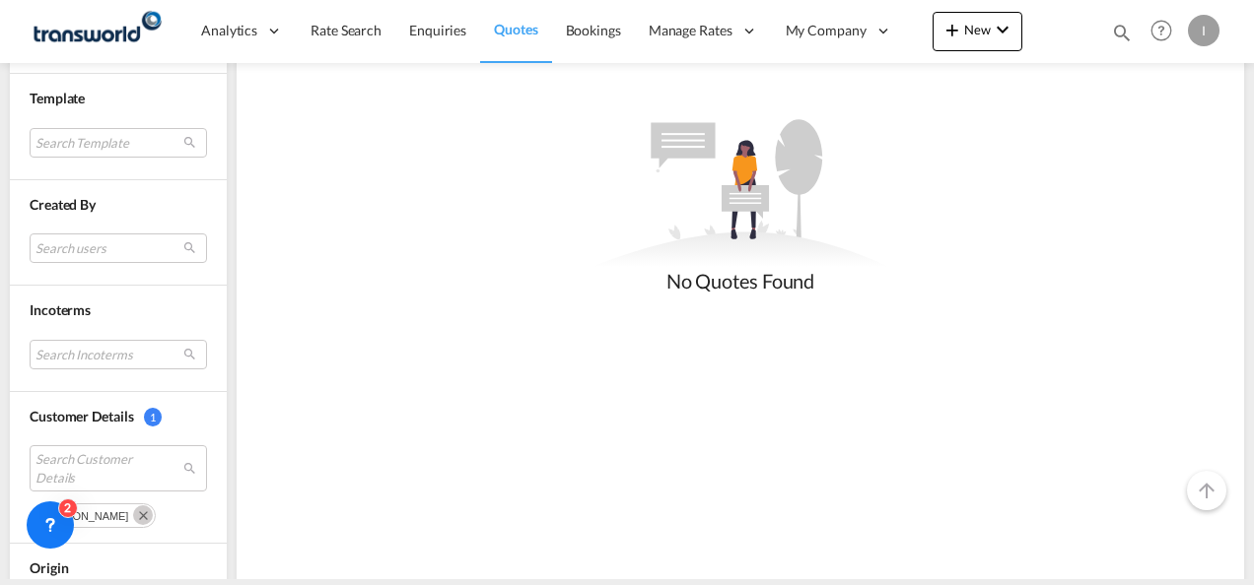
scroll to position [719, 0]
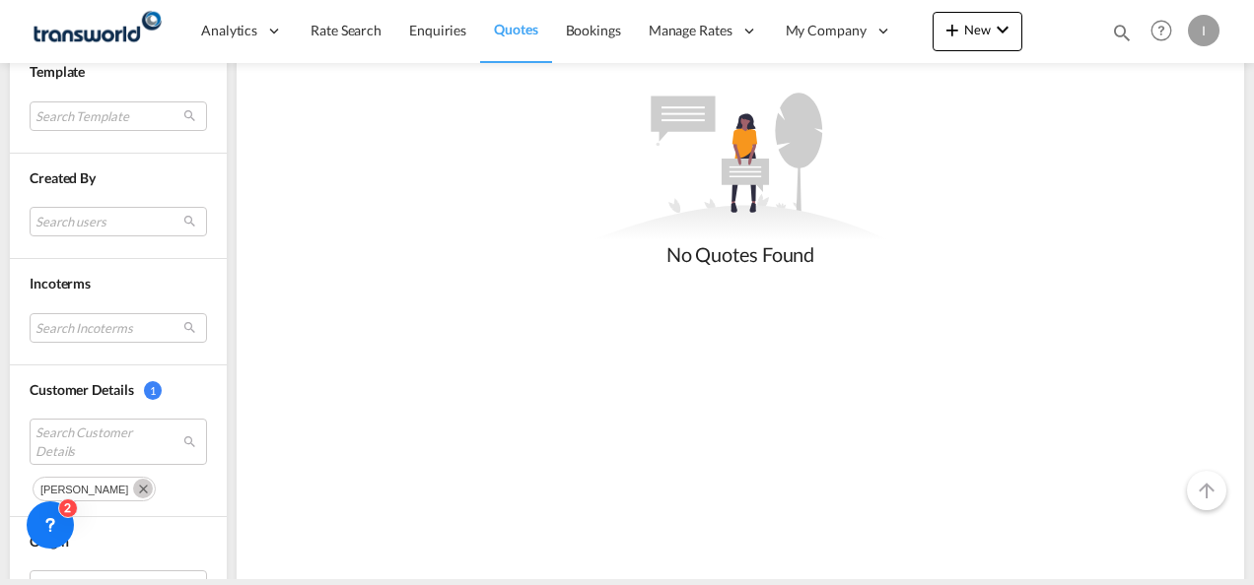
click at [128, 478] on button "Remove" at bounding box center [140, 488] width 30 height 20
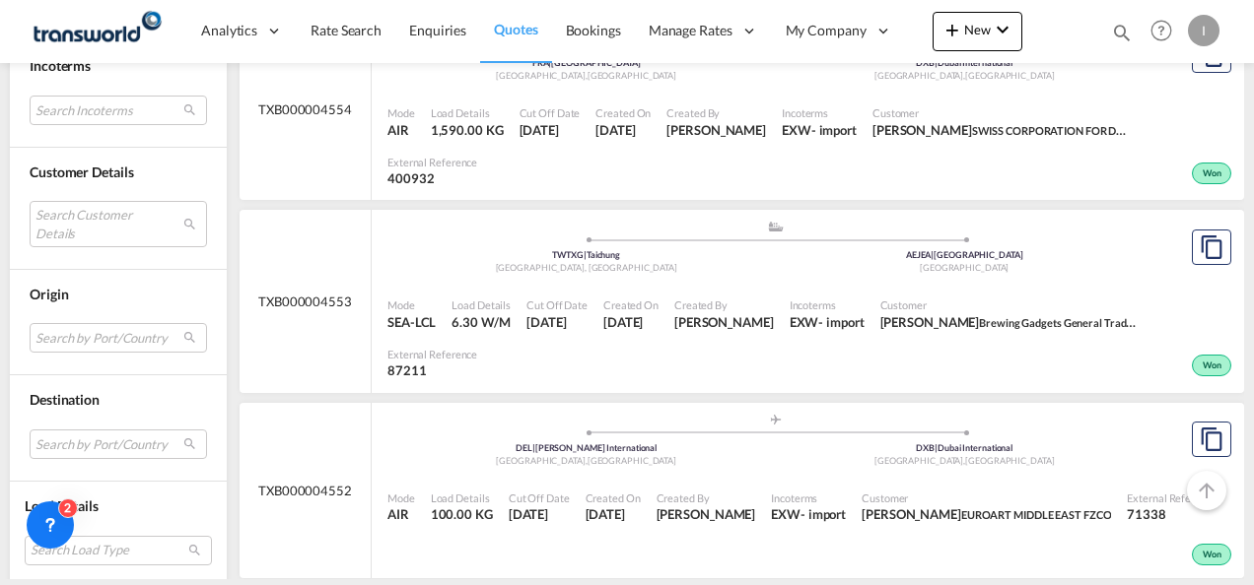
scroll to position [986, 0]
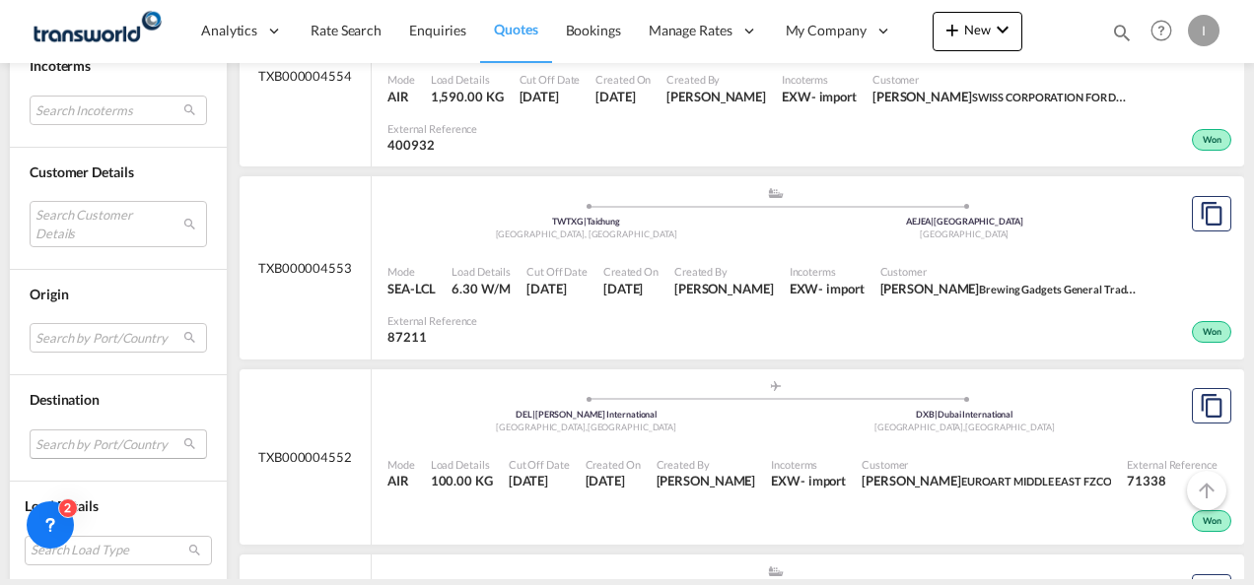
click at [84, 434] on md-select "Search by Port/Country JPNIC nichinan [GEOGRAPHIC_DATA] AEAMF mussafah [GEOGRAP…" at bounding box center [118, 445] width 177 height 30
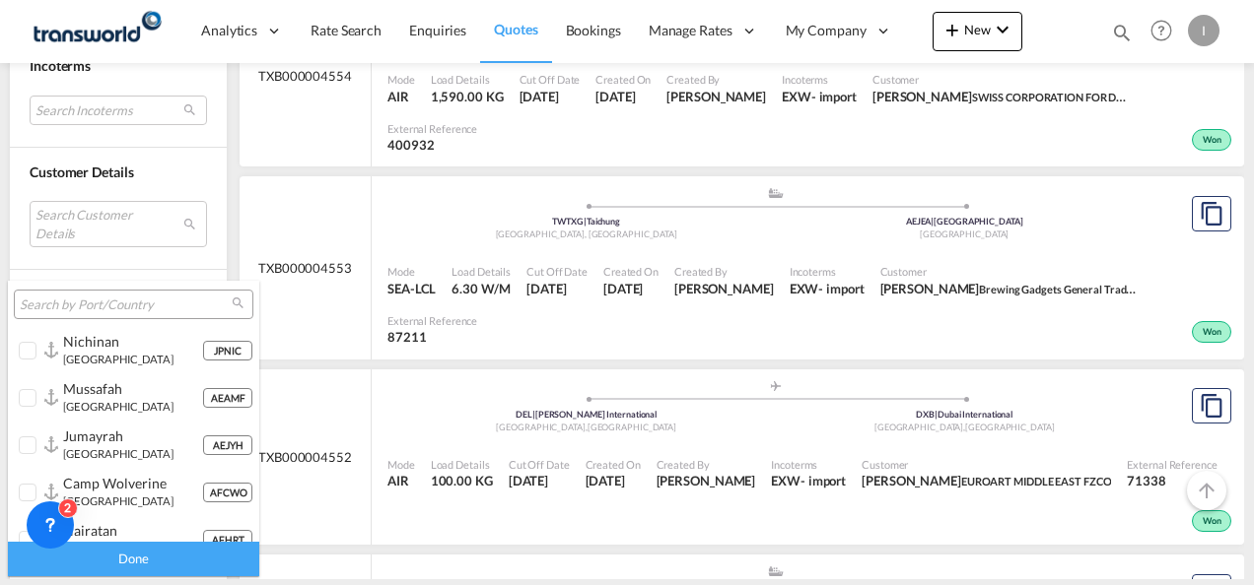
click at [101, 307] on input "search" at bounding box center [126, 306] width 212 height 18
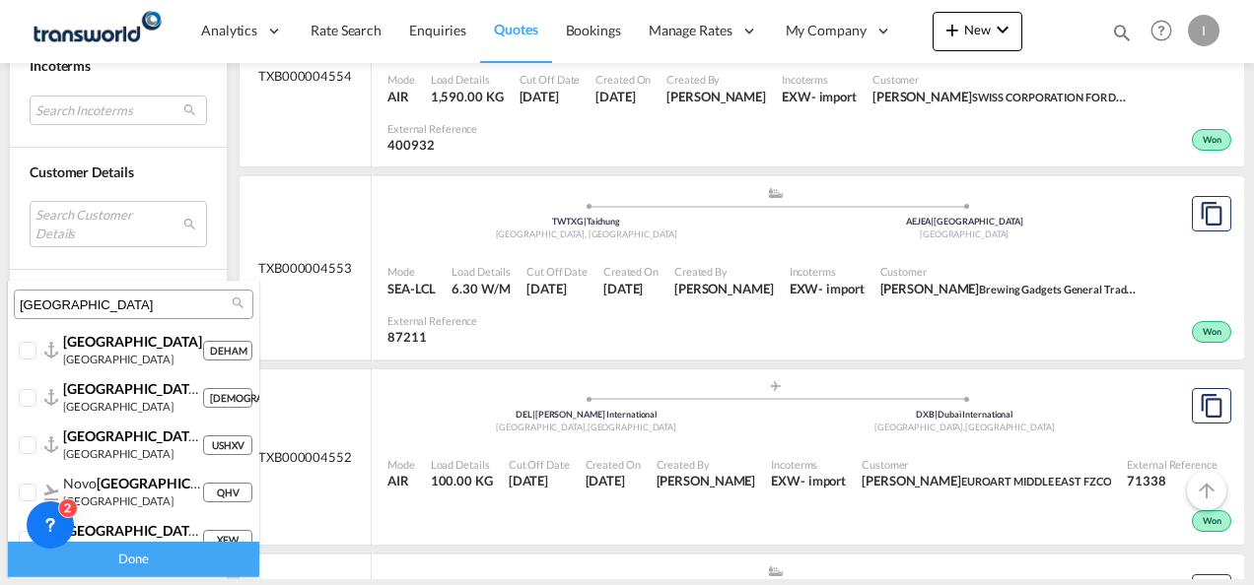
type input "[GEOGRAPHIC_DATA]"
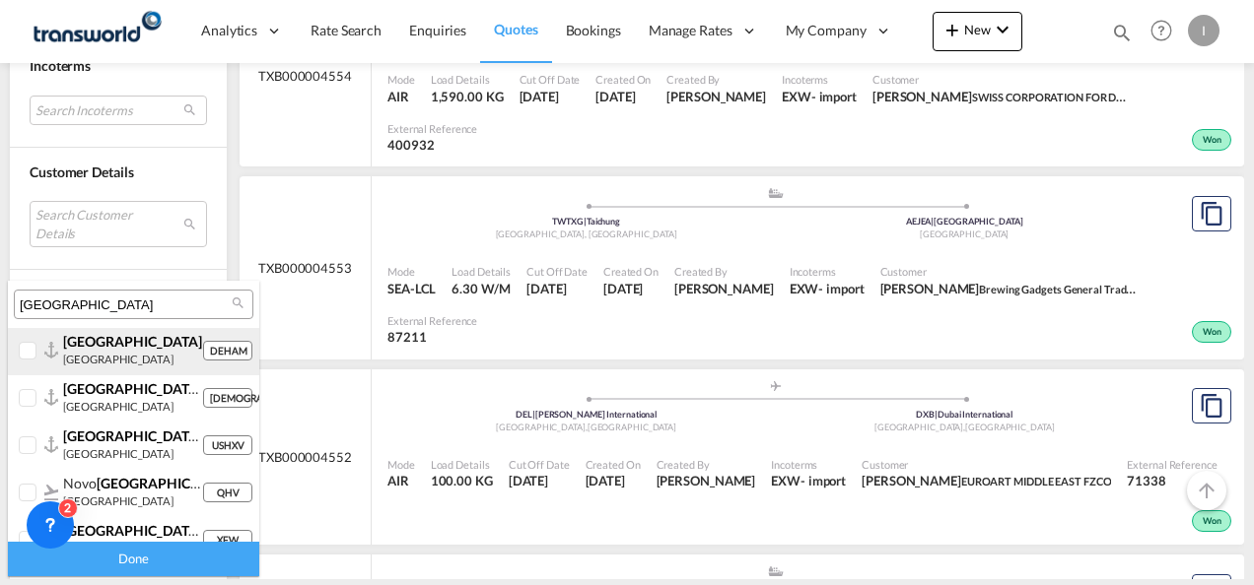
click at [88, 339] on span "[GEOGRAPHIC_DATA]" at bounding box center [132, 341] width 139 height 17
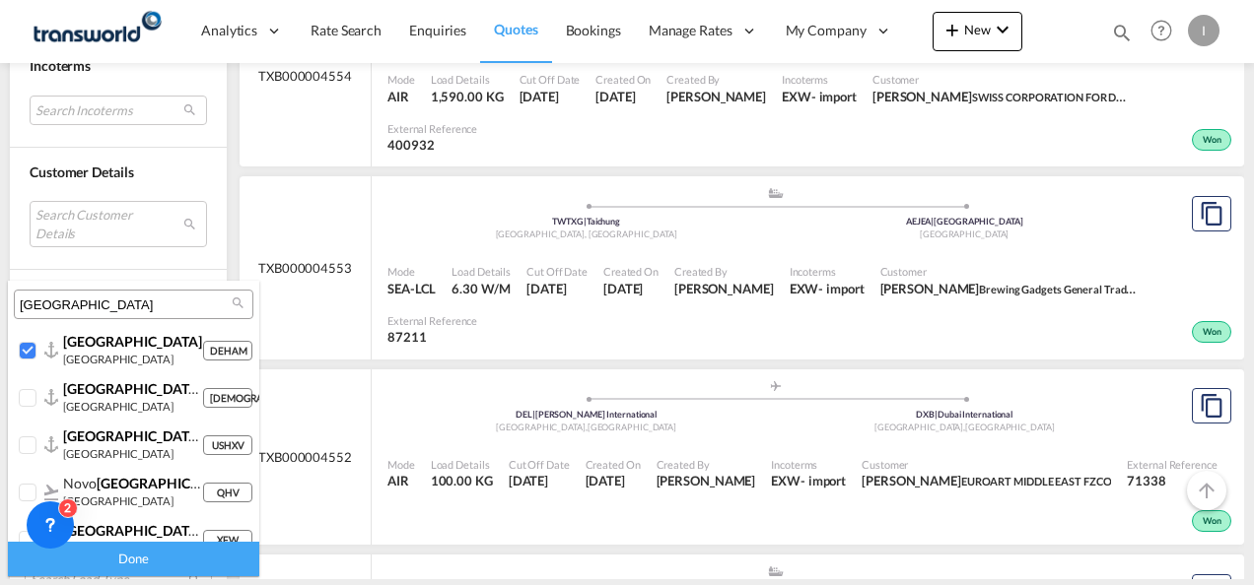
click at [160, 573] on div "Done" at bounding box center [133, 559] width 251 height 34
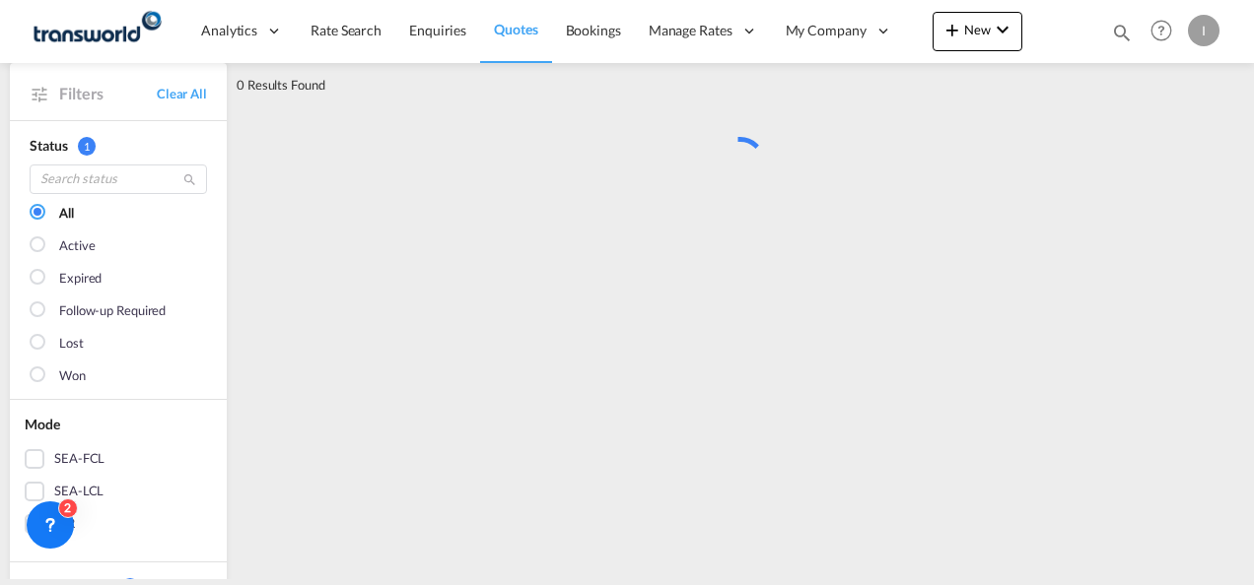
scroll to position [0, 0]
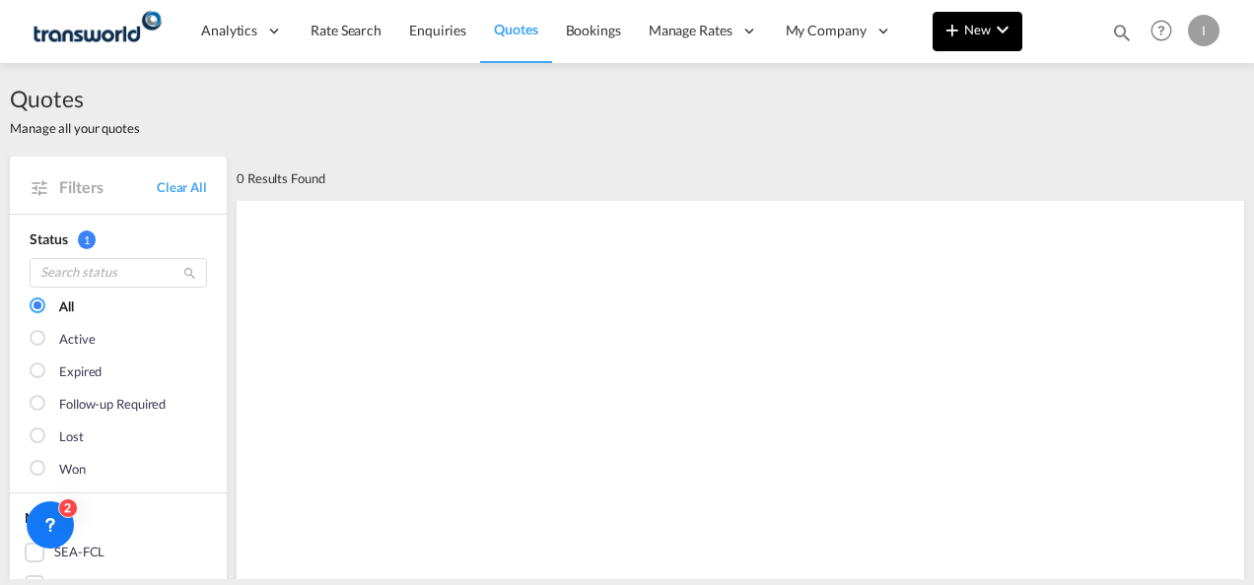
click at [1003, 30] on md-icon "icon-chevron-down" at bounding box center [1002, 30] width 24 height 24
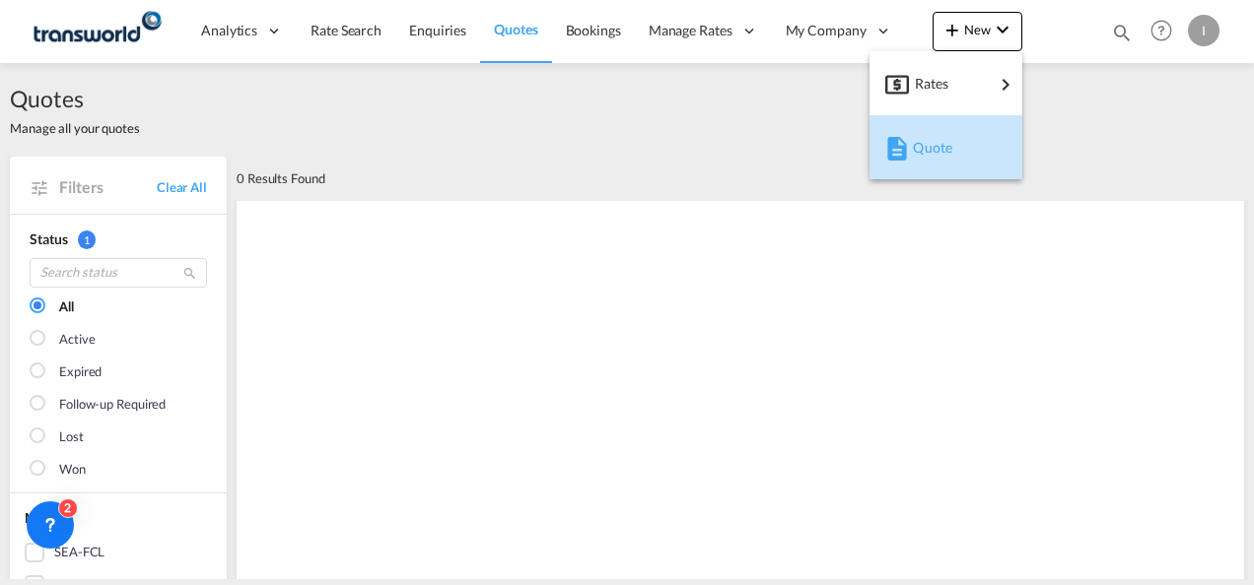
click at [934, 146] on span "Quote" at bounding box center [924, 147] width 22 height 39
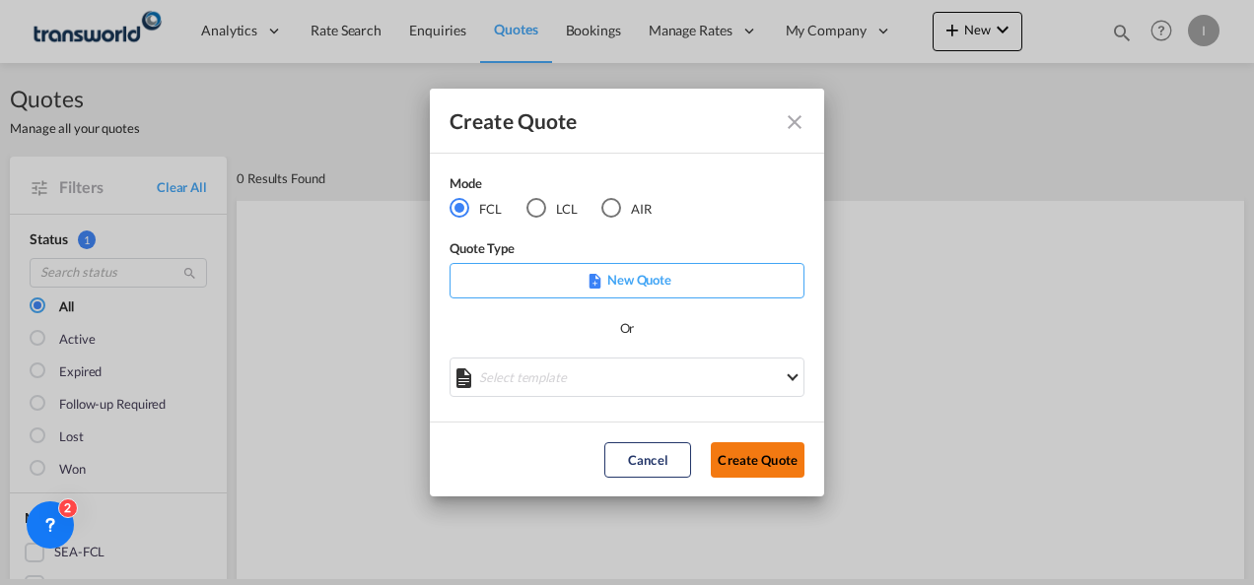
click at [739, 470] on button "Create Quote" at bounding box center [758, 459] width 94 height 35
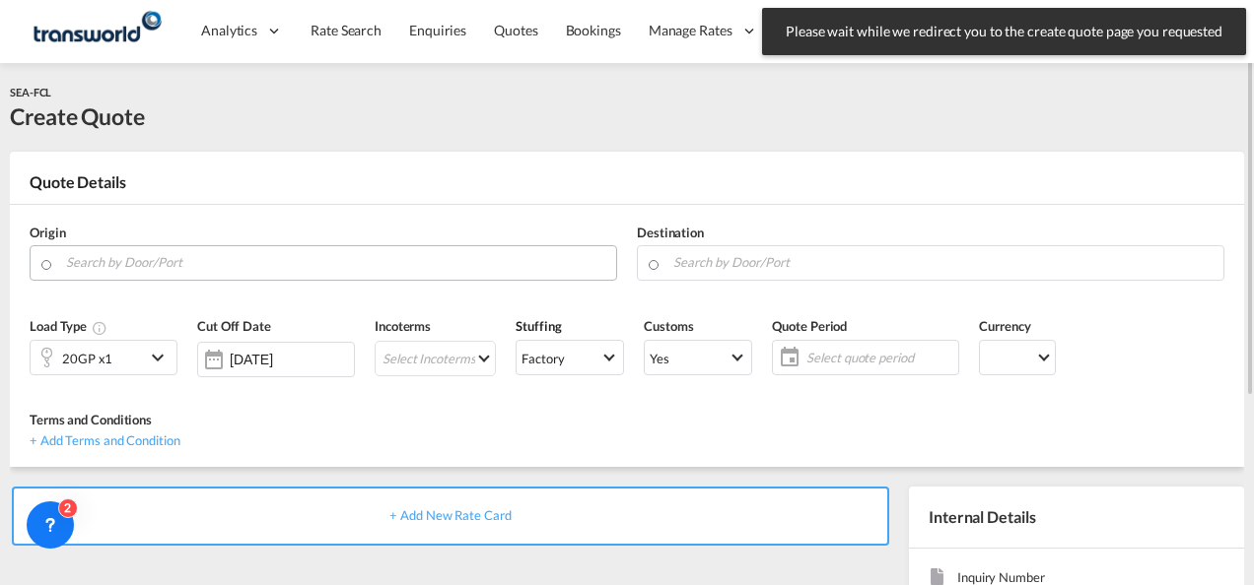
click at [313, 262] on input "Search by Door/Port" at bounding box center [336, 262] width 540 height 34
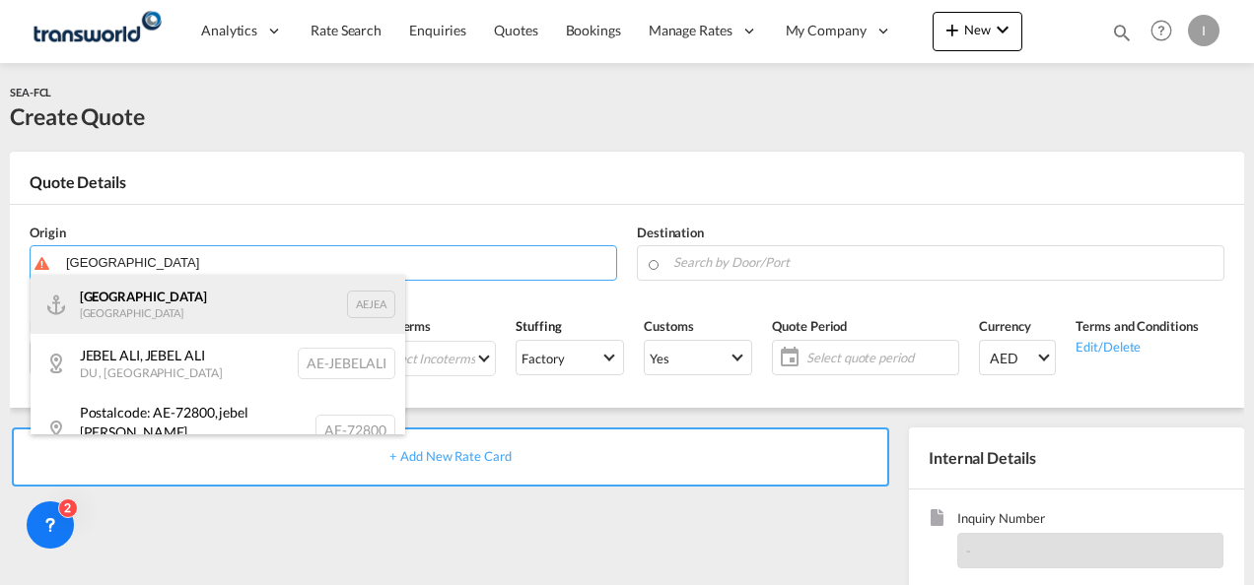
click at [149, 311] on div "[GEOGRAPHIC_DATA] AEJEA" at bounding box center [218, 304] width 374 height 59
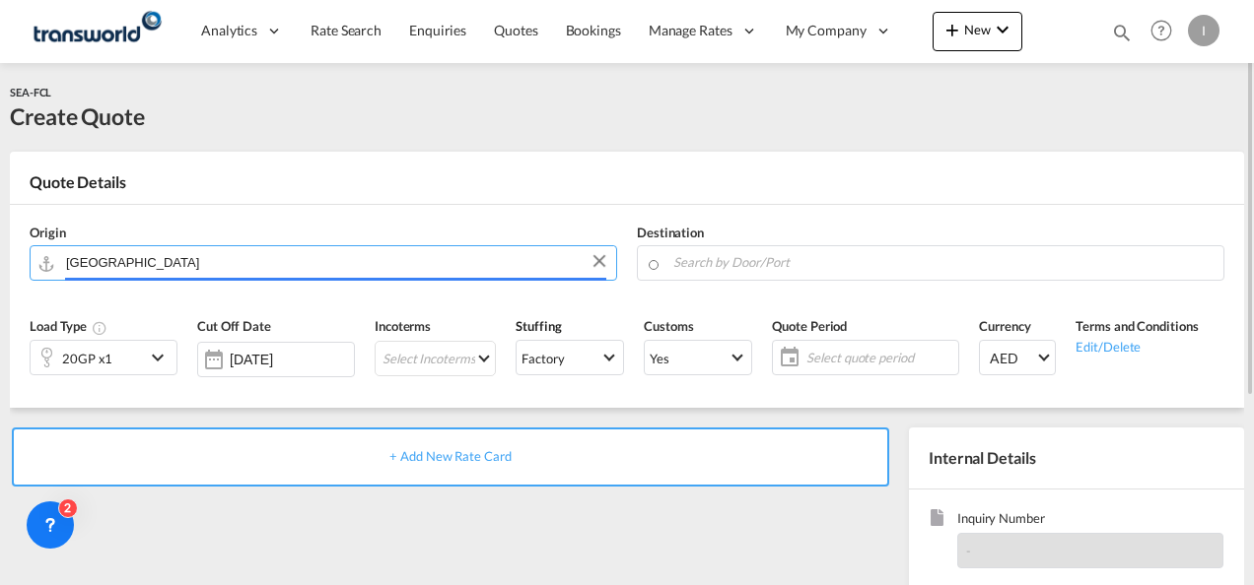
type input "[GEOGRAPHIC_DATA], [GEOGRAPHIC_DATA]"
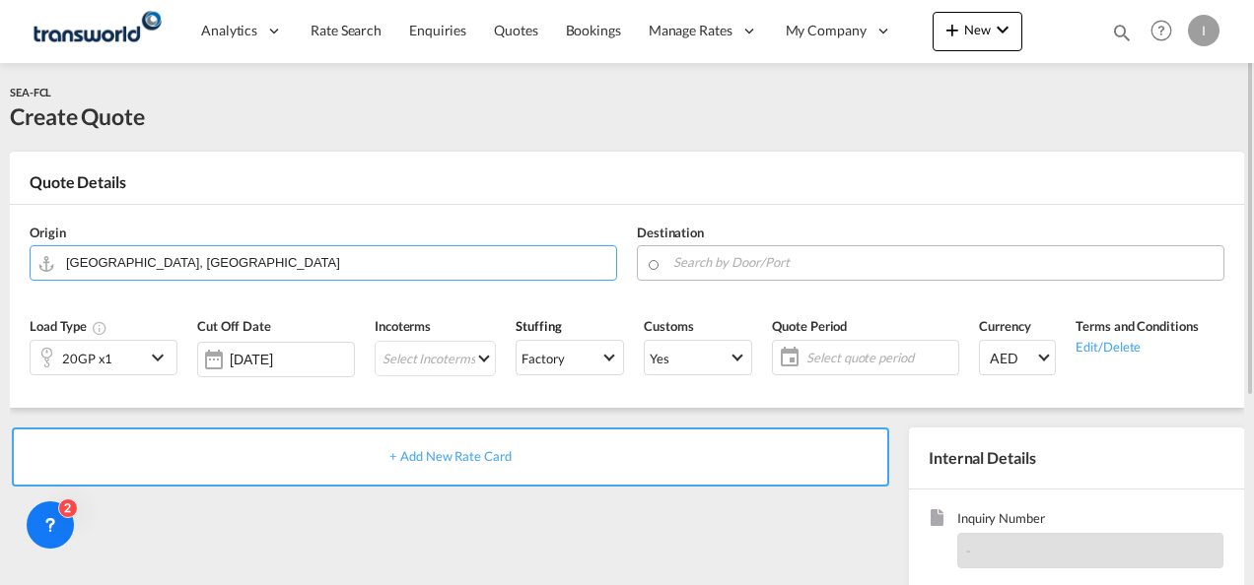
click at [696, 252] on input "Search by Door/Port" at bounding box center [943, 262] width 540 height 34
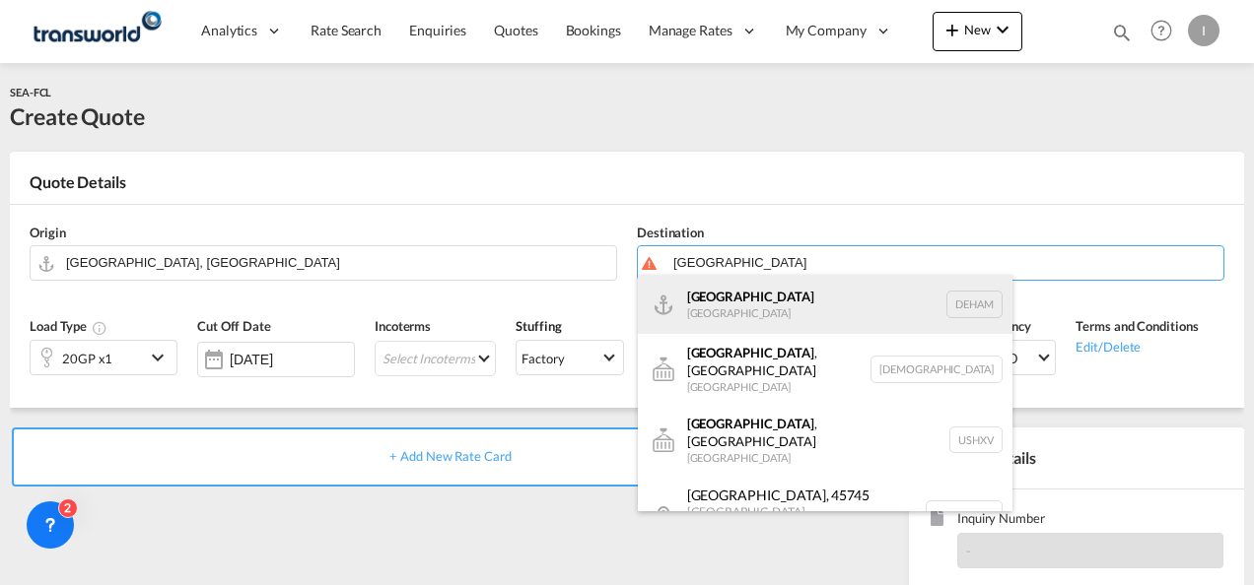
click at [726, 318] on div "Hamburg [GEOGRAPHIC_DATA] [GEOGRAPHIC_DATA]" at bounding box center [825, 304] width 374 height 59
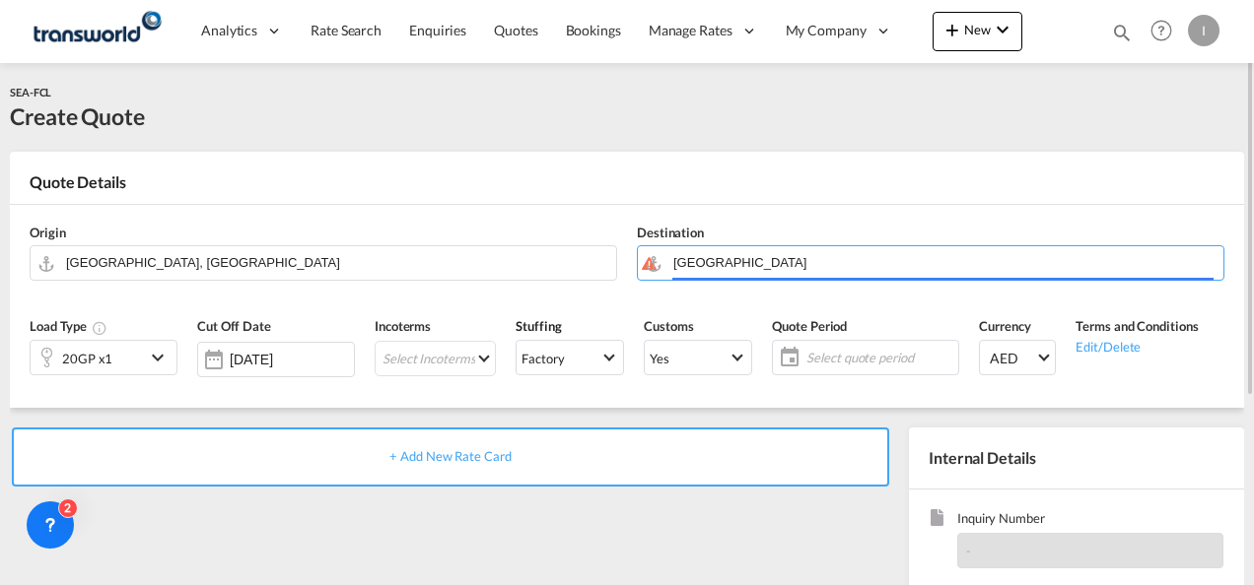
type input "[GEOGRAPHIC_DATA], [GEOGRAPHIC_DATA]"
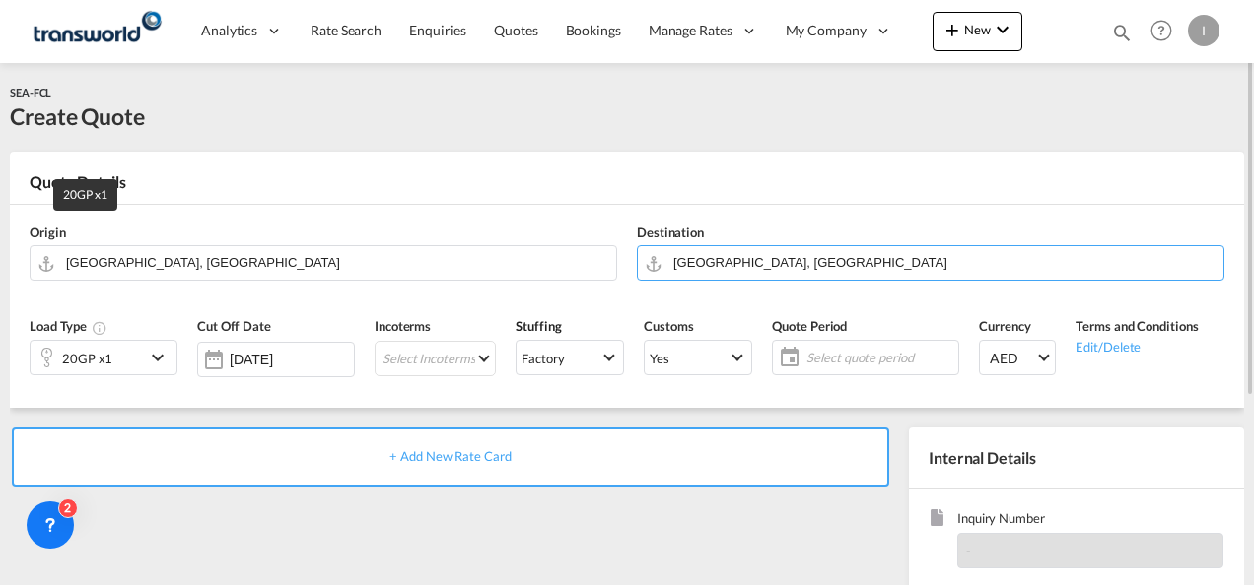
click at [92, 362] on div "20GP x1" at bounding box center [87, 359] width 50 height 28
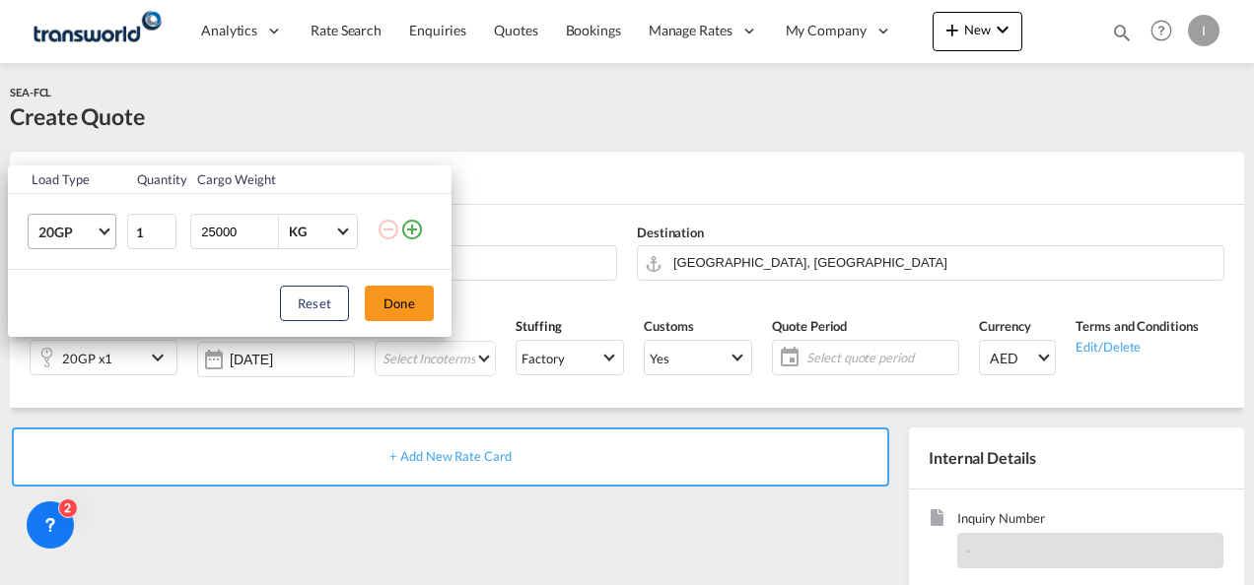
click at [91, 239] on span "20GP" at bounding box center [66, 233] width 57 height 20
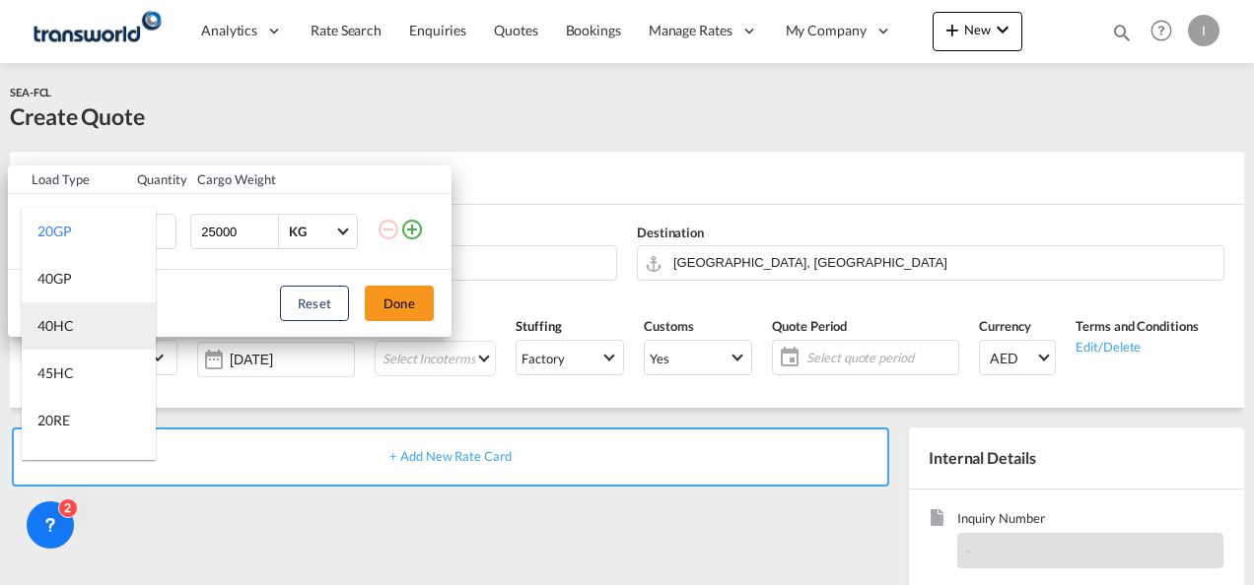
click at [75, 328] on md-option "40HC" at bounding box center [89, 326] width 134 height 47
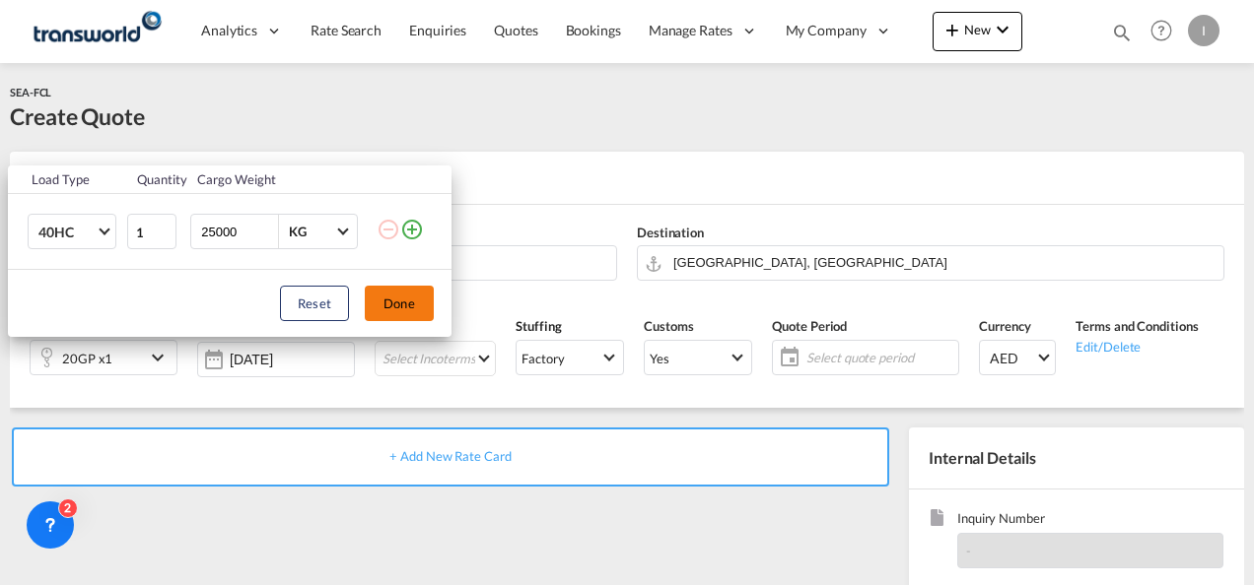
click at [400, 295] on button "Done" at bounding box center [399, 303] width 69 height 35
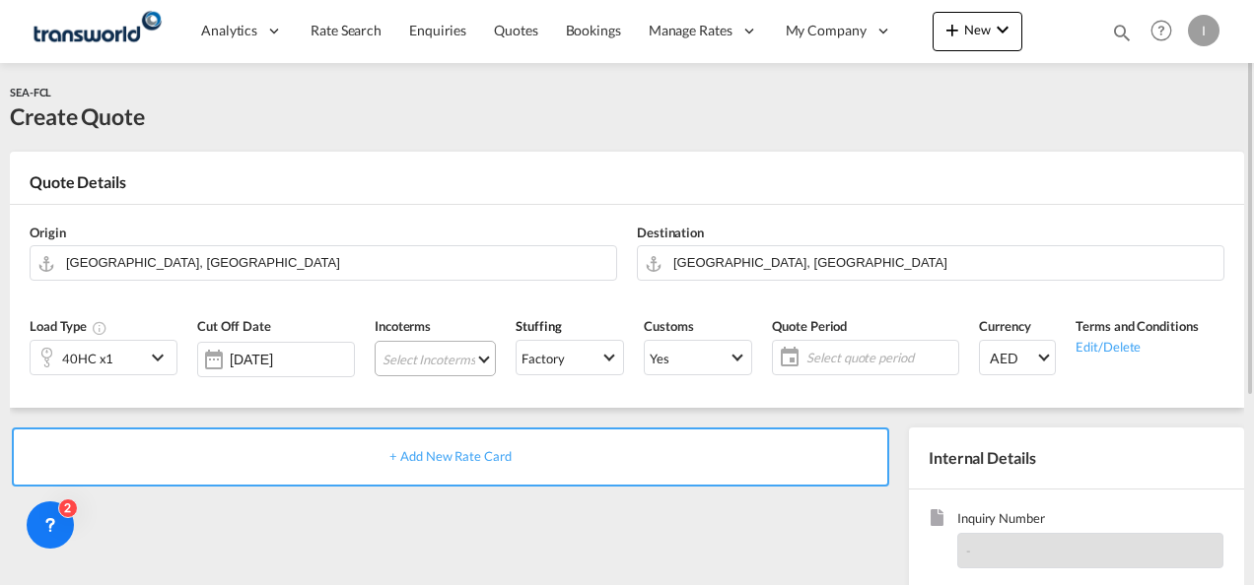
click at [397, 358] on md-select "Select Incoterms DPU - export Delivery at Place Unloaded CFR - import Cost and …" at bounding box center [434, 358] width 121 height 35
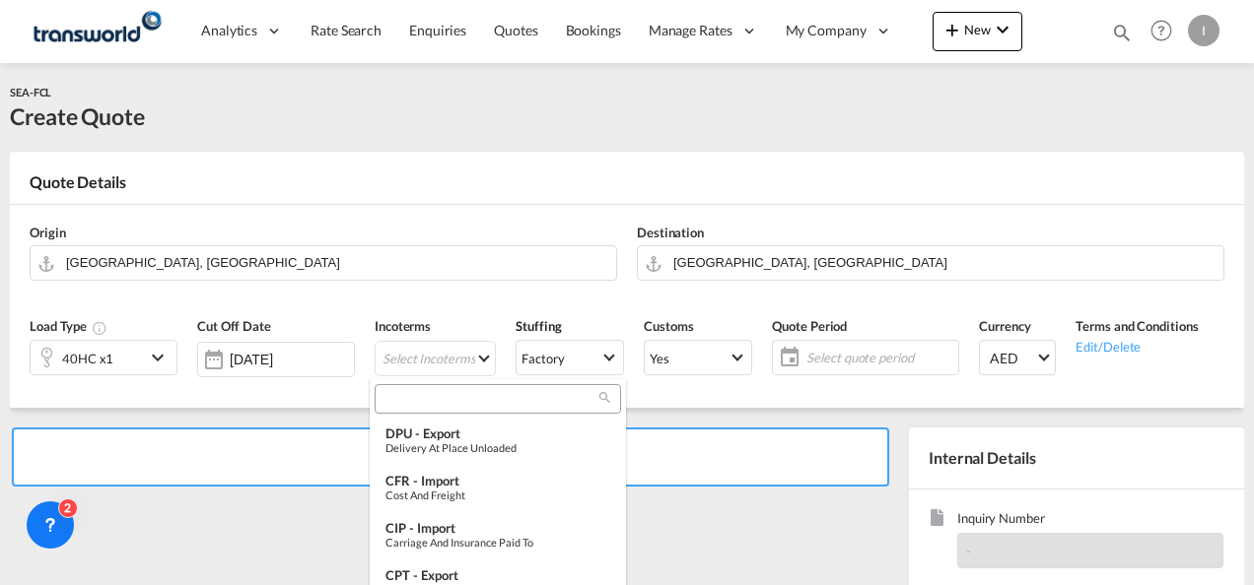
click at [398, 397] on input "search" at bounding box center [489, 399] width 219 height 18
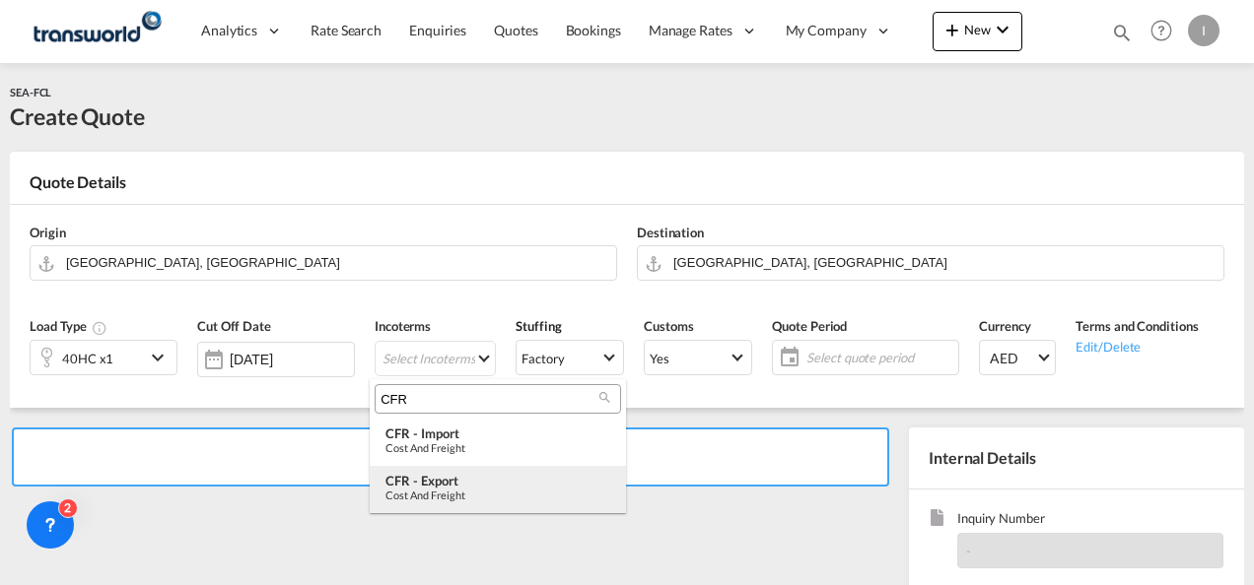
type input "CFR"
click at [437, 479] on div "CFR - export" at bounding box center [497, 481] width 225 height 16
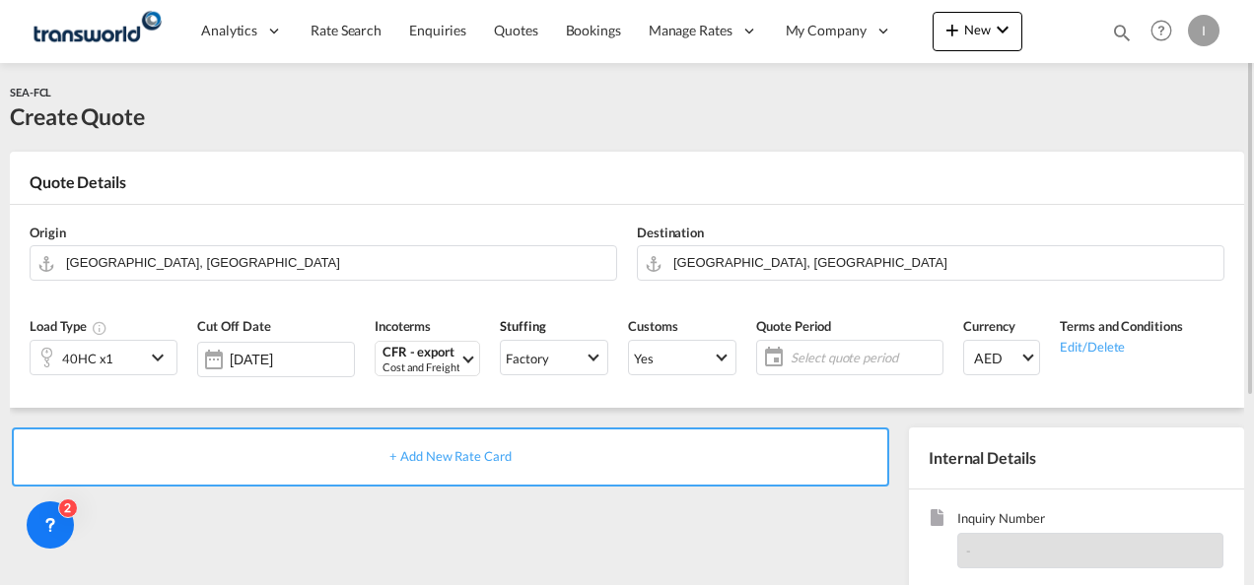
scroll to position [278, 0]
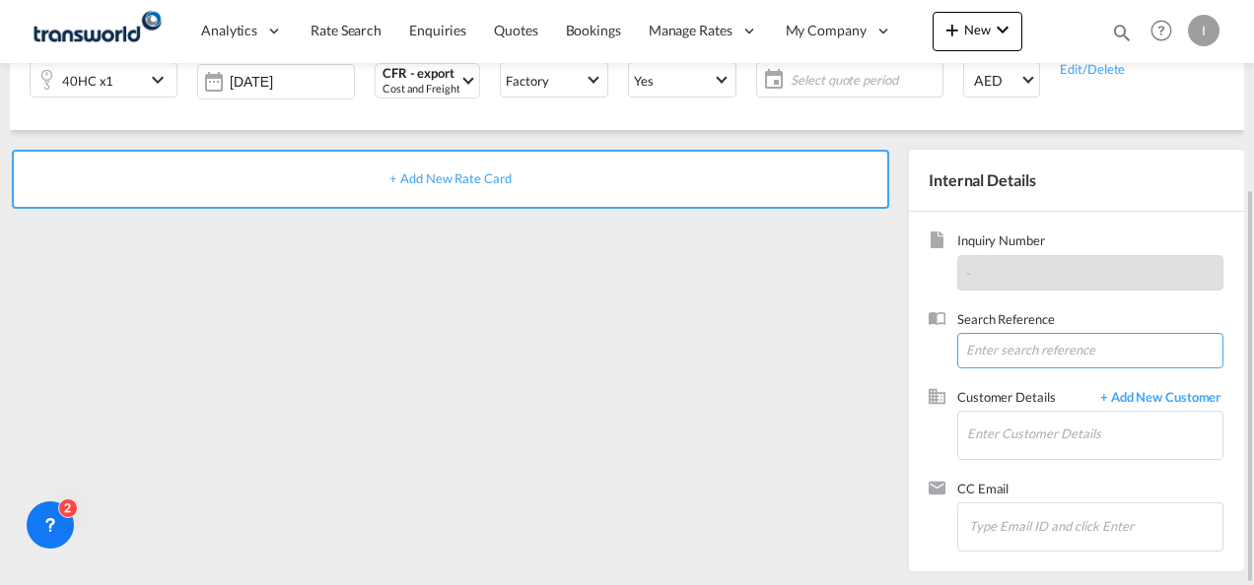
click at [1007, 355] on input at bounding box center [1090, 350] width 266 height 35
paste input "TWI 21502"
type input "TWI 21502"
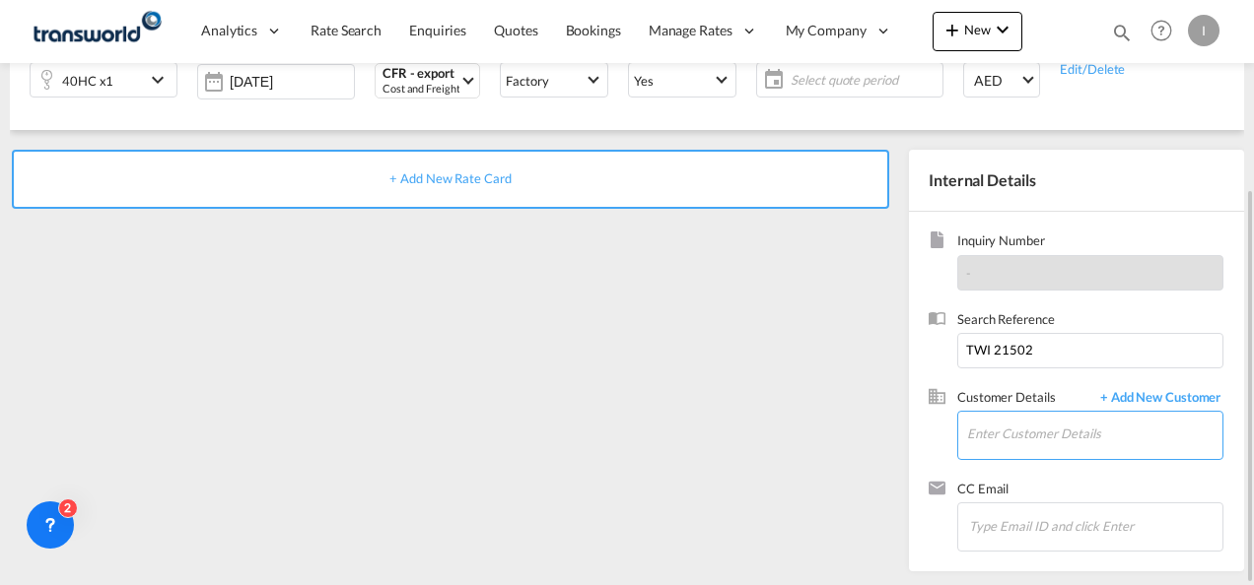
click at [1011, 424] on input "Enter Customer Details" at bounding box center [1094, 434] width 255 height 44
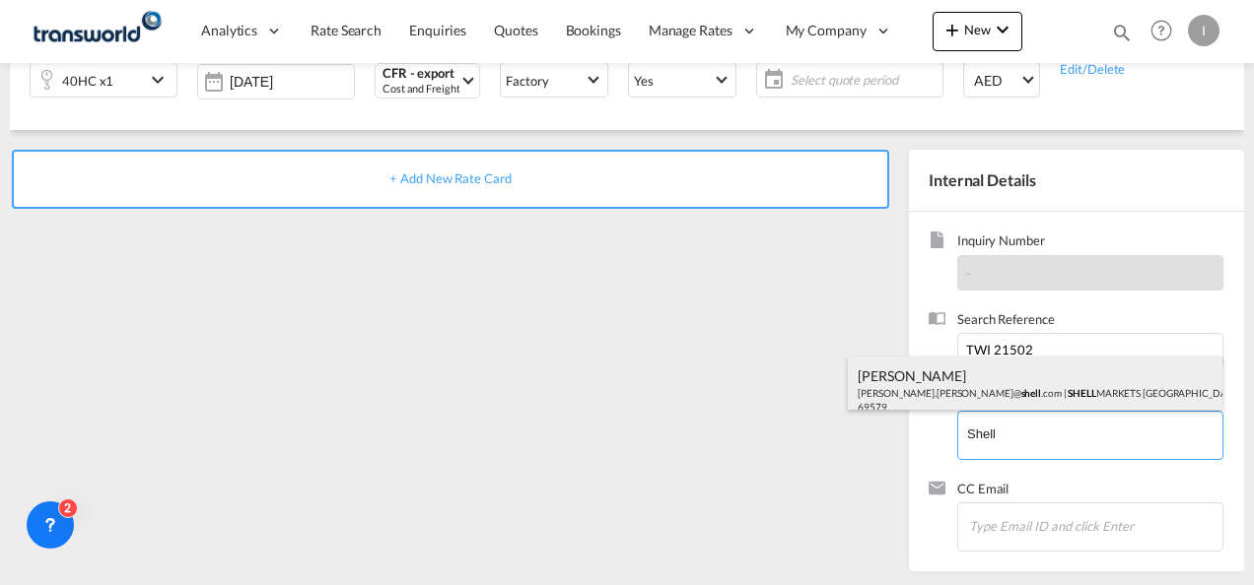
click at [982, 386] on div "[PERSON_NAME] [PERSON_NAME].[PERSON_NAME]@ shell .com | SHELL MARKETS [GEOGRAPH…" at bounding box center [1035, 390] width 374 height 67
type input "SHELL MARKETS [GEOGRAPHIC_DATA], [PERSON_NAME], [PERSON_NAME][EMAIL_ADDRESS][PE…"
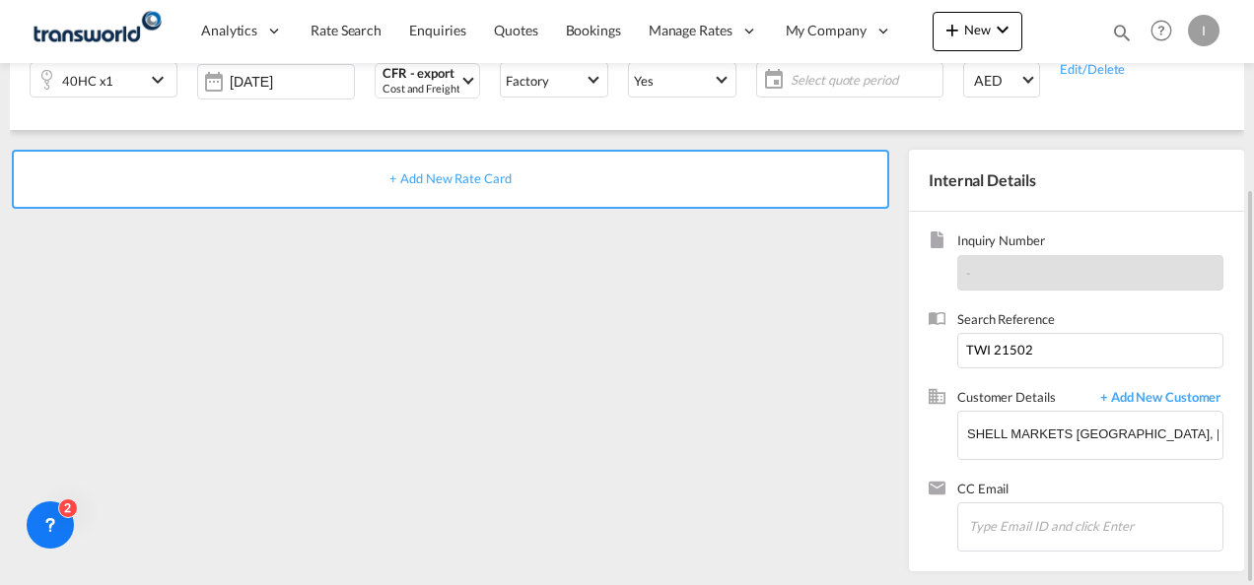
click at [491, 193] on div "+ Add New Rate Card" at bounding box center [450, 179] width 877 height 59
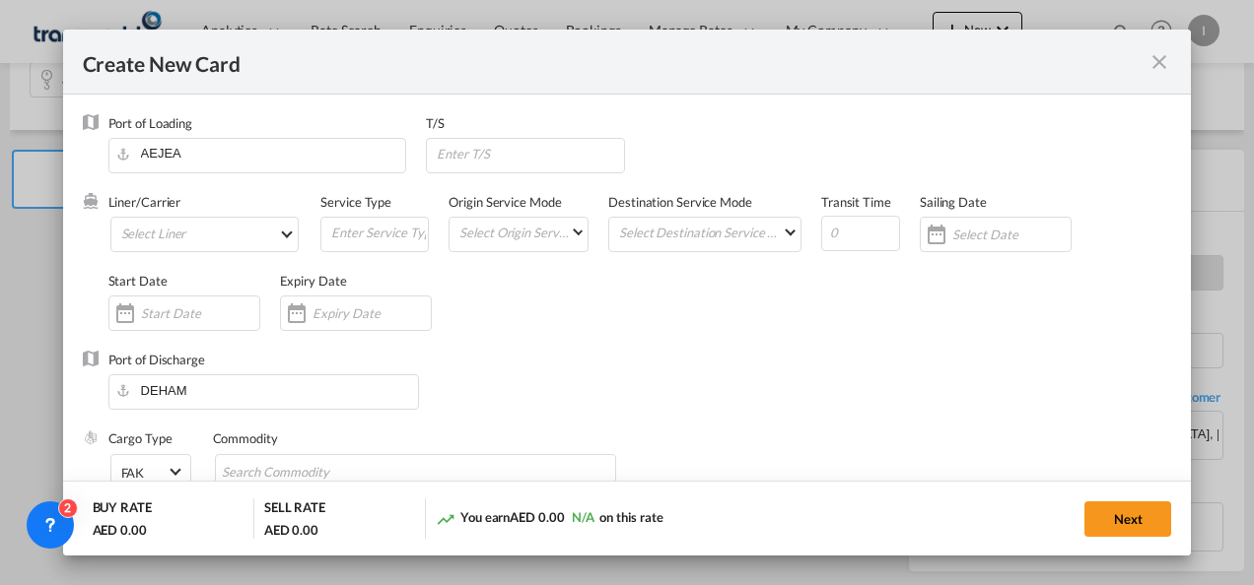
type input "Basic Ocean Freight"
select select "per equipment"
click at [206, 246] on md-select "Select Liner 2HM LOGISTICS D.O.O 2HM LOGISTICS D.O.O. / TDWC-CAPODISTRI 2HM LOG…" at bounding box center [204, 234] width 189 height 35
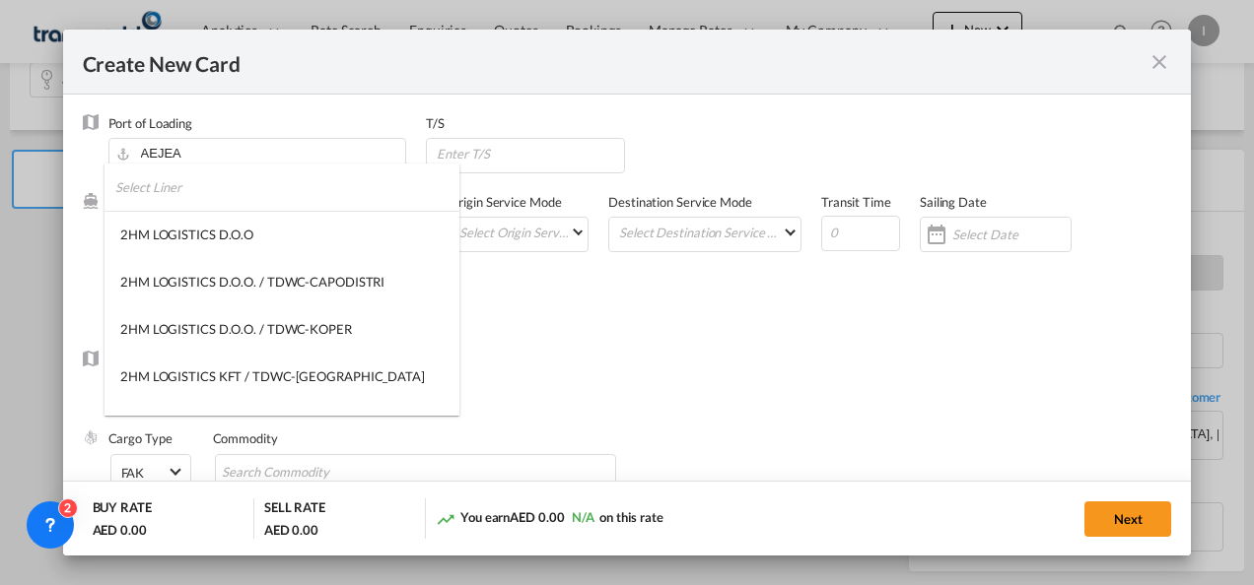
click at [173, 188] on input "search" at bounding box center [287, 187] width 344 height 47
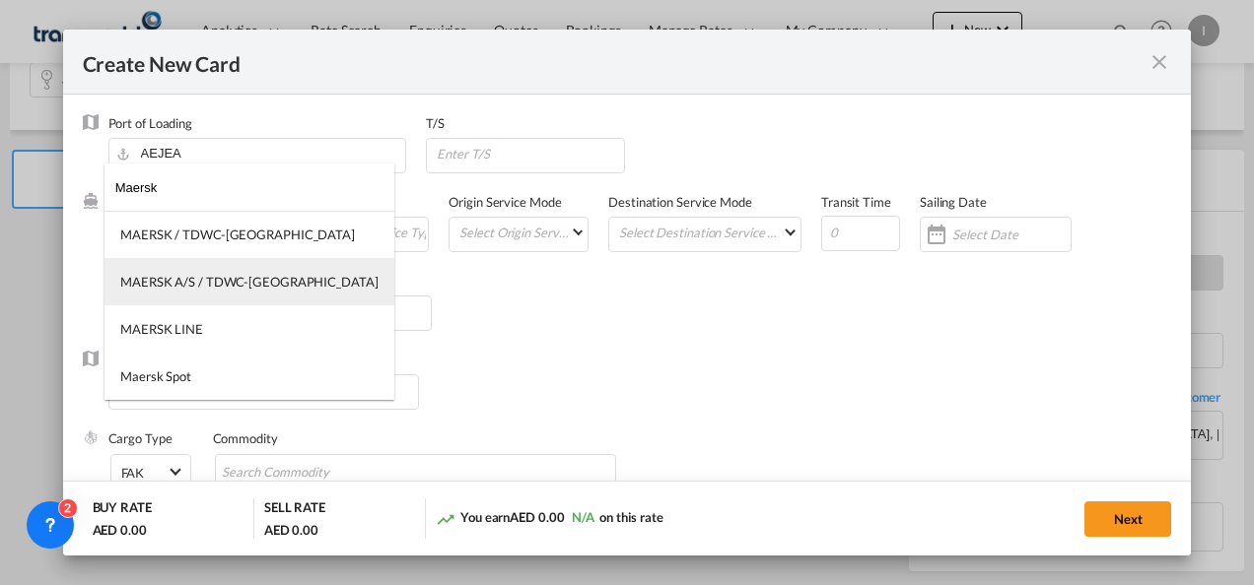
type input "Maersk"
click at [195, 291] on md-option "MAERSK A/S / TDWC-[GEOGRAPHIC_DATA]" at bounding box center [249, 281] width 290 height 47
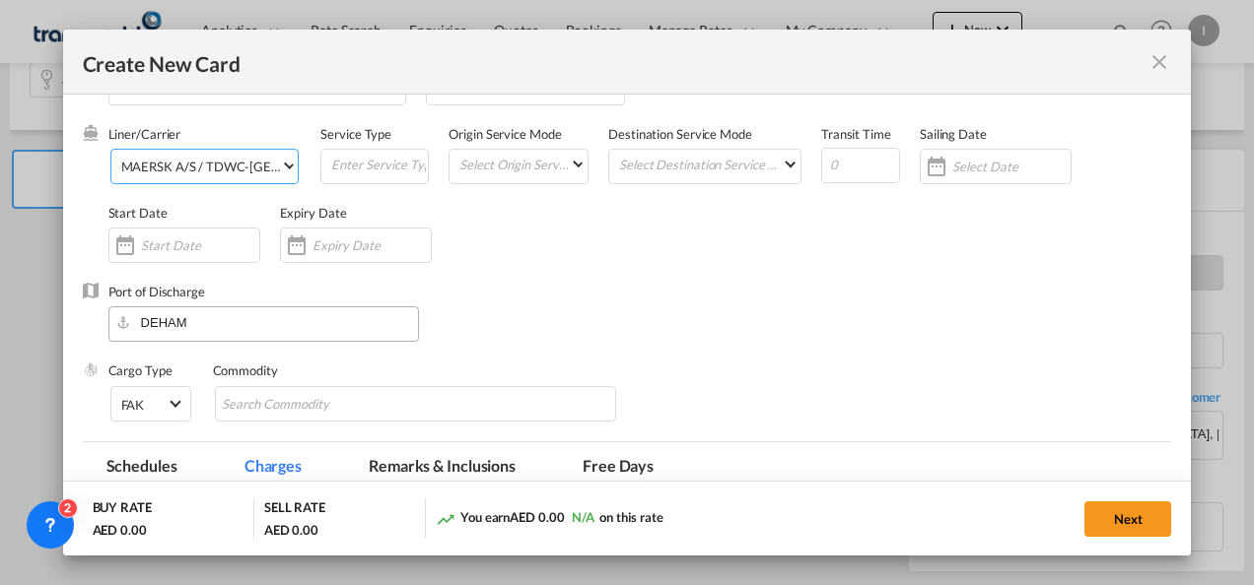
scroll to position [99, 0]
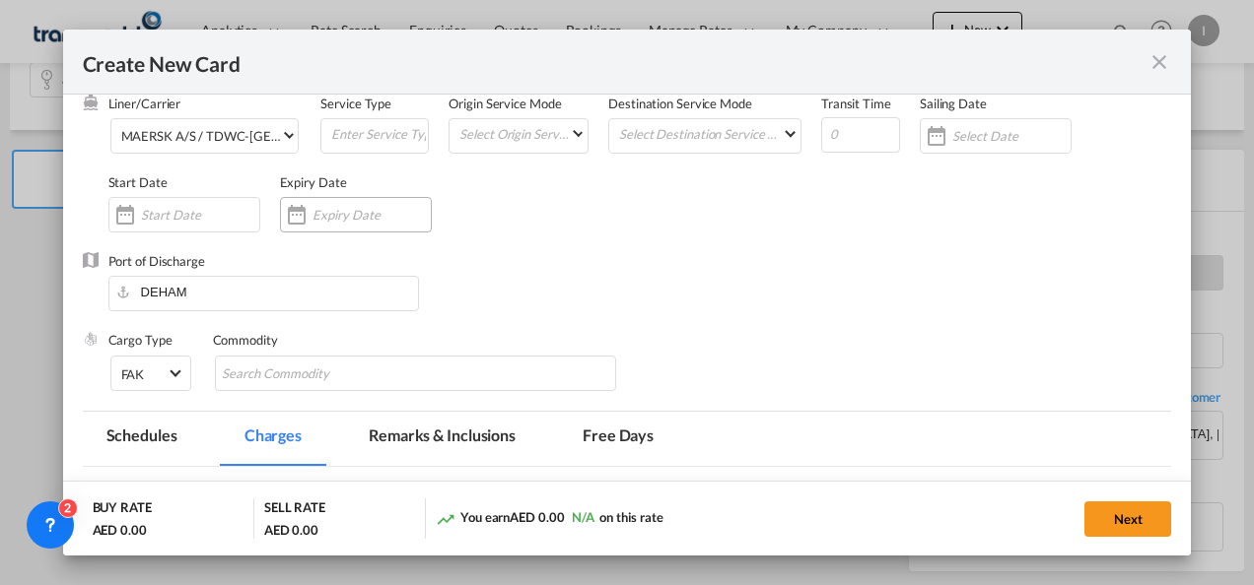
click at [348, 218] on input "Create New Card ..." at bounding box center [371, 215] width 118 height 16
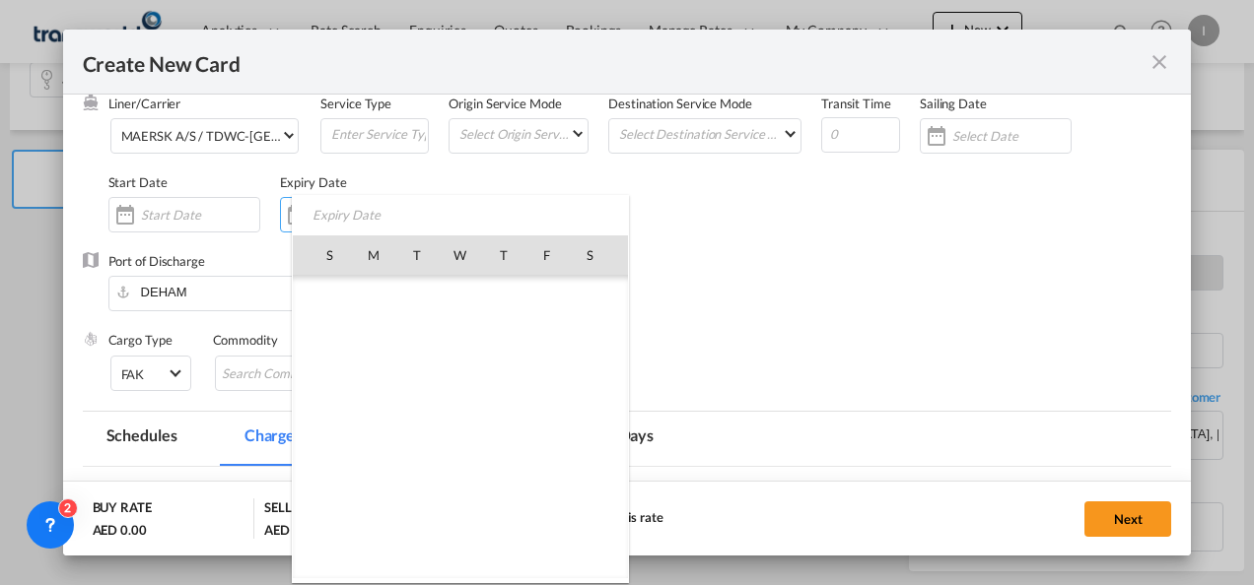
scroll to position [456246, 0]
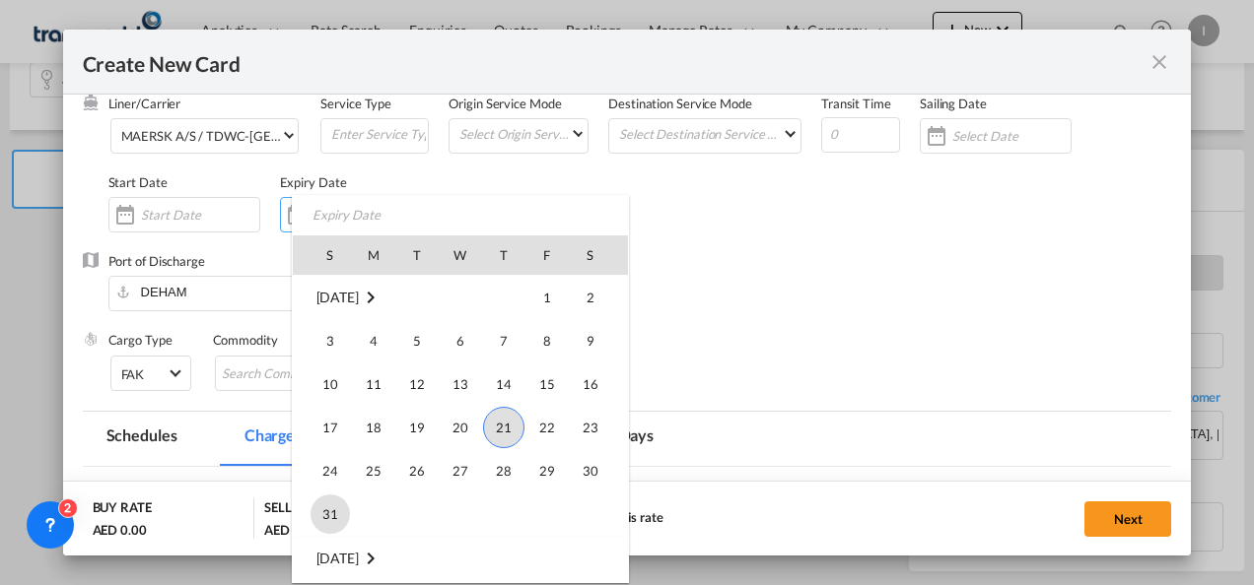
click at [341, 505] on span "31" at bounding box center [329, 514] width 39 height 39
type input "[DATE]"
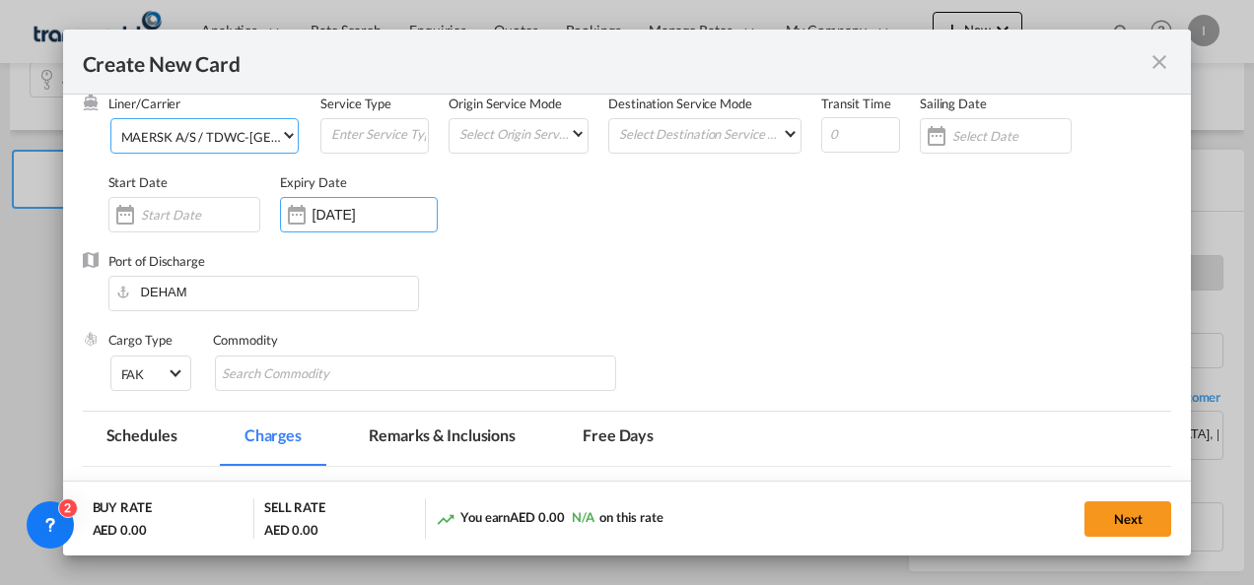
click at [258, 131] on div "MAERSK A/S / TDWC-[GEOGRAPHIC_DATA]" at bounding box center [250, 137] width 258 height 16
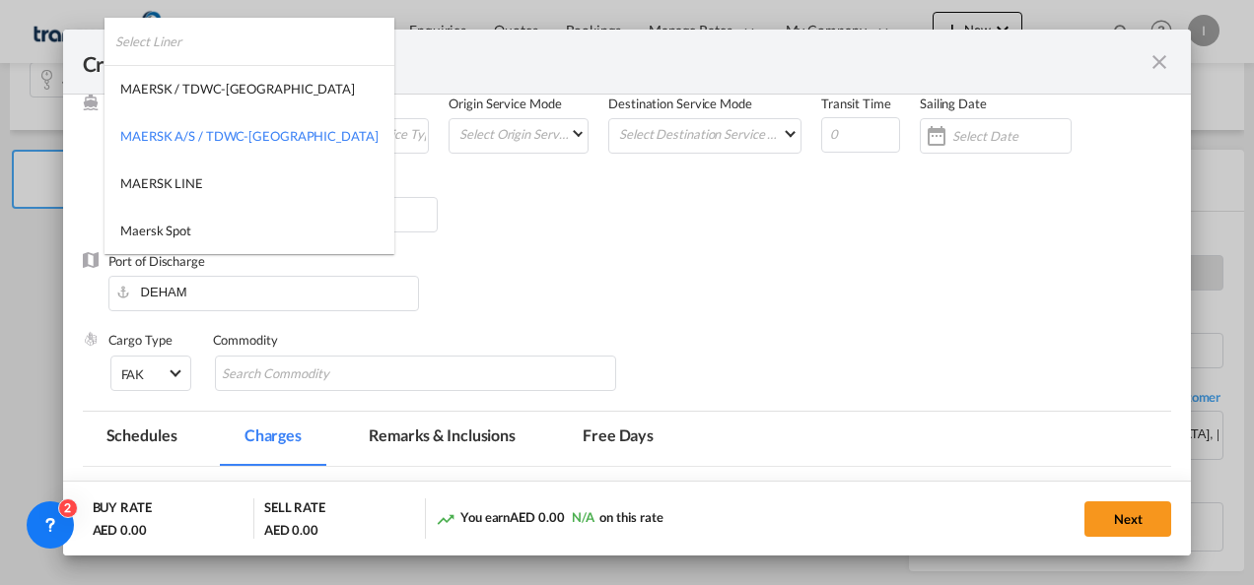
click at [258, 131] on div "MAERSK A/S / TDWC-[GEOGRAPHIC_DATA]" at bounding box center [249, 136] width 258 height 18
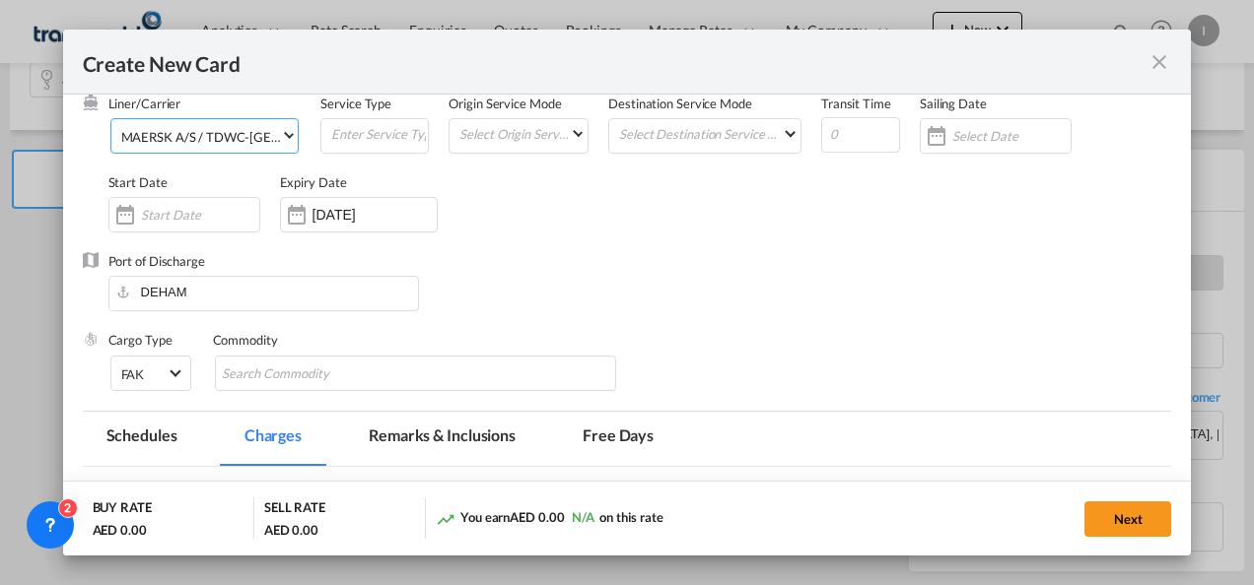
click at [214, 153] on md-select "MAERSK A/S / TDWC-[GEOGRAPHIC_DATA]" at bounding box center [204, 135] width 189 height 35
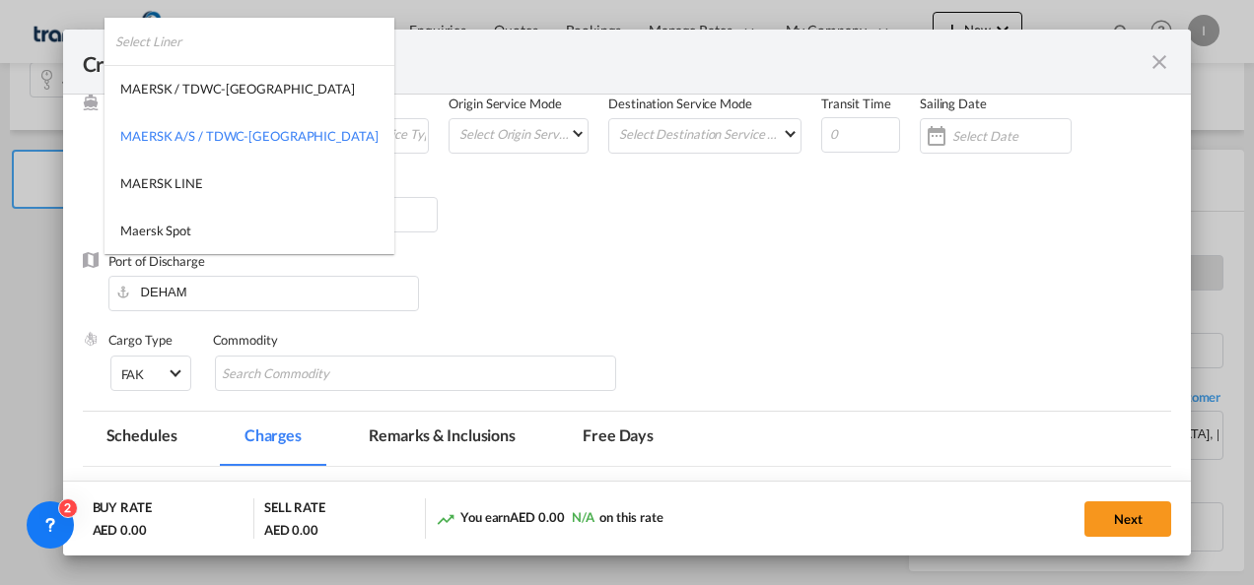
click at [205, 51] on input "search" at bounding box center [254, 41] width 279 height 47
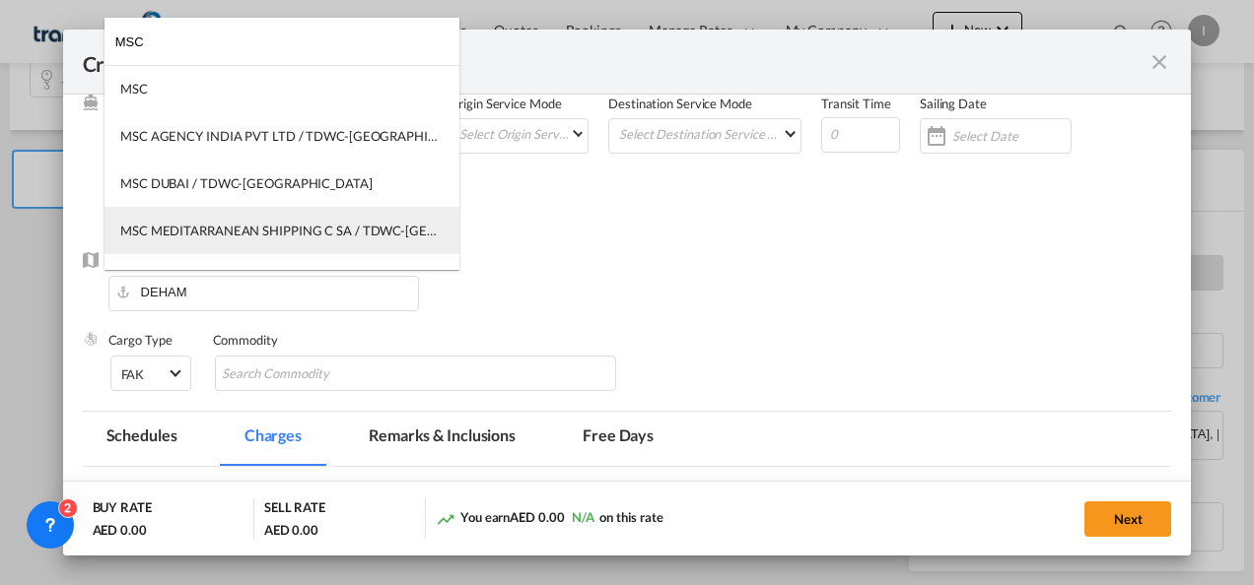
scroll to position [32, 0]
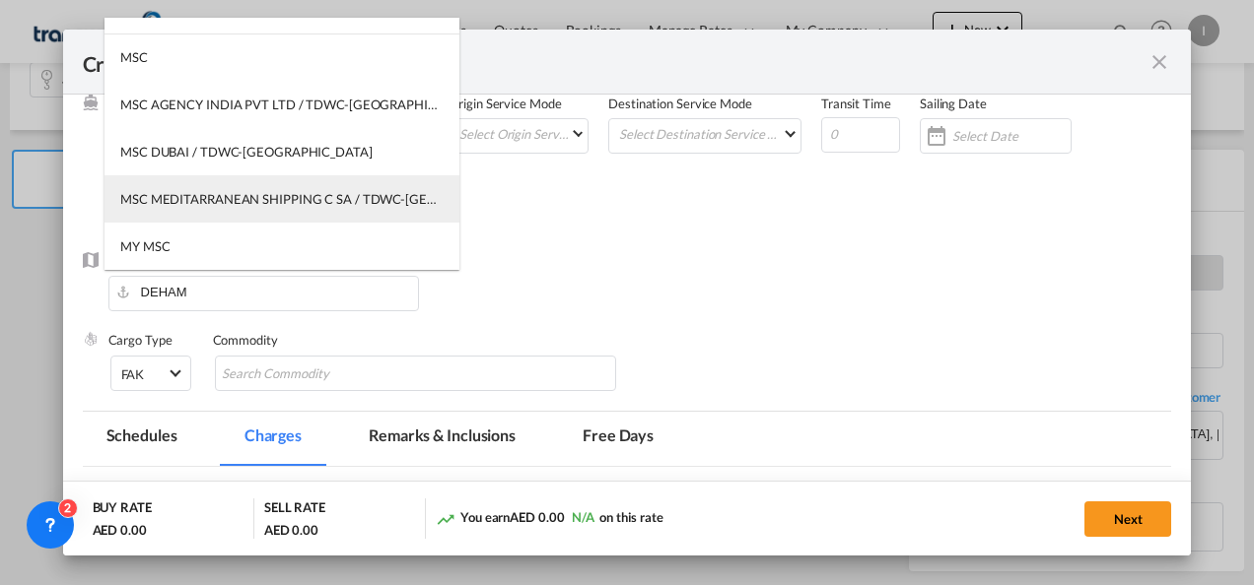
type input "MSC"
click at [241, 208] on md-option "MSC MEDITARRANEAN SHIPPING C SA / TDWC-[GEOGRAPHIC_DATA]" at bounding box center [281, 198] width 355 height 47
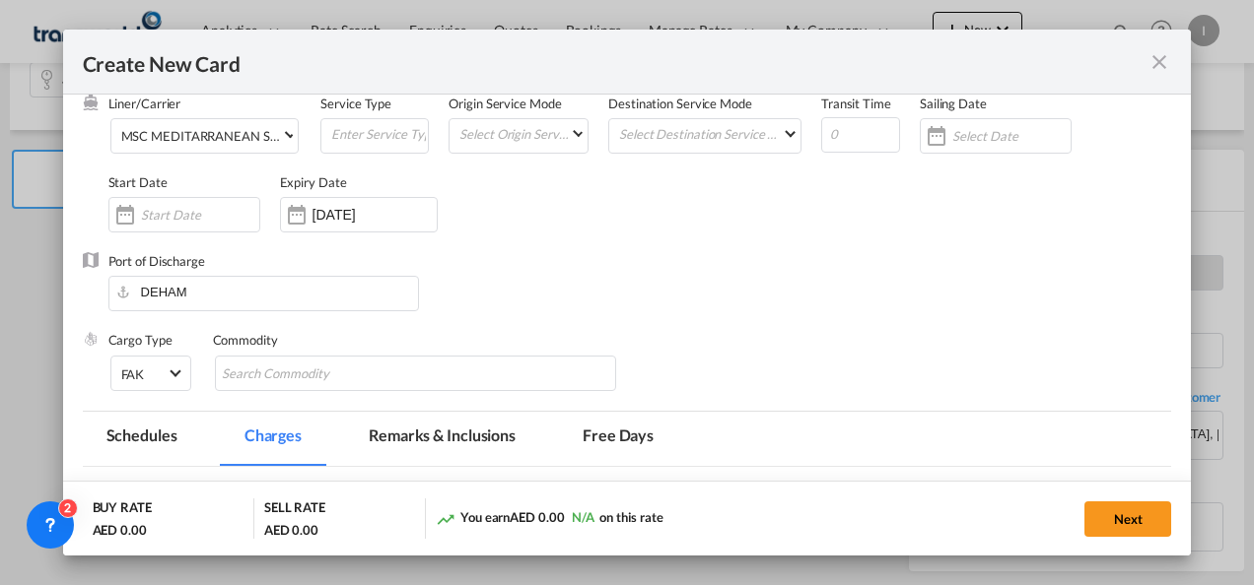
click at [793, 327] on div "Port of Discharge [GEOGRAPHIC_DATA]" at bounding box center [627, 291] width 1089 height 79
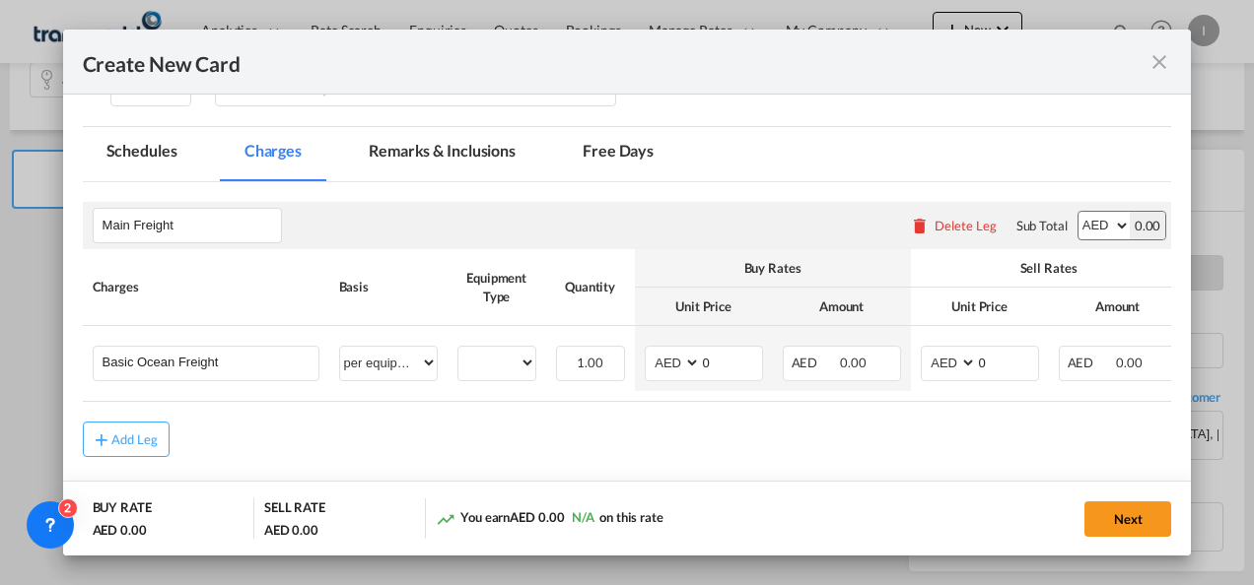
scroll to position [467, 0]
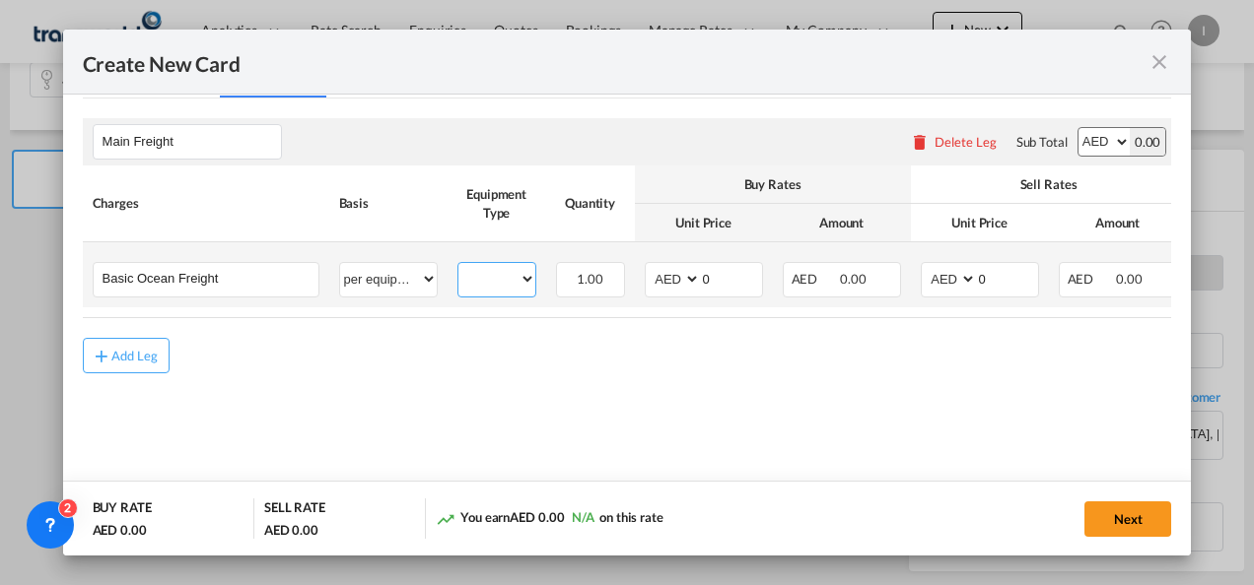
click at [510, 284] on select "40HC" at bounding box center [496, 279] width 77 height 27
select select "40HC"
click at [458, 266] on select "40HC" at bounding box center [496, 279] width 77 height 27
click at [671, 282] on select "AED AFN ALL AMD ANG AOA ARS AUD AWG AZN BAM BBD BDT BGN BHD BIF BMD BND [PERSON…" at bounding box center [673, 279] width 51 height 27
select select "string:USD"
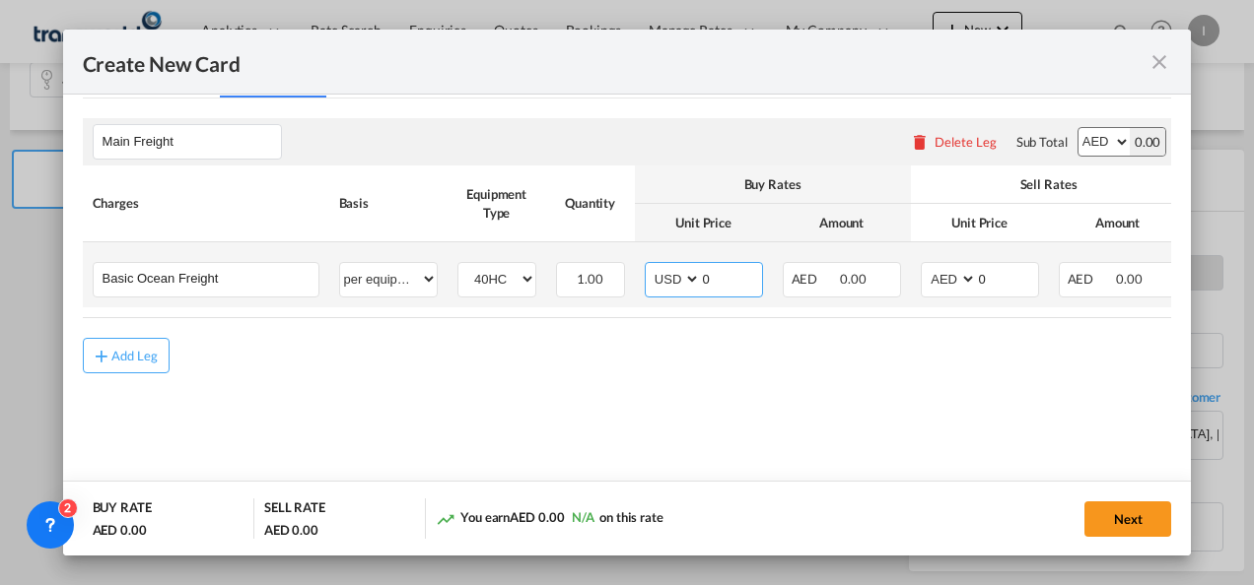
click at [648, 266] on select "AED AFN ALL AMD ANG AOA ARS AUD AWG AZN BAM BBD BDT BGN BHD BIF BMD BND [PERSON…" at bounding box center [673, 279] width 51 height 27
drag, startPoint x: 710, startPoint y: 277, endPoint x: 698, endPoint y: 279, distance: 12.0
click at [700, 279] on md-input-container "0" at bounding box center [731, 280] width 62 height 34
type input "2400"
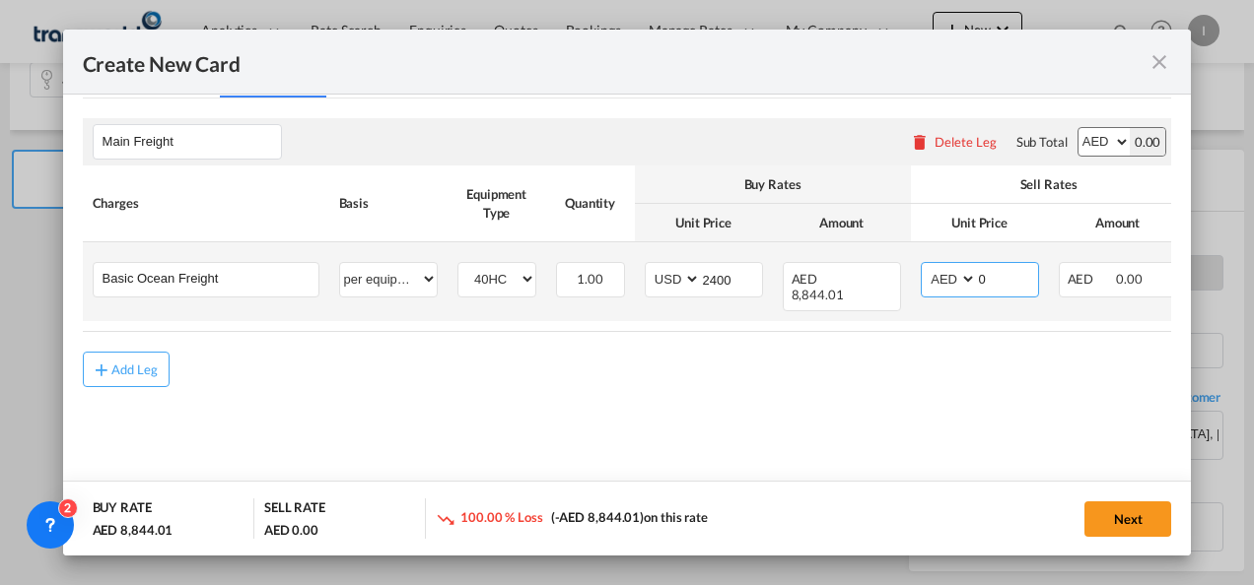
click at [940, 288] on select "AED AFN ALL AMD ANG AOA ARS AUD AWG AZN BAM BBD BDT BGN BHD BIF BMD BND [PERSON…" at bounding box center [949, 279] width 51 height 27
select select "string:USD"
click at [924, 266] on select "AED AFN ALL AMD ANG AOA ARS AUD AWG AZN BAM BBD BDT BGN BHD BIF BMD BND [PERSON…" at bounding box center [949, 279] width 51 height 27
drag, startPoint x: 998, startPoint y: 281, endPoint x: 922, endPoint y: 288, distance: 76.2
click at [922, 288] on md-input-container "AED AFN ALL AMD ANG AOA ARS AUD AWG AZN BAM BBD BDT BGN BHD BIF BMD BND [PERSON…" at bounding box center [979, 279] width 118 height 35
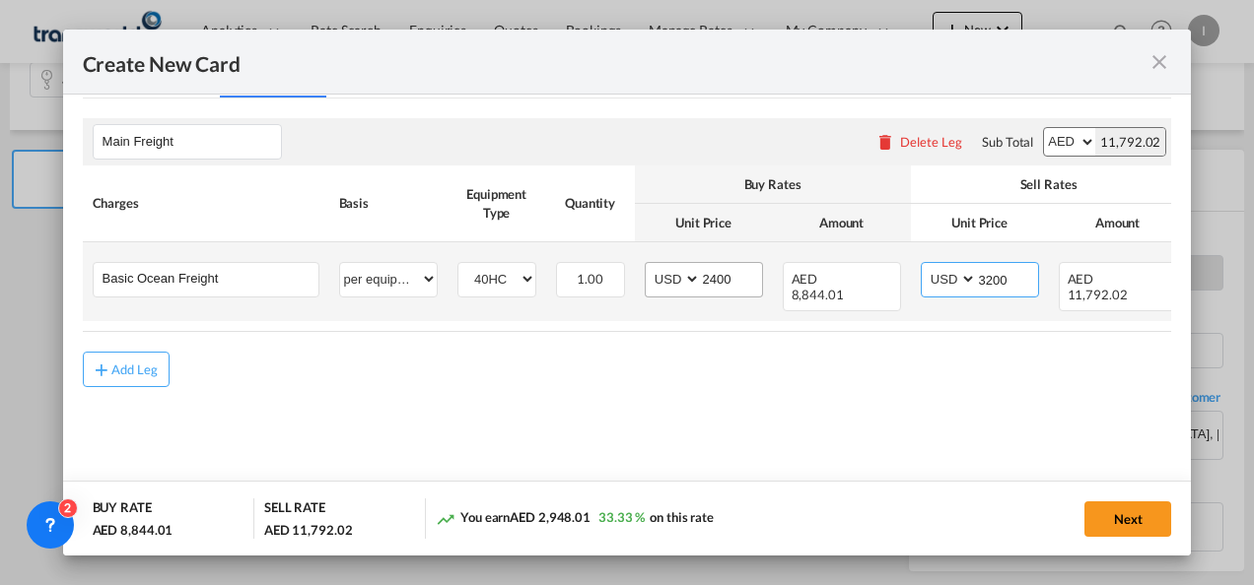
type input "3200"
click at [722, 272] on input "2400" at bounding box center [731, 278] width 61 height 30
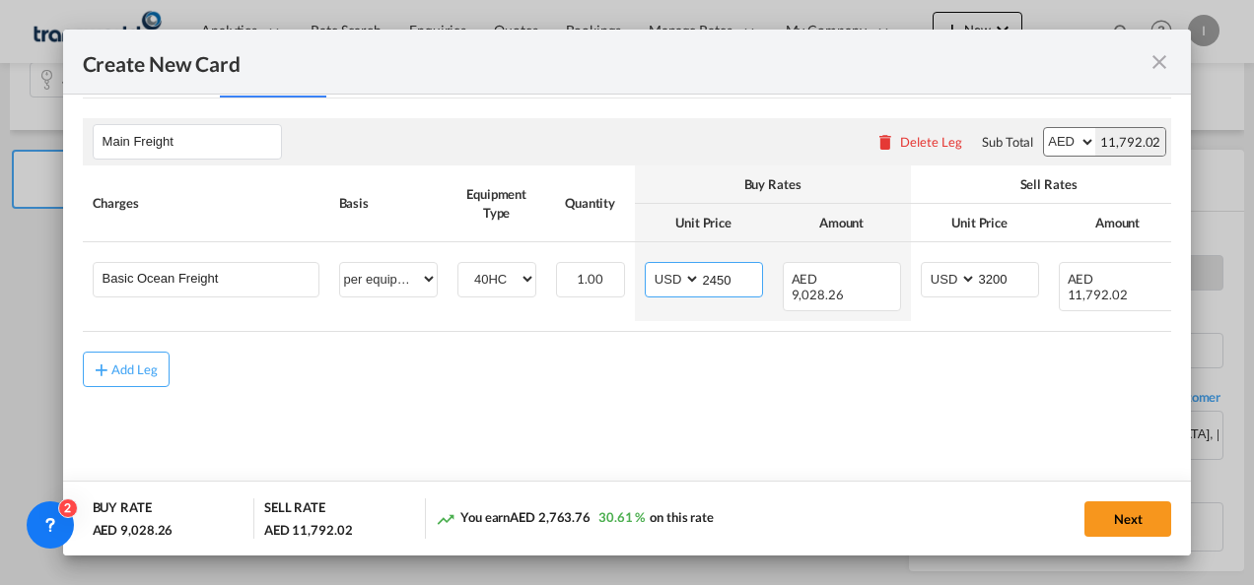
type input "2450"
click at [759, 432] on md-content "Main Freight Please enter leg name Leg Name Already Exists Delete Leg Sub Total…" at bounding box center [627, 282] width 1089 height 366
click at [1153, 530] on button "Next" at bounding box center [1127, 519] width 87 height 35
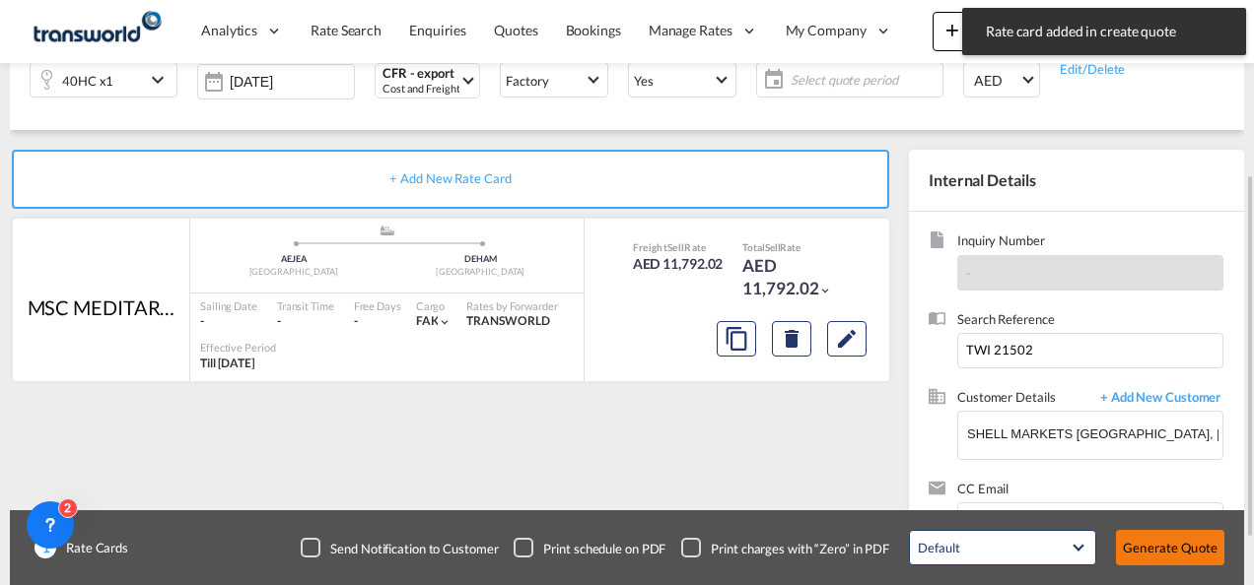
click at [1161, 556] on button "Generate Quote" at bounding box center [1170, 547] width 108 height 35
click at [1168, 548] on button "Generate Quote" at bounding box center [1170, 547] width 108 height 35
click at [880, 71] on span "Select quote period" at bounding box center [866, 80] width 141 height 18
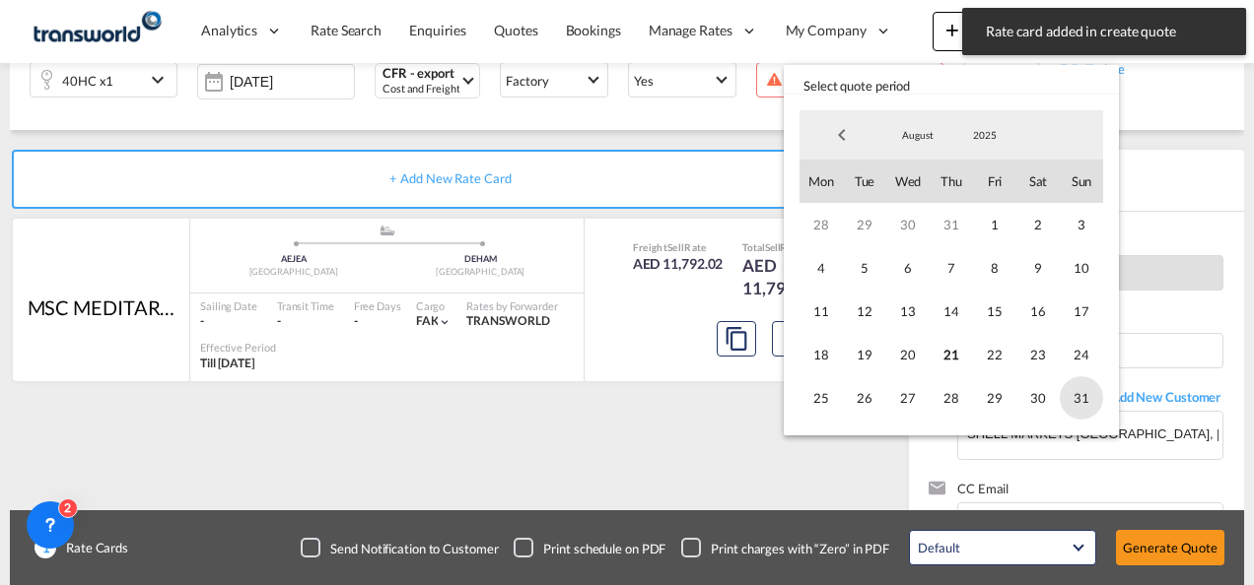
click at [1060, 398] on span "31" at bounding box center [1080, 397] width 43 height 43
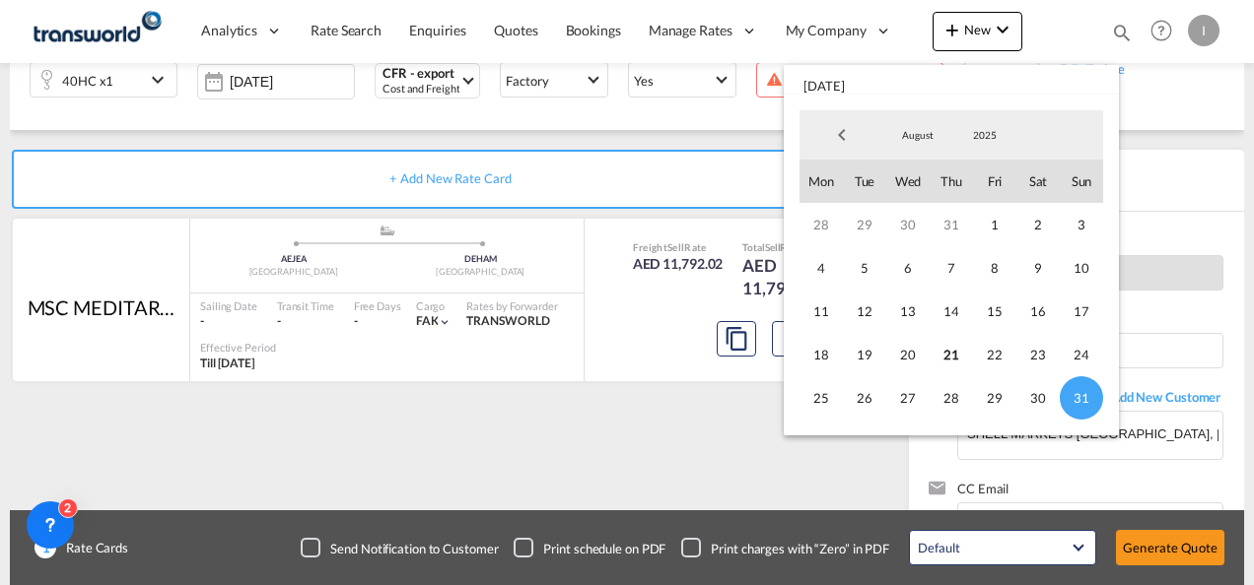
click at [1175, 541] on md-backdrop at bounding box center [627, 292] width 1254 height 585
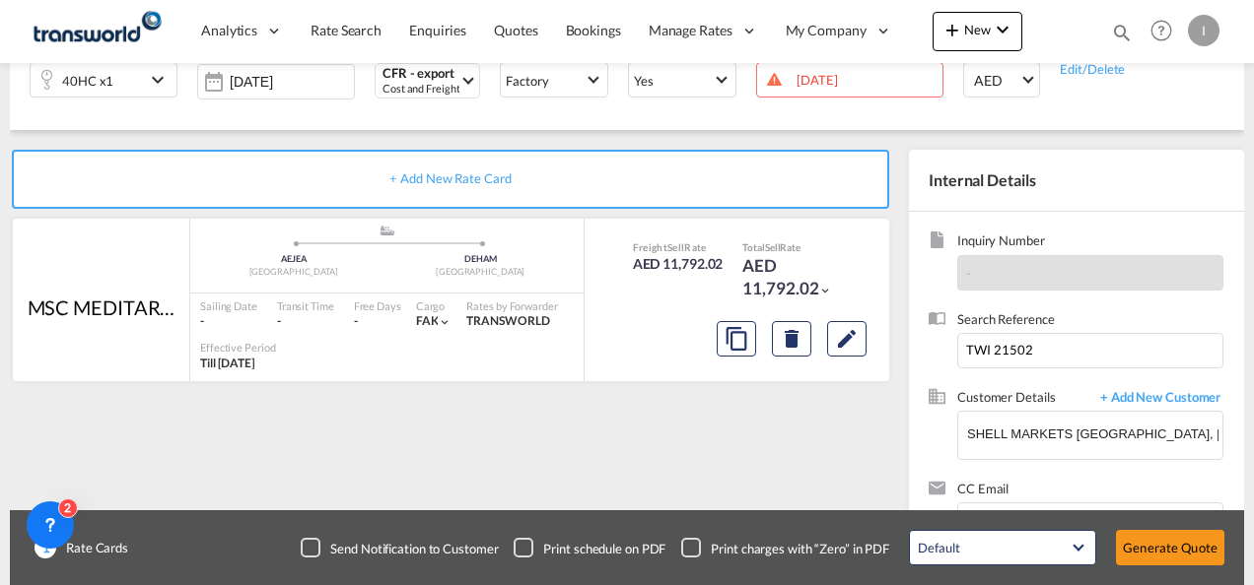
click at [1175, 541] on button "Generate Quote" at bounding box center [1170, 547] width 108 height 35
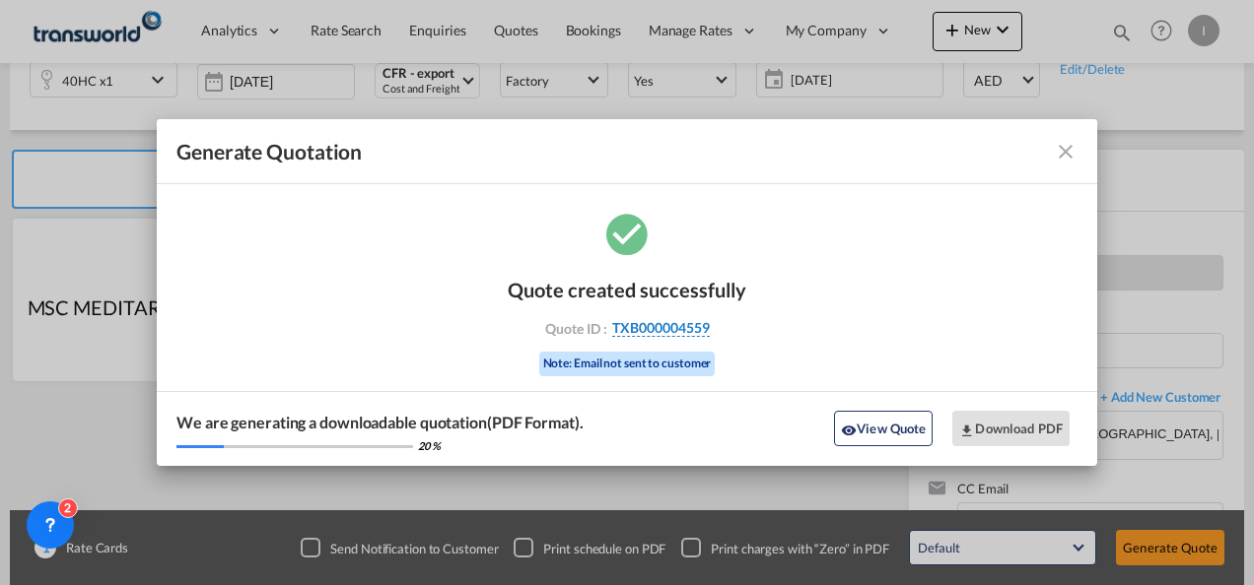
click at [701, 321] on span "TXB000004559" at bounding box center [661, 328] width 98 height 18
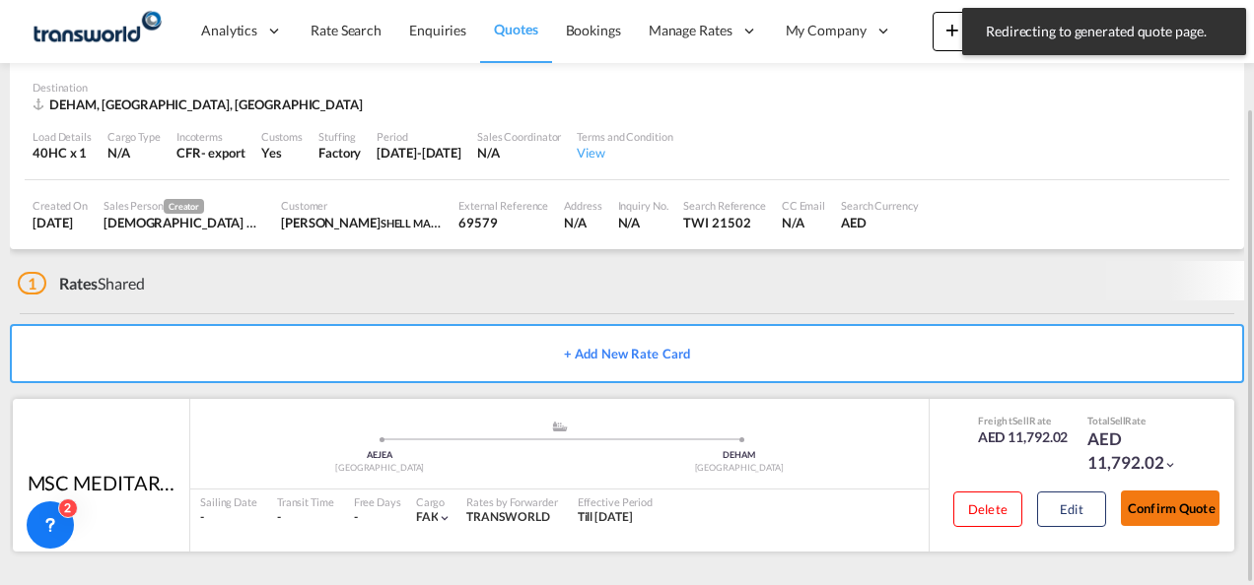
click at [1154, 511] on button "Confirm Quote" at bounding box center [1170, 508] width 99 height 35
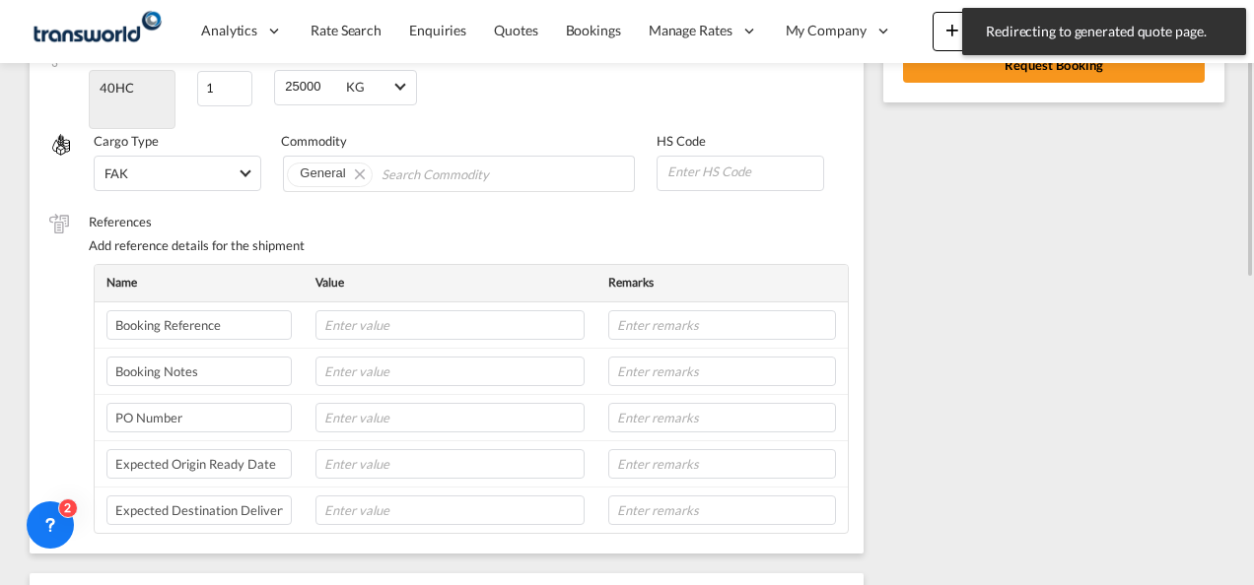
scroll to position [306, 0]
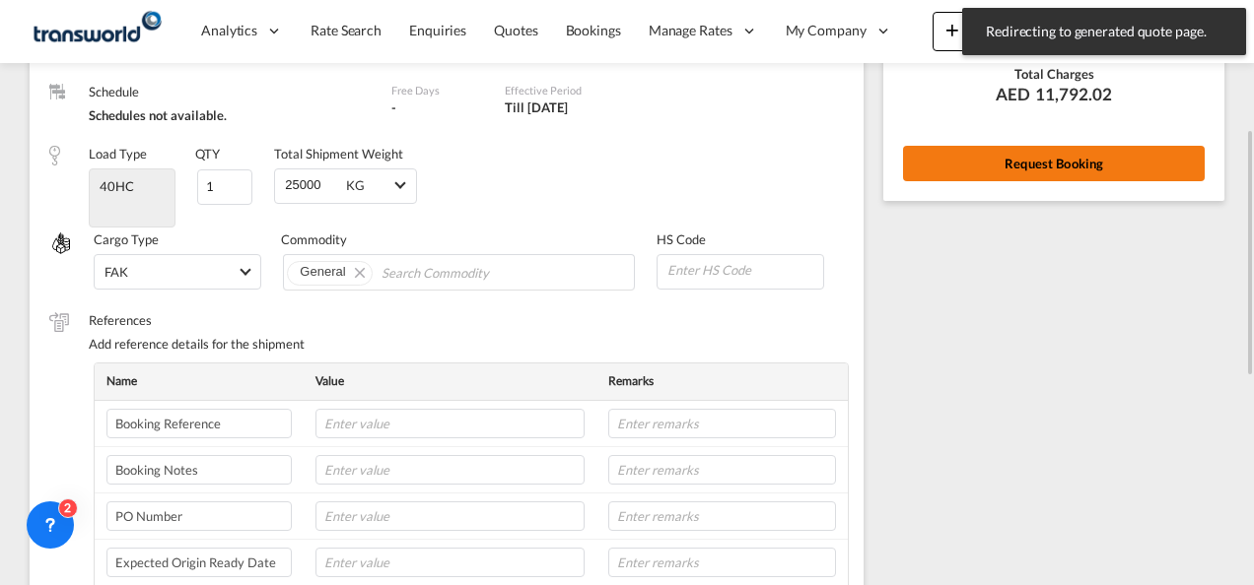
click at [1017, 172] on button "Request Booking" at bounding box center [1054, 163] width 302 height 35
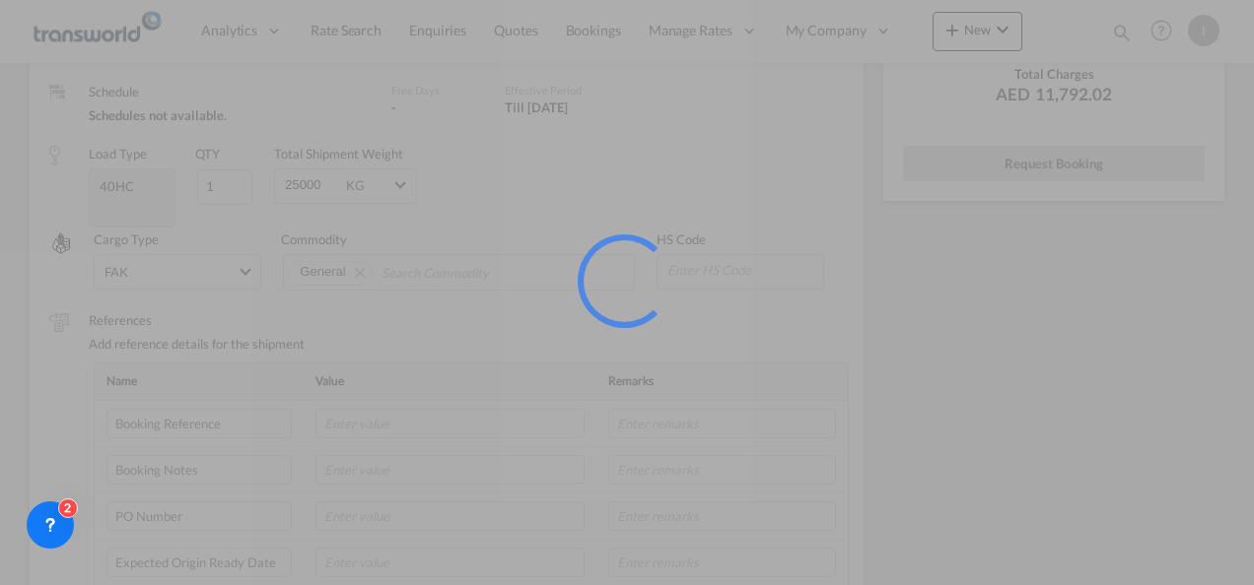
scroll to position [36, 0]
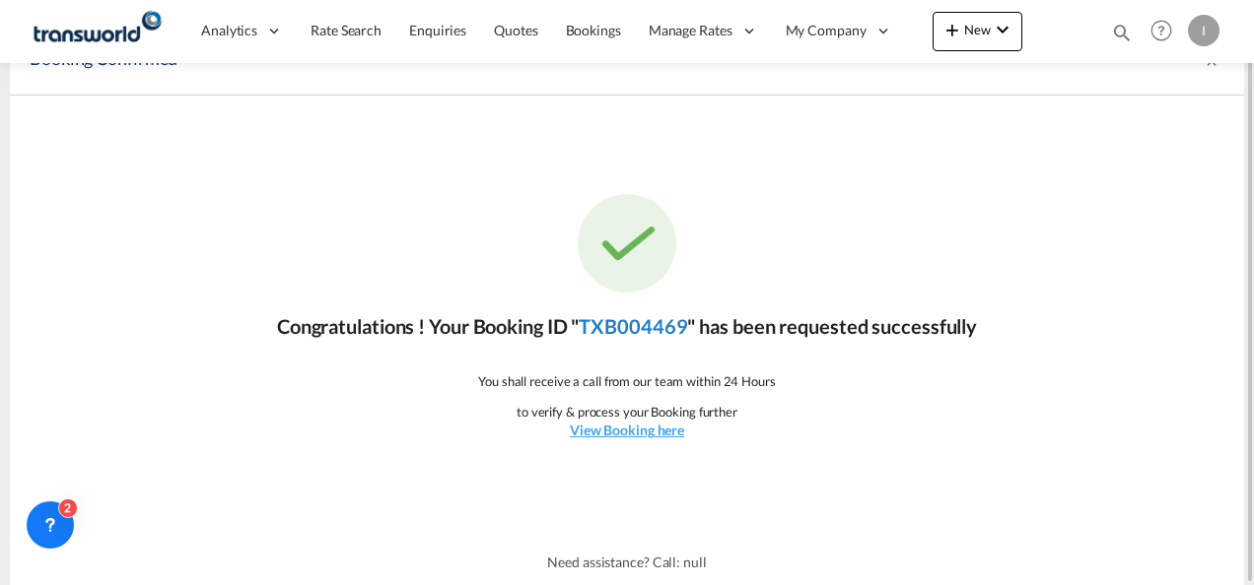
click at [635, 314] on link "TXB004469" at bounding box center [632, 326] width 108 height 24
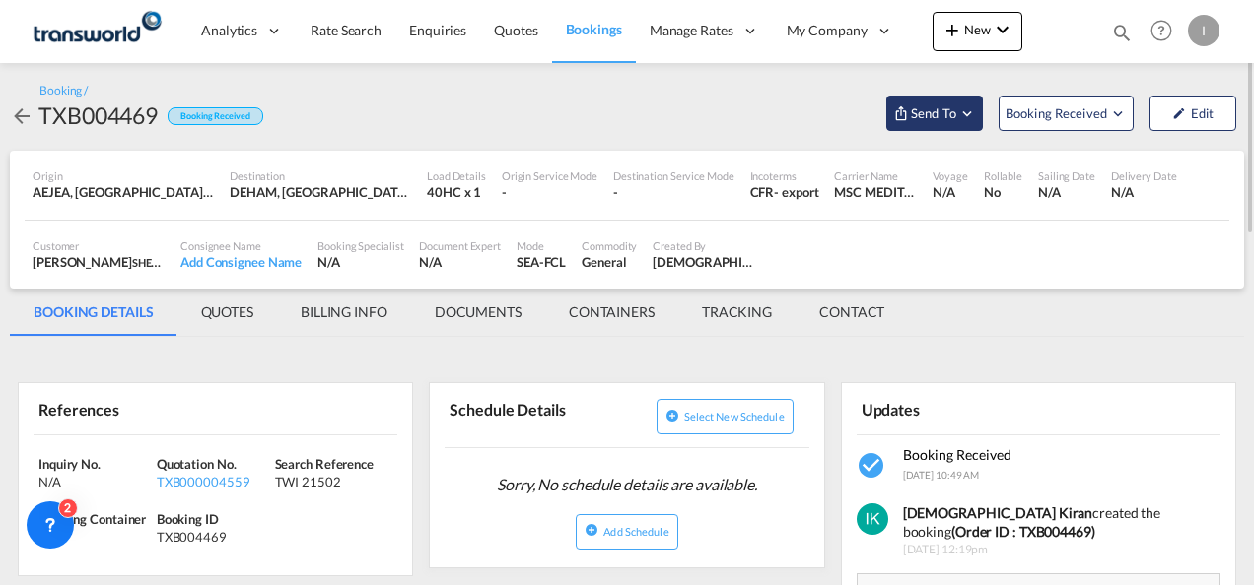
click at [956, 122] on span "Send To" at bounding box center [933, 113] width 49 height 20
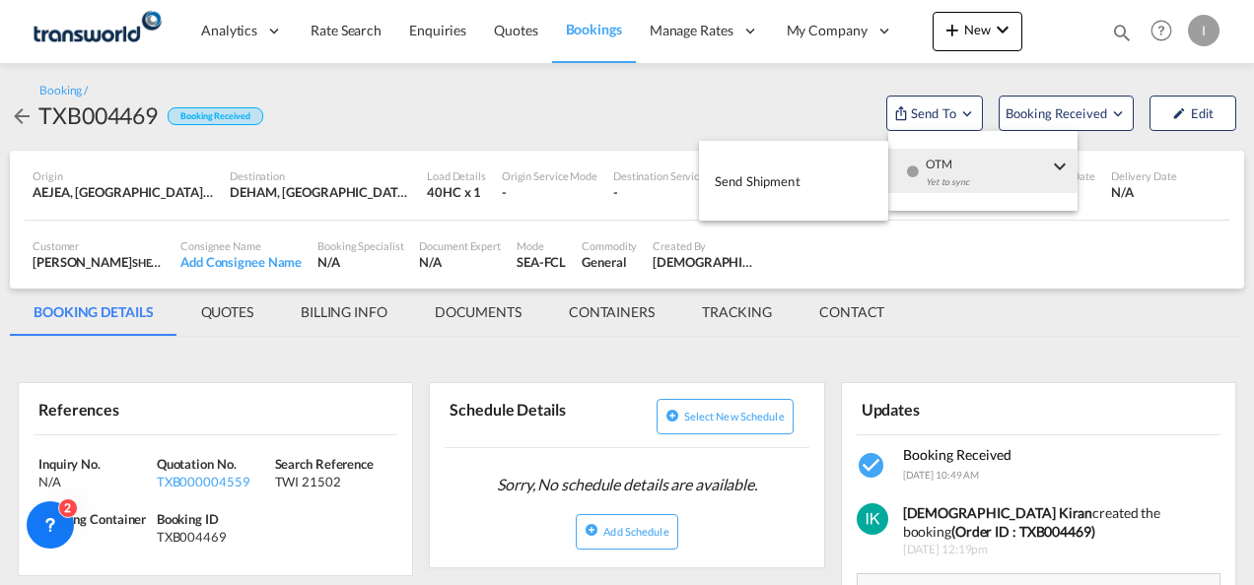
click at [984, 183] on div "Yet to sync" at bounding box center [986, 187] width 122 height 41
click at [808, 183] on button "Send Shipment" at bounding box center [793, 181] width 189 height 44
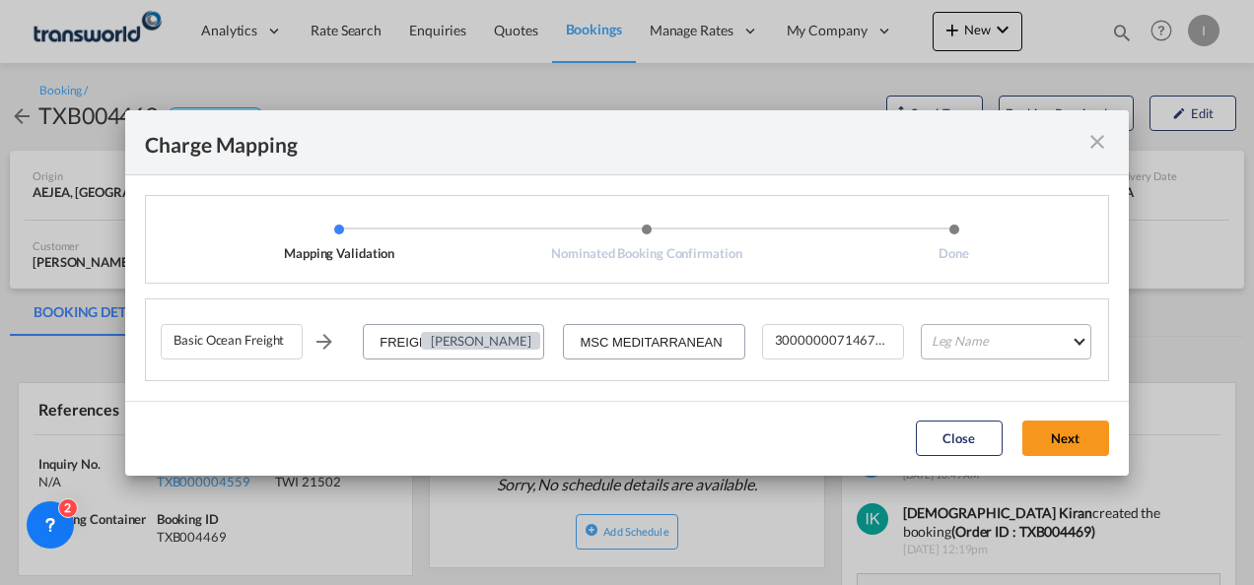
click at [936, 332] on md-select "Leg Name HANDLING ORIGIN VESSEL HANDLING DESTINATION OTHERS TL PICK UP CUSTOMS …" at bounding box center [1005, 341] width 170 height 35
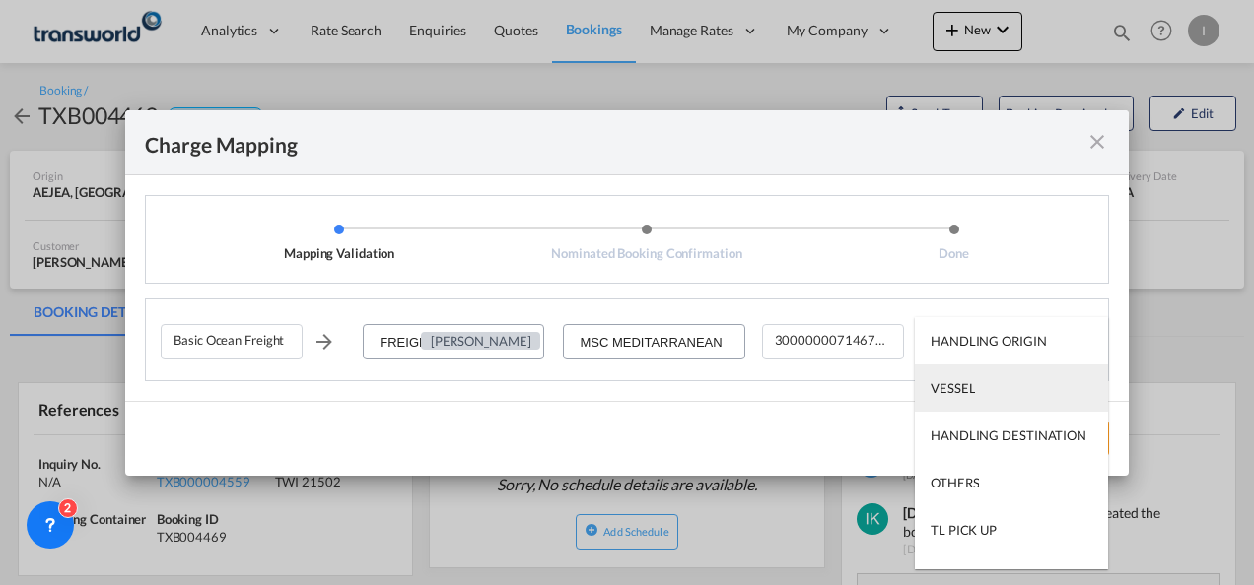
click at [966, 379] on div "VESSEL" at bounding box center [952, 388] width 44 height 18
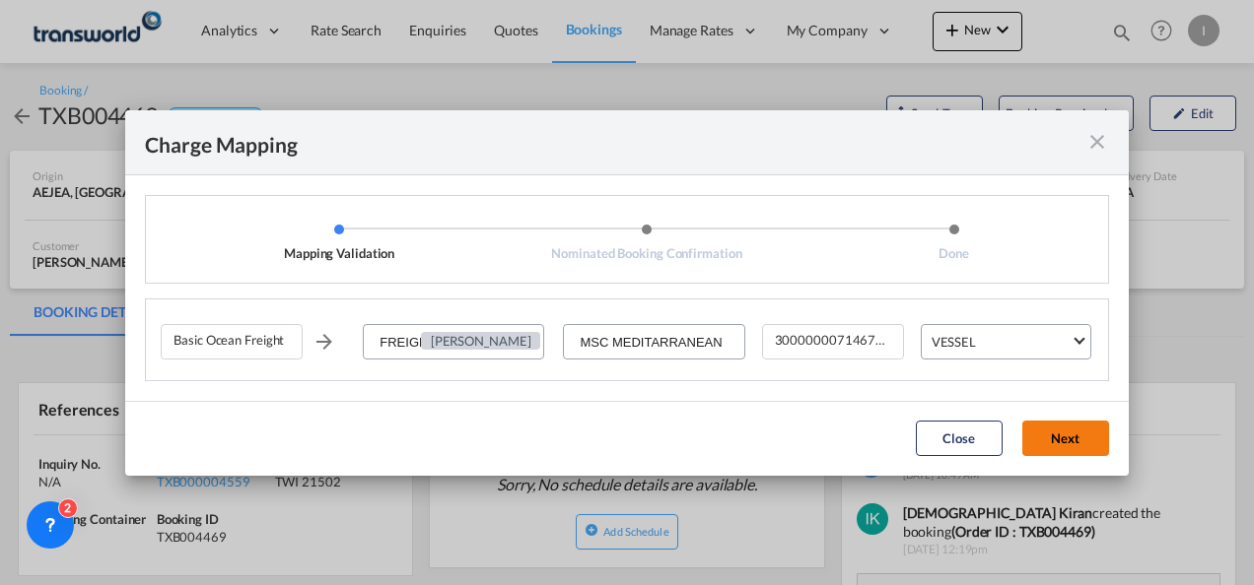
click at [1068, 430] on button "Next" at bounding box center [1065, 438] width 87 height 35
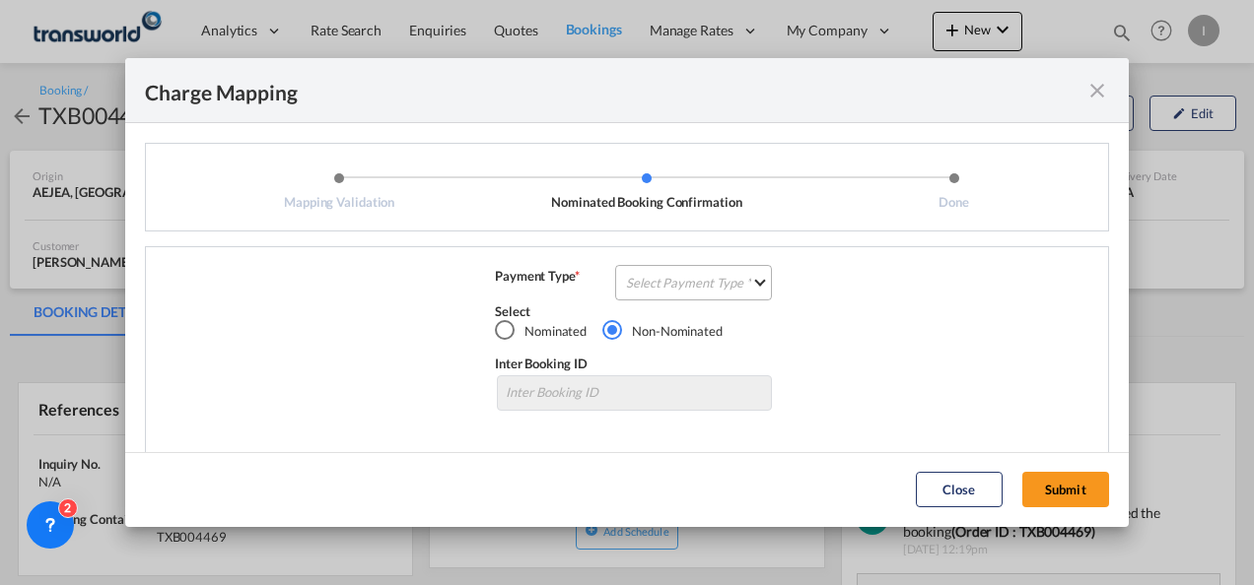
click at [725, 282] on md-select "Select Payment Type COLLECT PREPAID" at bounding box center [693, 282] width 157 height 35
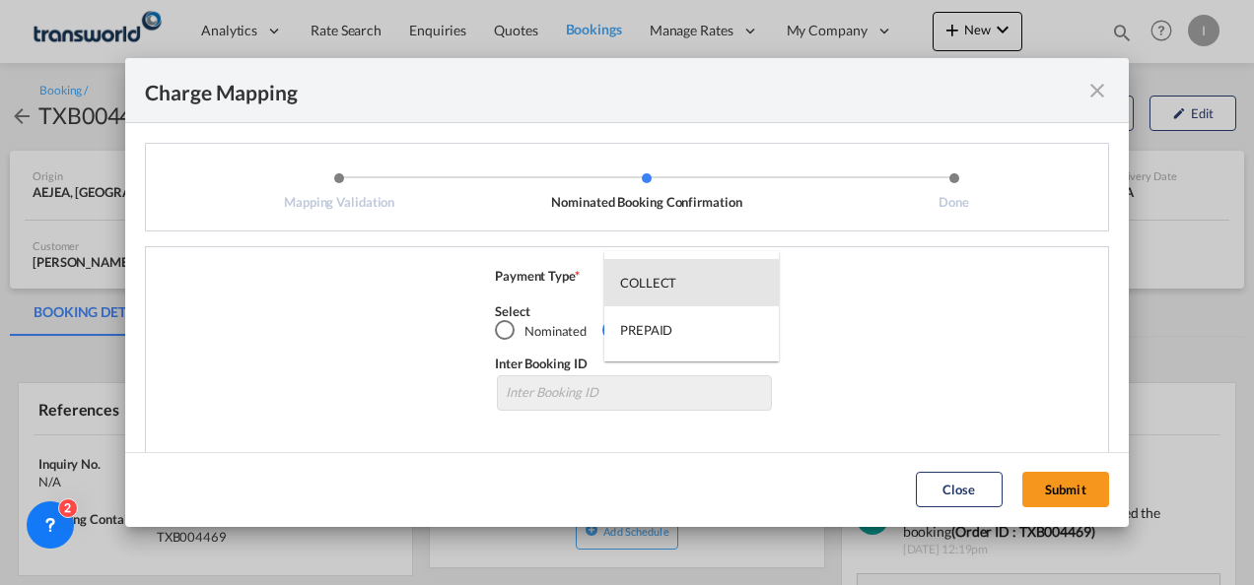
click at [725, 282] on md-option "COLLECT" at bounding box center [691, 282] width 174 height 47
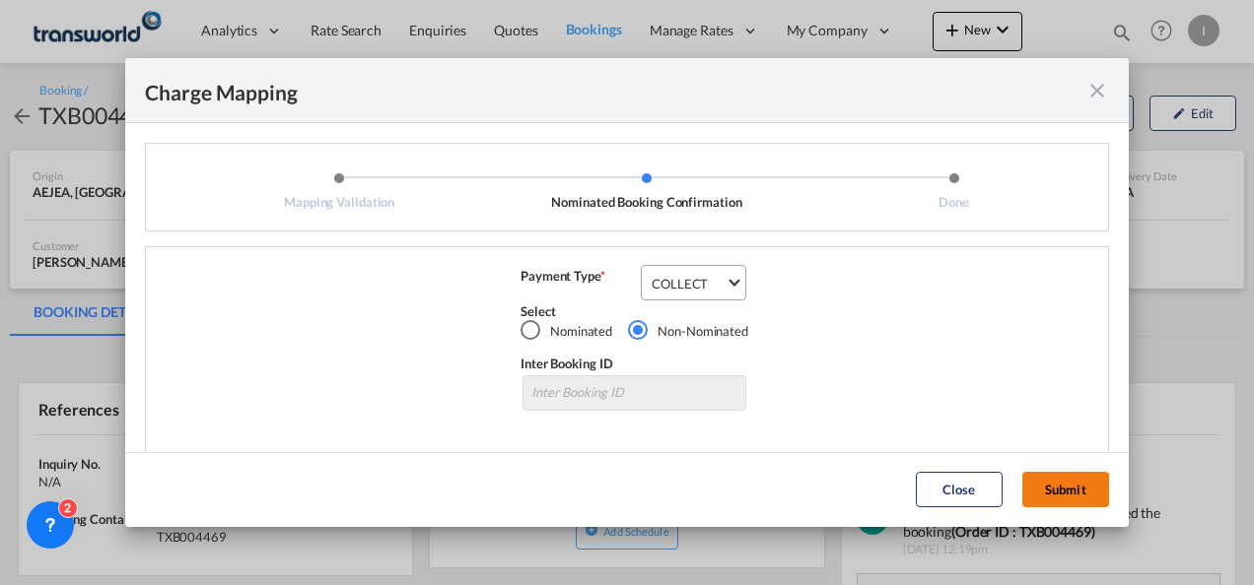
click at [1068, 497] on button "Submit" at bounding box center [1065, 489] width 87 height 35
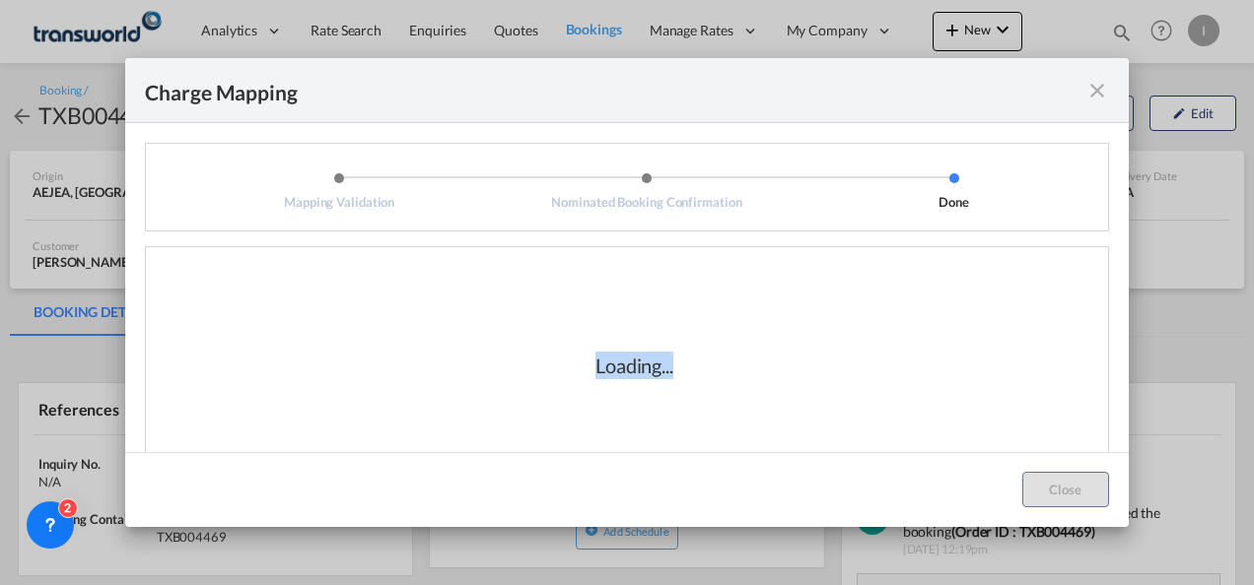
drag, startPoint x: 585, startPoint y: 367, endPoint x: 680, endPoint y: 378, distance: 95.3
click at [680, 378] on div "Loading..." at bounding box center [634, 366] width 197 height 28
drag, startPoint x: 680, startPoint y: 378, endPoint x: 569, endPoint y: 378, distance: 111.4
click at [569, 378] on div "Loading..." at bounding box center [634, 366] width 197 height 28
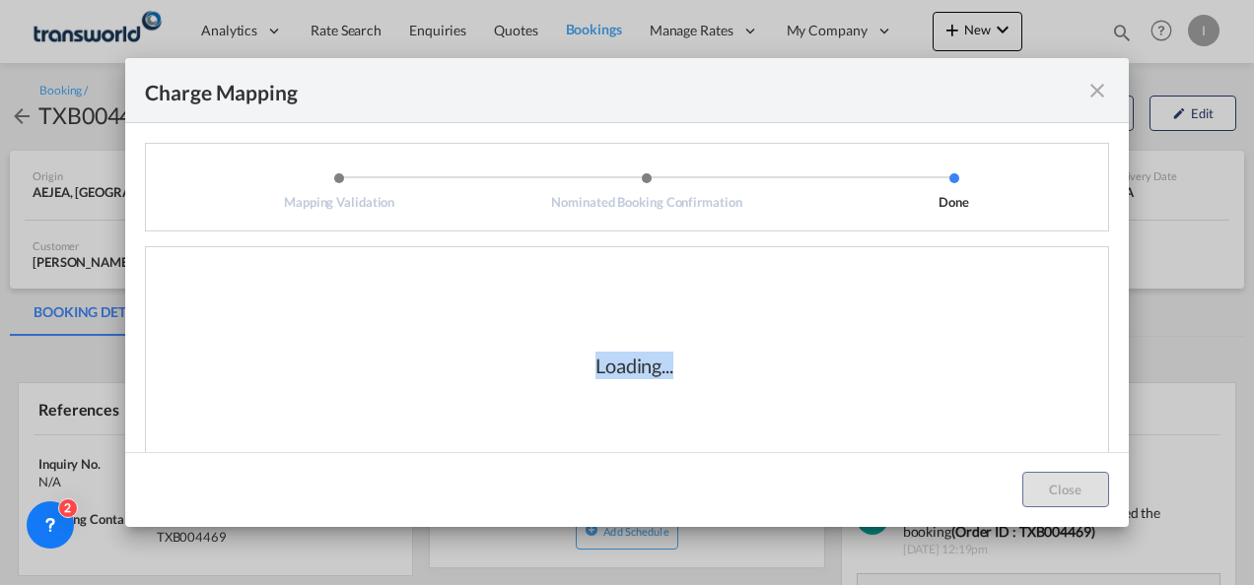
drag, startPoint x: 569, startPoint y: 378, endPoint x: 585, endPoint y: 374, distance: 17.2
click at [585, 374] on div "Loading..." at bounding box center [634, 366] width 197 height 28
click at [595, 374] on div "Loading..." at bounding box center [634, 366] width 78 height 28
drag, startPoint x: 589, startPoint y: 374, endPoint x: 710, endPoint y: 374, distance: 120.2
click at [710, 374] on div "Loading..." at bounding box center [634, 366] width 197 height 28
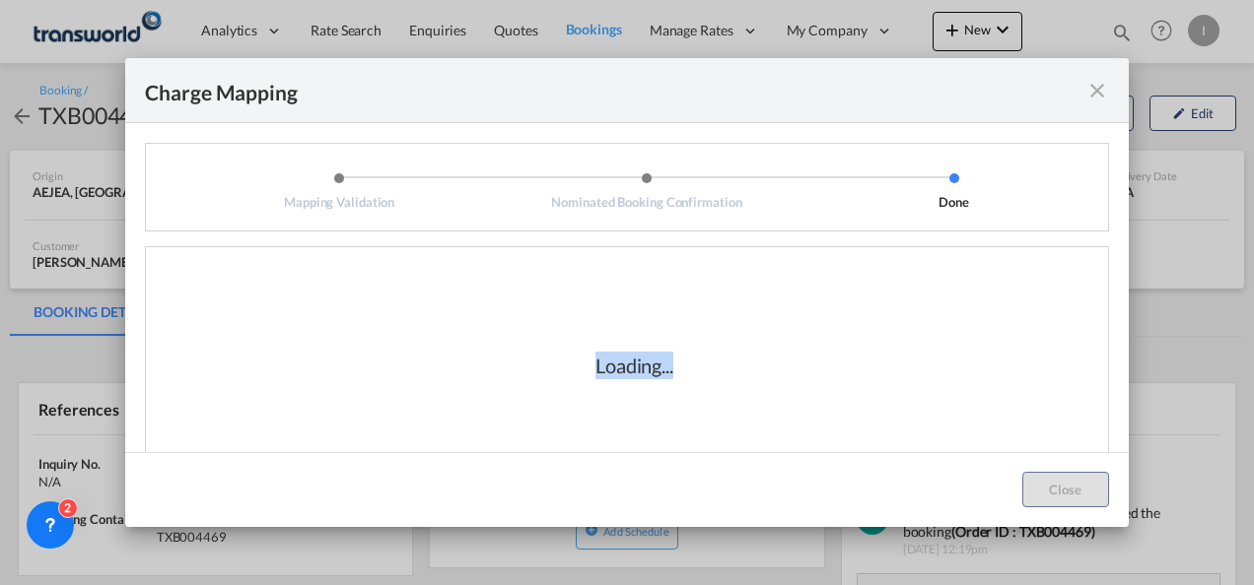
click at [710, 374] on div "Loading..." at bounding box center [634, 366] width 197 height 28
click at [692, 377] on div "Loading..." at bounding box center [634, 366] width 197 height 28
drag, startPoint x: 686, startPoint y: 378, endPoint x: 587, endPoint y: 378, distance: 98.6
click at [587, 378] on div "Loading..." at bounding box center [634, 366] width 197 height 28
click at [595, 378] on div "Loading..." at bounding box center [634, 366] width 78 height 28
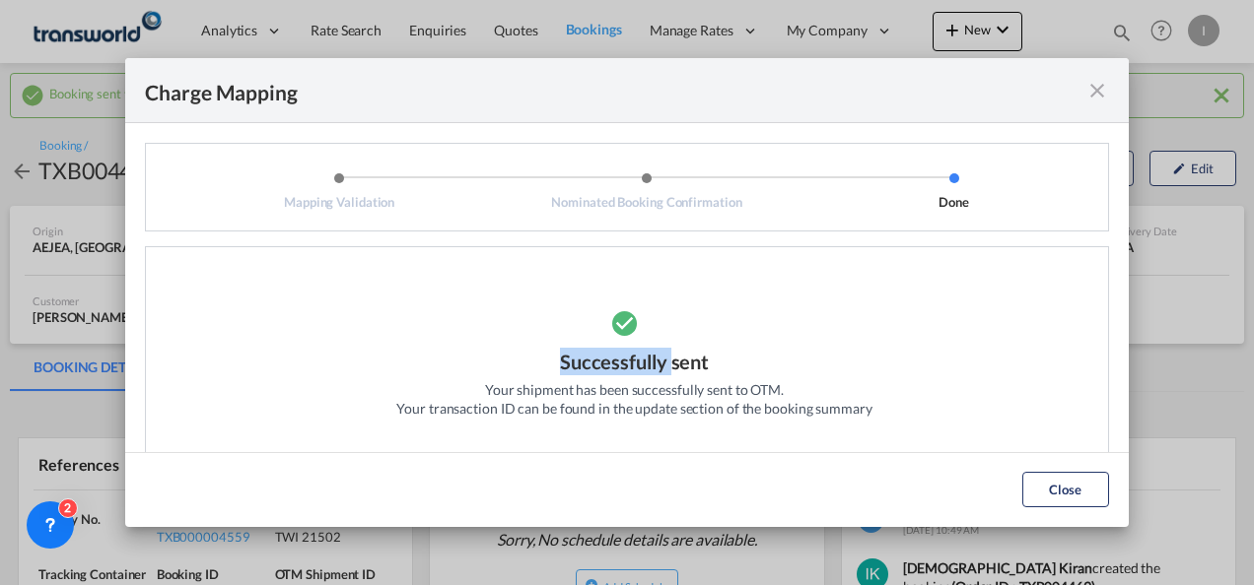
click at [587, 378] on div "Successfully sent" at bounding box center [634, 364] width 149 height 33
click at [1047, 487] on button "Close" at bounding box center [1065, 489] width 87 height 35
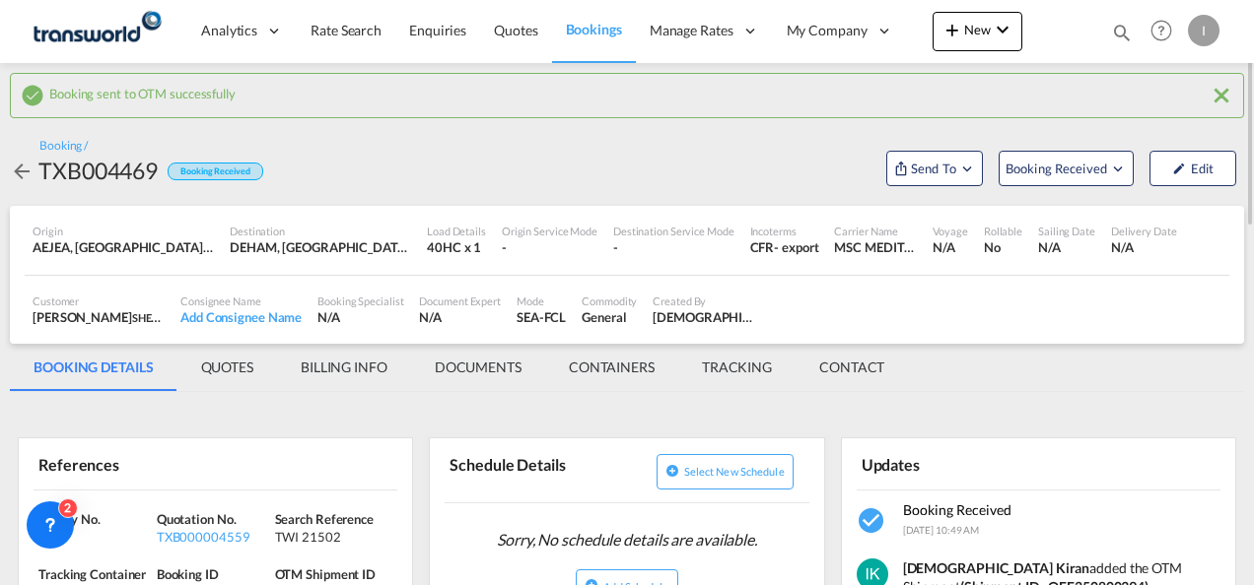
scroll to position [99, 0]
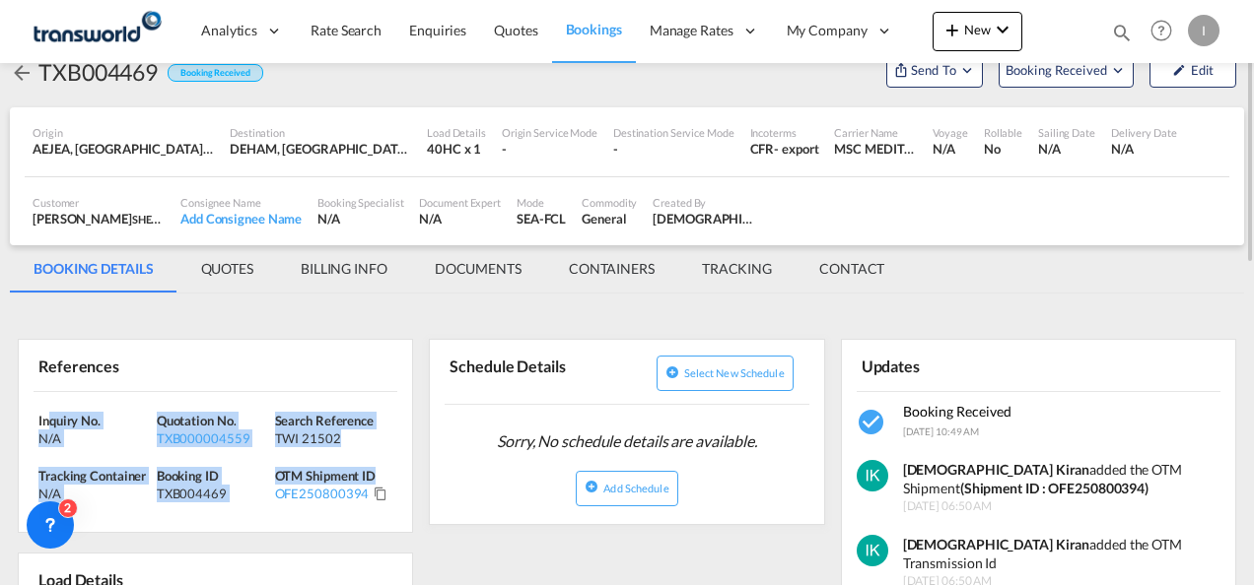
drag, startPoint x: 398, startPoint y: 483, endPoint x: 49, endPoint y: 396, distance: 359.5
click at [49, 396] on div "Inquiry No. N/A Quotation No. TXB000004559 Search Reference TWI 21502 Tracking …" at bounding box center [215, 462] width 393 height 141
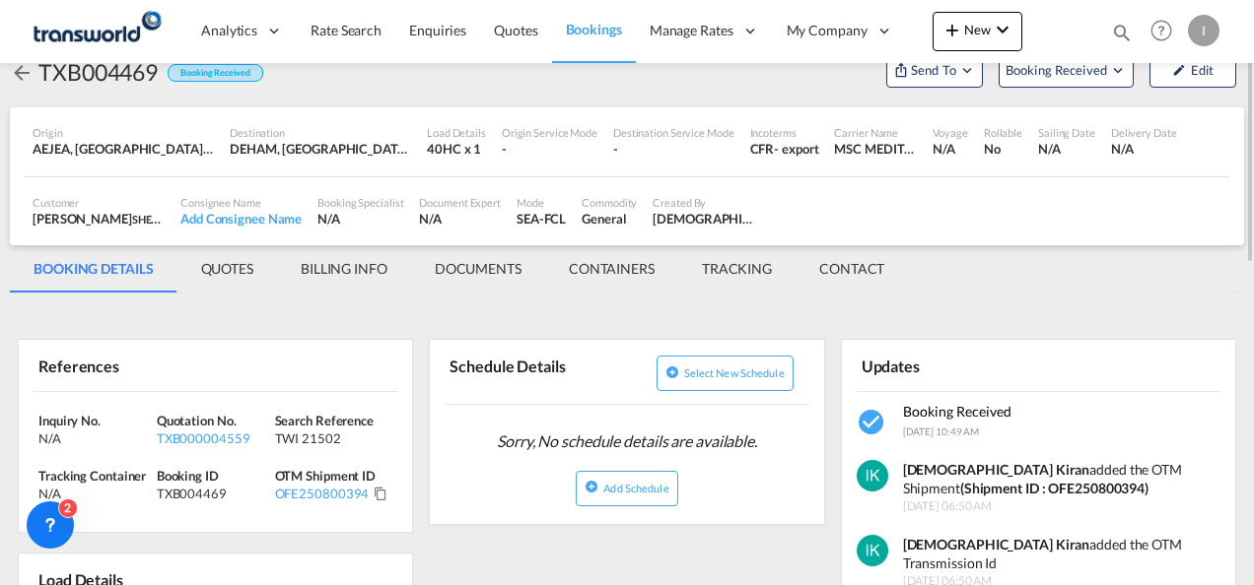
click at [380, 511] on div "Inquiry No. N/A Quotation No. TXB000004559 Search Reference TWI 21502 Tracking …" at bounding box center [215, 462] width 393 height 141
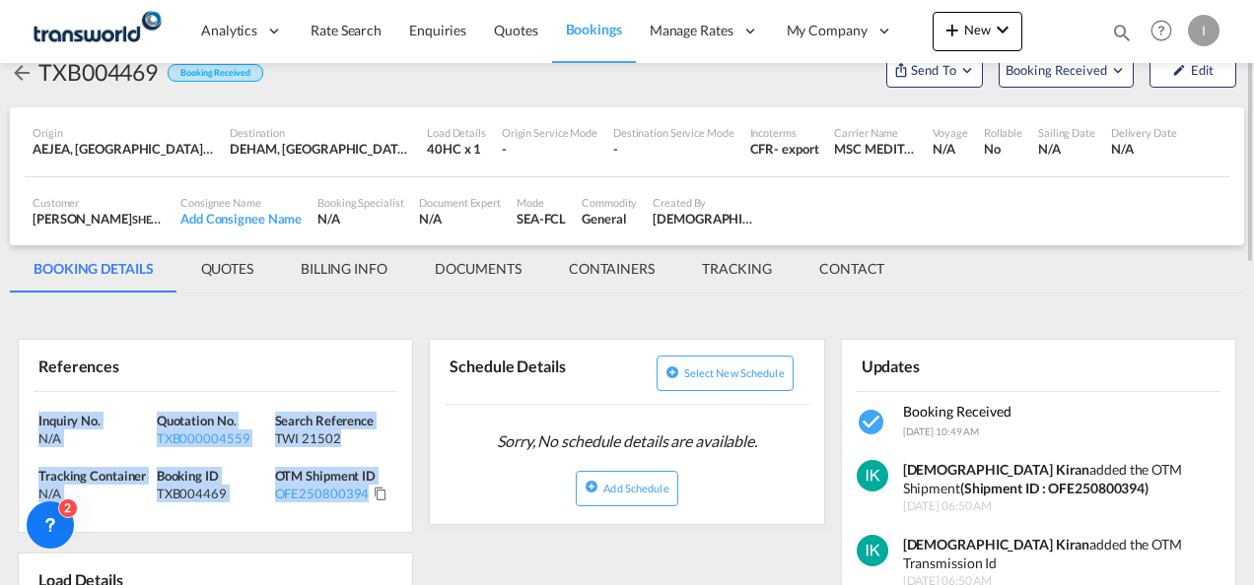
drag, startPoint x: 386, startPoint y: 510, endPoint x: 34, endPoint y: 411, distance: 365.6
click at [34, 411] on div "Inquiry No. N/A Quotation No. TXB000004559 Search Reference TWI 21502 Tracking …" at bounding box center [215, 462] width 393 height 141
copy div "Inquiry No. N/A Quotation No. TXB000004559 Search Reference TWI 21502 Tracking …"
